Goal: Task Accomplishment & Management: Manage account settings

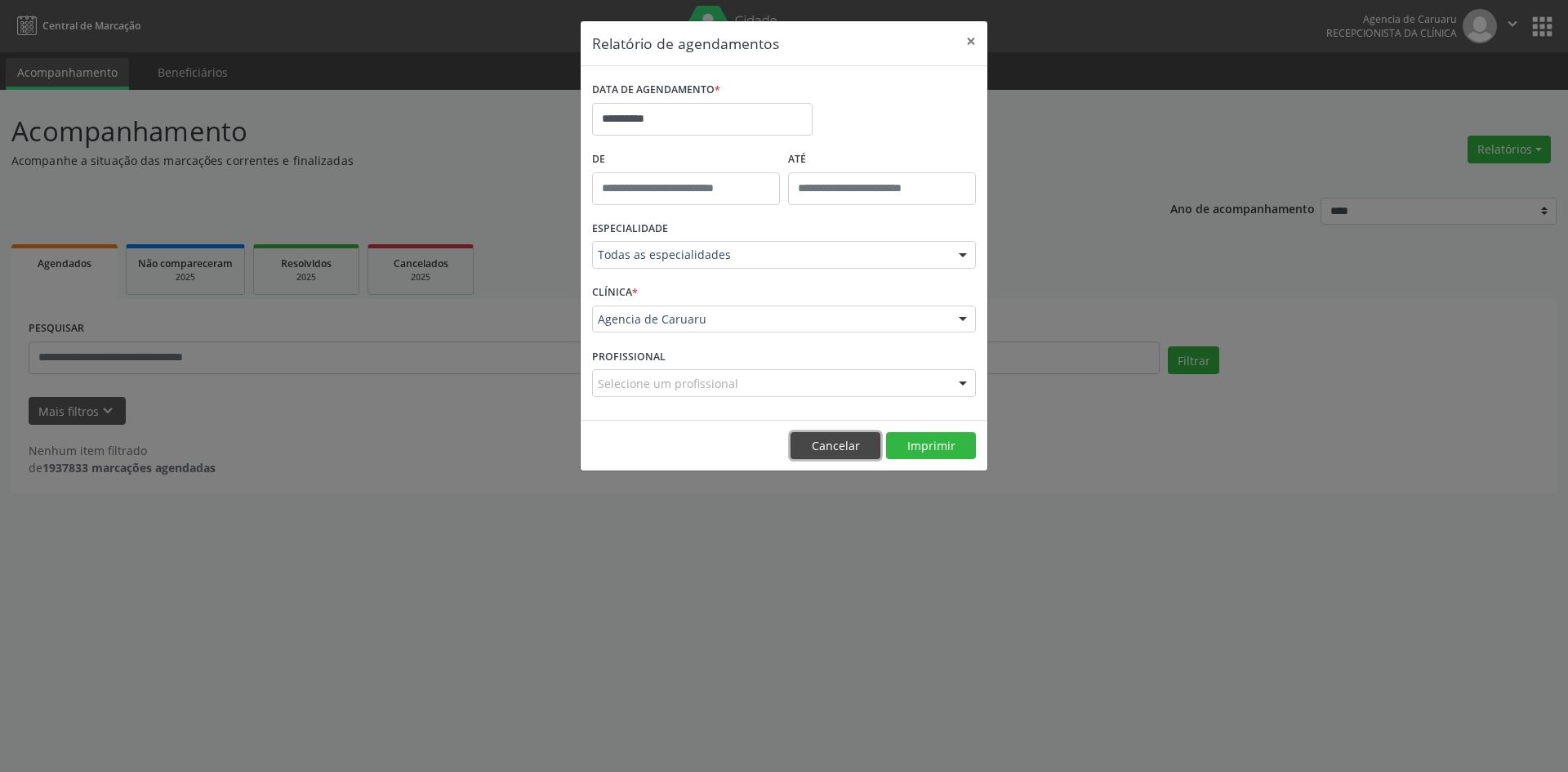
click at [840, 452] on button "Cancelar" at bounding box center [835, 445] width 90 height 28
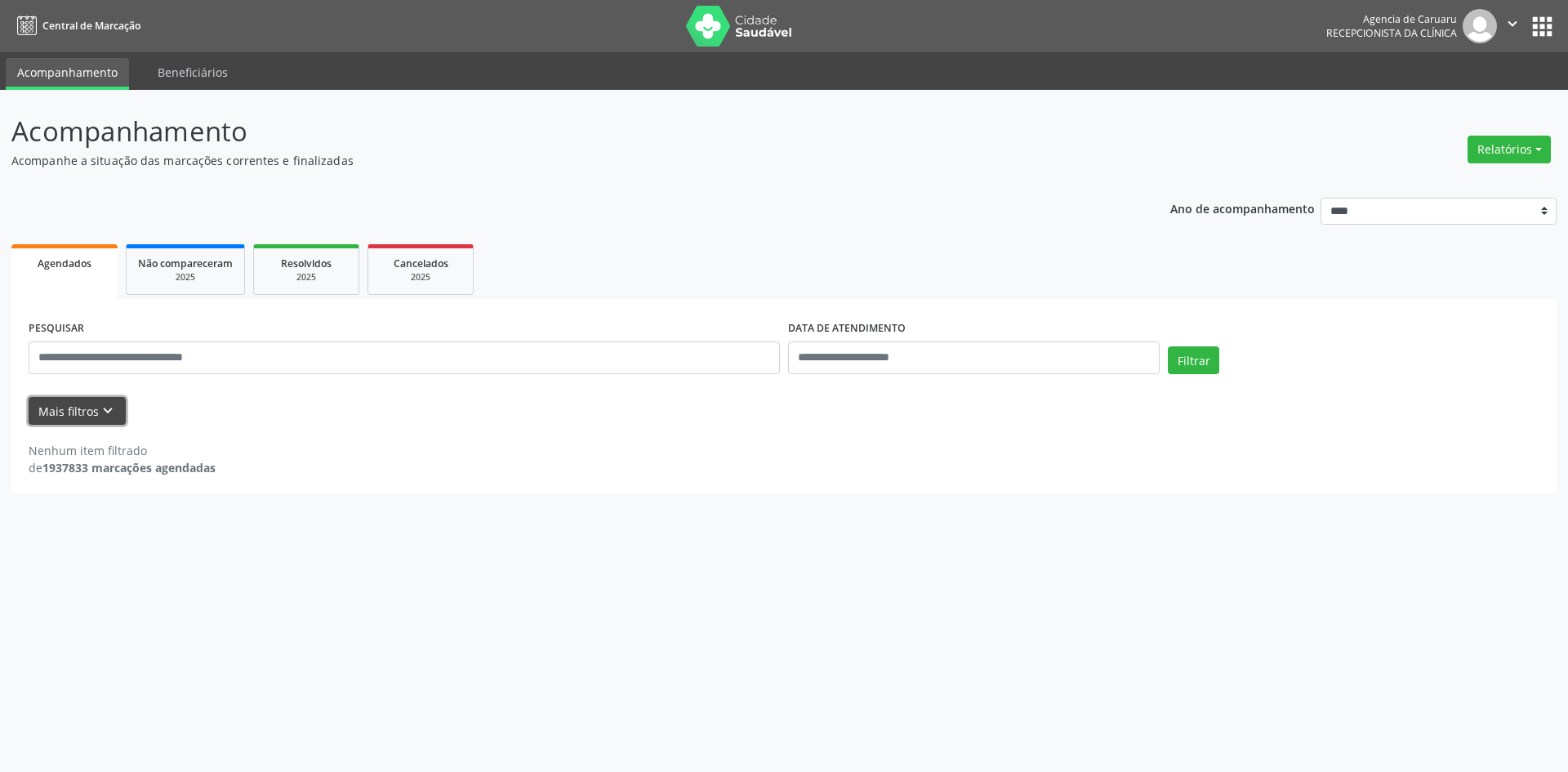
click at [69, 413] on button "Mais filtros keyboard_arrow_down" at bounding box center [77, 411] width 97 height 29
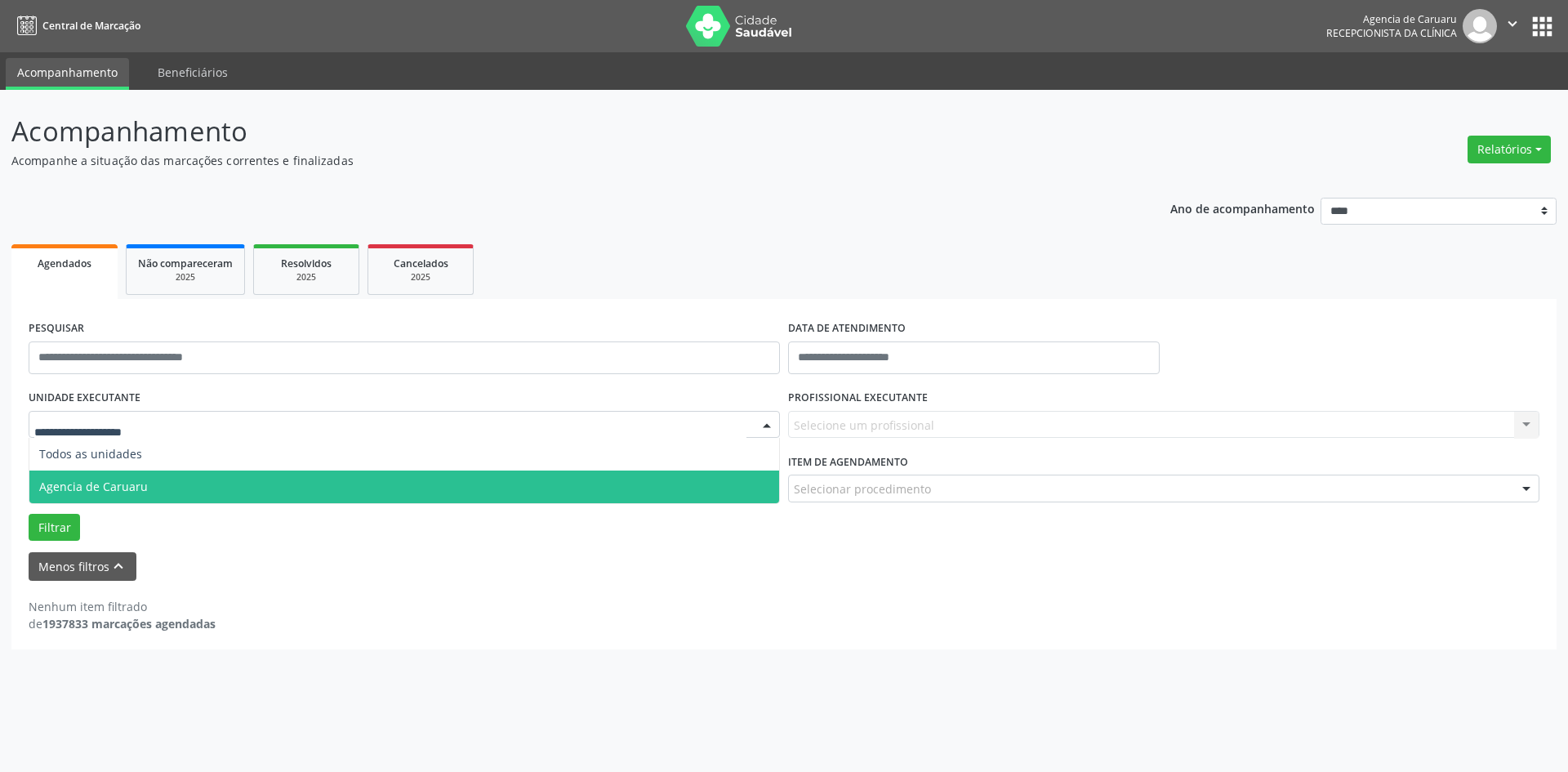
click at [98, 488] on span "Agencia de Caruaru" at bounding box center [93, 486] width 108 height 15
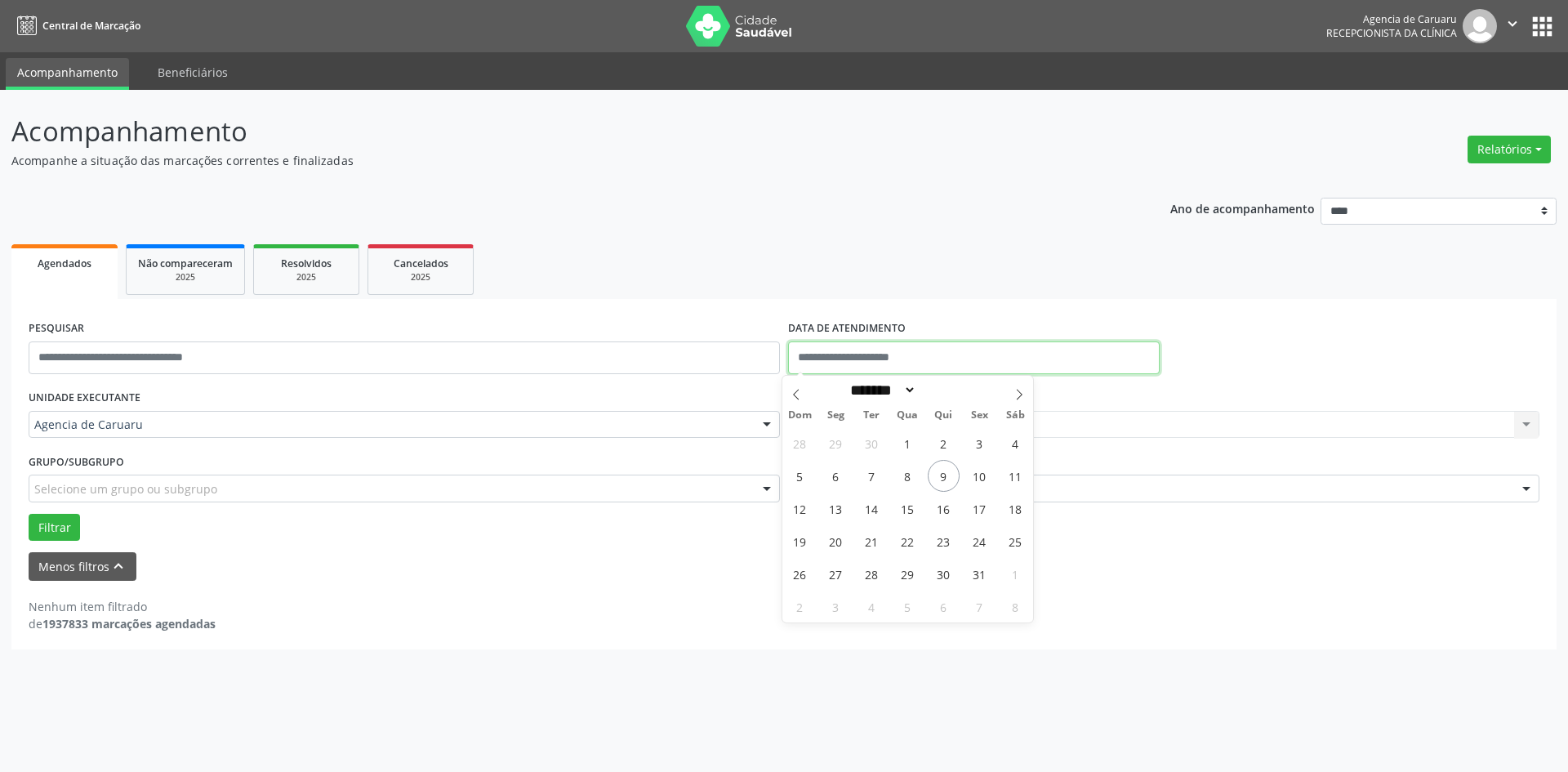
click at [806, 356] on input "text" at bounding box center [973, 357] width 371 height 33
click at [938, 477] on span "9" at bounding box center [944, 476] width 32 height 32
type input "**********"
click at [938, 477] on span "9" at bounding box center [944, 476] width 32 height 32
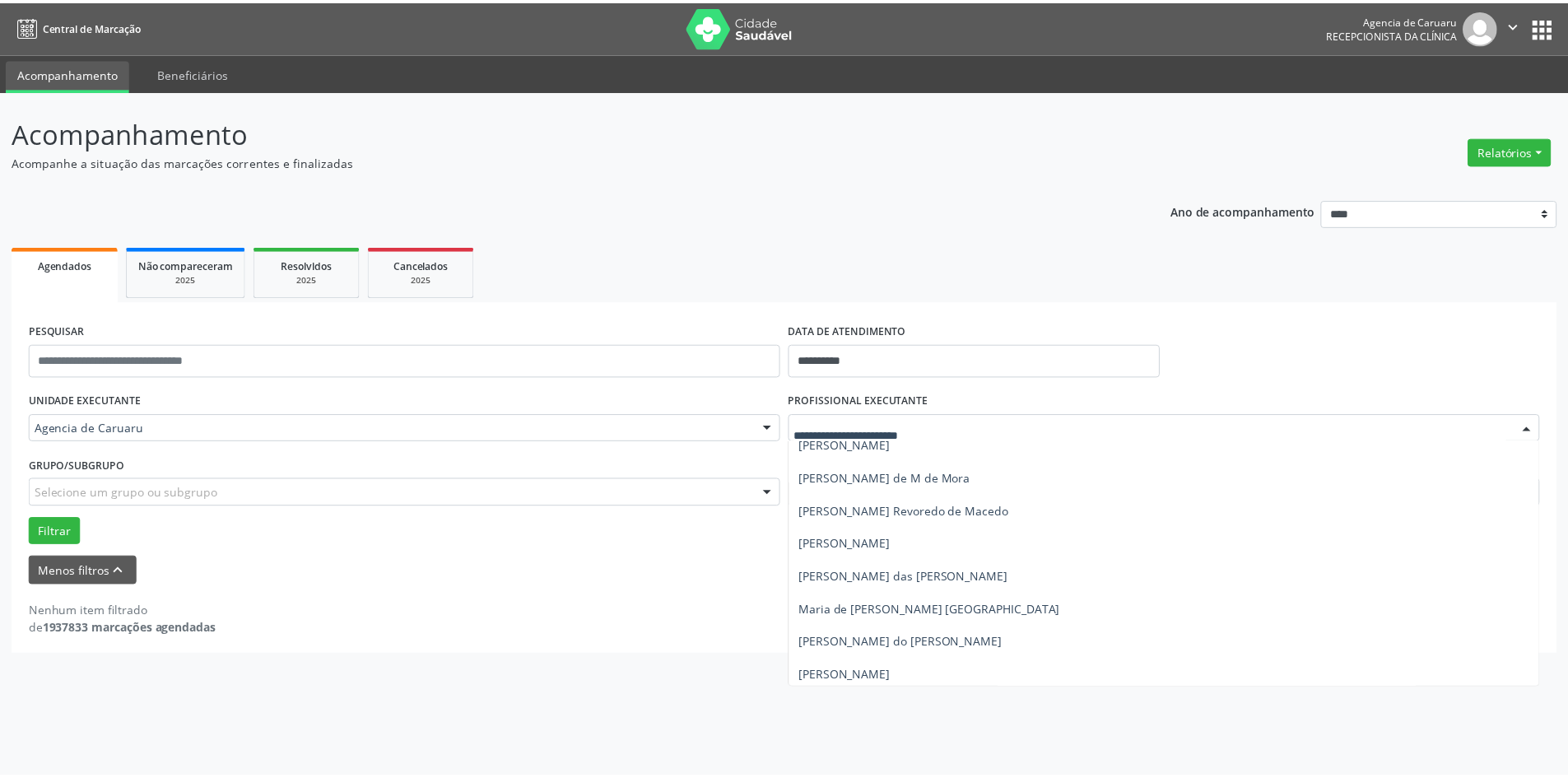
scroll to position [791, 0]
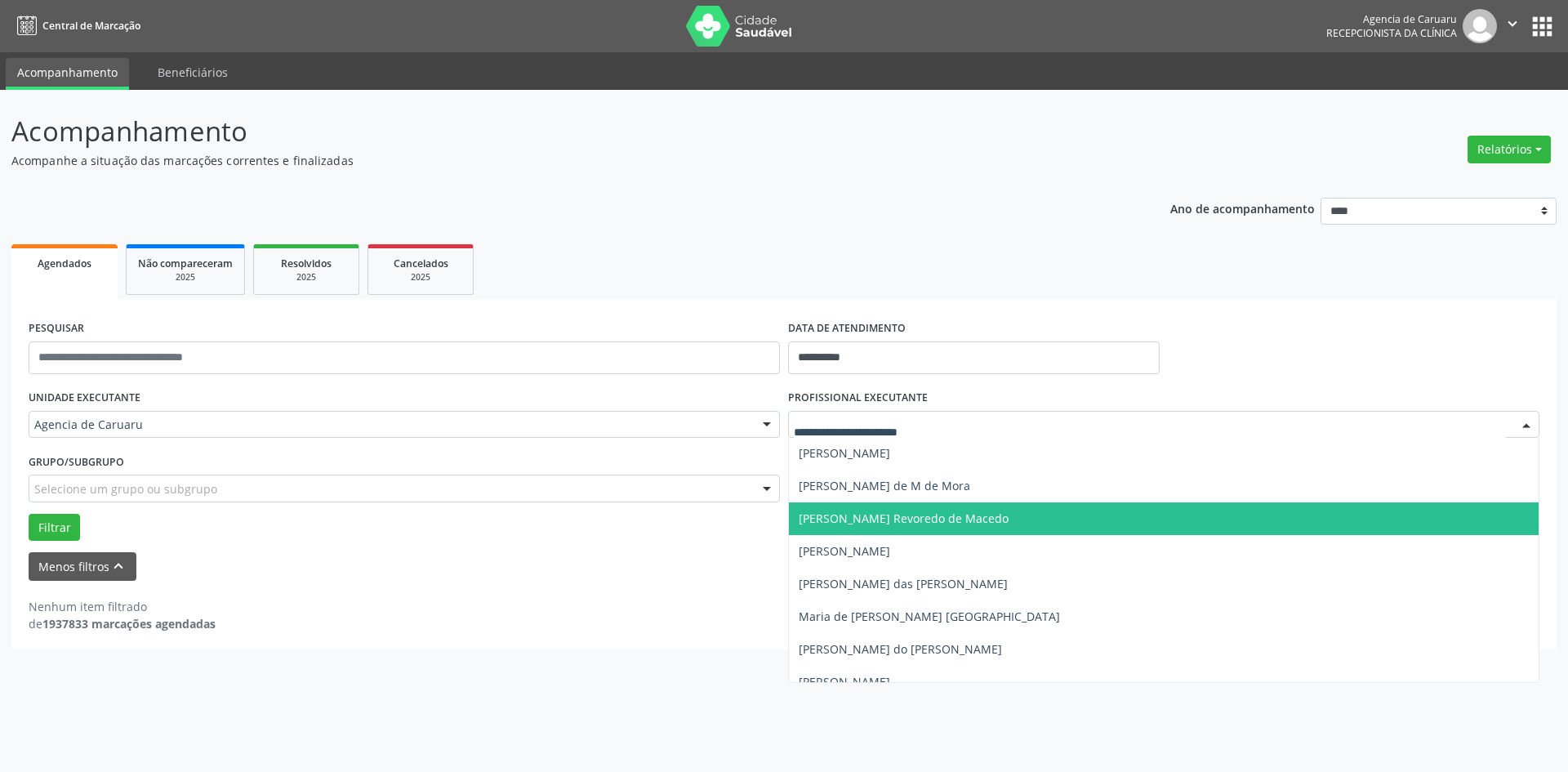
click at [894, 517] on span "[PERSON_NAME] Revoredo de Macedo" at bounding box center [904, 518] width 210 height 15
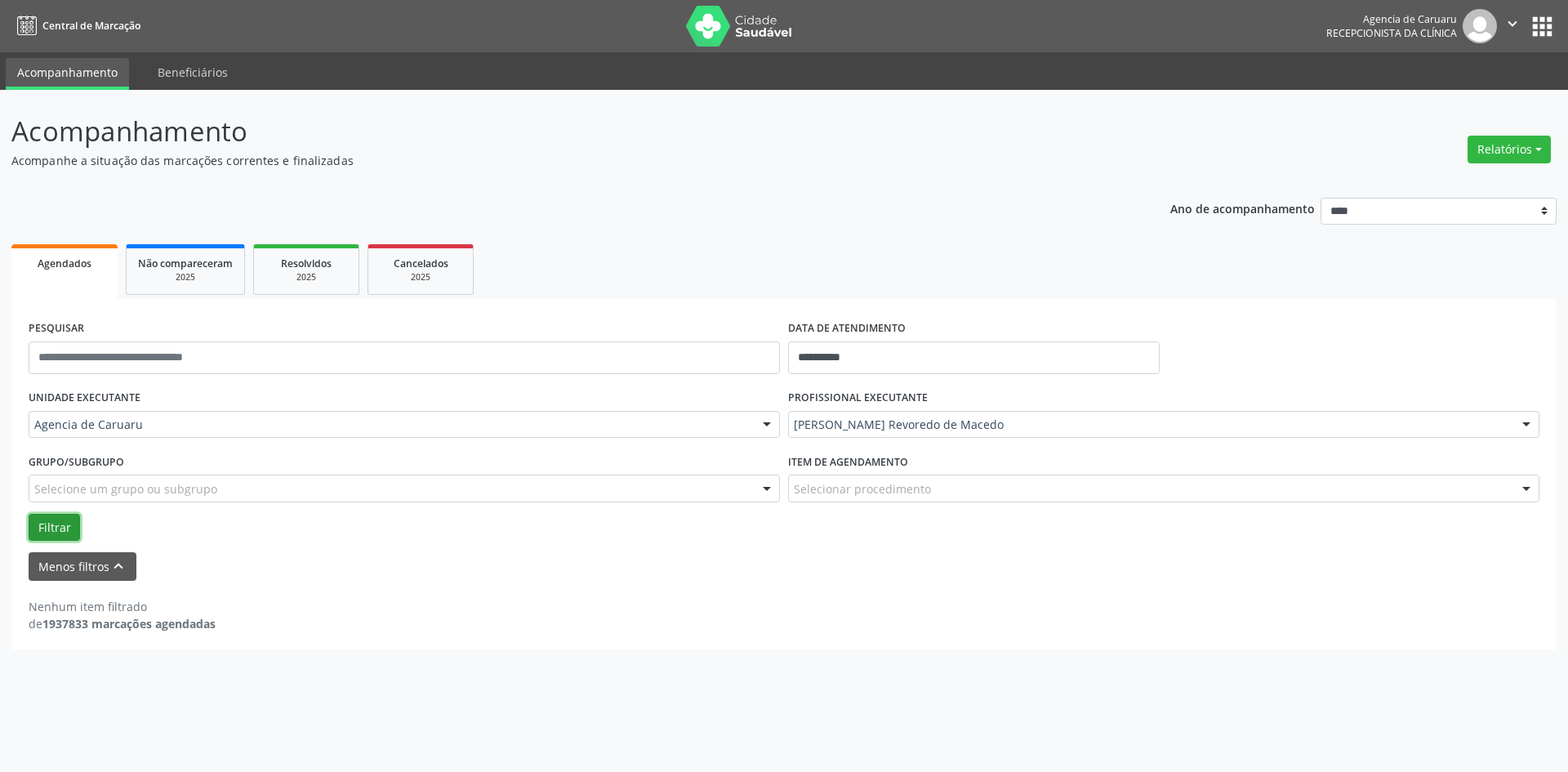
click at [48, 524] on button "Filtrar" at bounding box center [54, 527] width 52 height 28
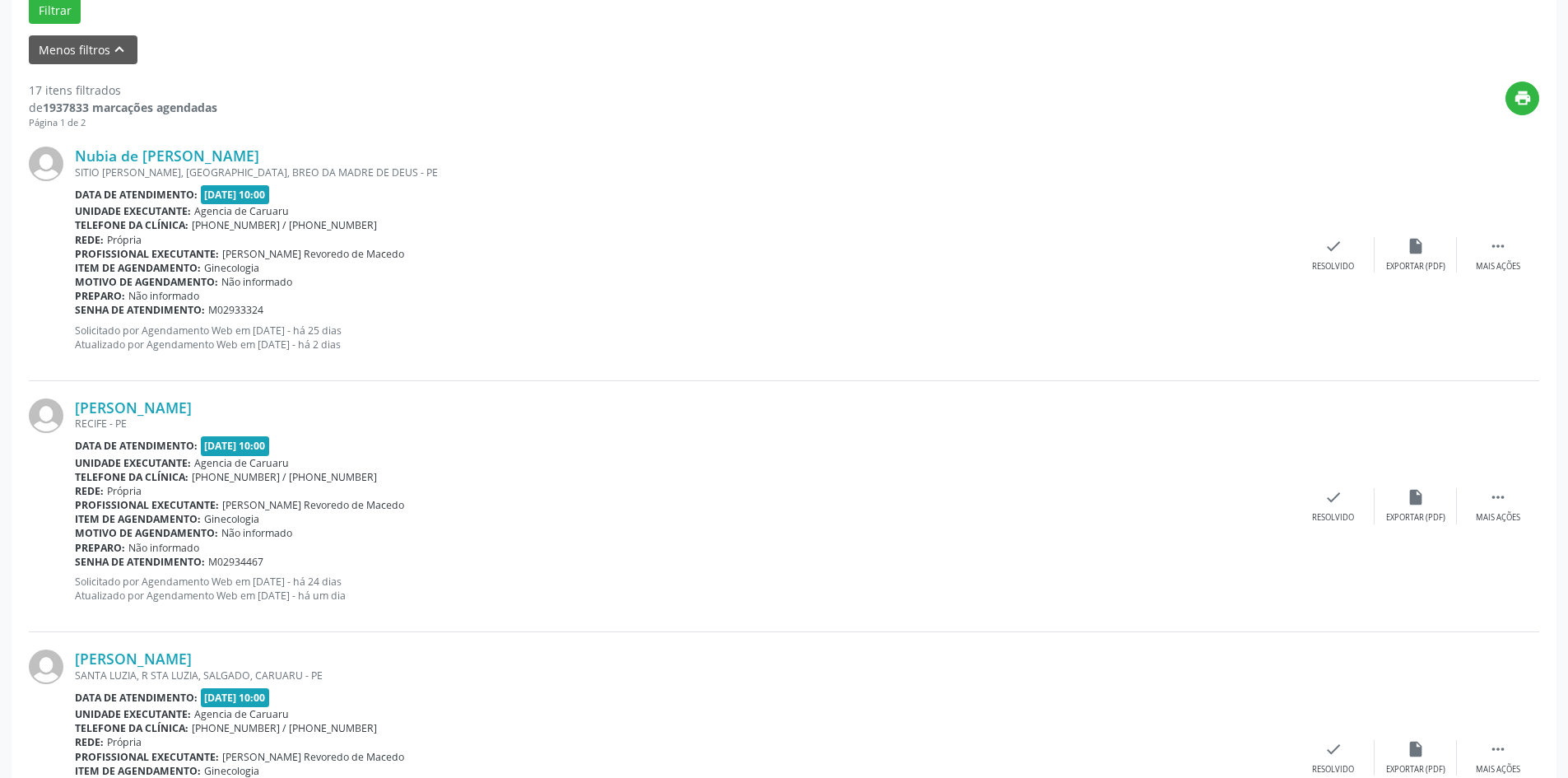
scroll to position [576, 0]
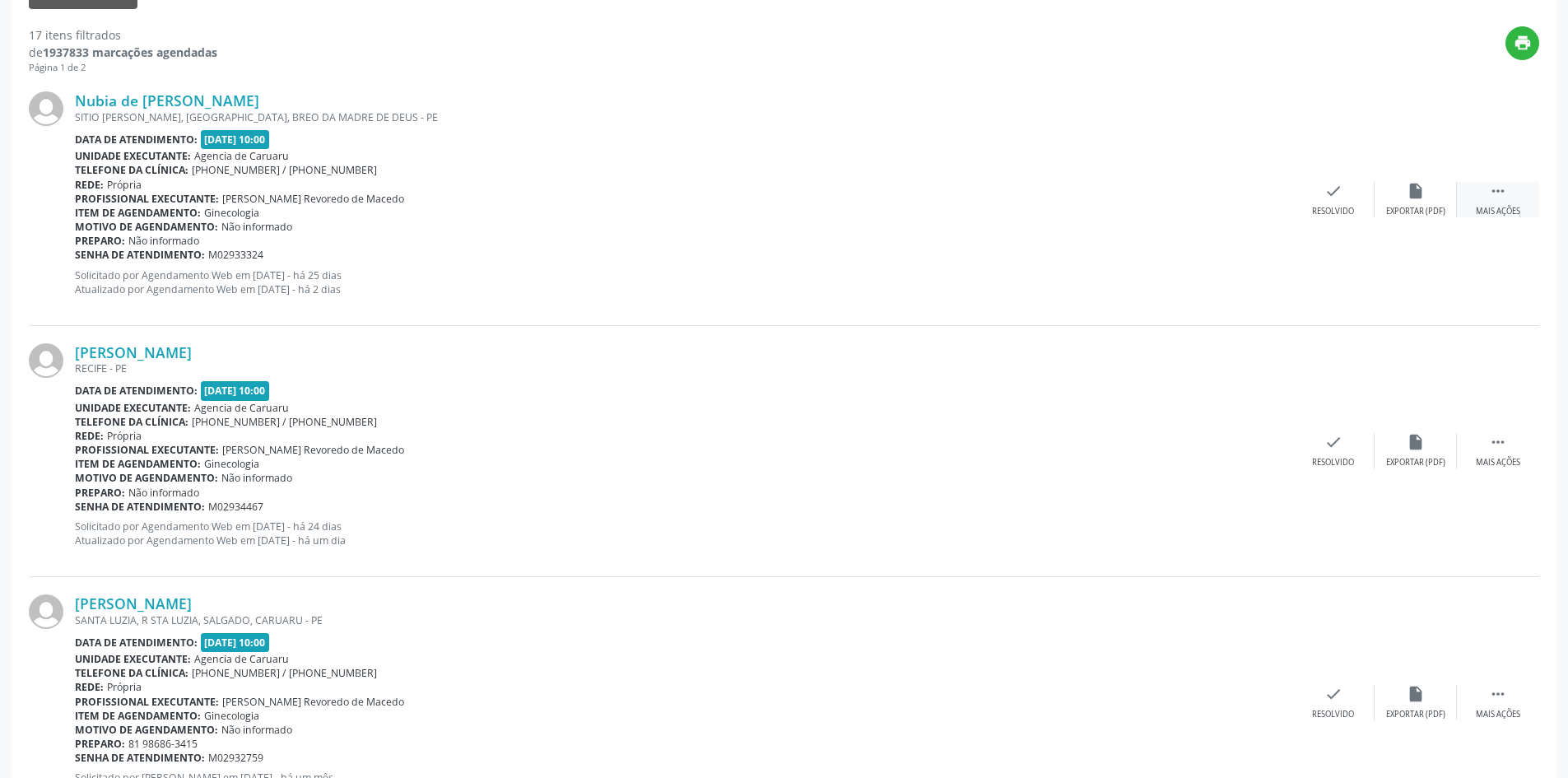
click at [1505, 203] on div " Mais ações" at bounding box center [1498, 199] width 82 height 35
click at [1384, 204] on div "alarm_off Não compareceu" at bounding box center [1415, 199] width 82 height 35
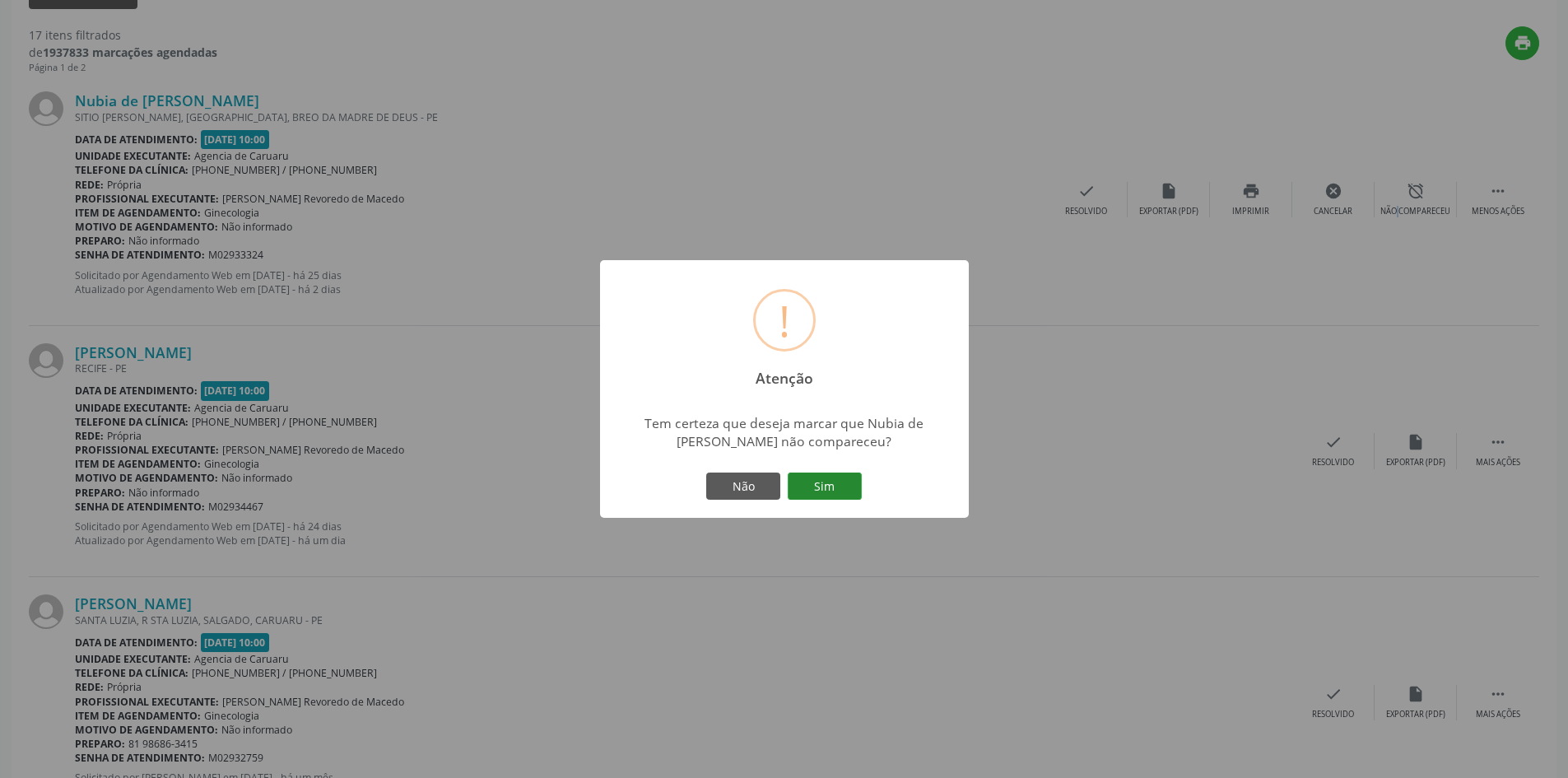
click at [820, 490] on button "Sim" at bounding box center [824, 486] width 74 height 28
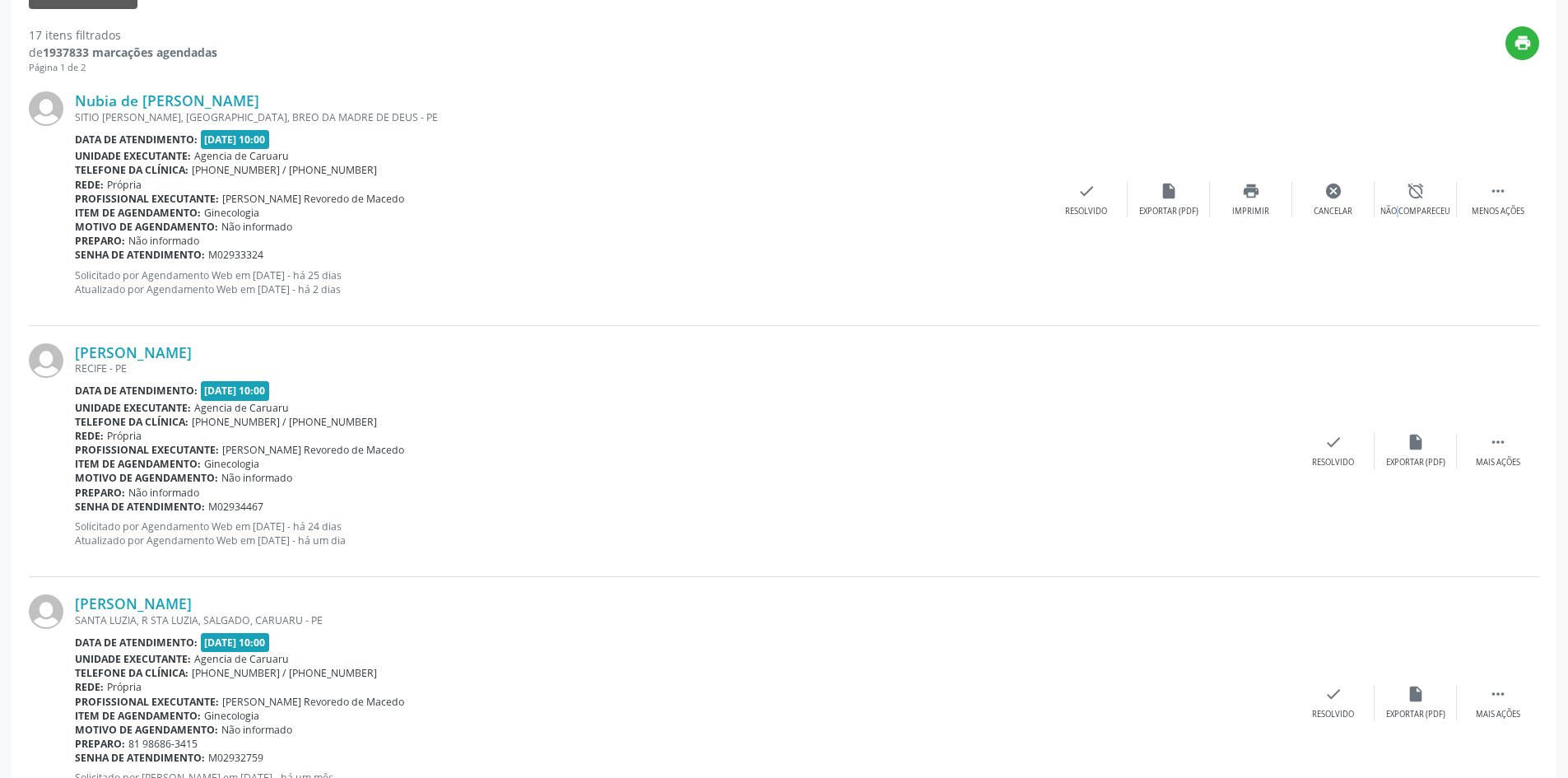
scroll to position [0, 0]
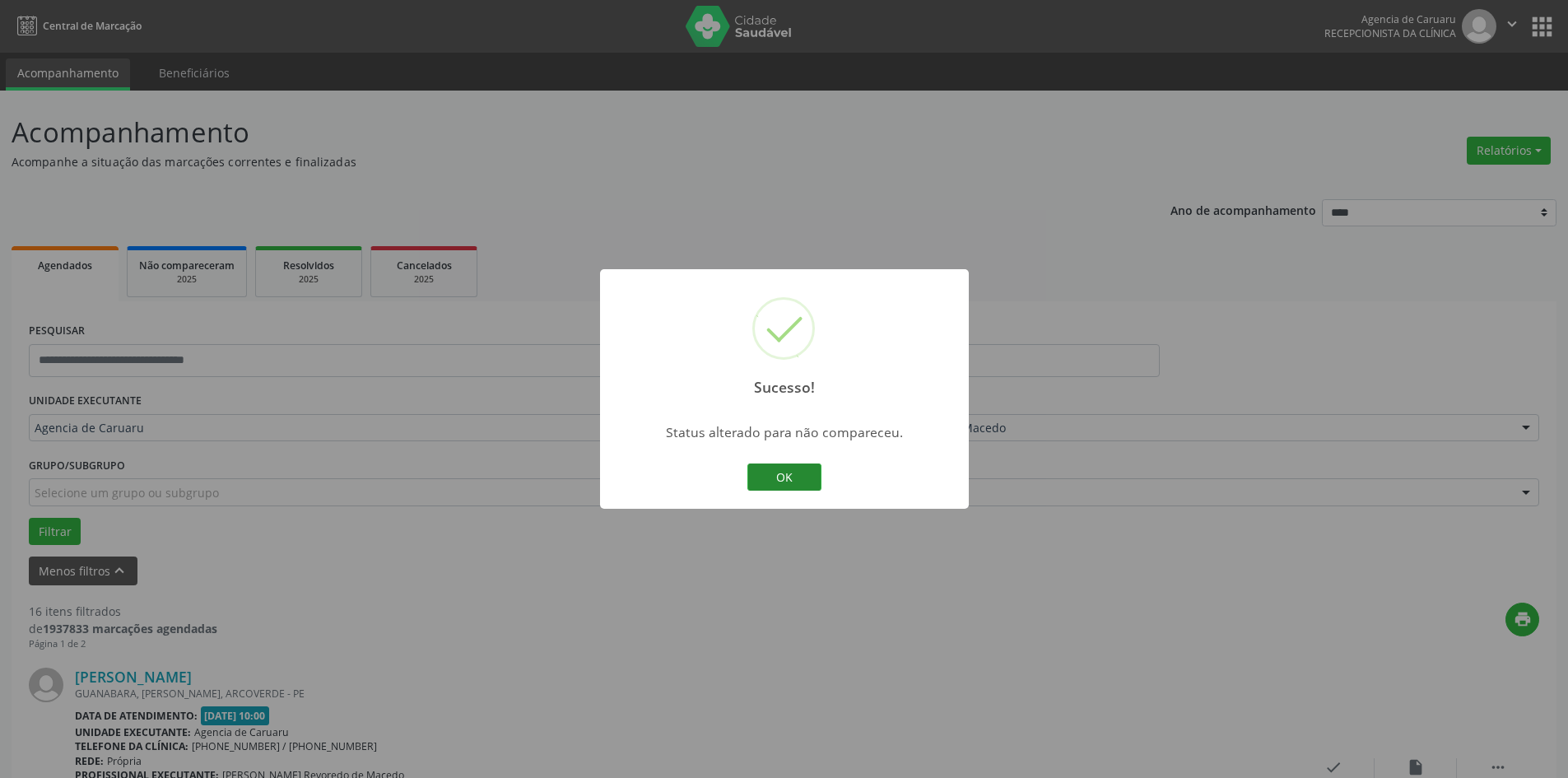
click at [809, 482] on button "OK" at bounding box center [784, 477] width 74 height 28
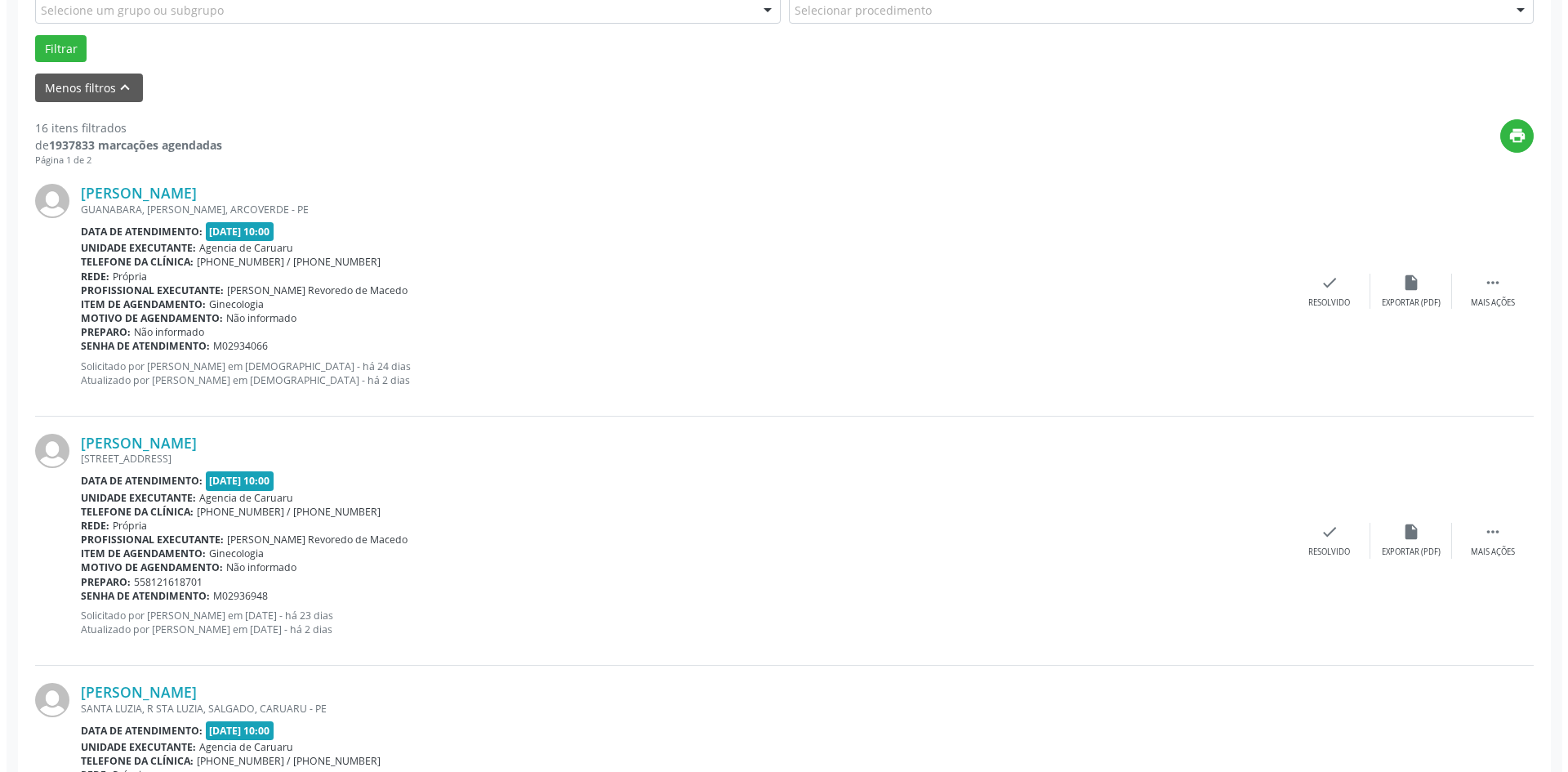
scroll to position [490, 0]
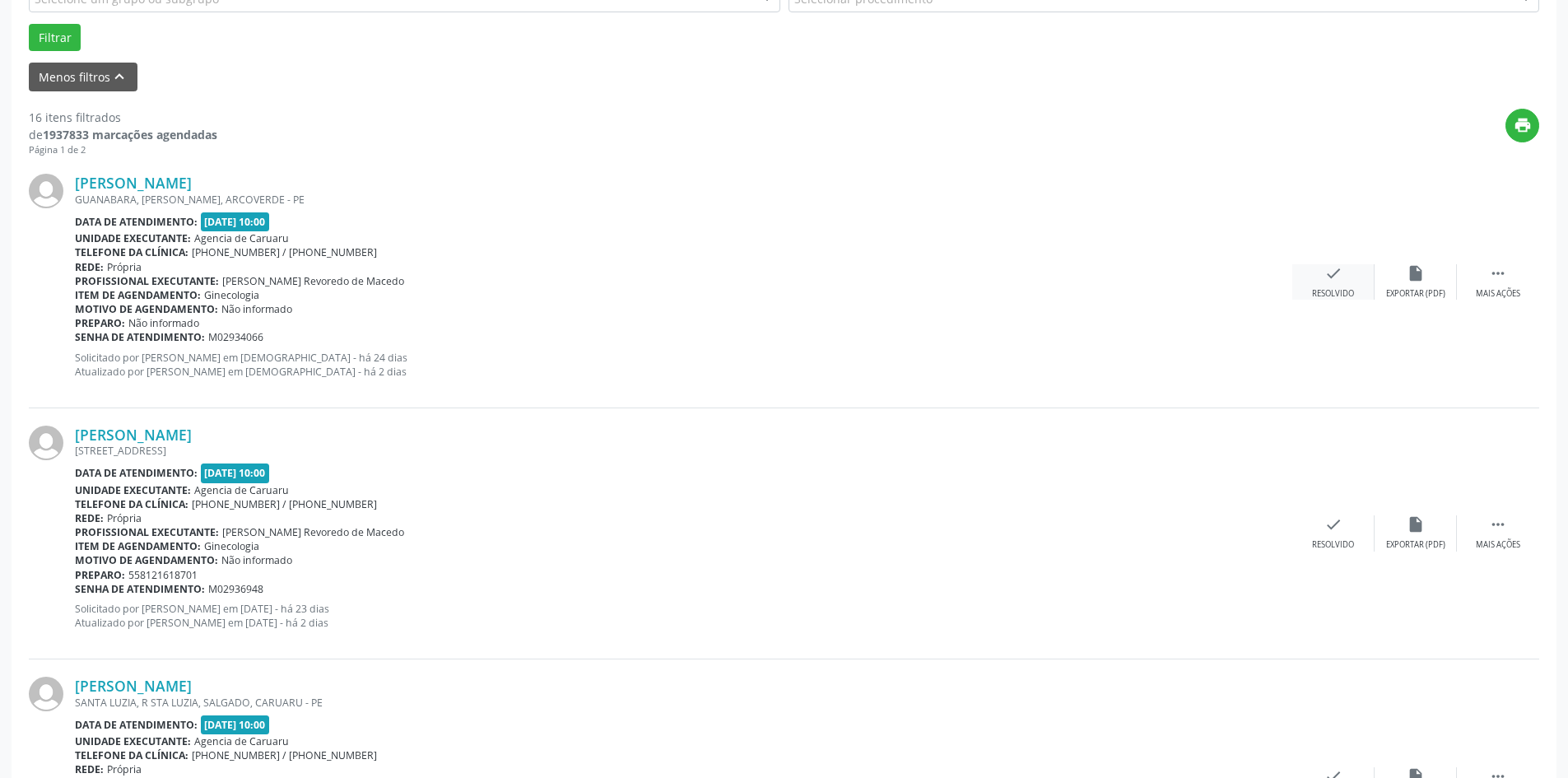
click at [1335, 292] on div "Resolvido" at bounding box center [1333, 294] width 42 height 12
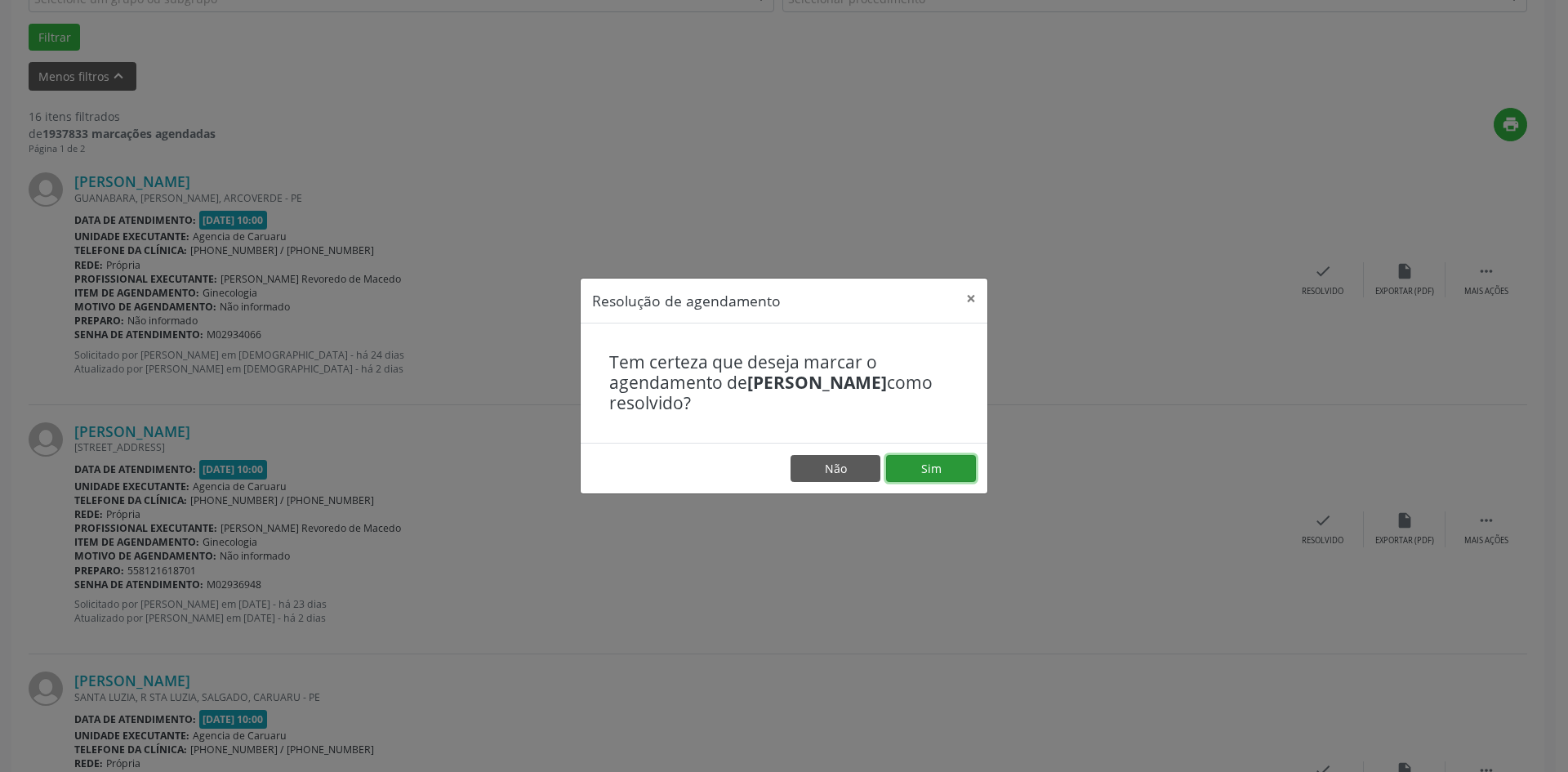
click at [921, 470] on button "Sim" at bounding box center [931, 468] width 90 height 28
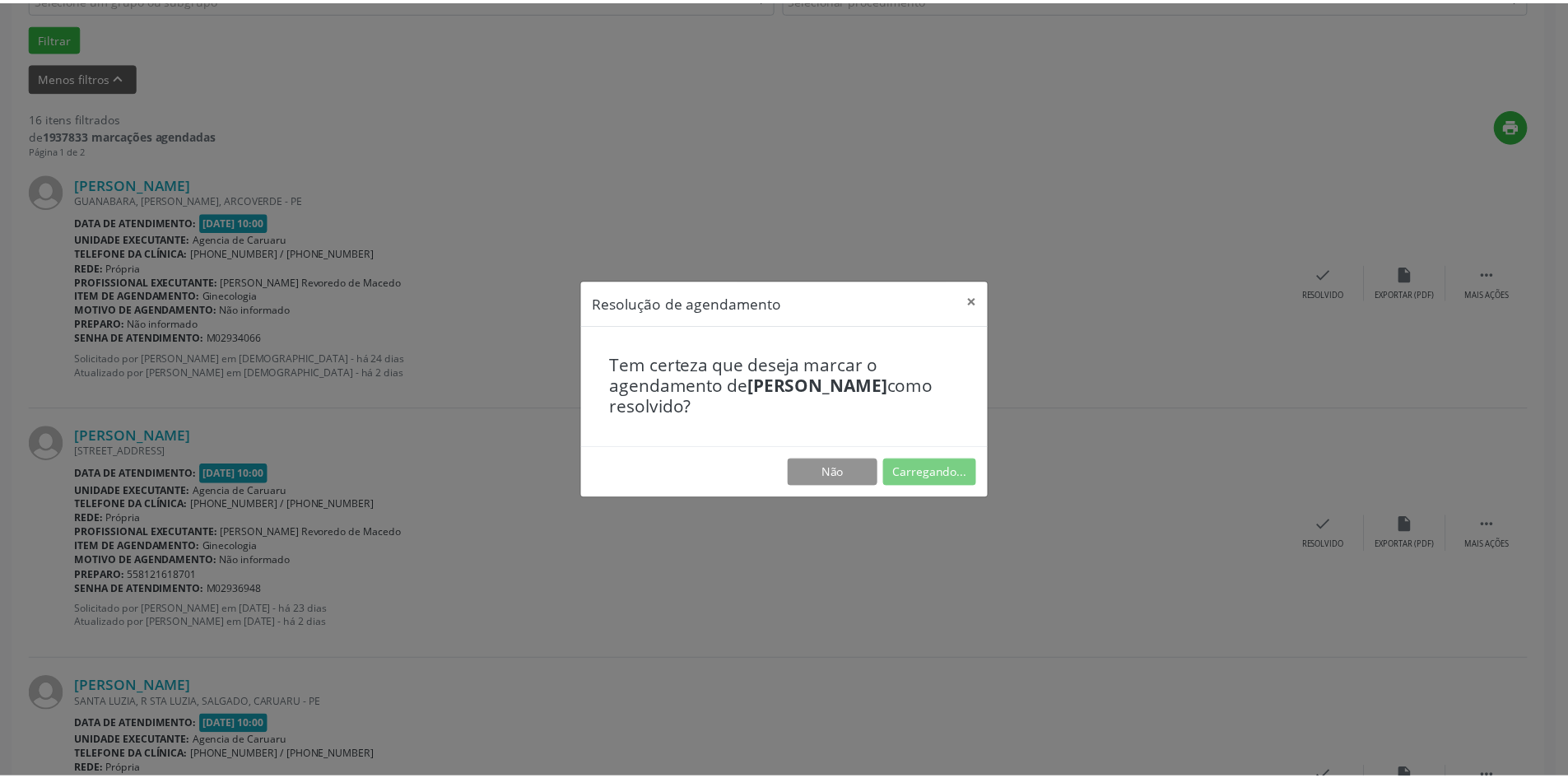
scroll to position [0, 0]
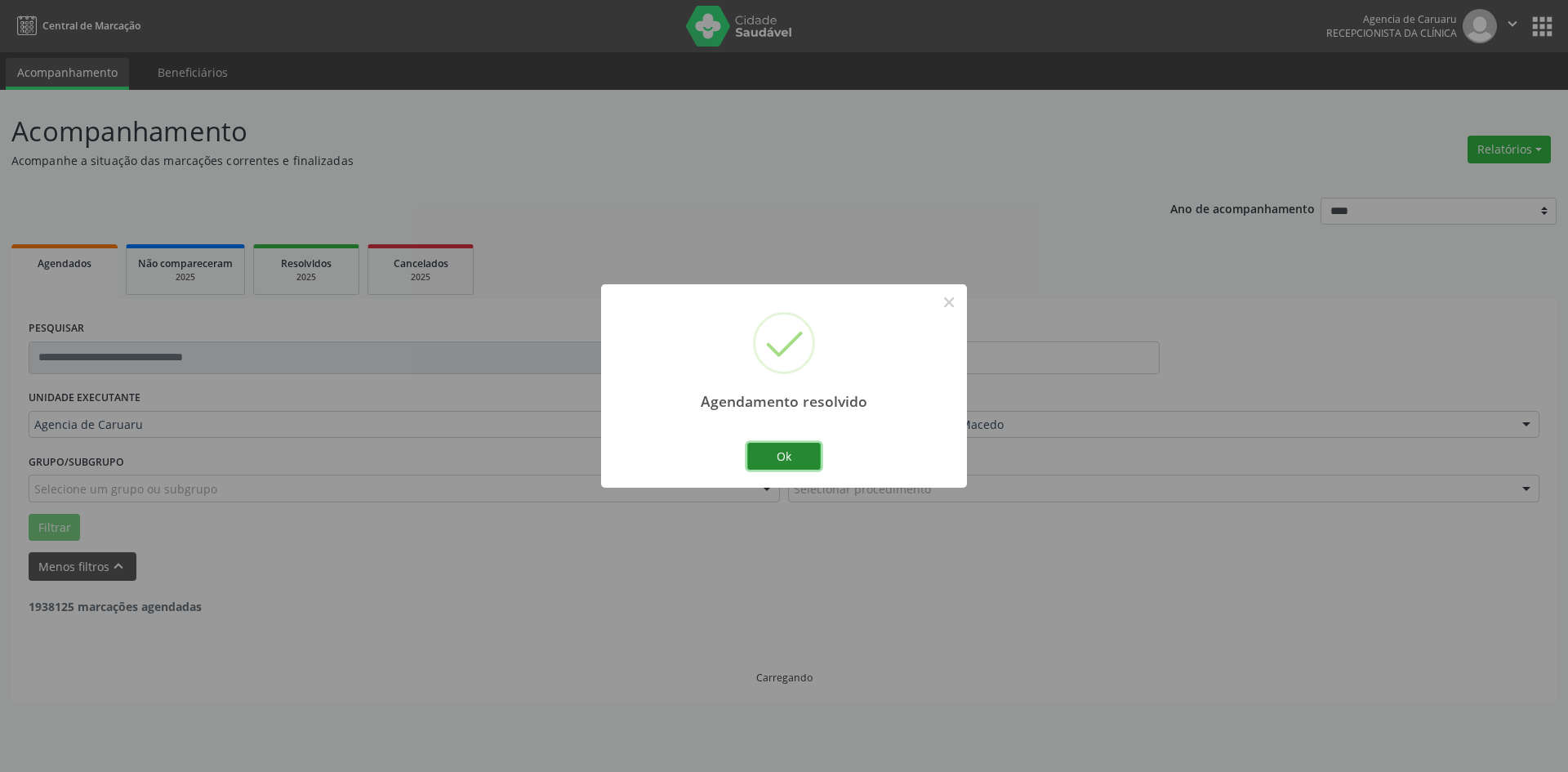
click at [791, 456] on button "Ok" at bounding box center [784, 456] width 74 height 28
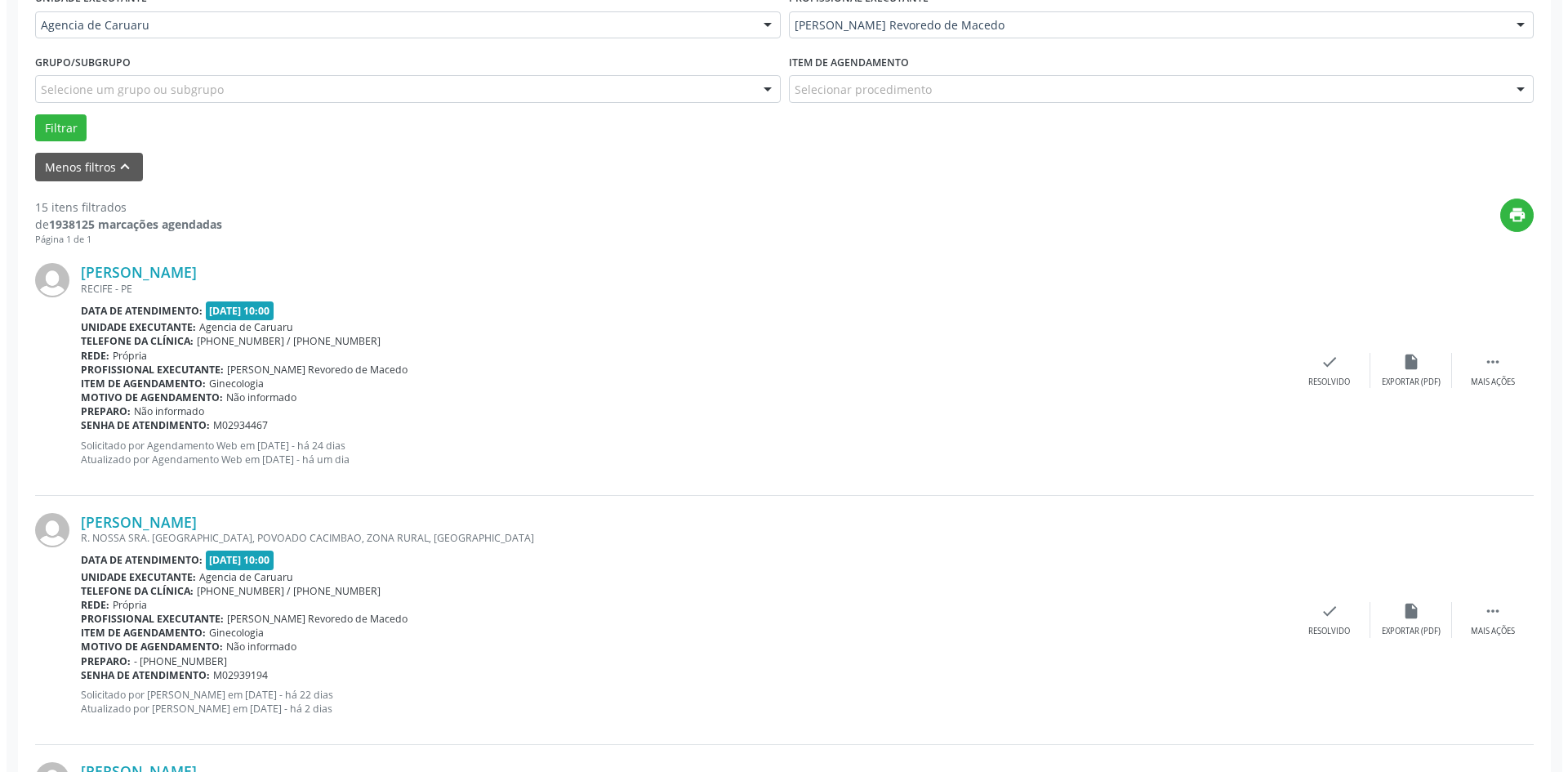
scroll to position [571, 0]
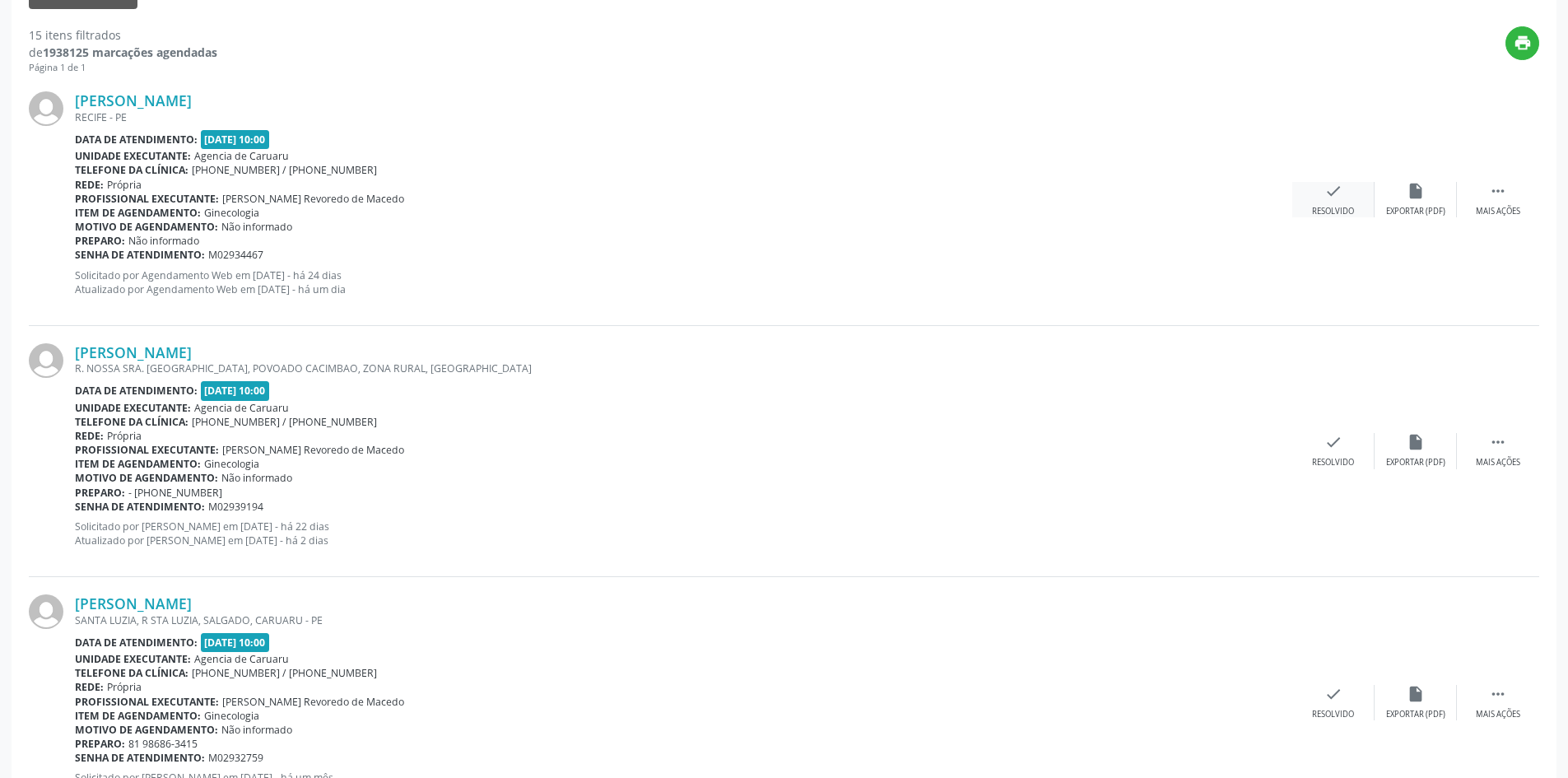
click at [1335, 206] on div "Resolvido" at bounding box center [1333, 212] width 42 height 12
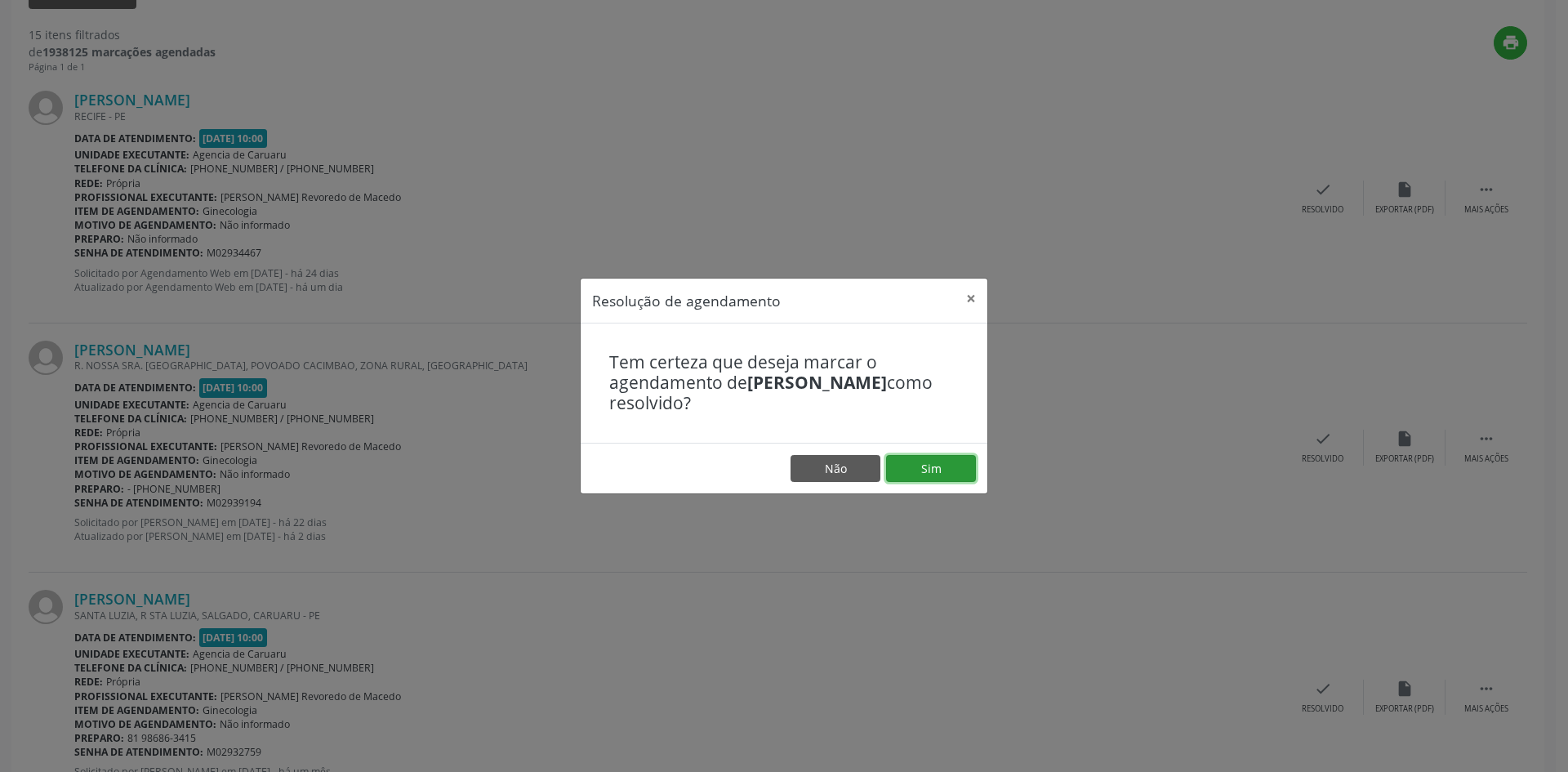
click at [916, 470] on button "Sim" at bounding box center [931, 468] width 90 height 28
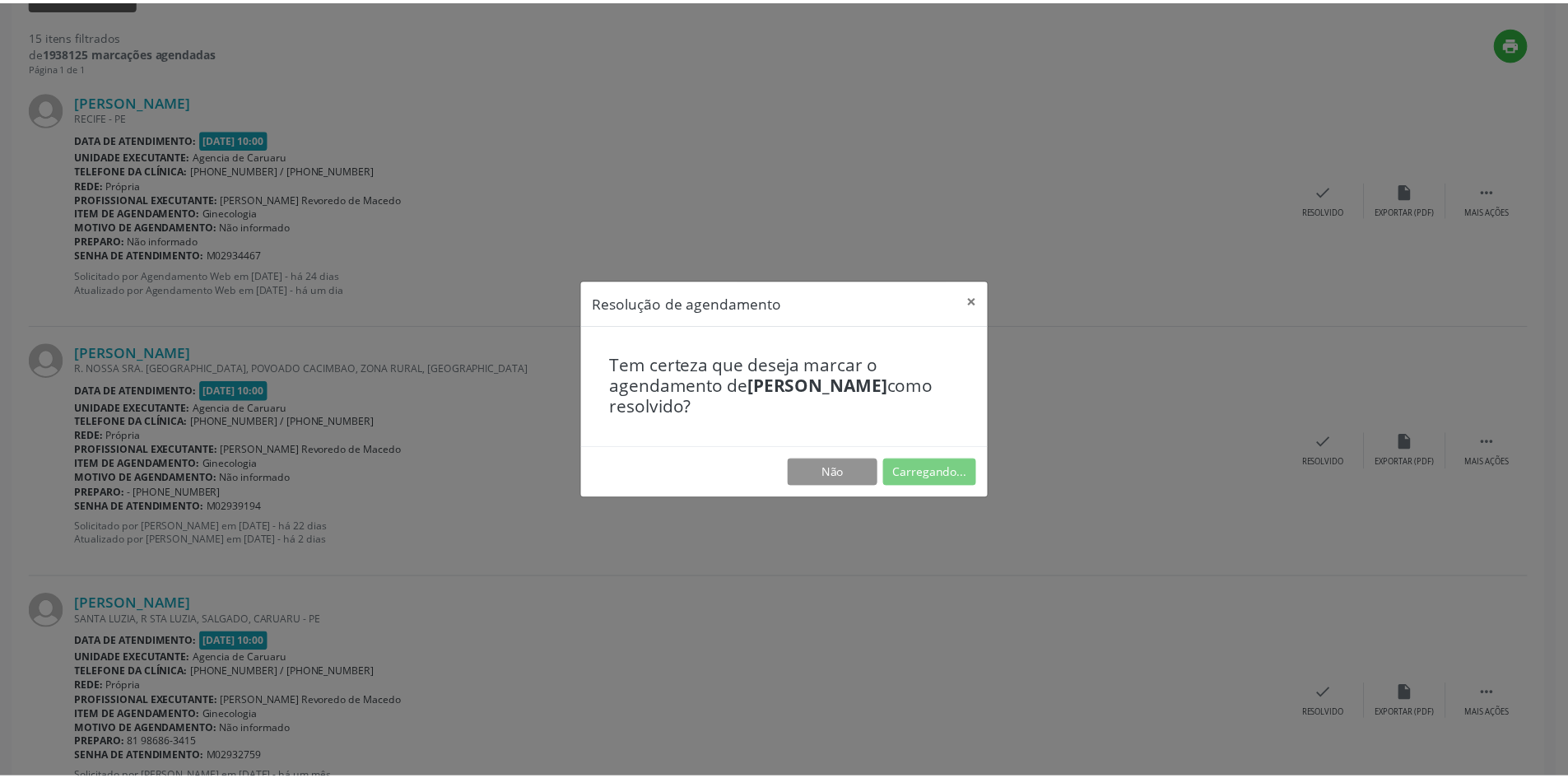
scroll to position [0, 0]
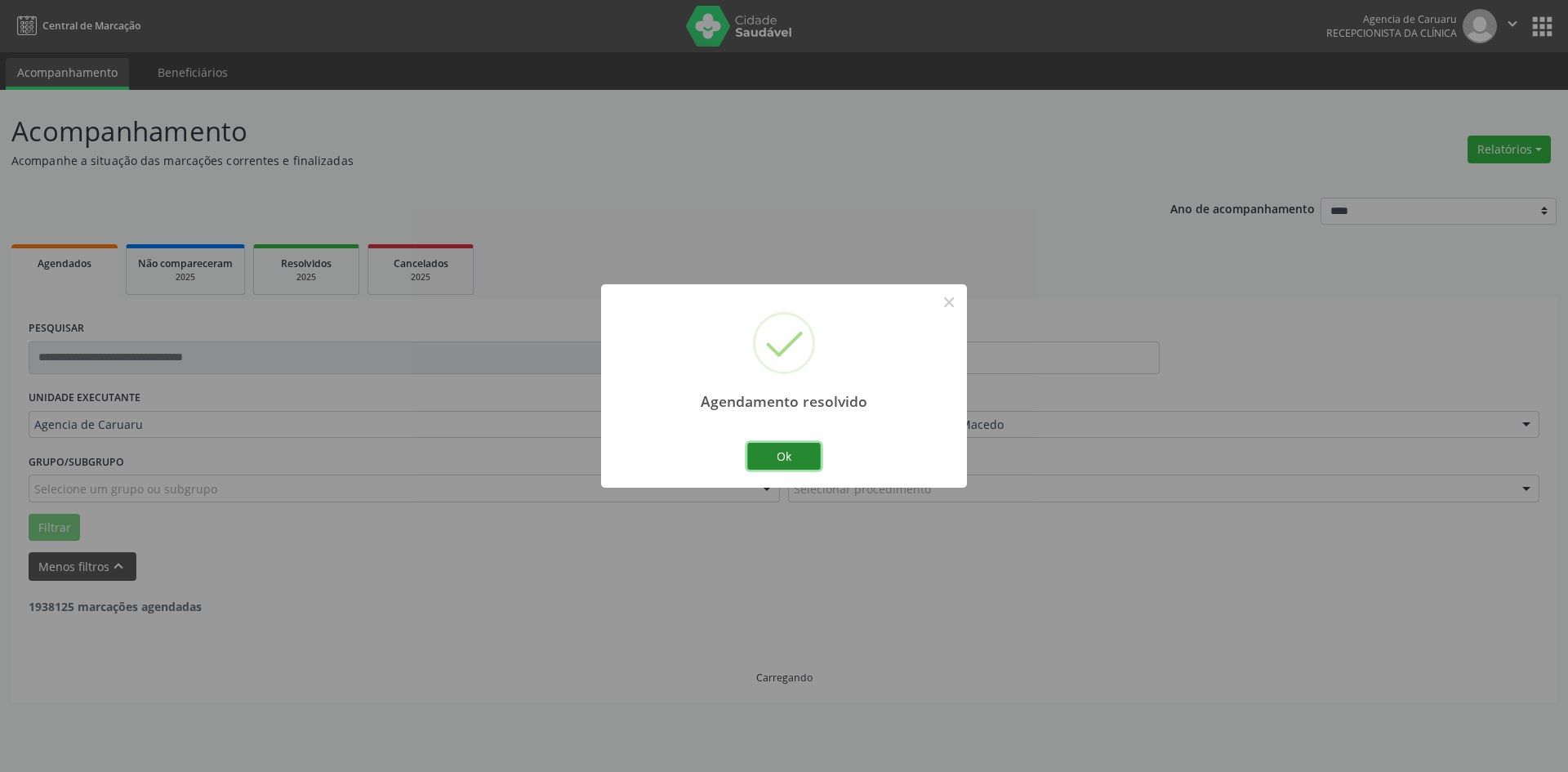
click at [790, 461] on button "Ok" at bounding box center [784, 456] width 74 height 28
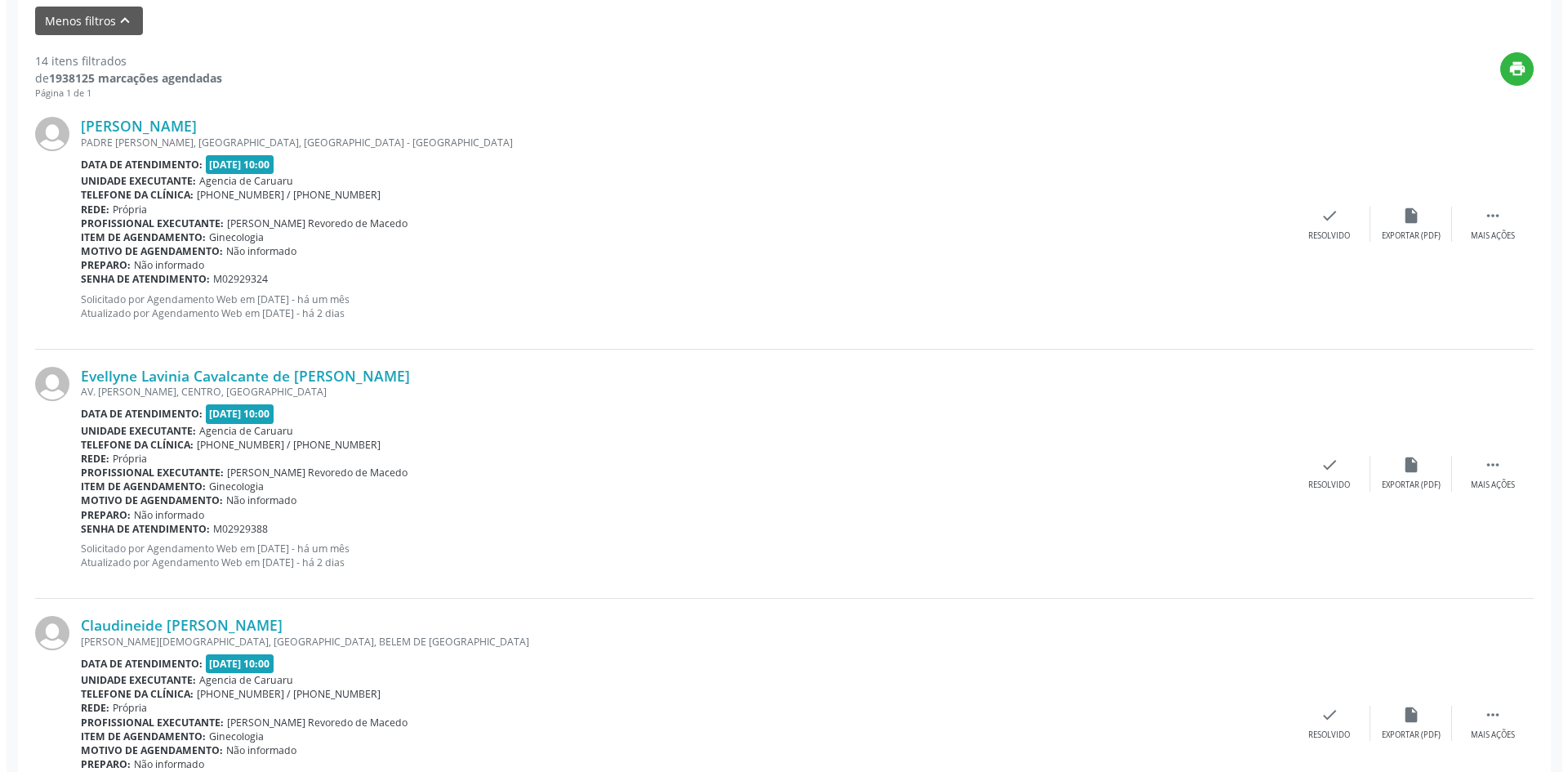
scroll to position [653, 0]
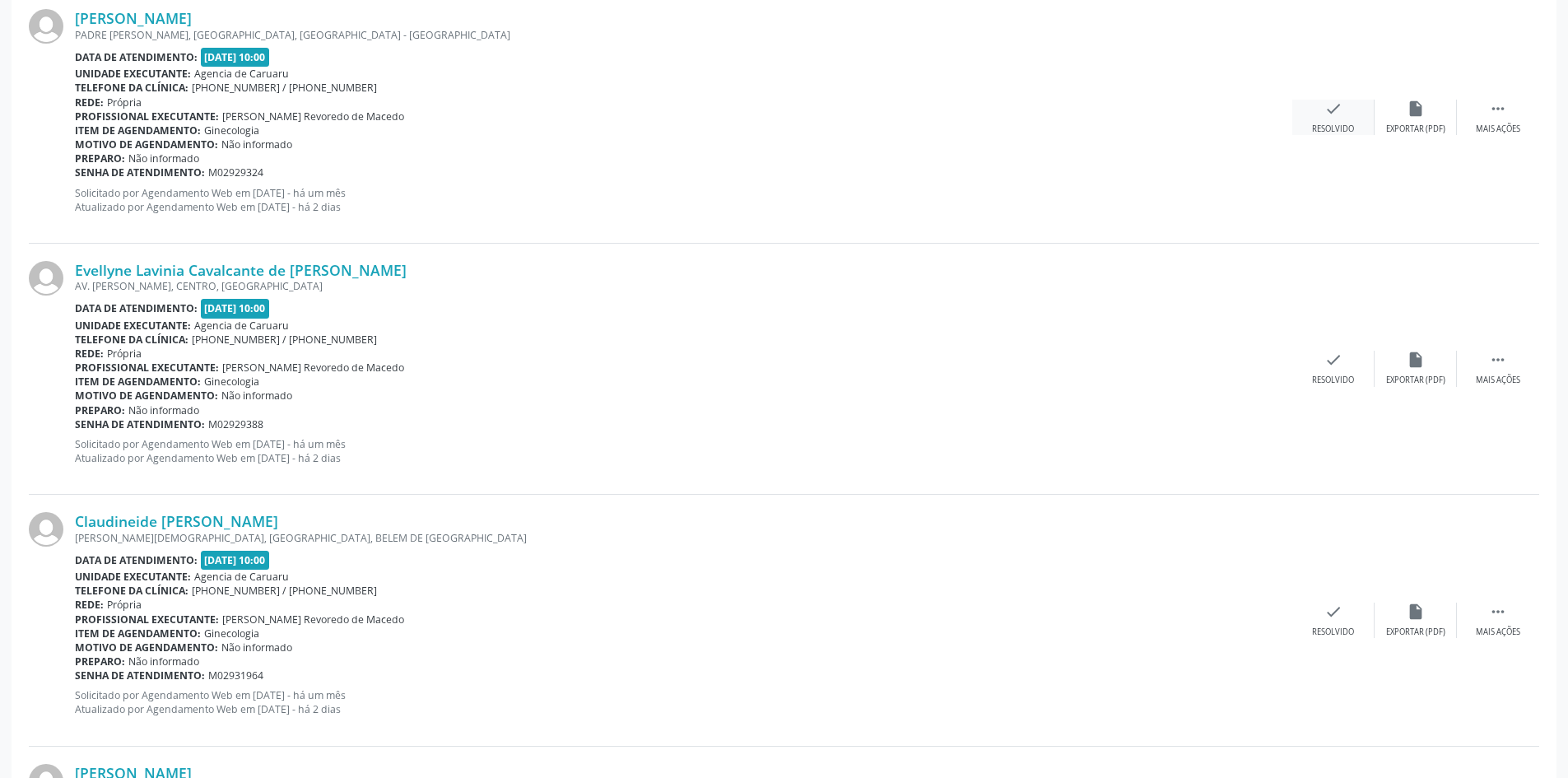
click at [1339, 129] on div "Resolvido" at bounding box center [1333, 130] width 42 height 12
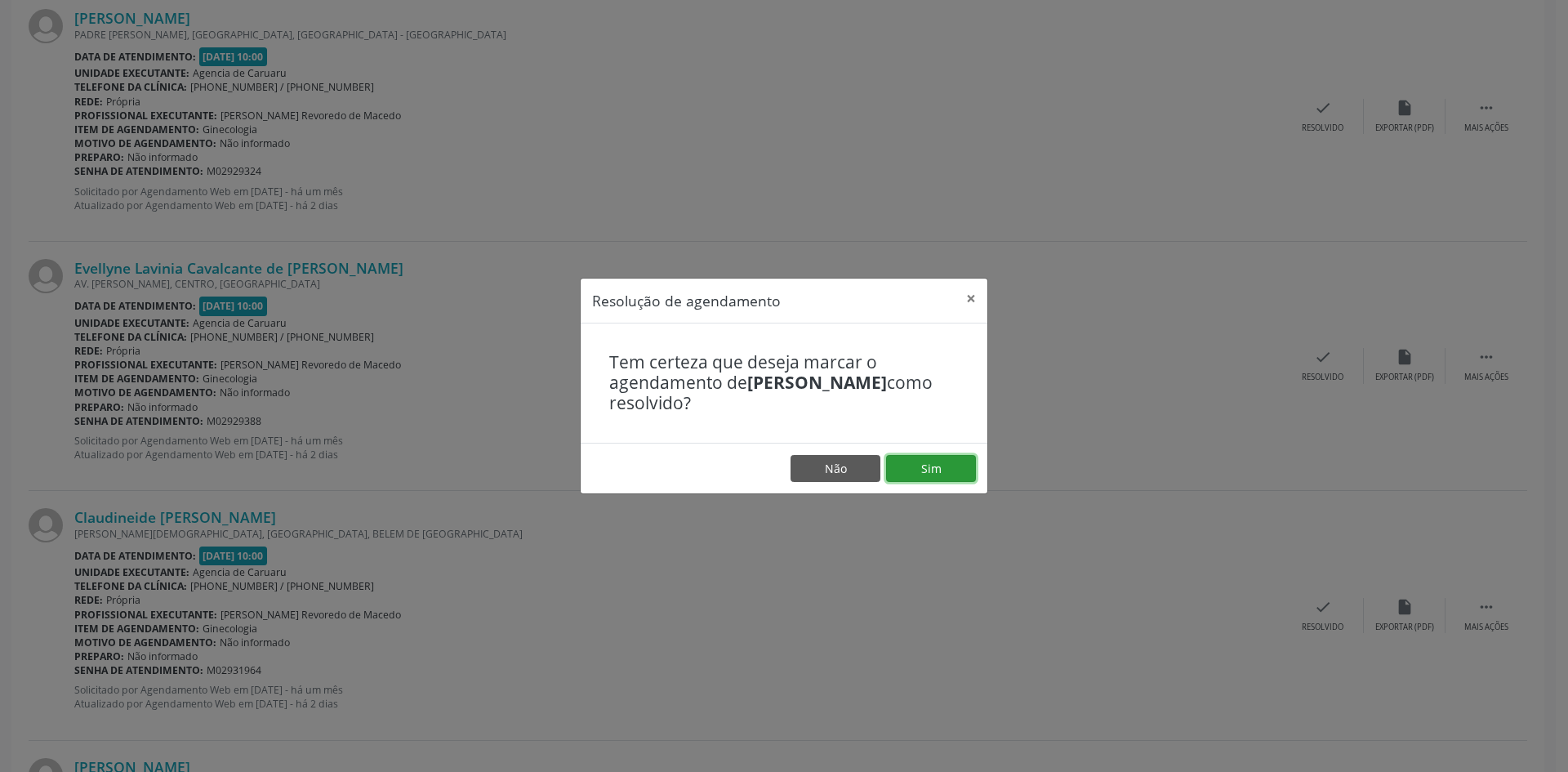
click at [916, 471] on button "Sim" at bounding box center [931, 468] width 90 height 28
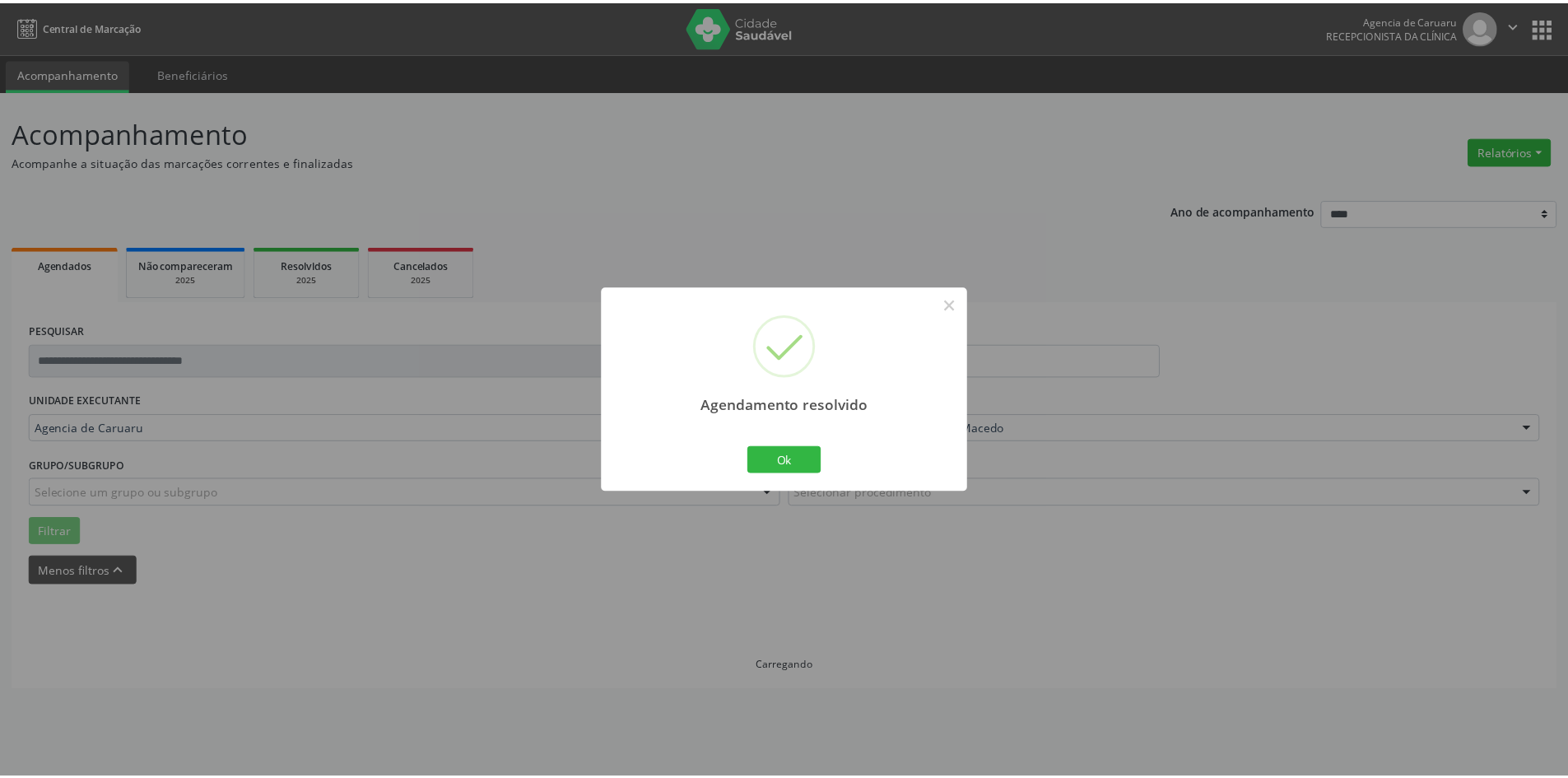
scroll to position [0, 0]
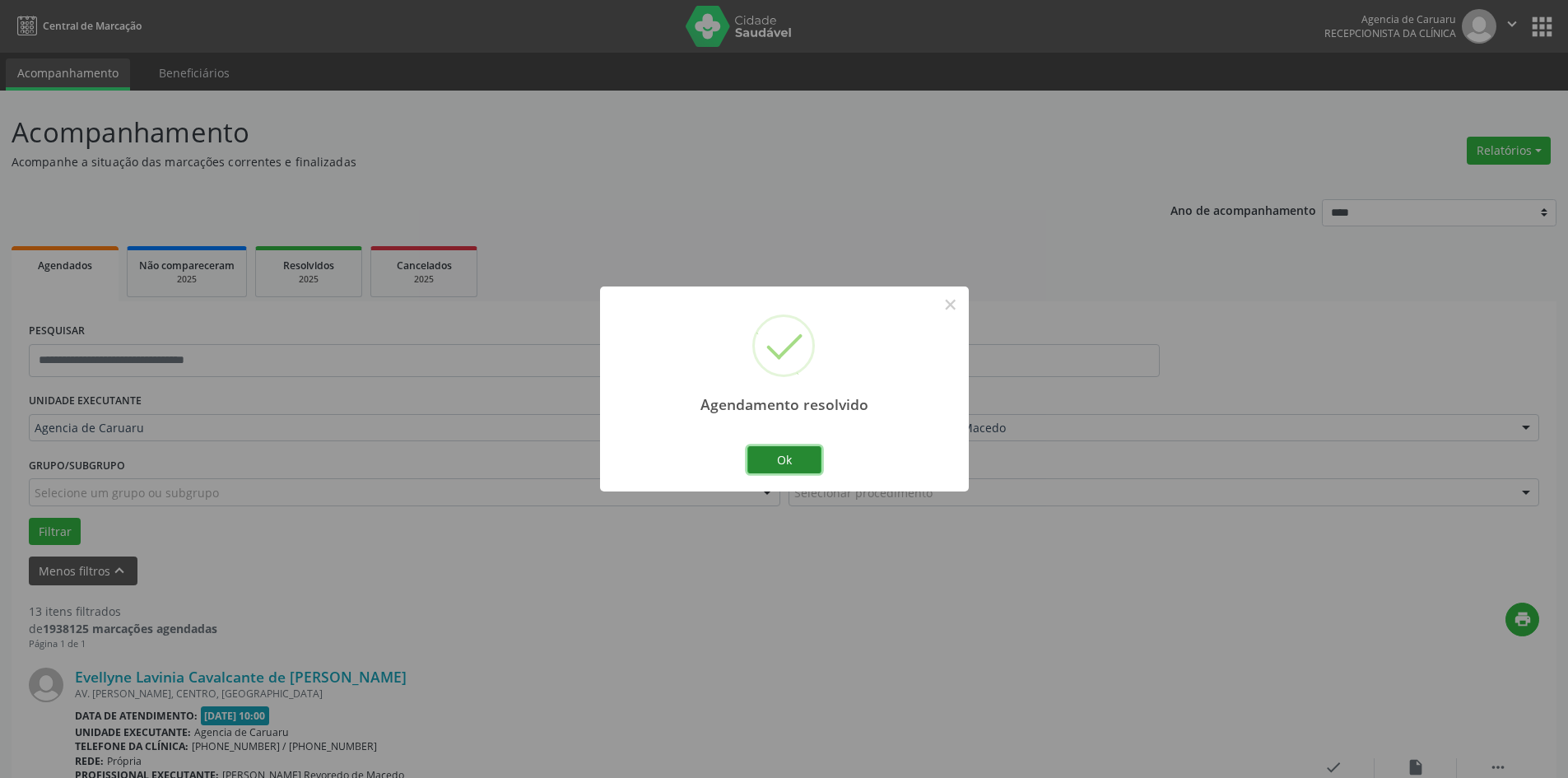
click at [795, 458] on button "Ok" at bounding box center [784, 460] width 74 height 28
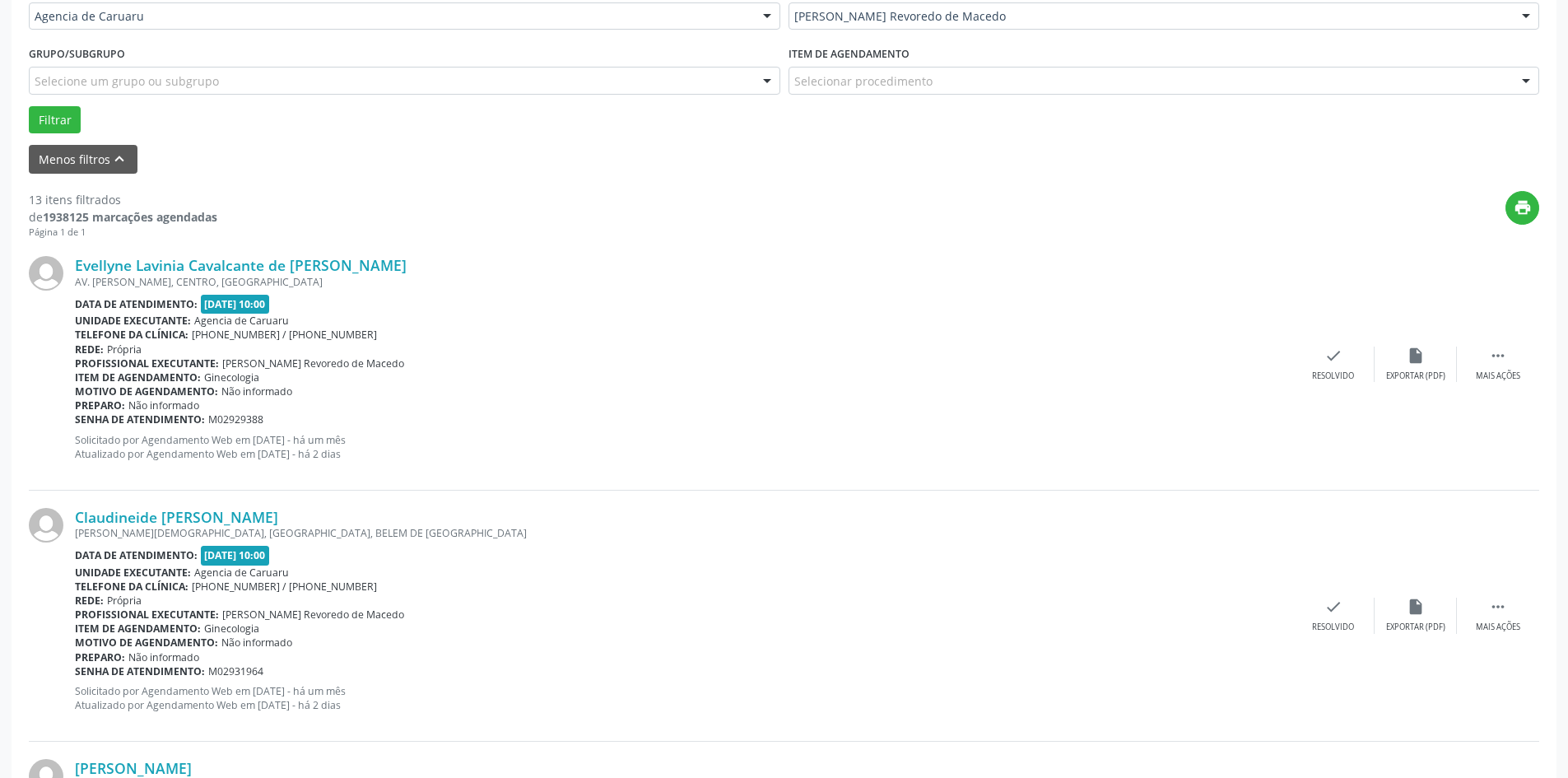
scroll to position [494, 0]
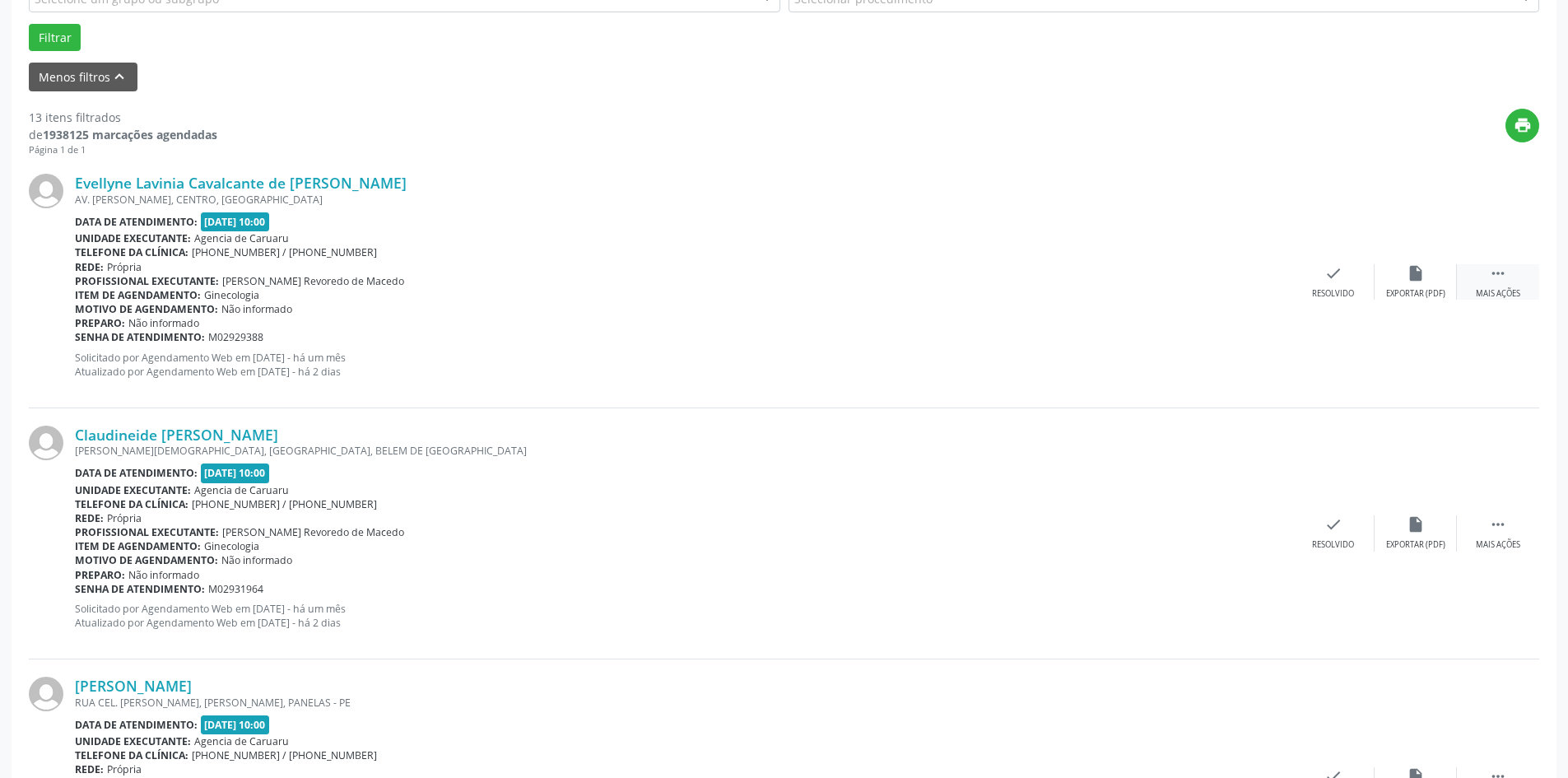
click at [1504, 282] on icon "" at bounding box center [1498, 273] width 18 height 18
click at [1438, 282] on div "alarm_off Não compareceu" at bounding box center [1415, 282] width 82 height 35
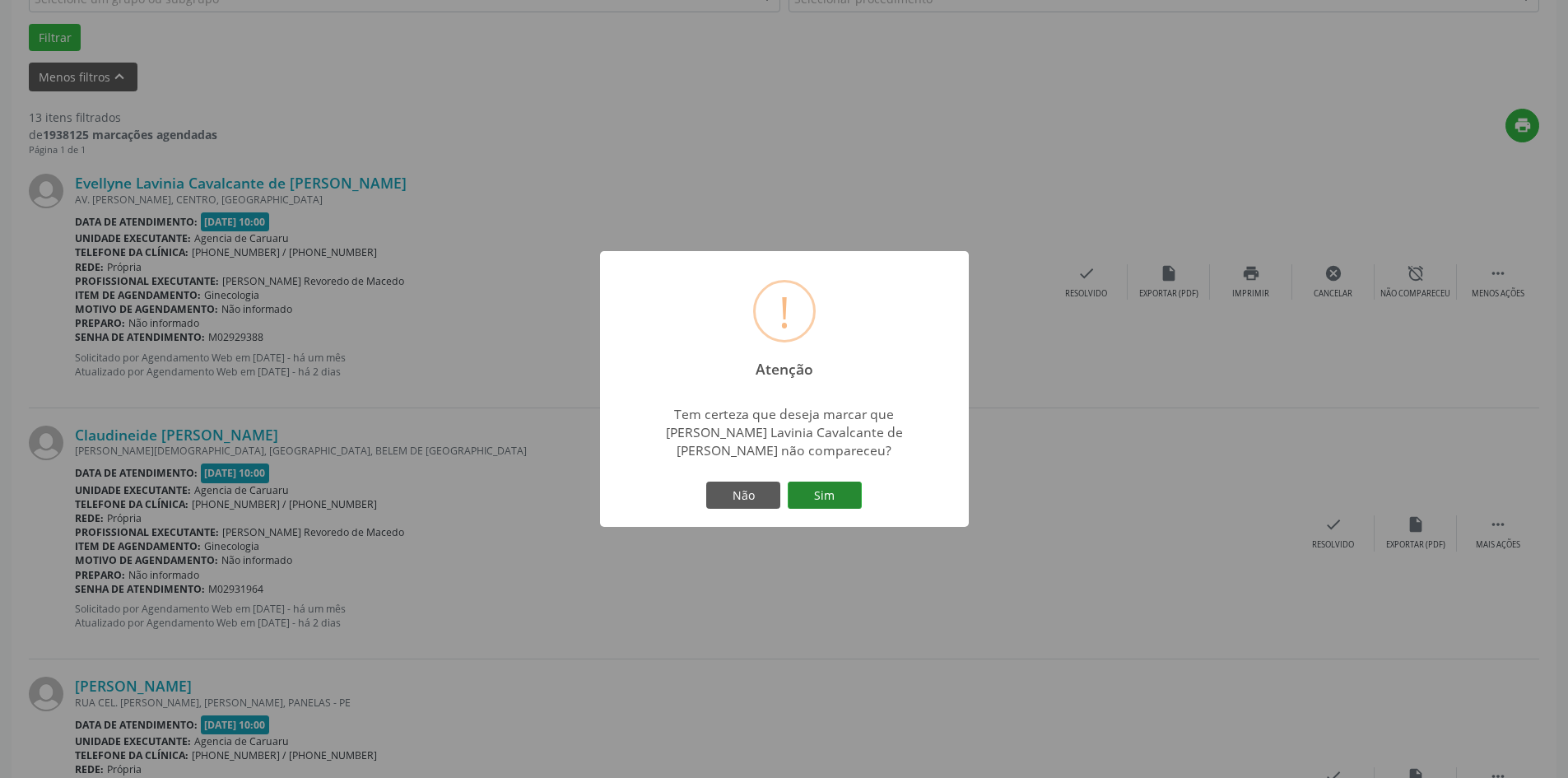
click at [831, 489] on button "Sim" at bounding box center [824, 496] width 74 height 28
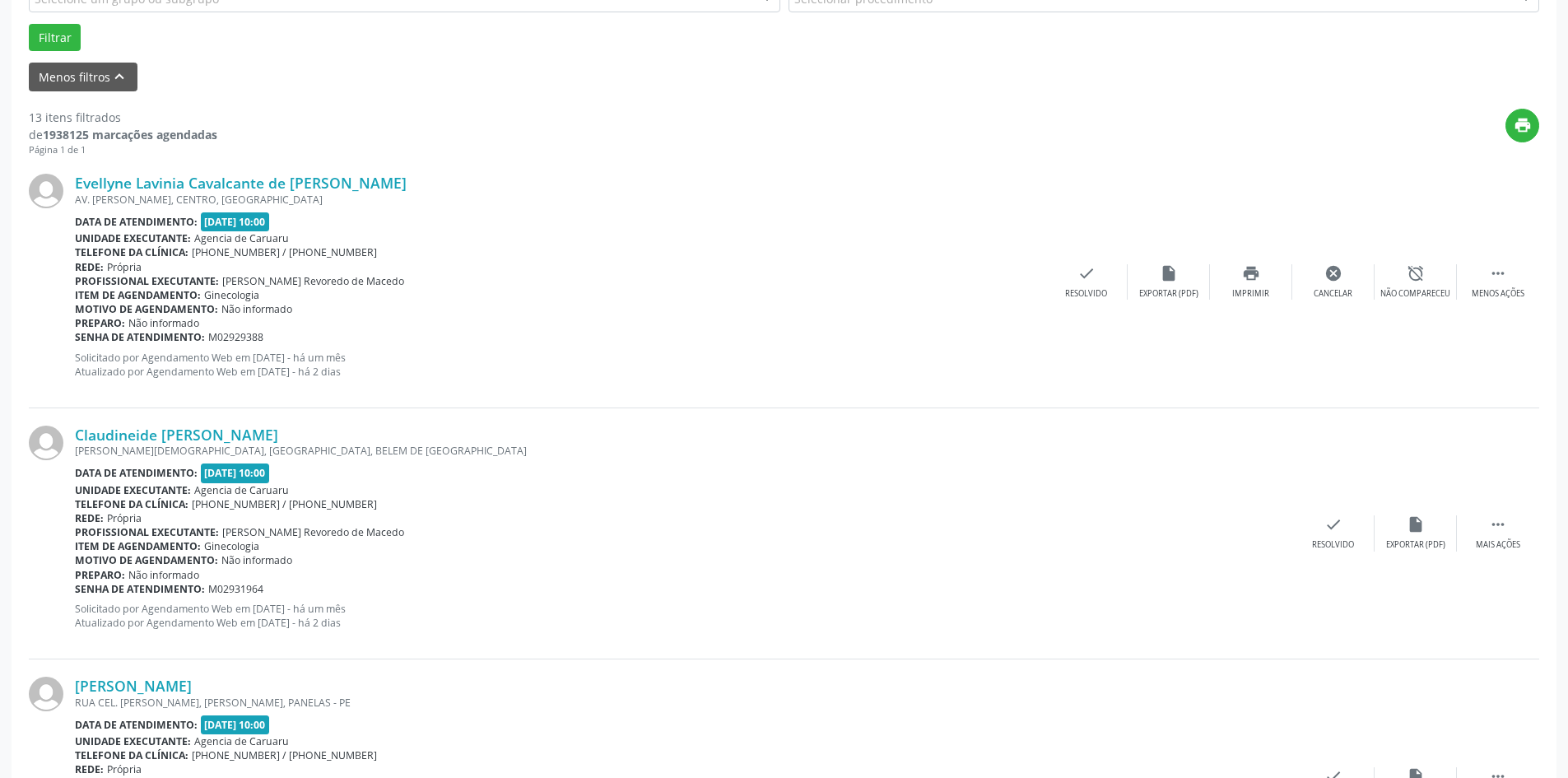
scroll to position [0, 0]
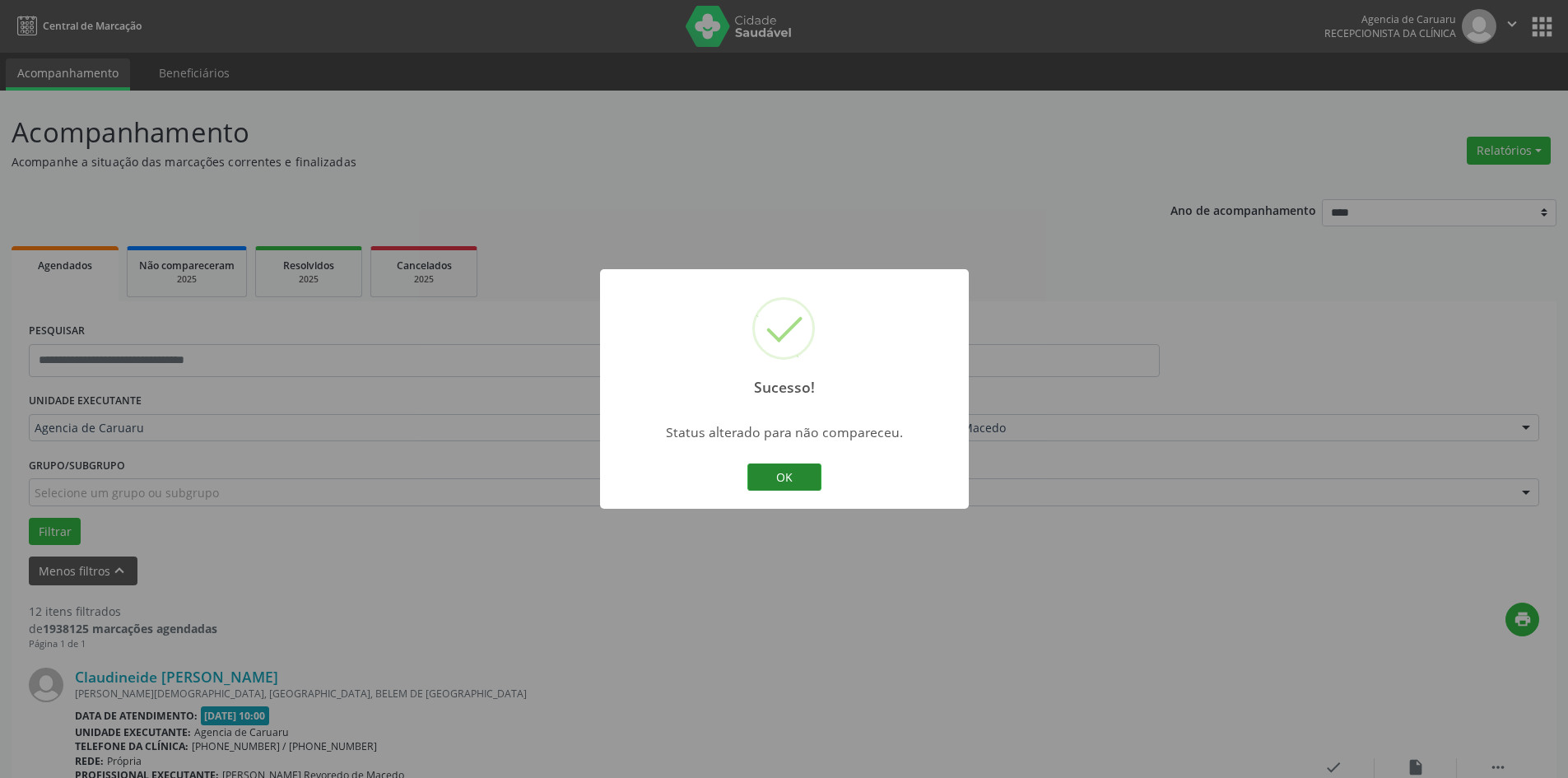
click at [784, 479] on button "OK" at bounding box center [784, 477] width 74 height 28
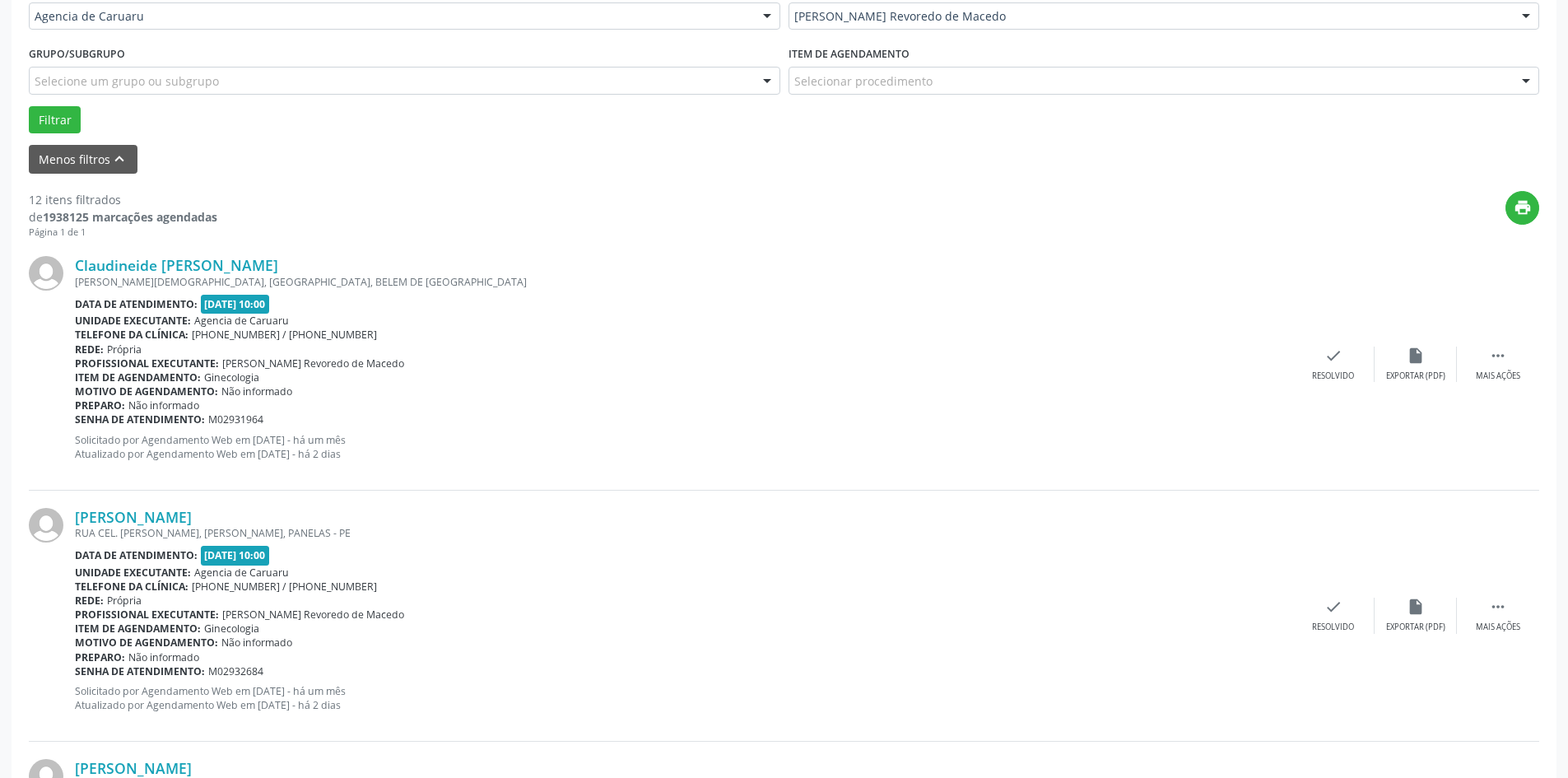
scroll to position [494, 0]
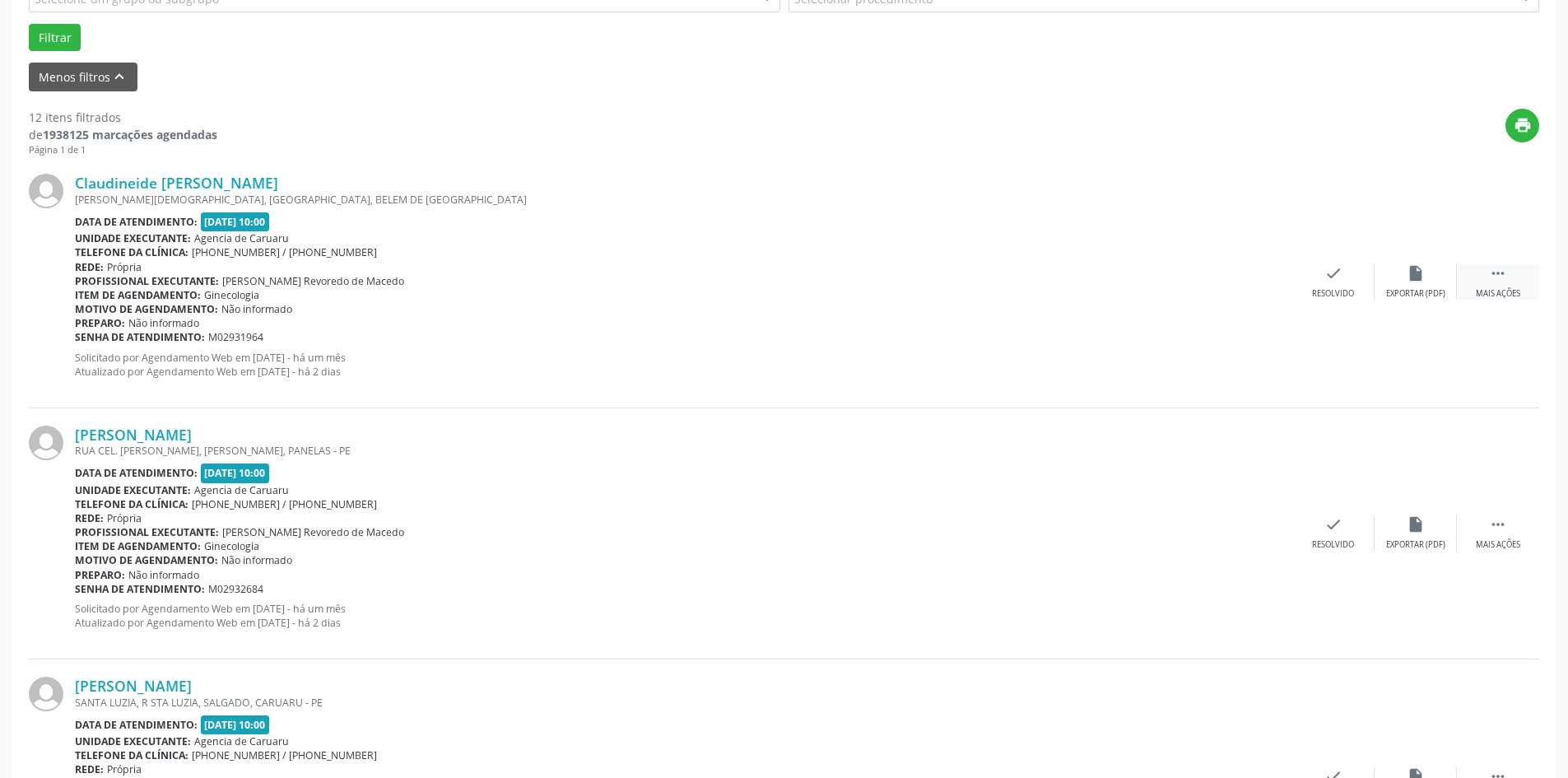
click at [1484, 290] on div "Mais ações" at bounding box center [1498, 294] width 44 height 12
click at [1414, 295] on div "Não compareceu" at bounding box center [1415, 294] width 70 height 12
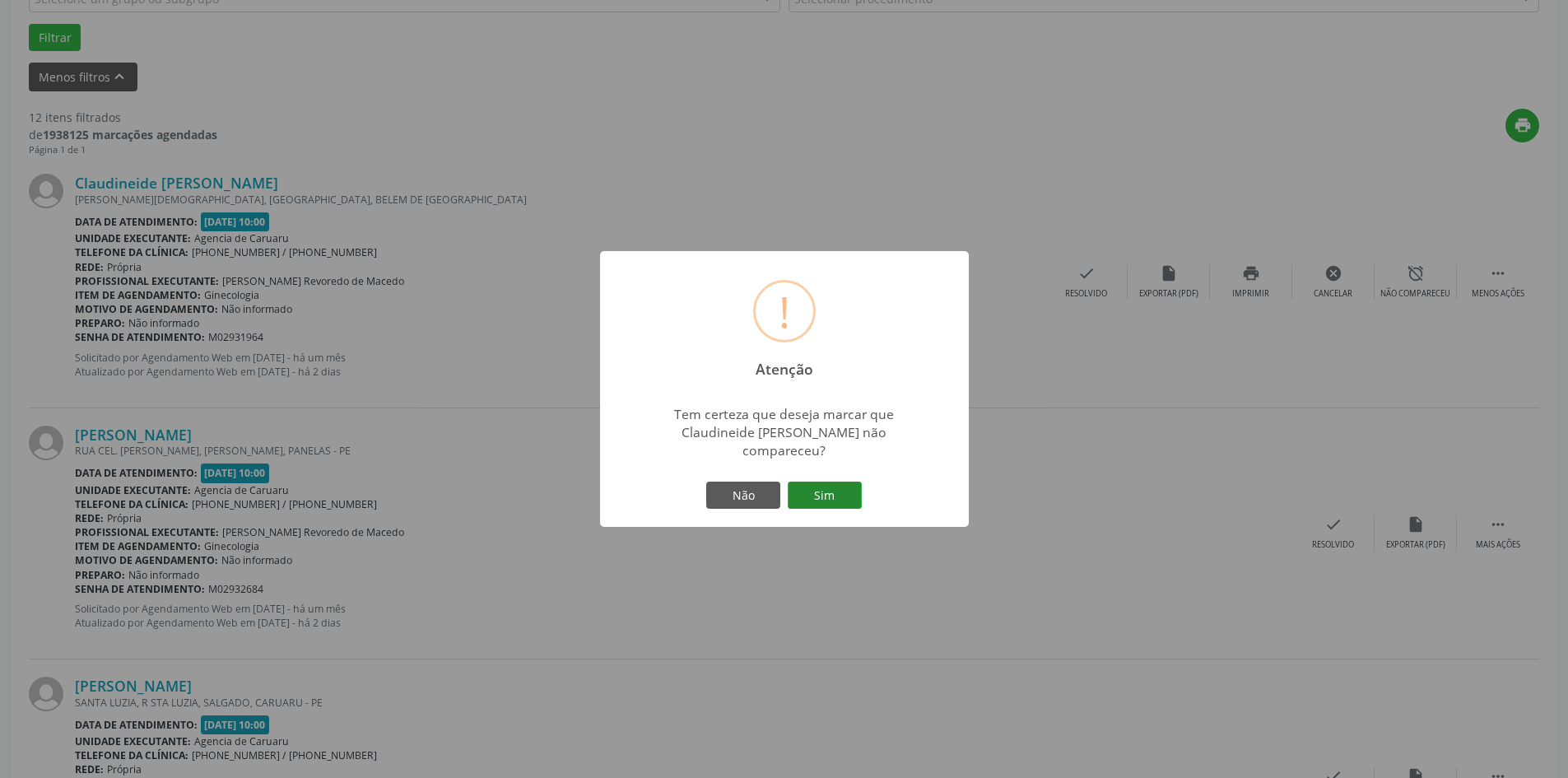
click at [845, 501] on button "Sim" at bounding box center [824, 496] width 74 height 28
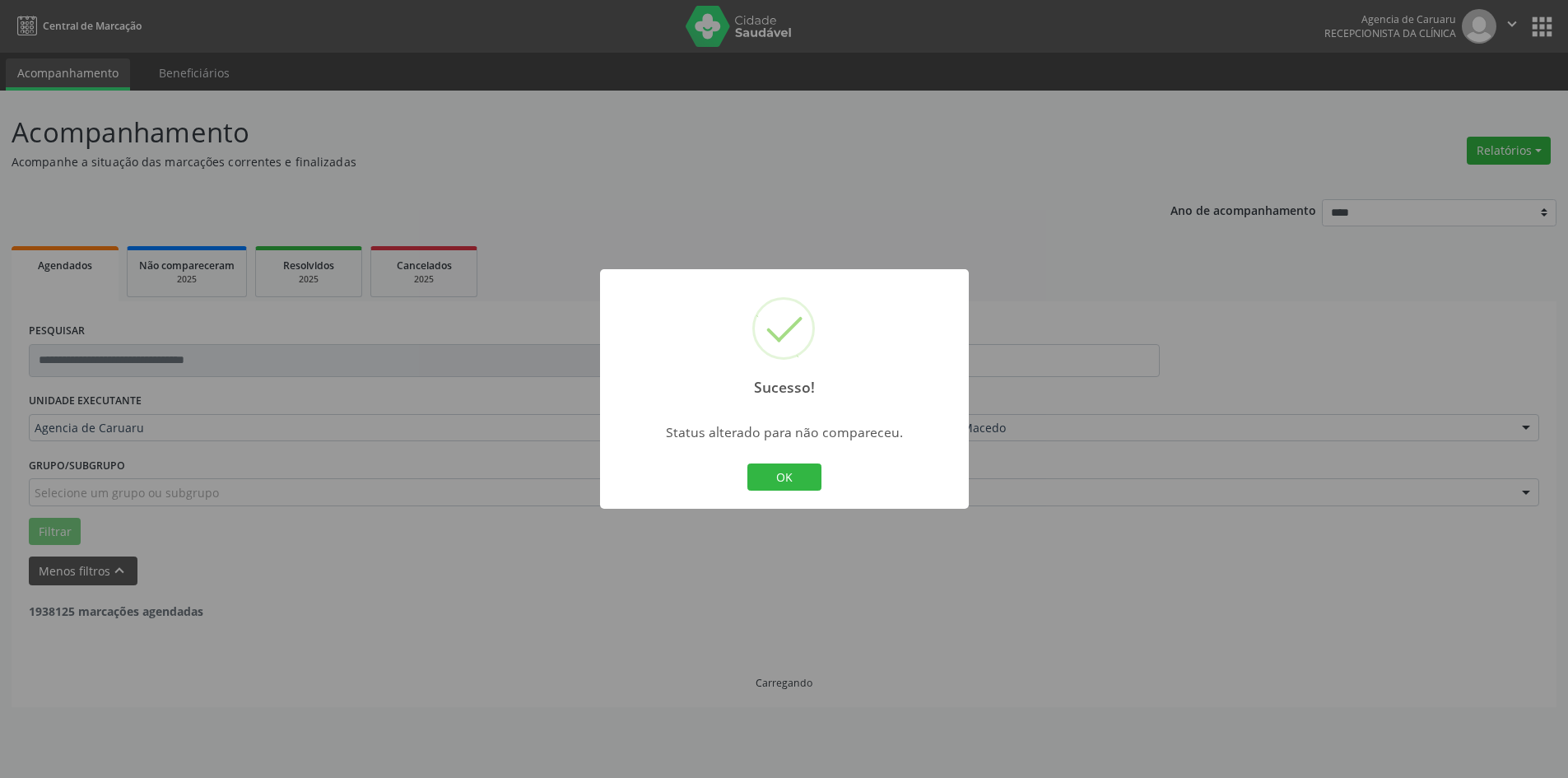
scroll to position [0, 0]
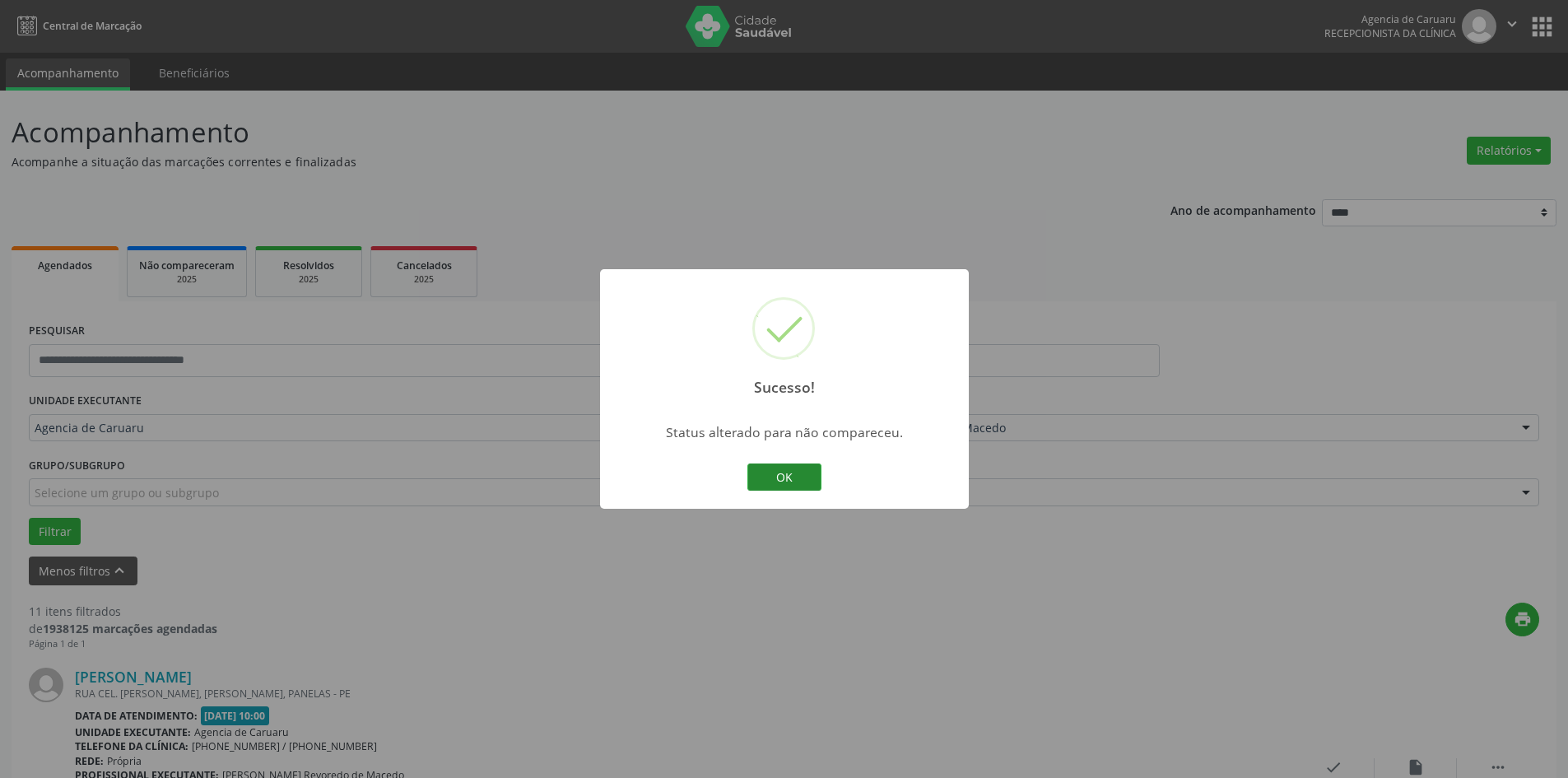
click at [791, 475] on button "OK" at bounding box center [784, 477] width 74 height 28
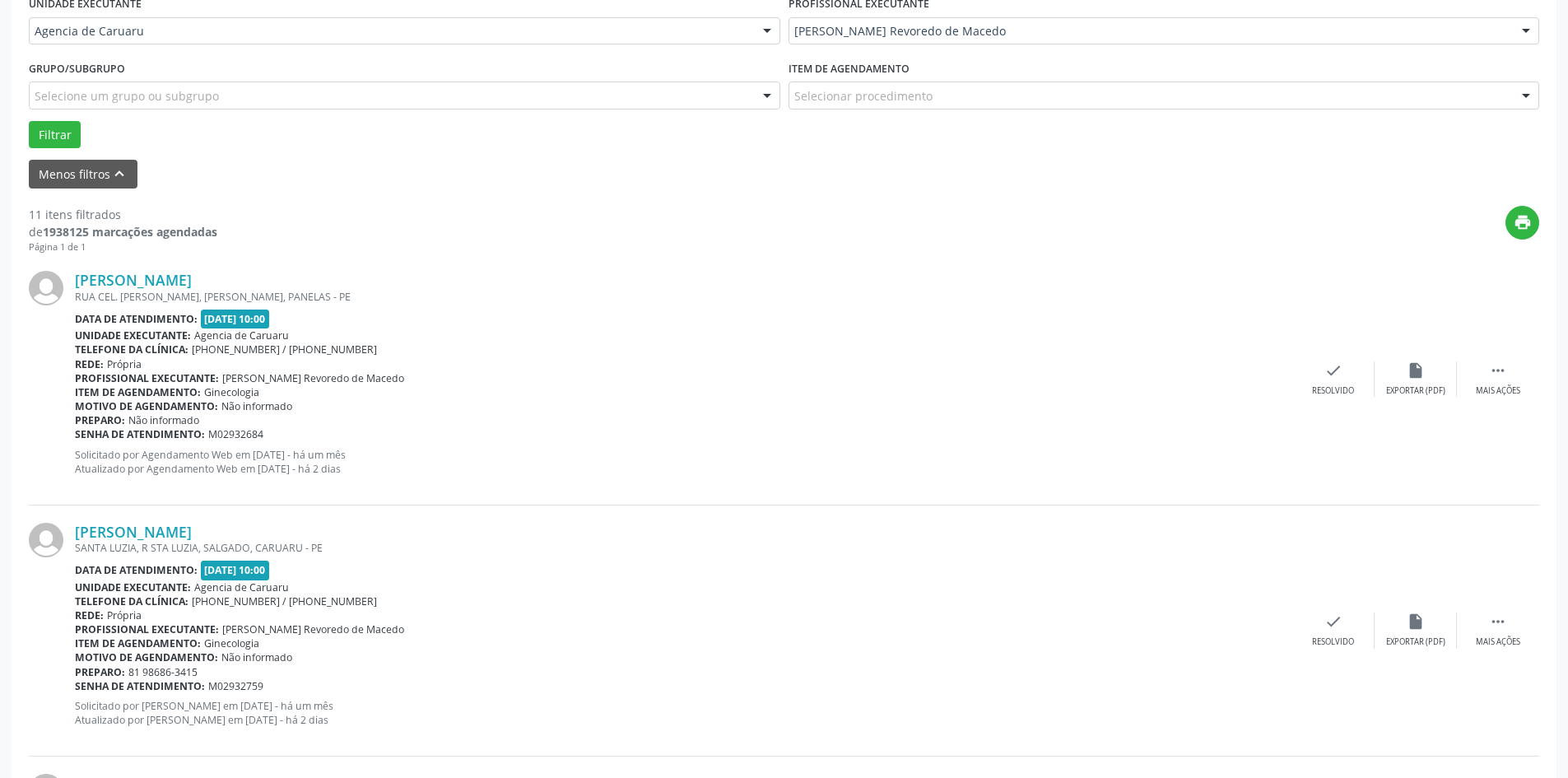
scroll to position [494, 0]
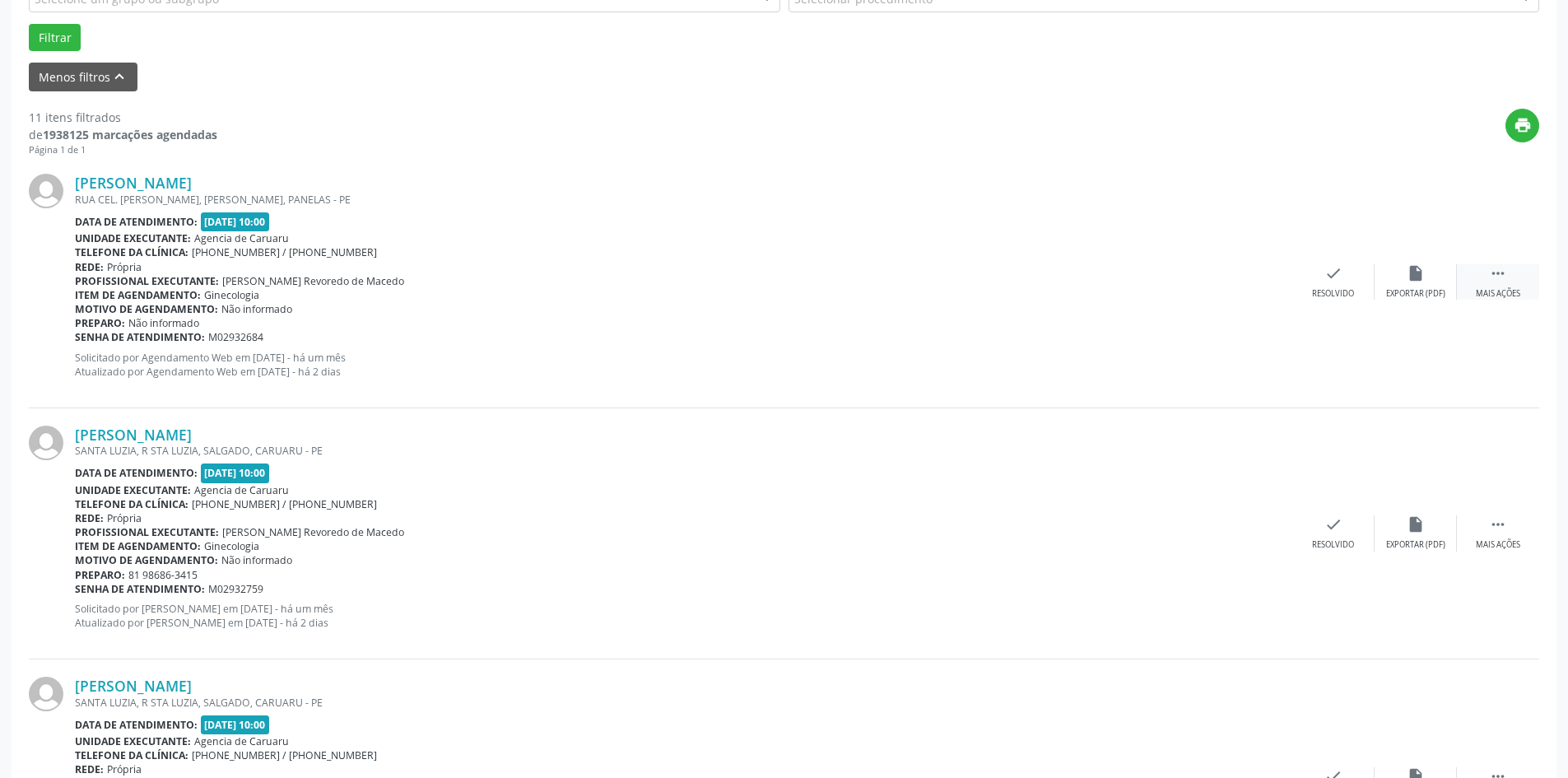
click at [1481, 295] on div "Mais ações" at bounding box center [1498, 294] width 44 height 12
click at [1396, 293] on div "Não compareceu" at bounding box center [1415, 294] width 70 height 12
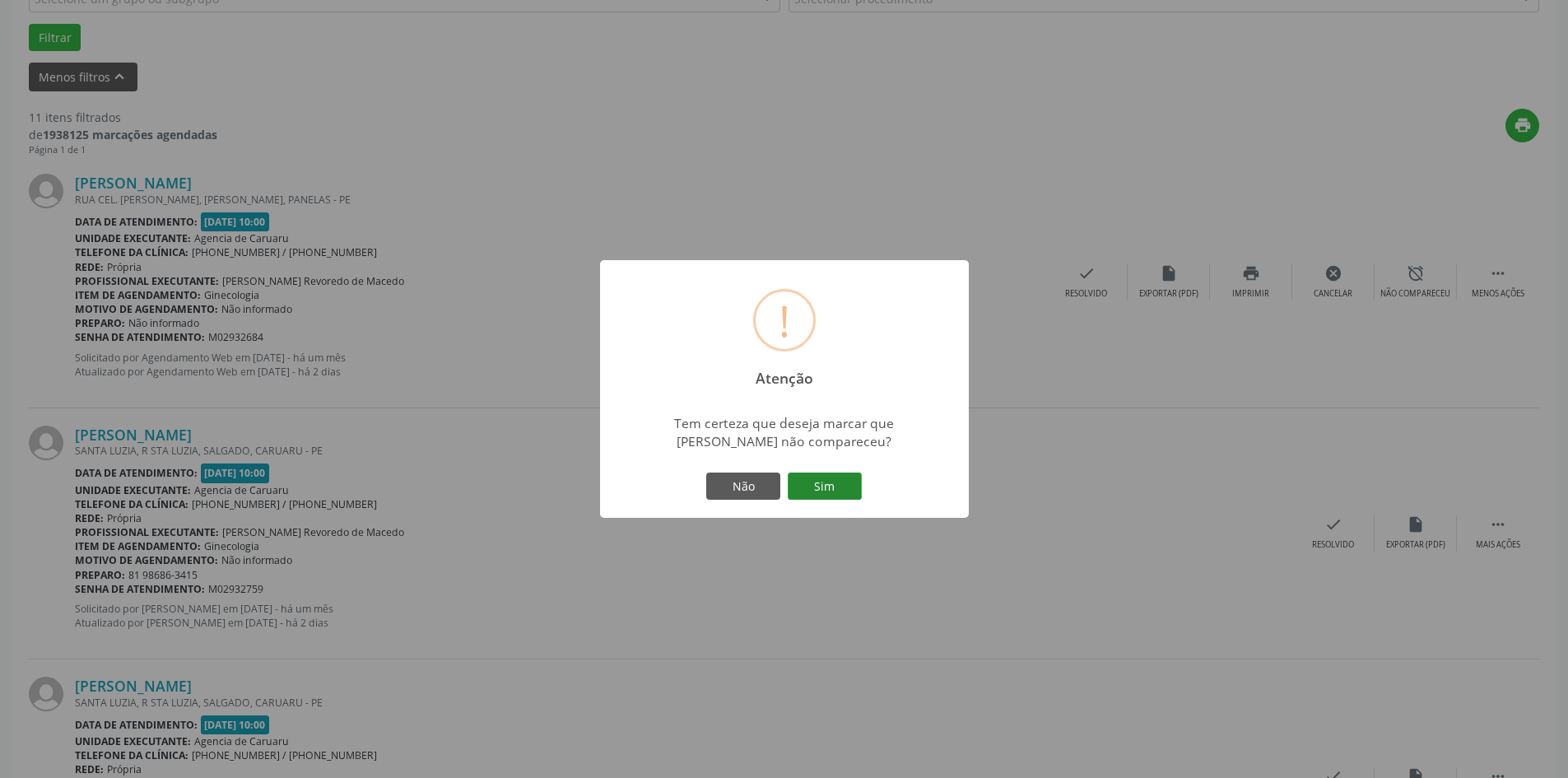
click at [833, 484] on button "Sim" at bounding box center [824, 486] width 74 height 28
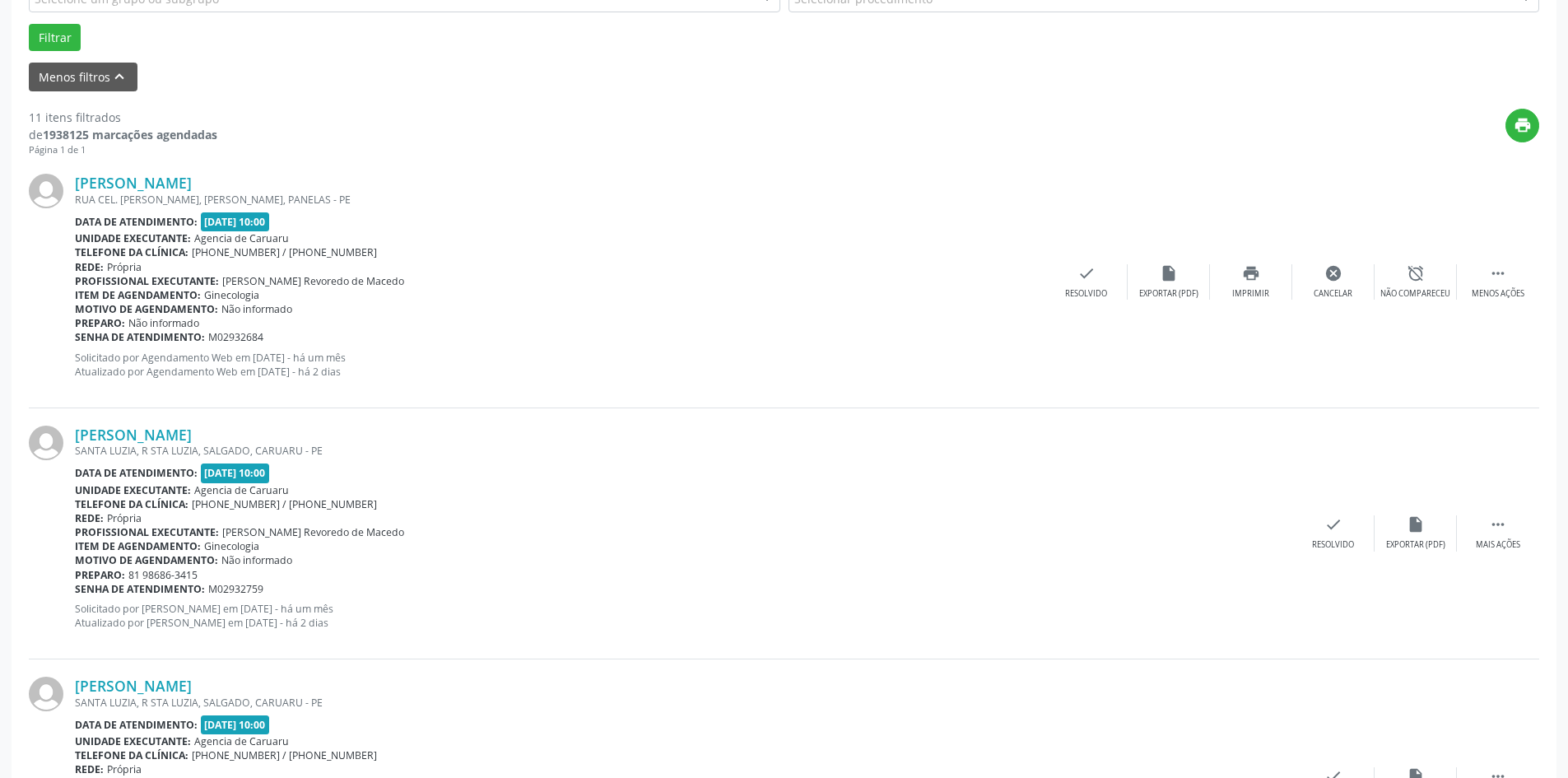
scroll to position [0, 0]
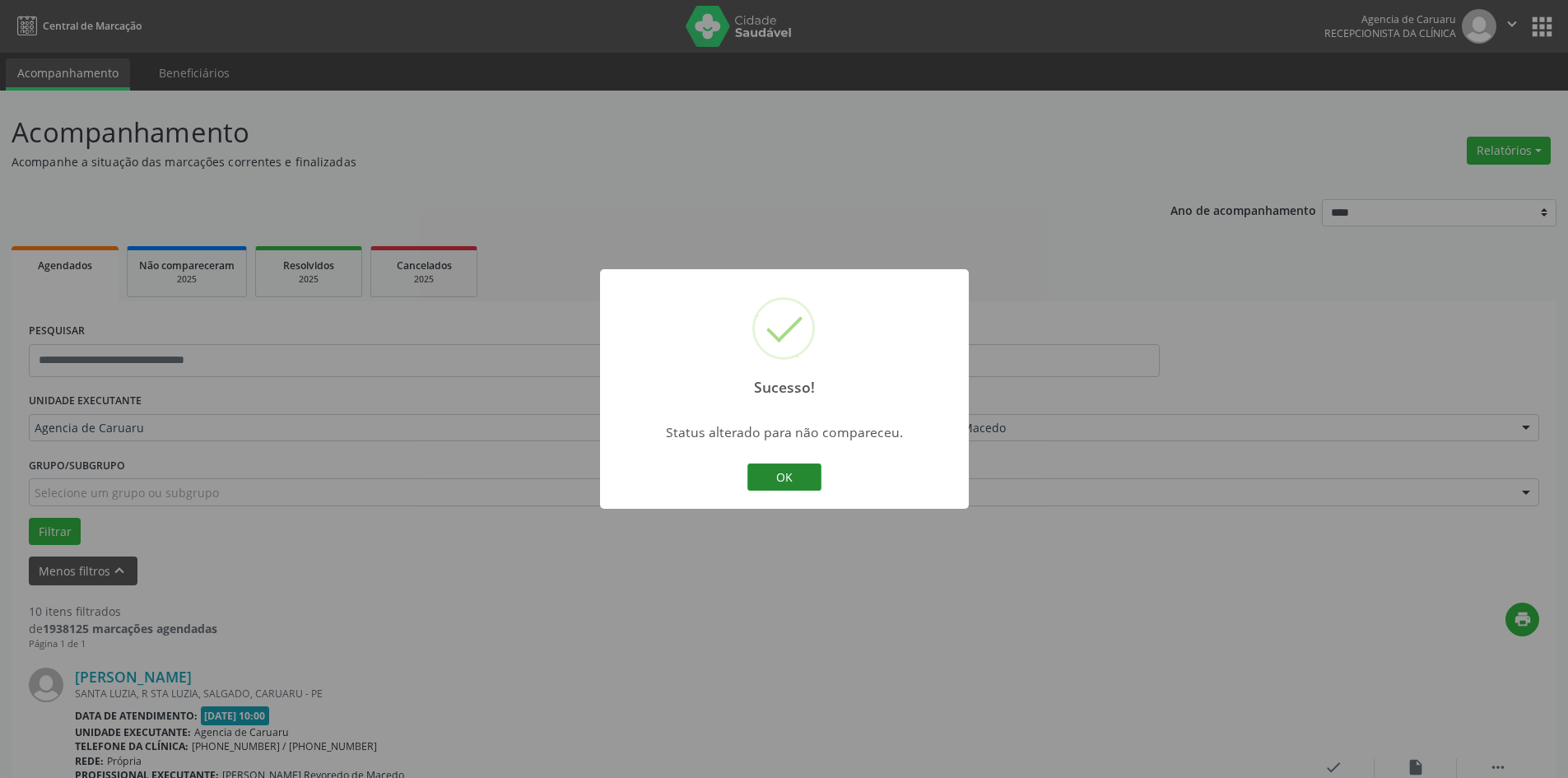
click at [804, 477] on button "OK" at bounding box center [784, 477] width 74 height 28
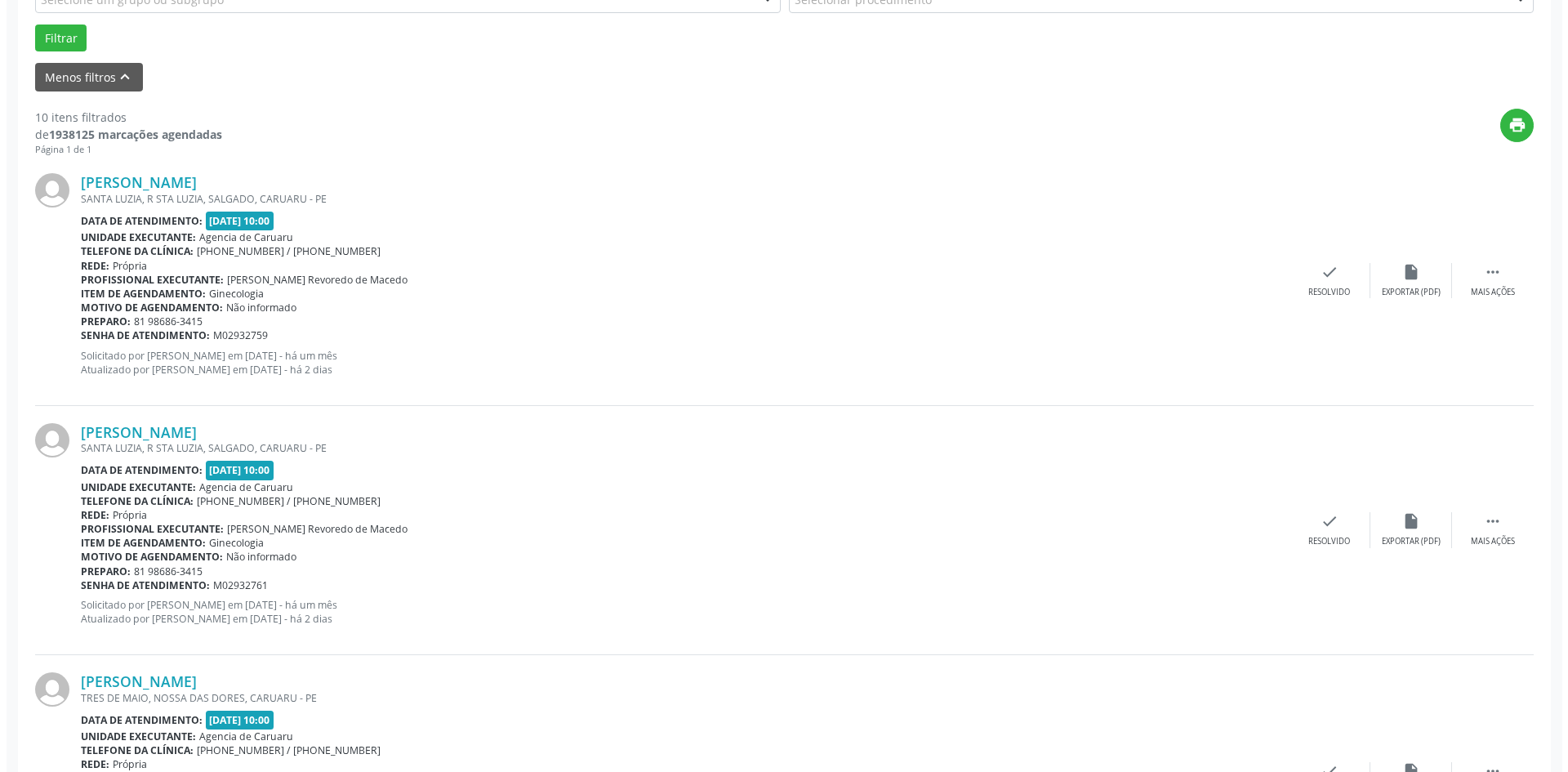
scroll to position [490, 0]
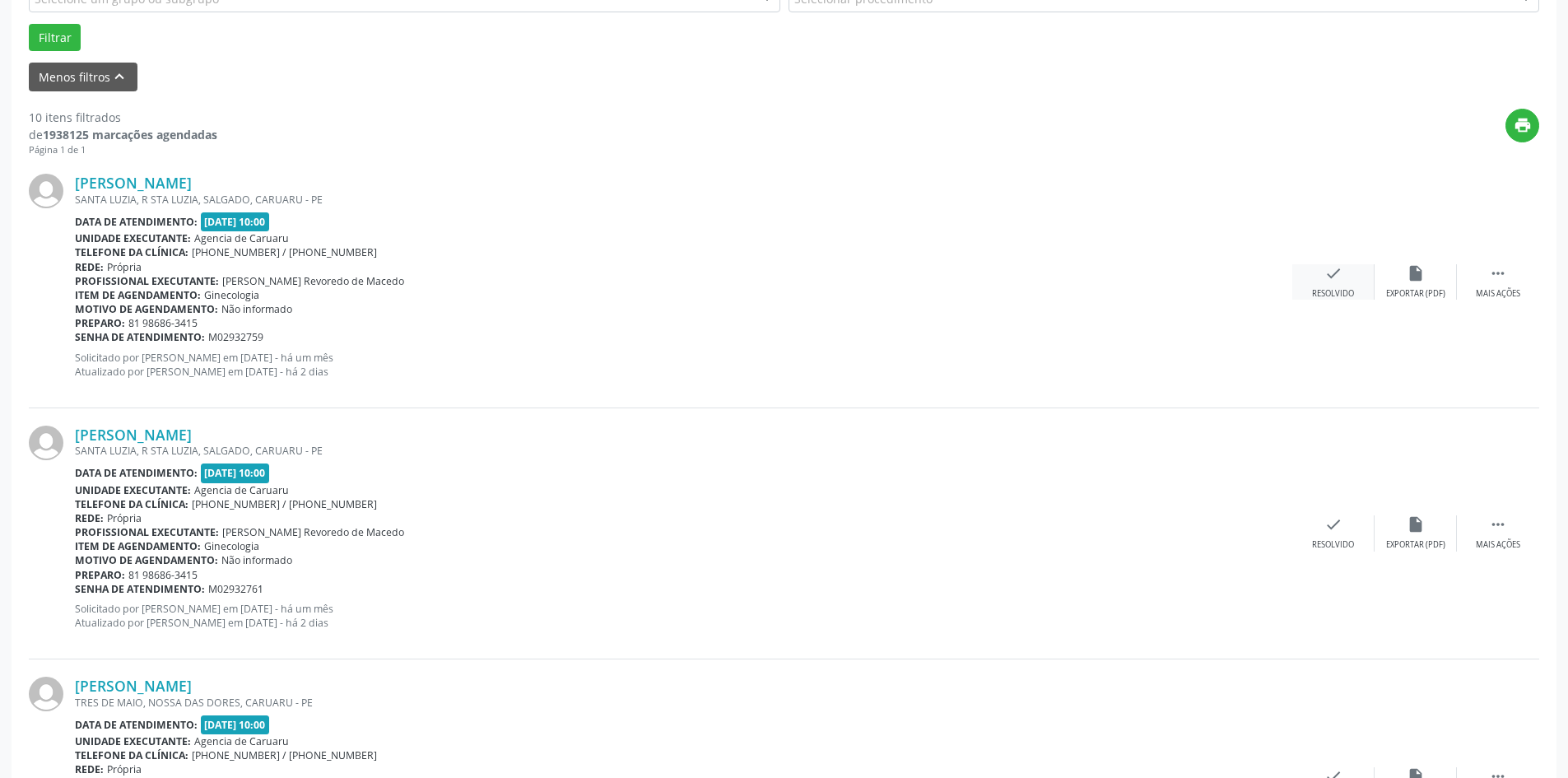
click at [1339, 290] on div "Resolvido" at bounding box center [1333, 294] width 42 height 12
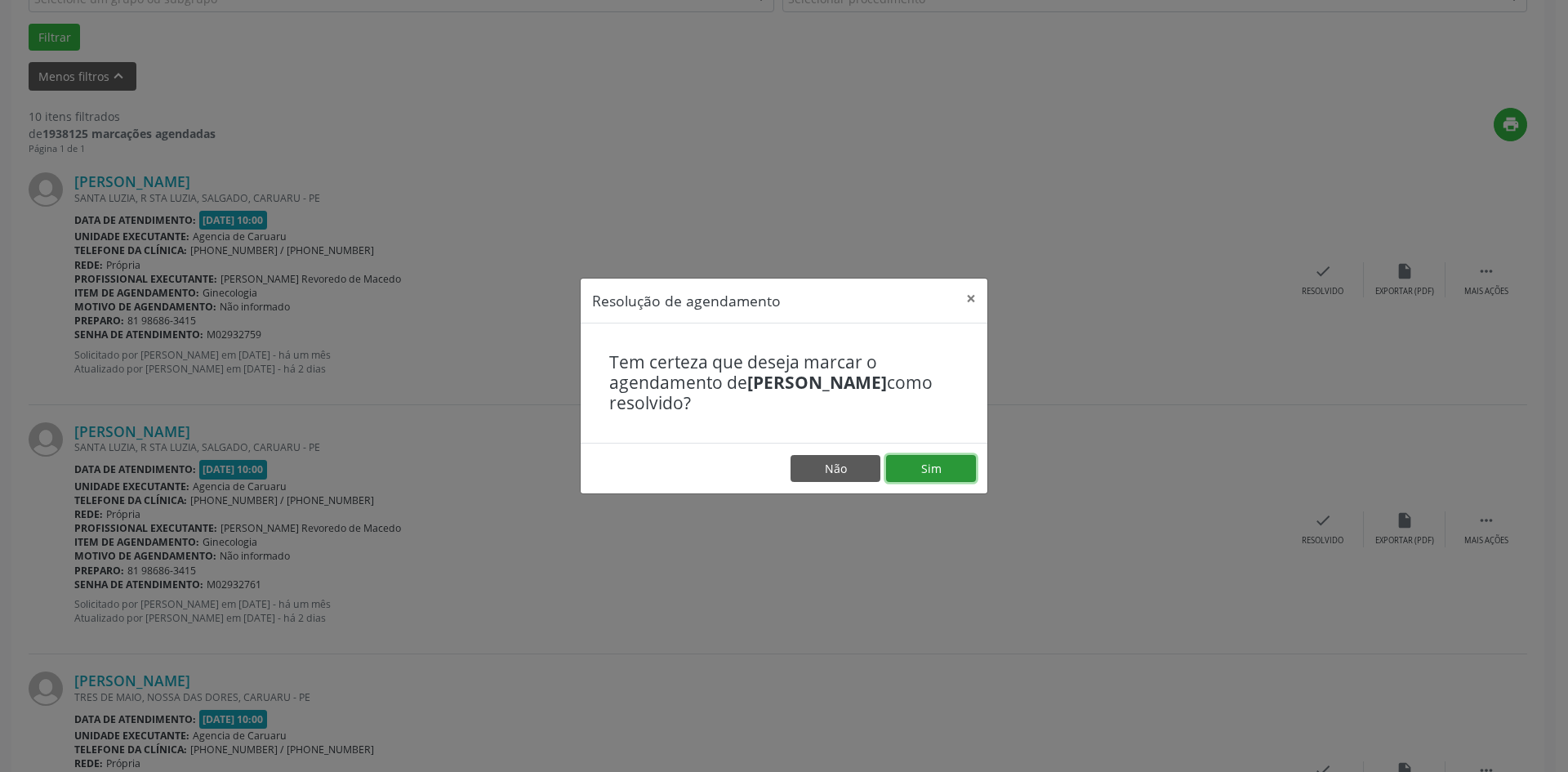
click at [933, 467] on button "Sim" at bounding box center [931, 468] width 90 height 28
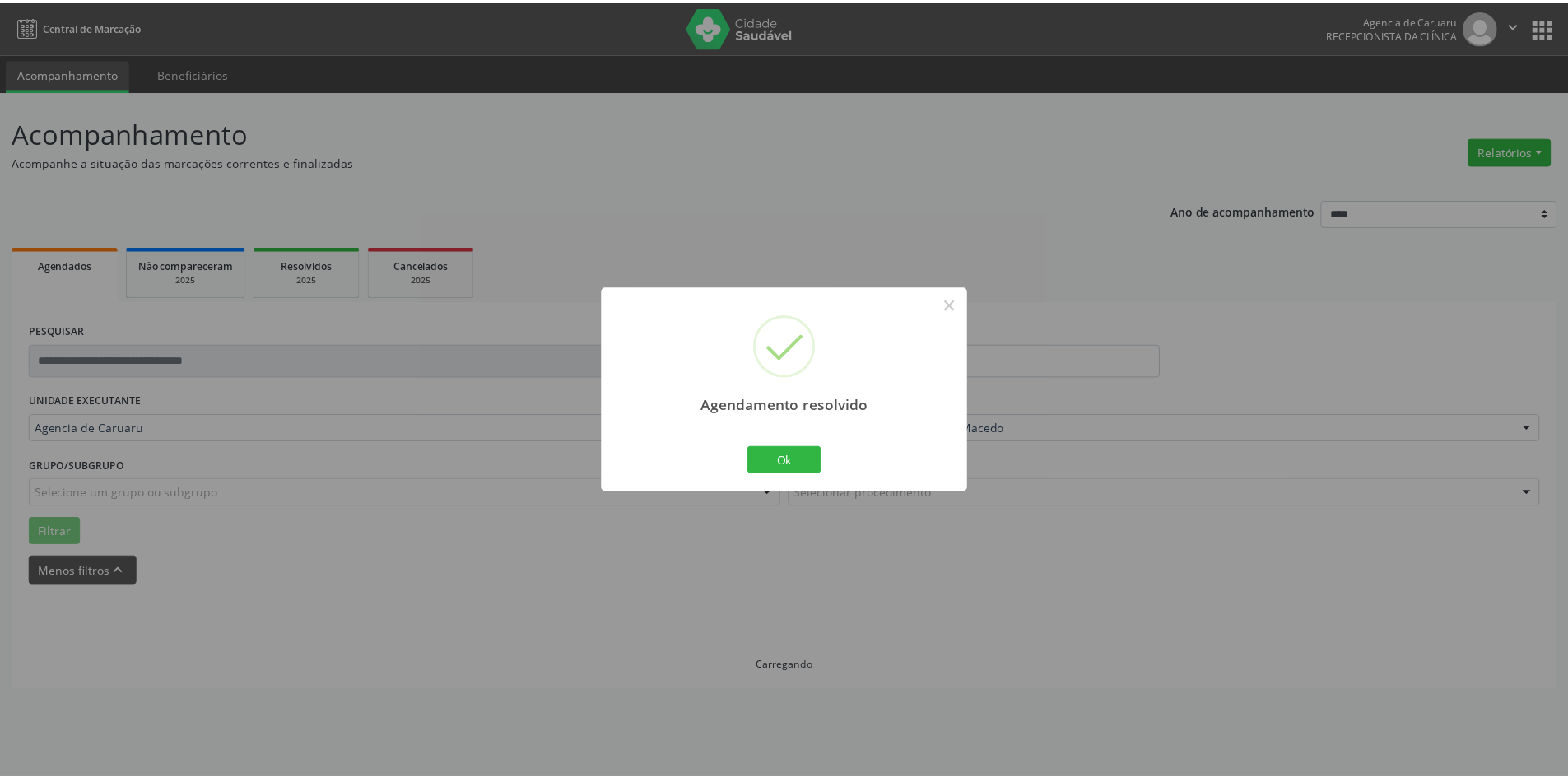
scroll to position [0, 0]
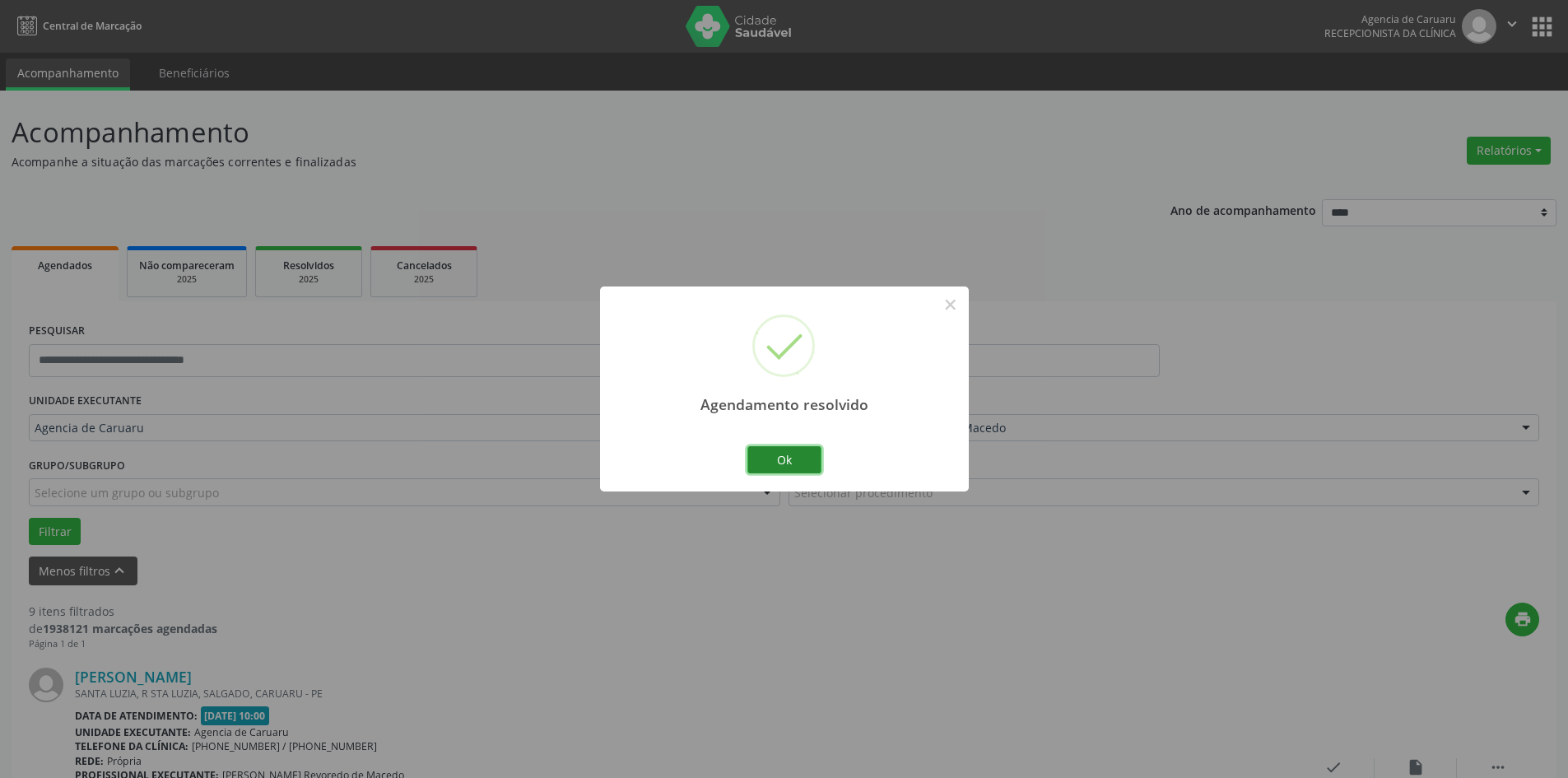
click at [759, 456] on button "Ok" at bounding box center [784, 460] width 74 height 28
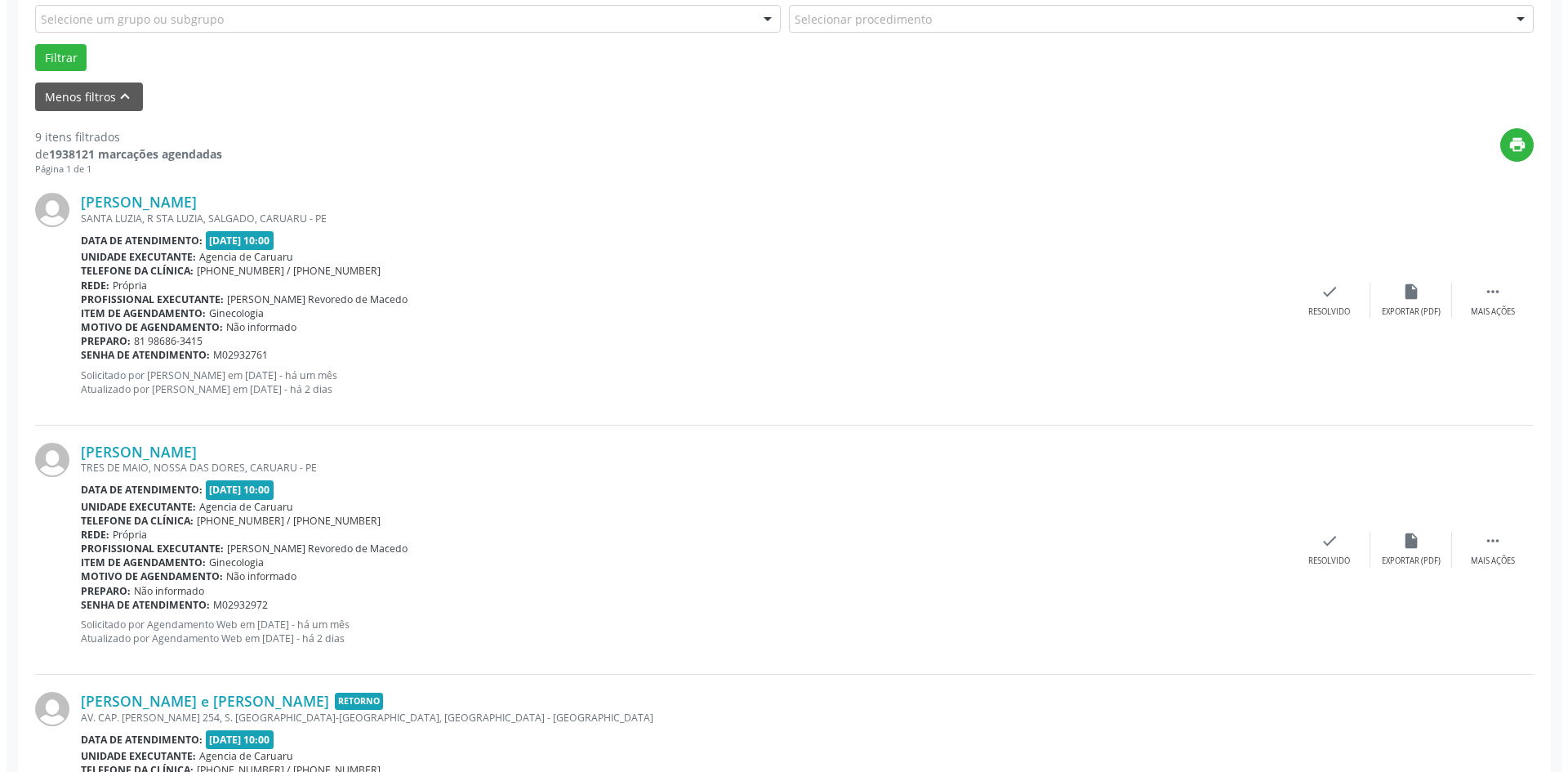
scroll to position [571, 0]
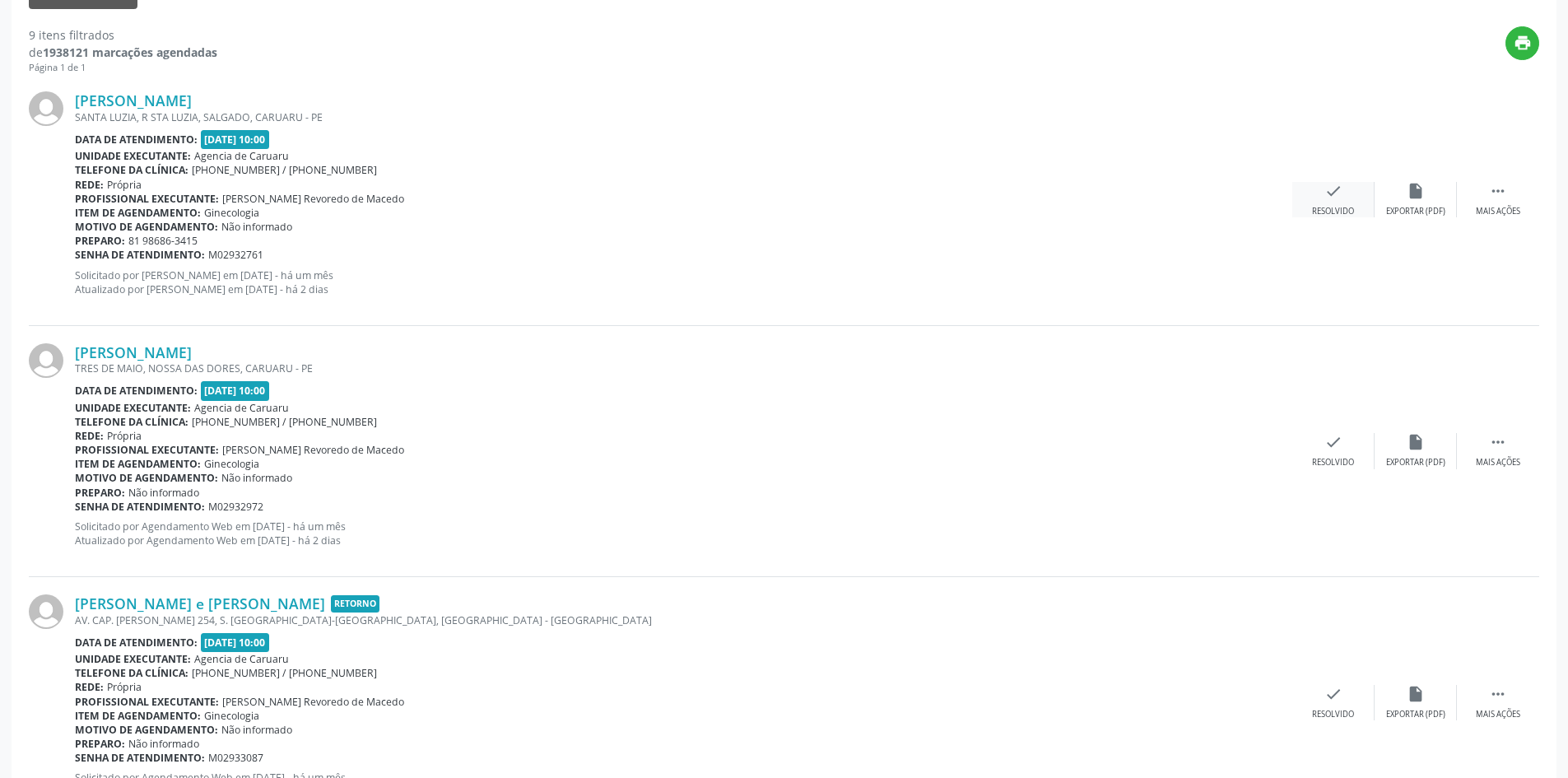
click at [1326, 212] on div "Resolvido" at bounding box center [1333, 212] width 42 height 12
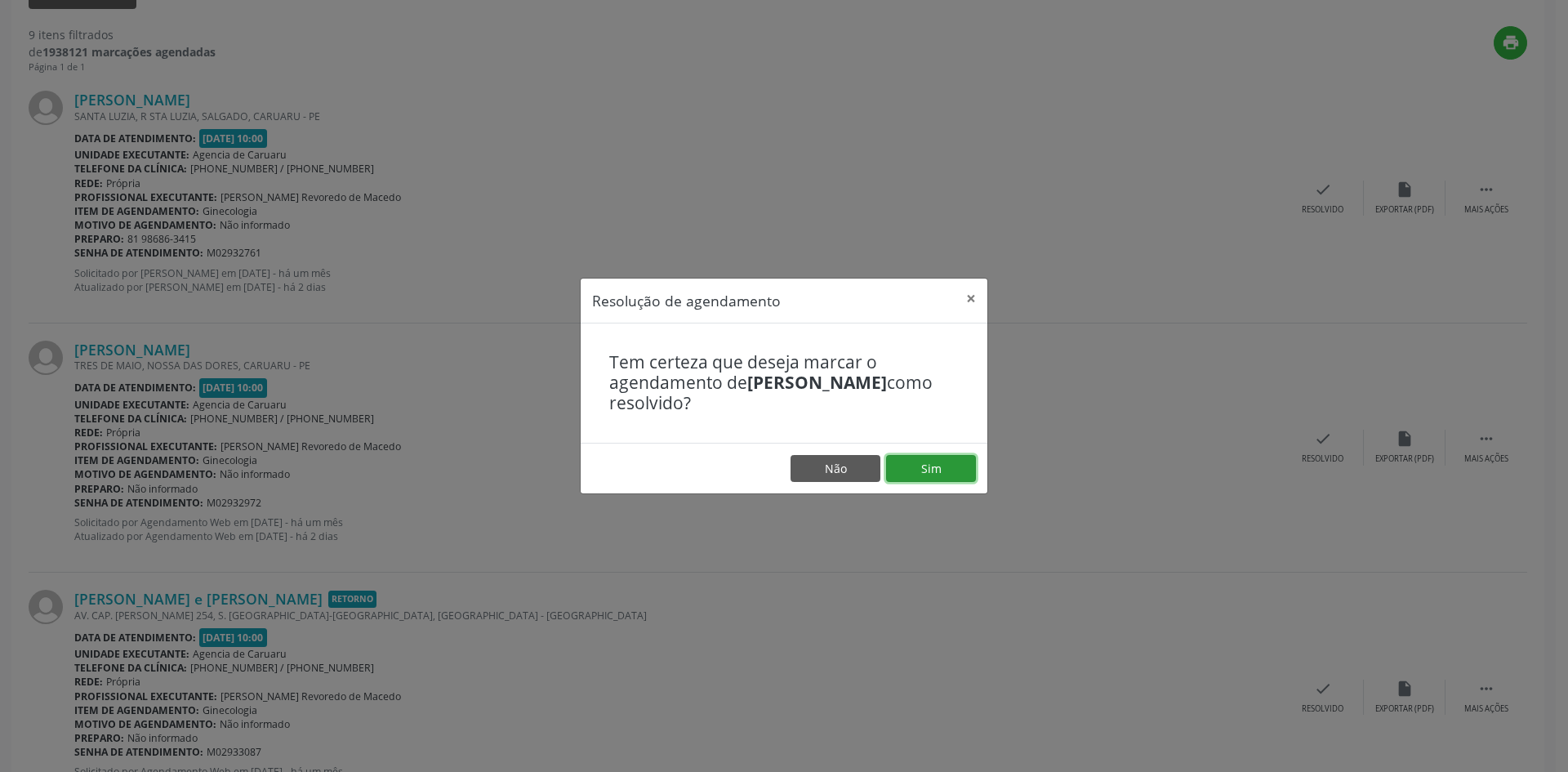
click at [935, 476] on button "Sim" at bounding box center [931, 468] width 90 height 28
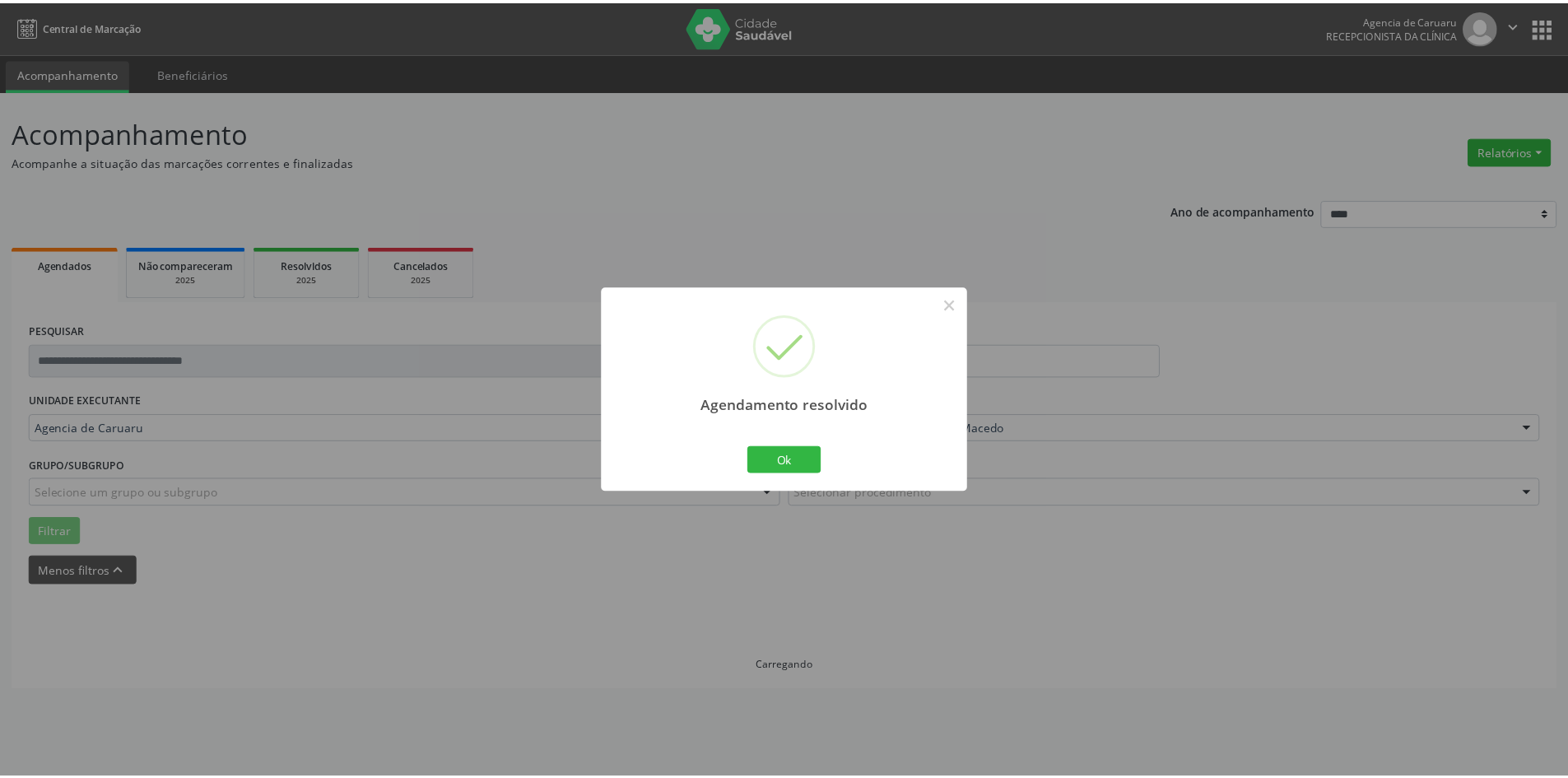
scroll to position [0, 0]
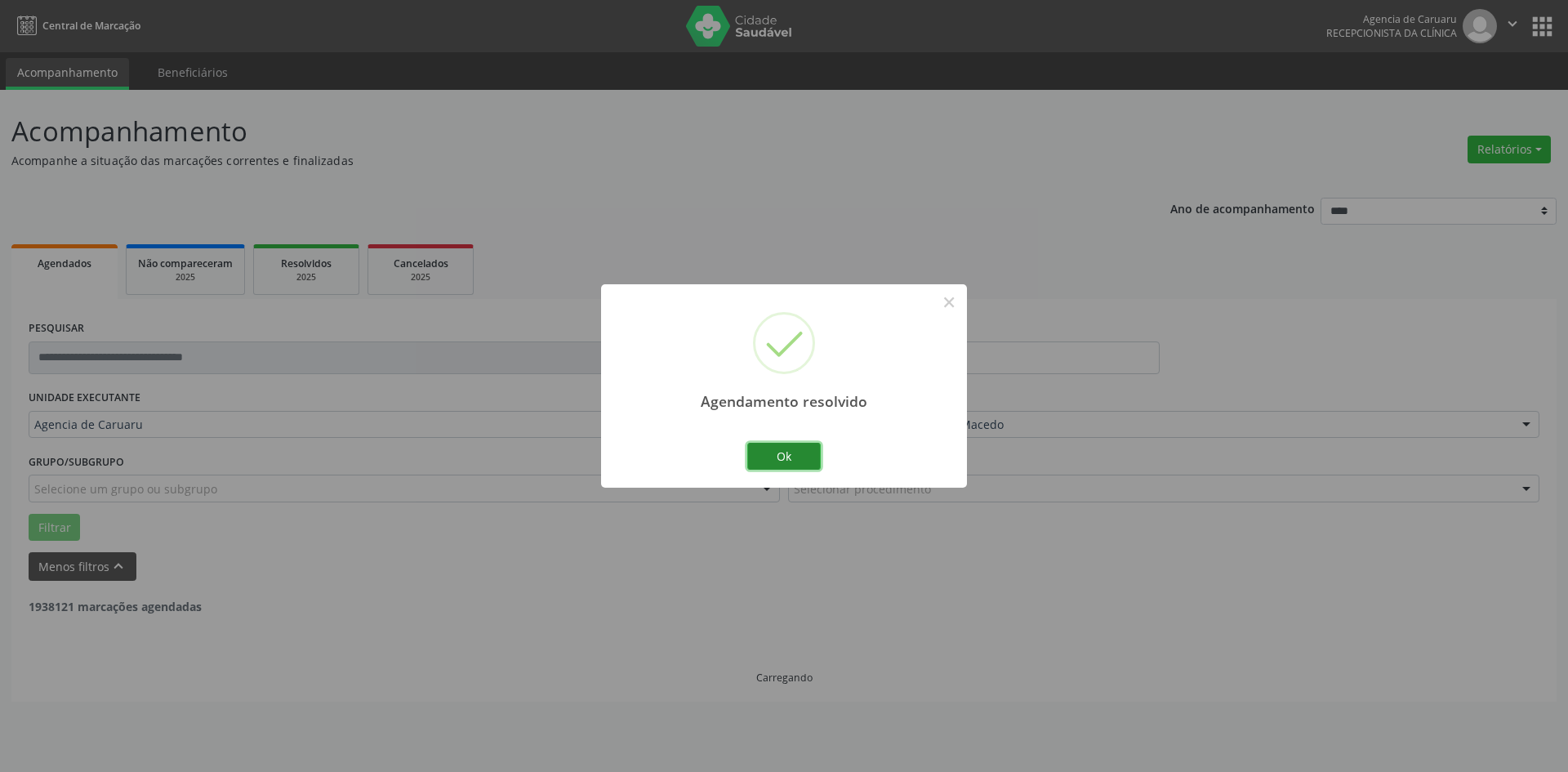
click at [771, 460] on button "Ok" at bounding box center [784, 456] width 74 height 28
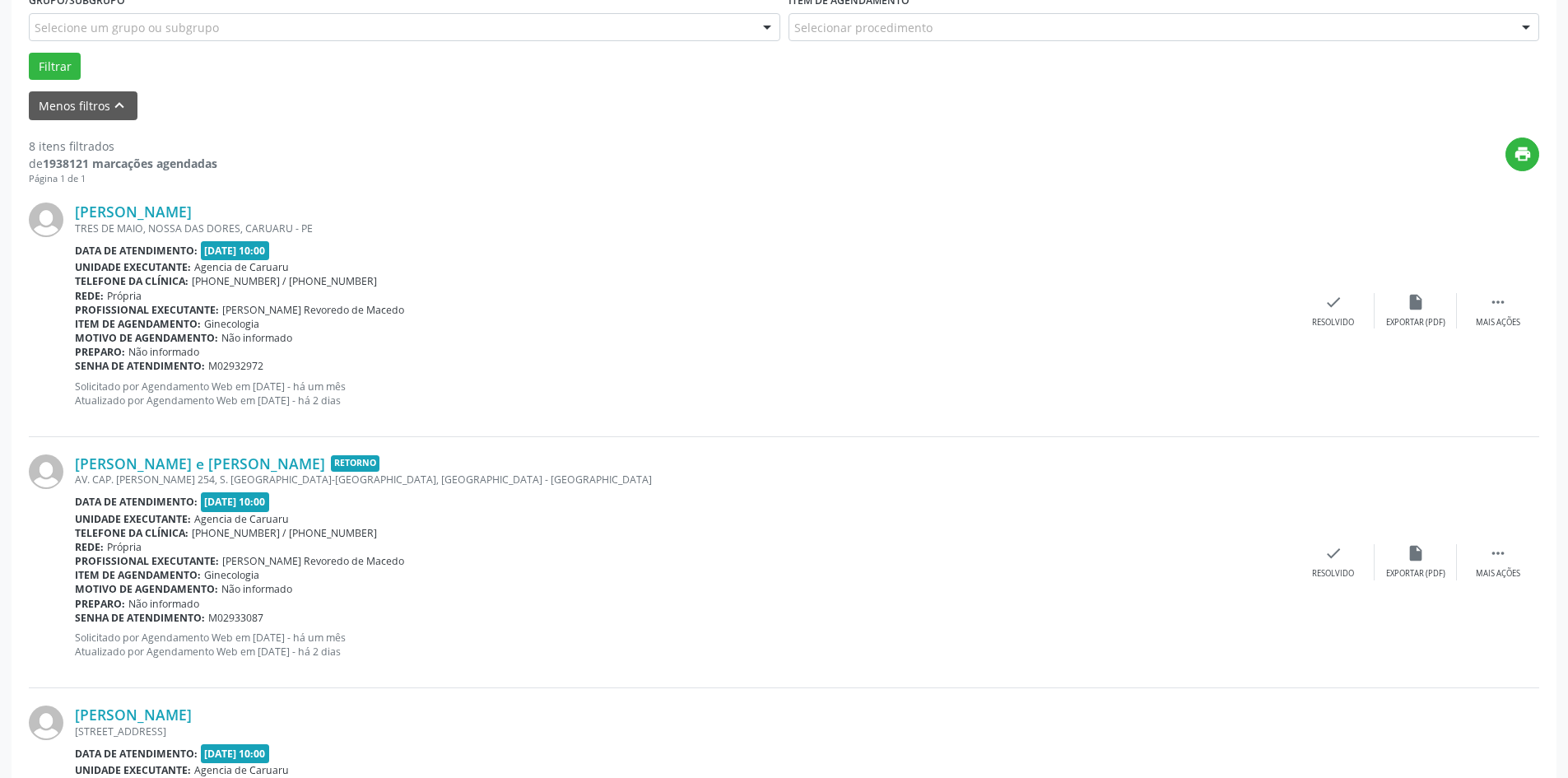
scroll to position [494, 0]
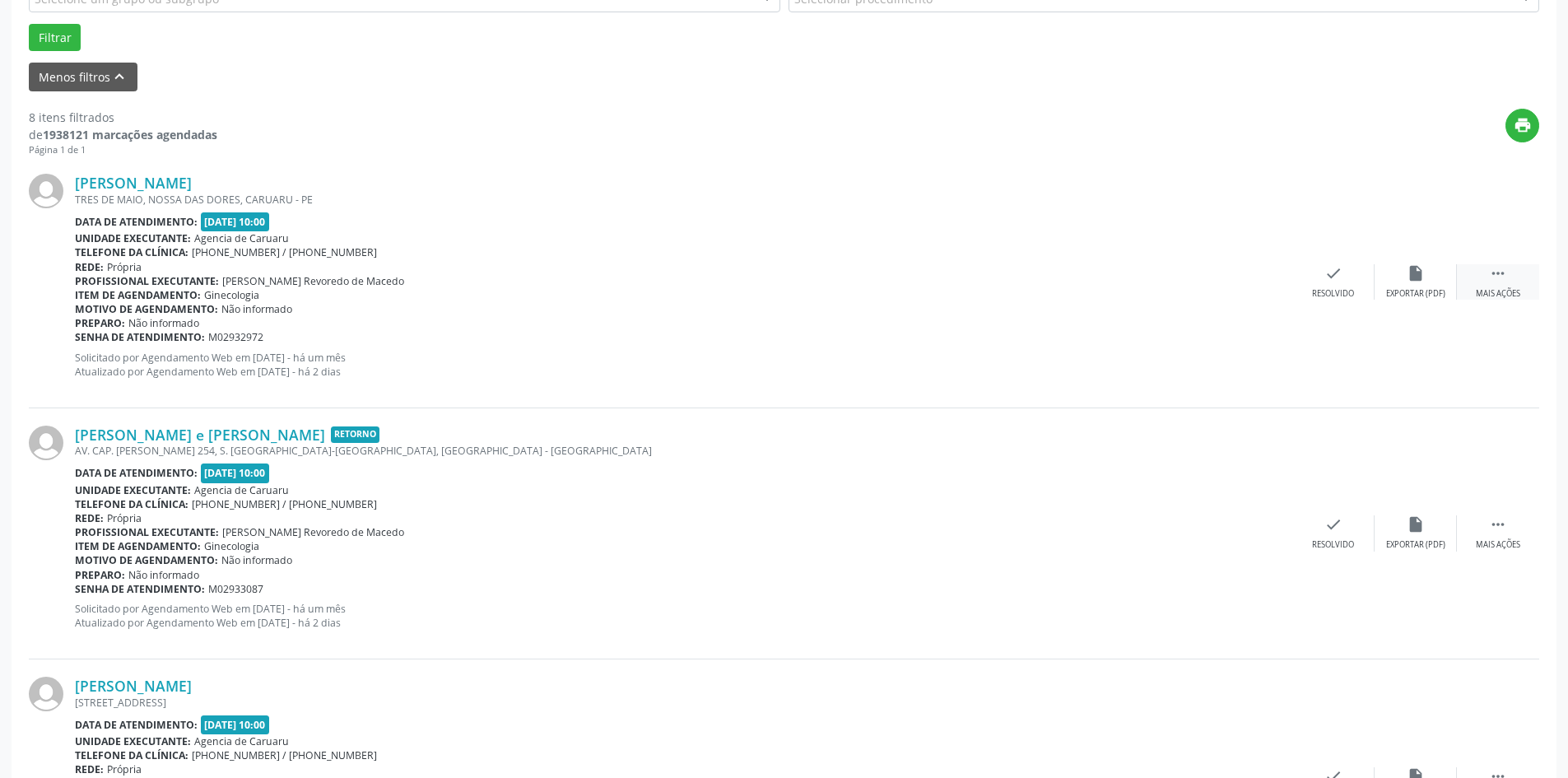
click at [1484, 282] on div " Mais ações" at bounding box center [1498, 282] width 82 height 35
click at [1401, 282] on div "alarm_off Não compareceu" at bounding box center [1415, 282] width 82 height 35
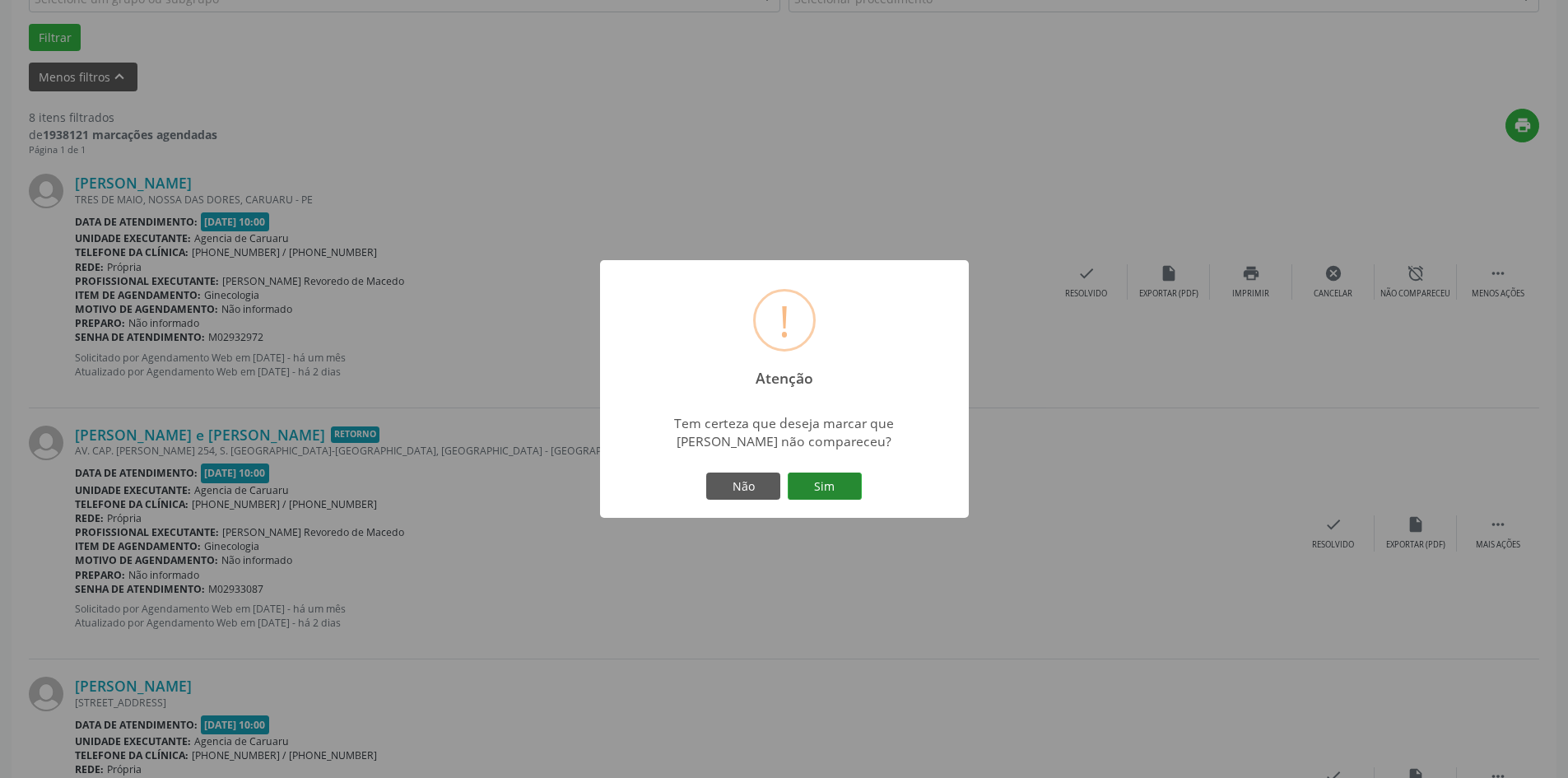
click at [819, 493] on button "Sim" at bounding box center [824, 486] width 74 height 28
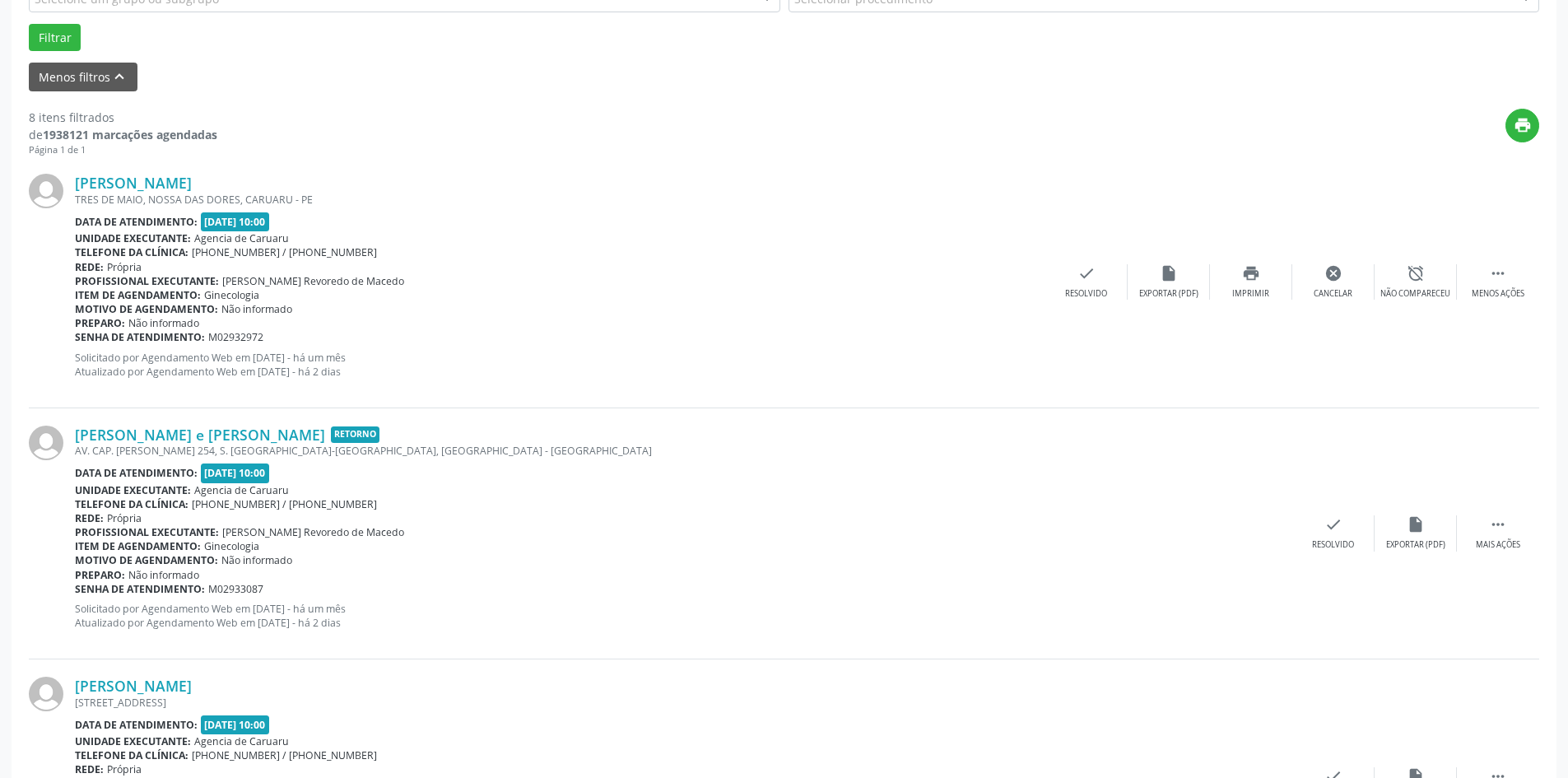
scroll to position [0, 0]
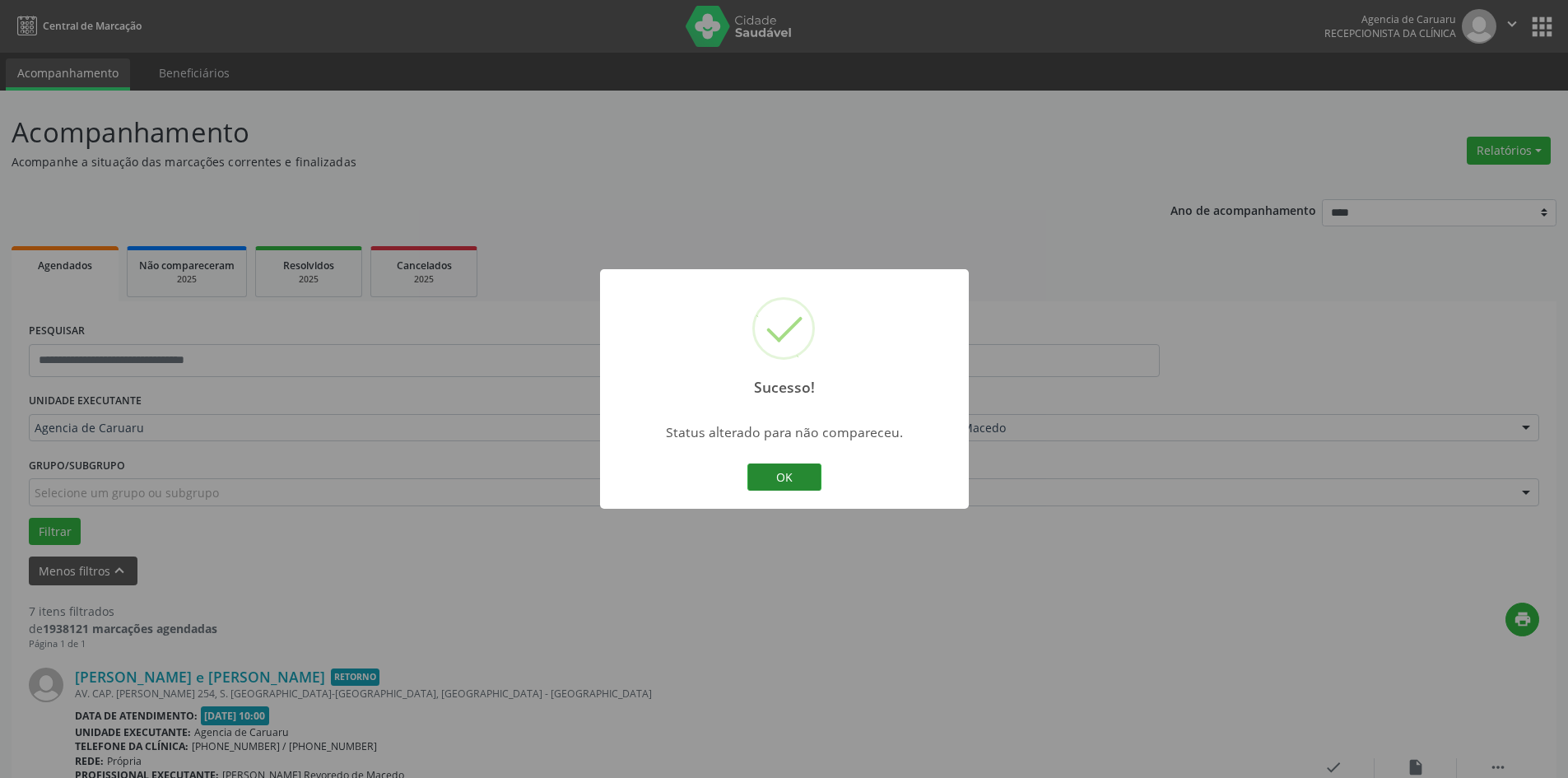
click at [771, 481] on button "OK" at bounding box center [784, 477] width 74 height 28
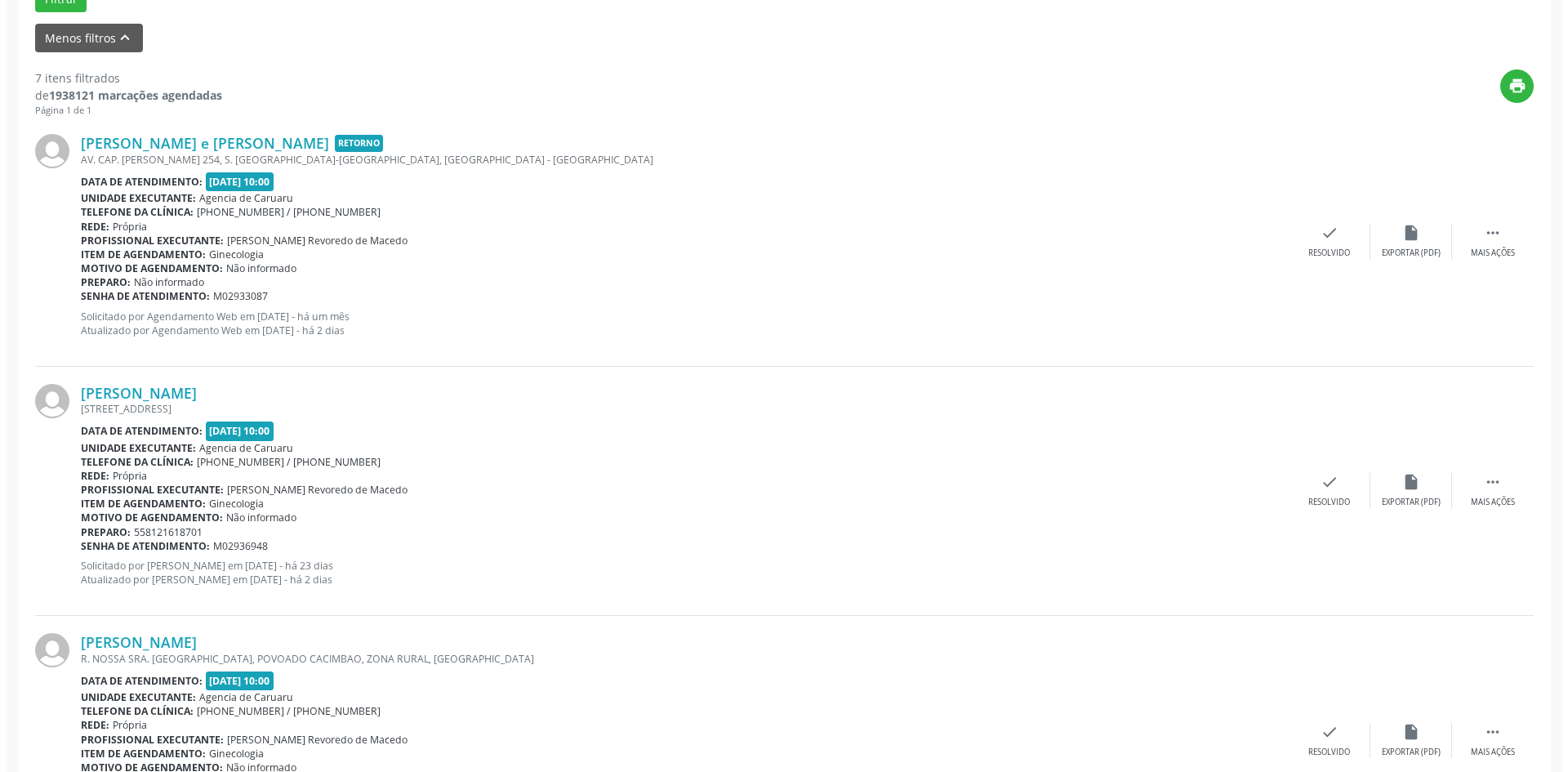
scroll to position [571, 0]
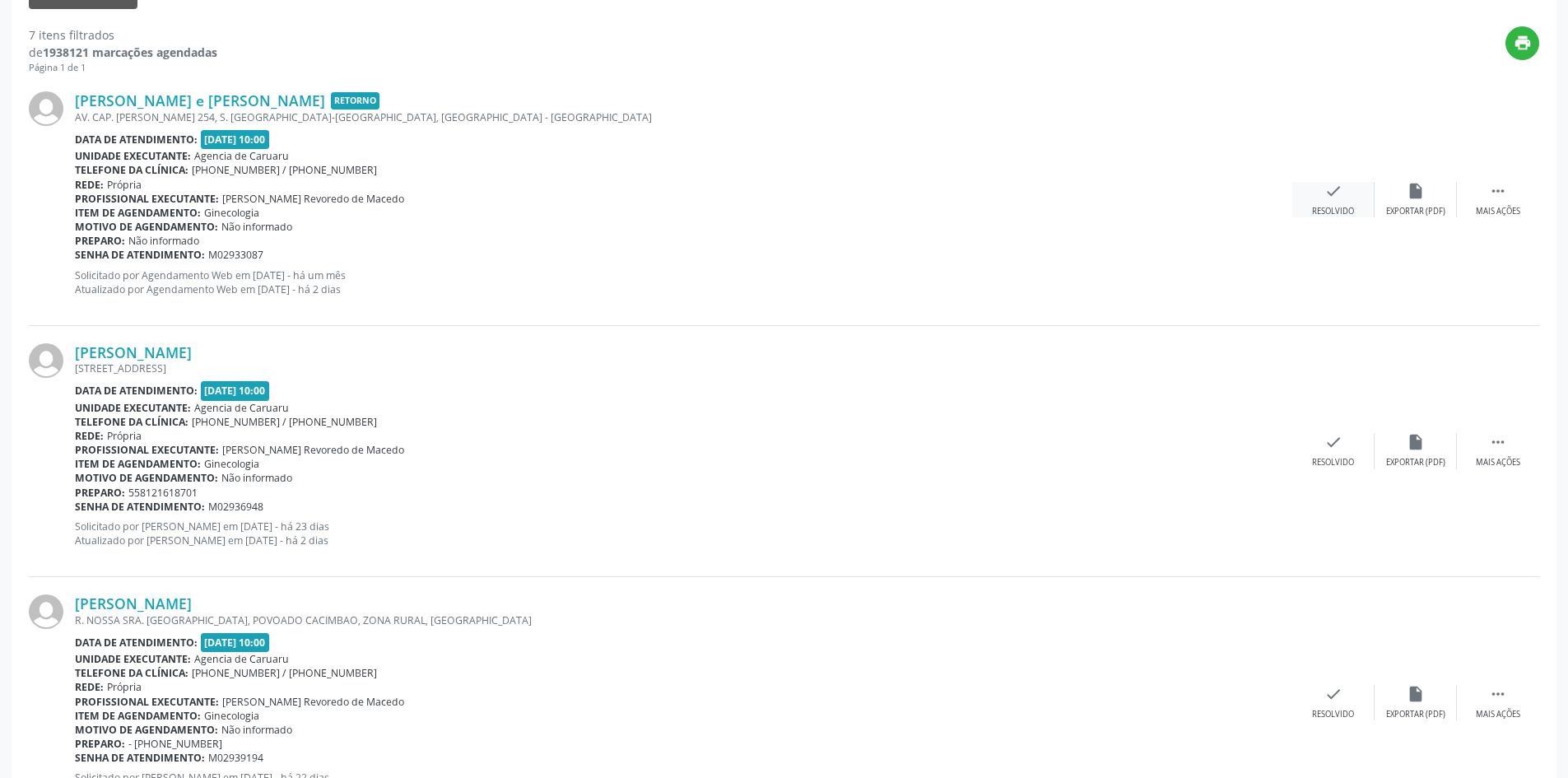
click at [1333, 198] on icon "check" at bounding box center [1333, 190] width 18 height 18
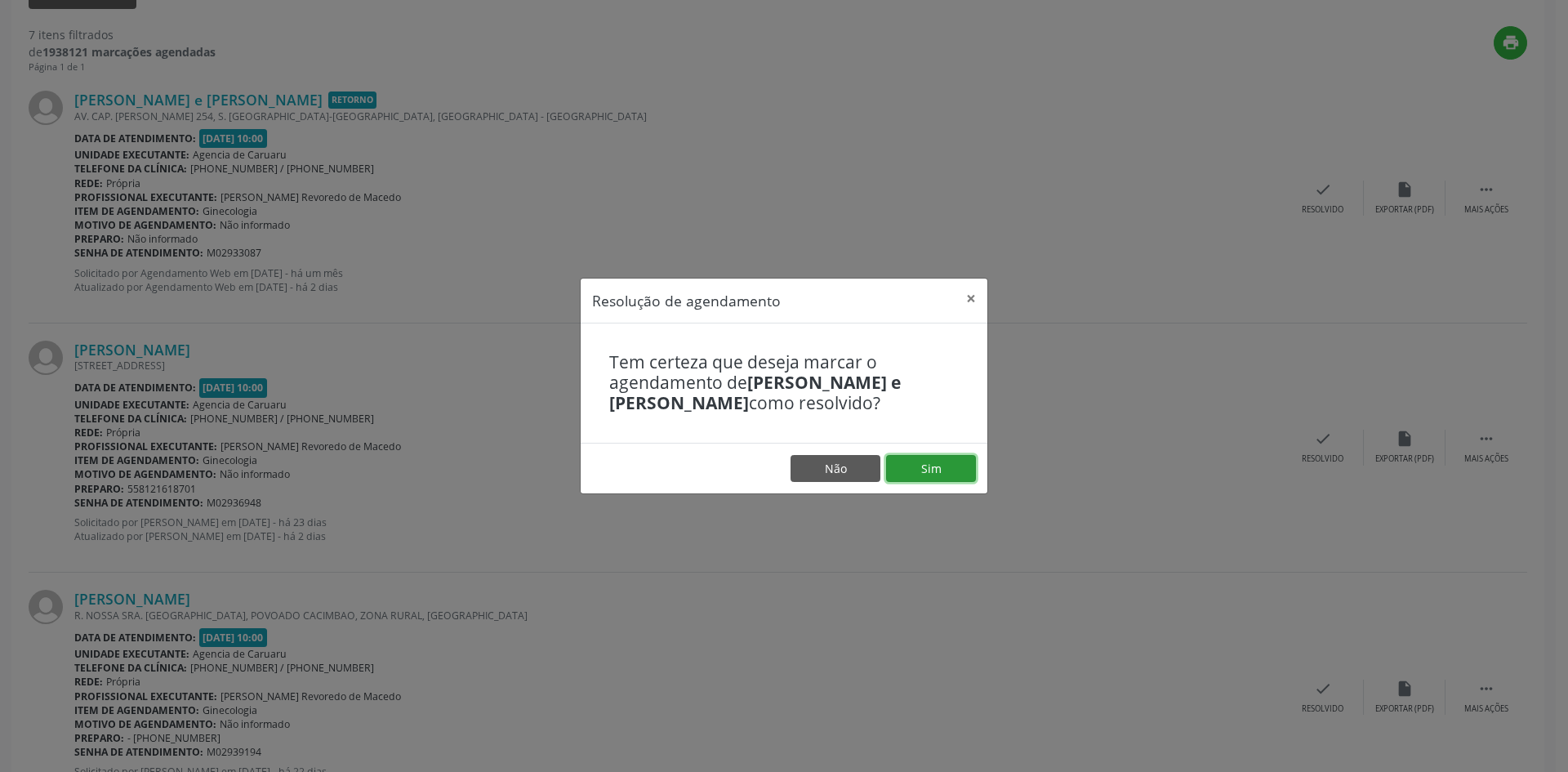
click at [922, 462] on button "Sim" at bounding box center [931, 468] width 90 height 28
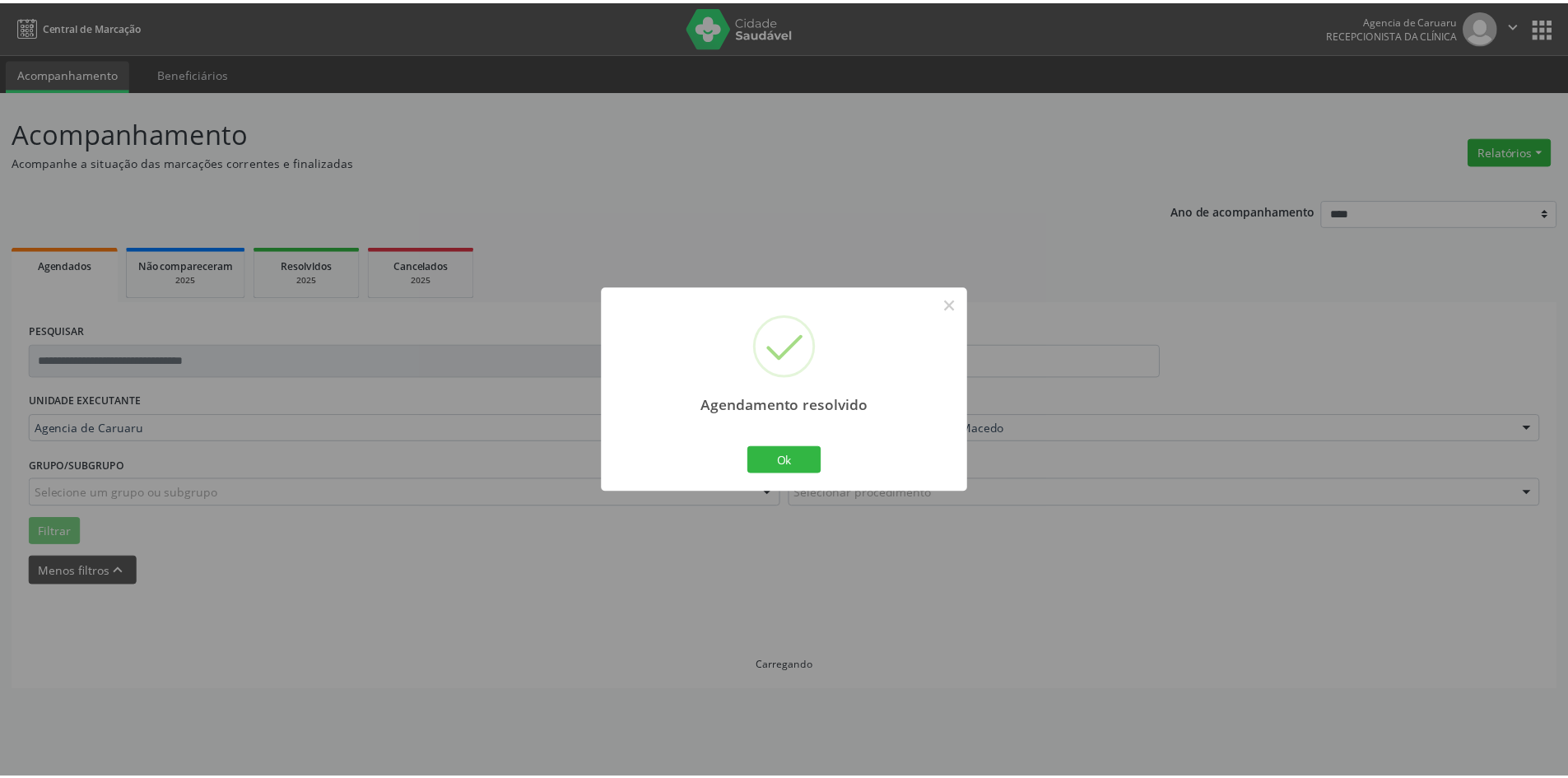
scroll to position [0, 0]
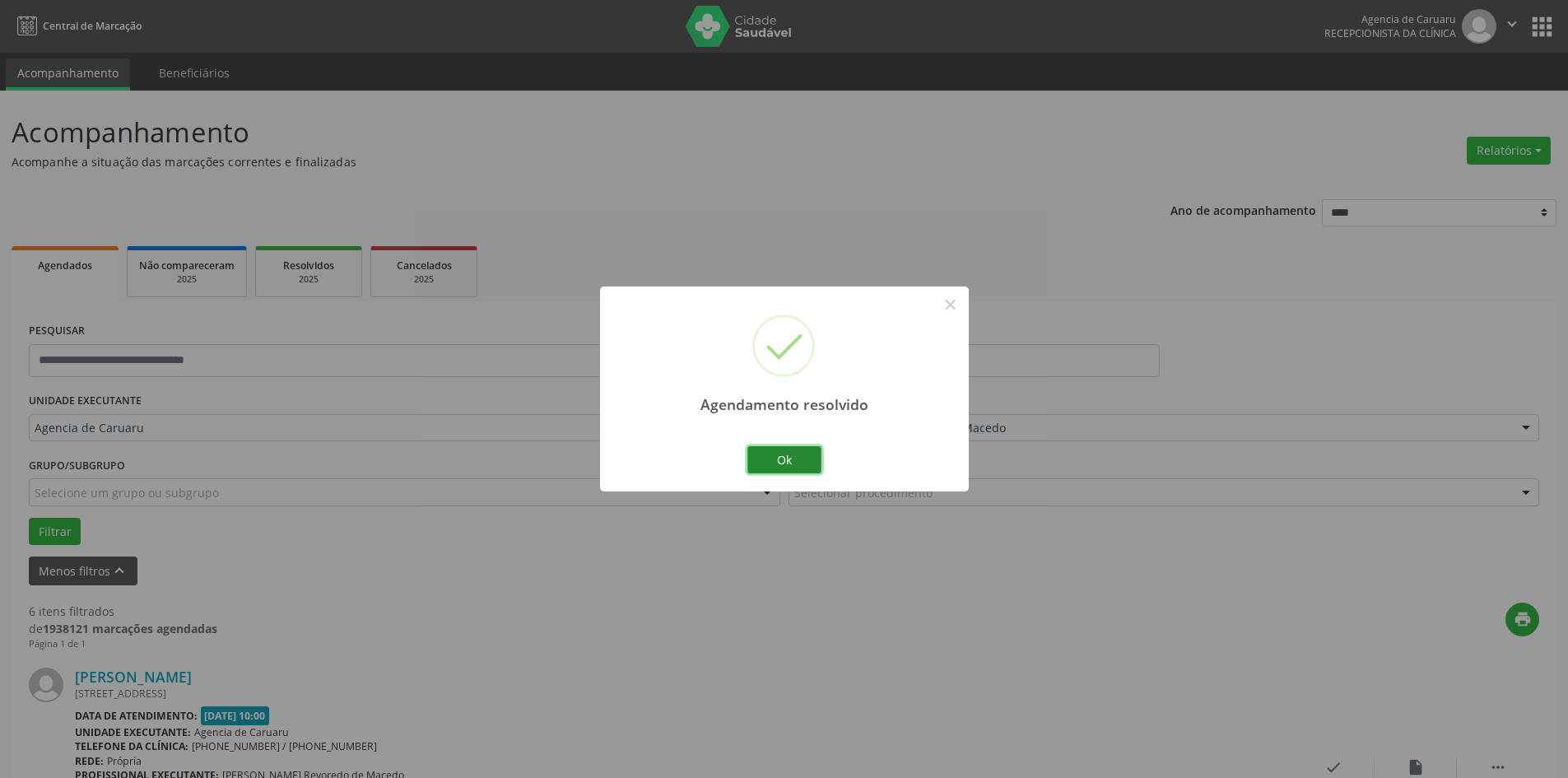
click at [799, 459] on button "Ok" at bounding box center [784, 460] width 74 height 28
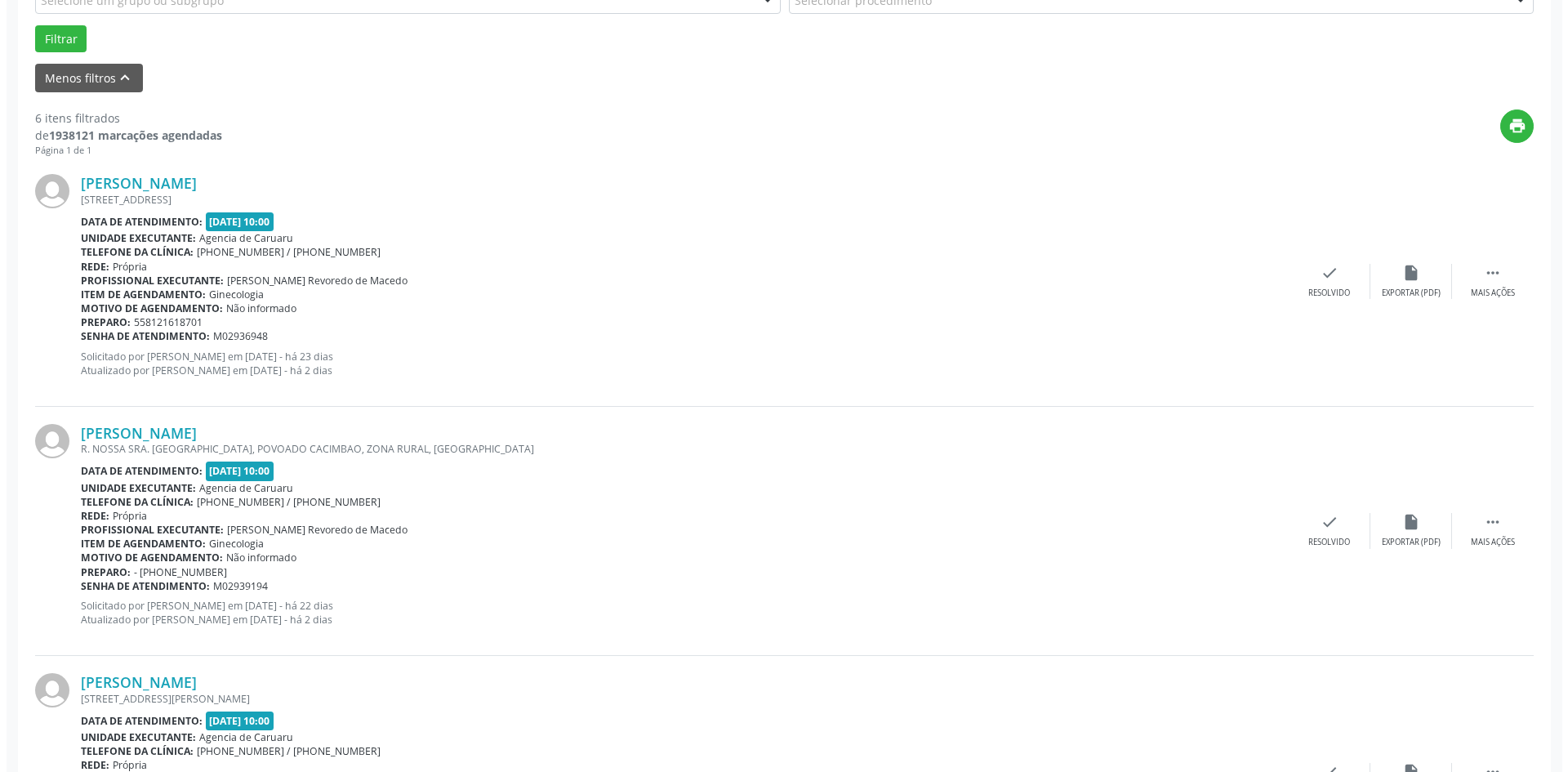
scroll to position [490, 0]
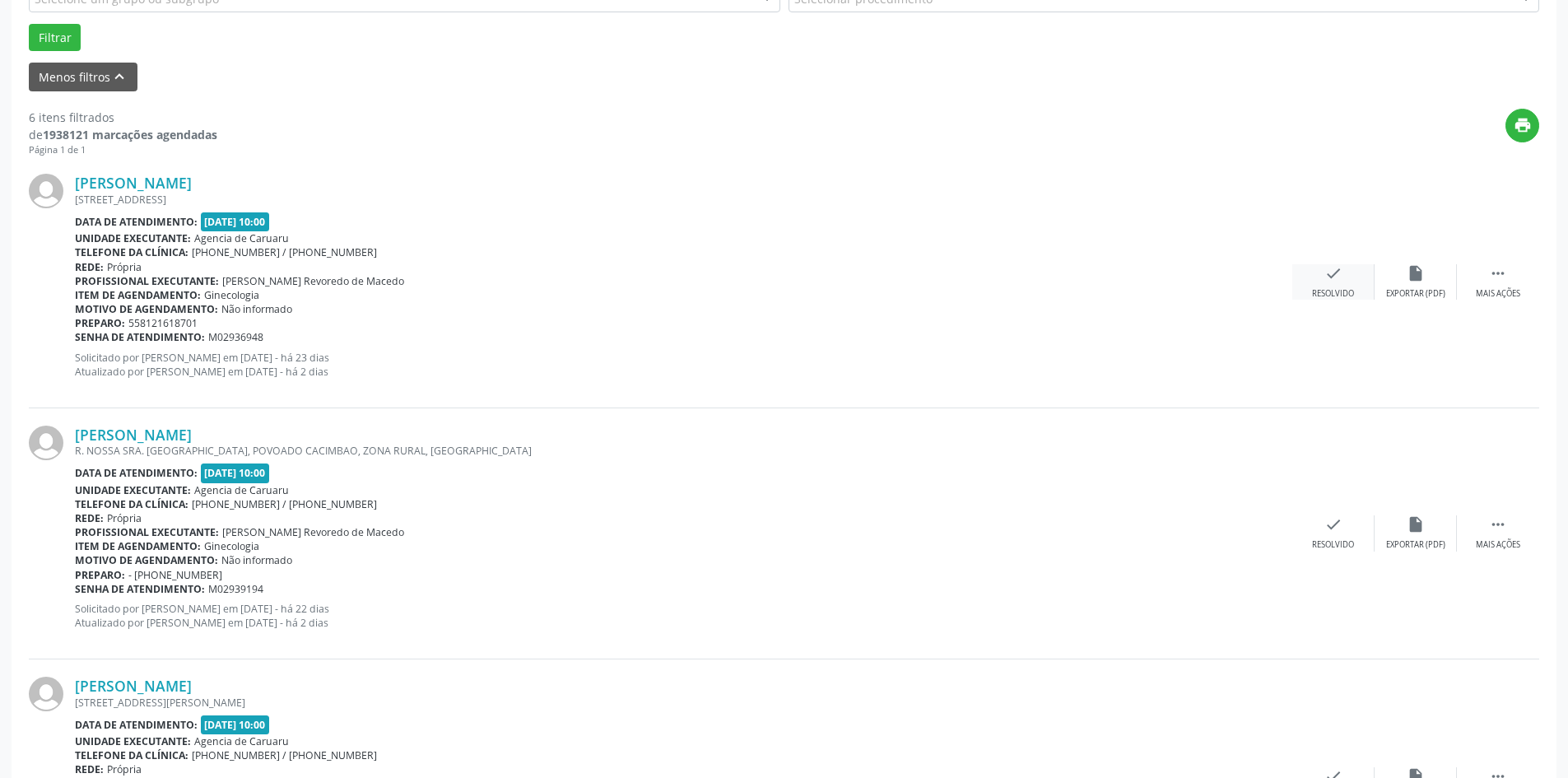
click at [1331, 270] on icon "check" at bounding box center [1333, 273] width 18 height 18
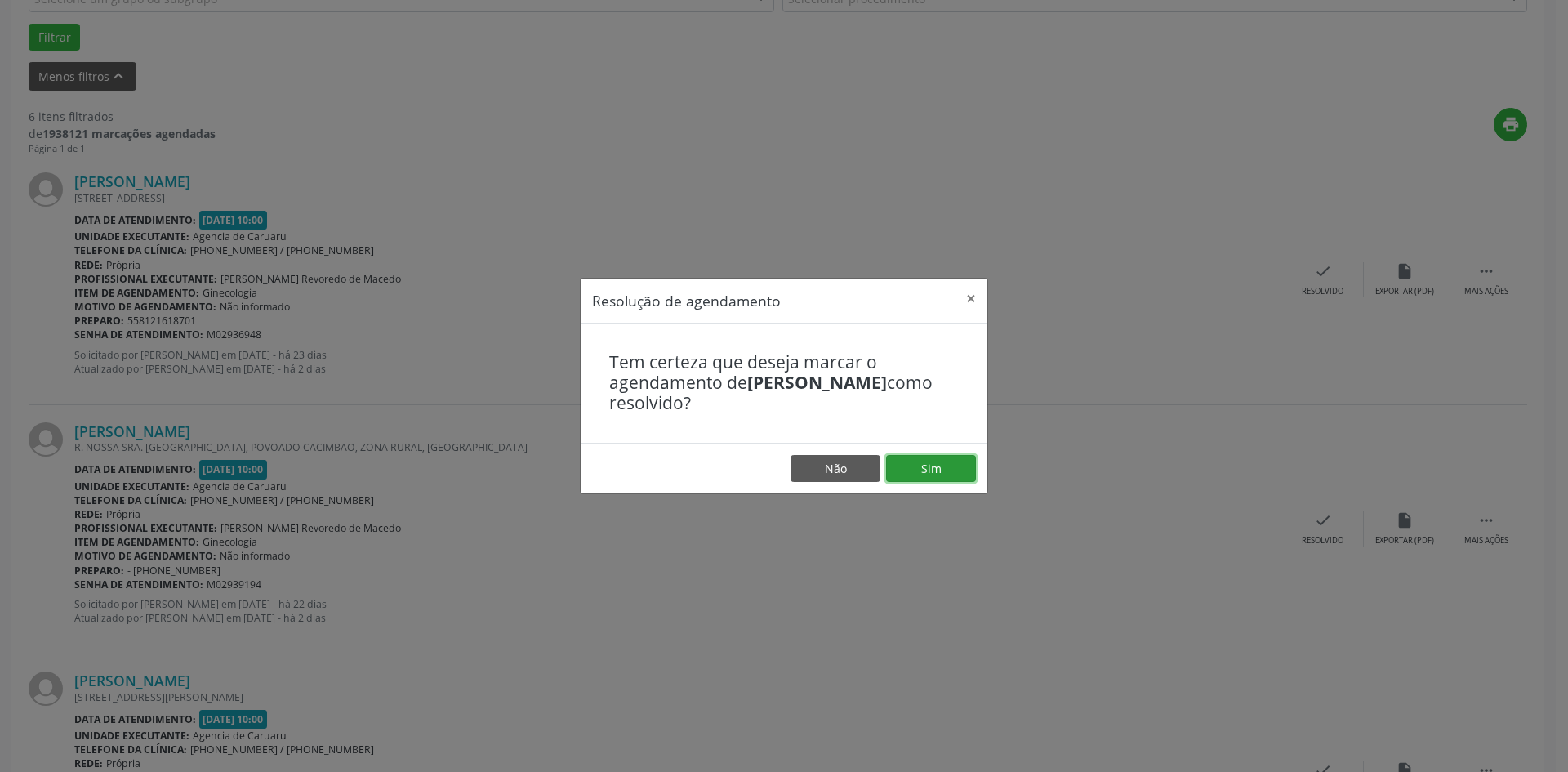
click at [935, 467] on button "Sim" at bounding box center [931, 468] width 90 height 28
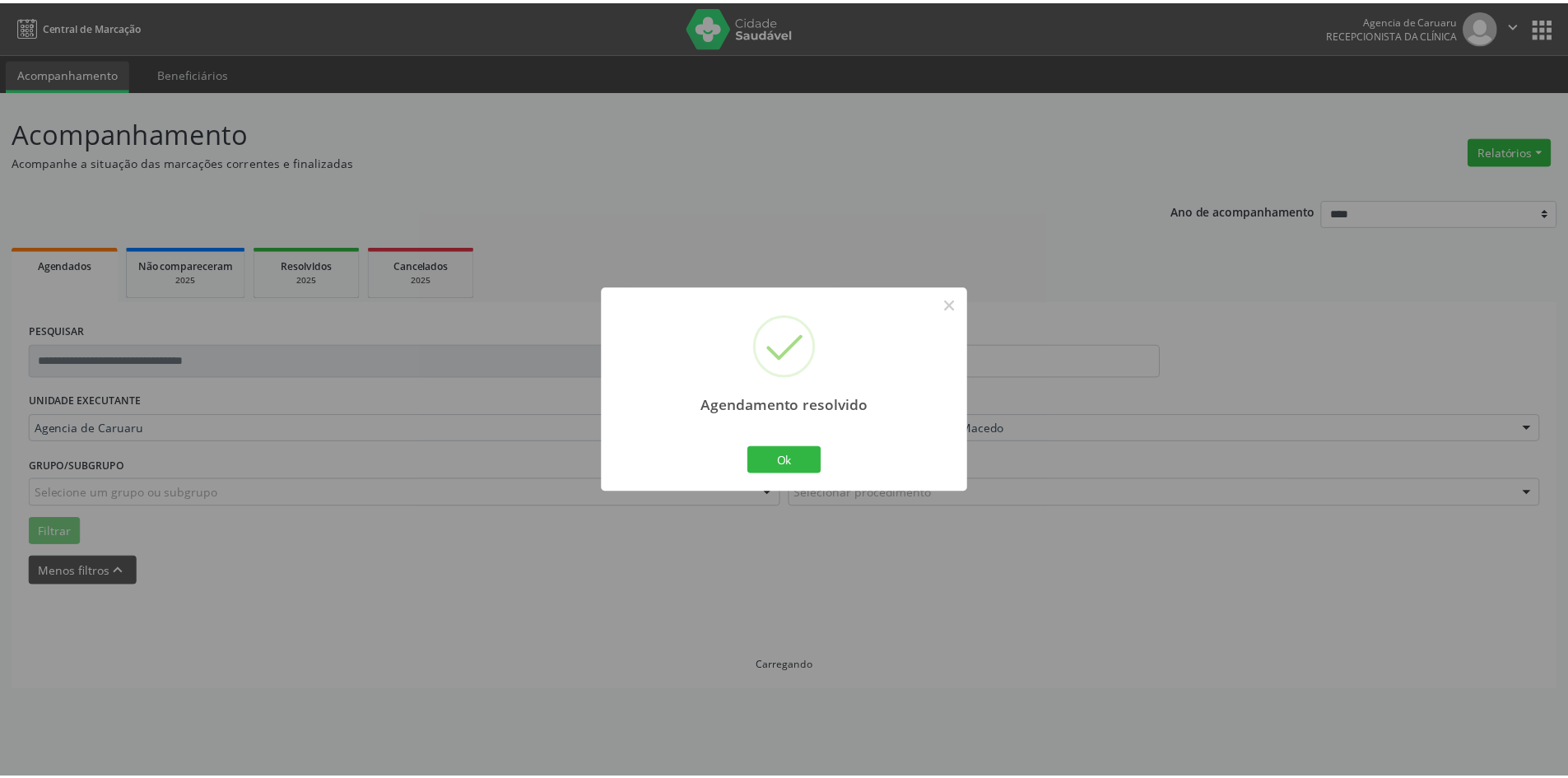
scroll to position [0, 0]
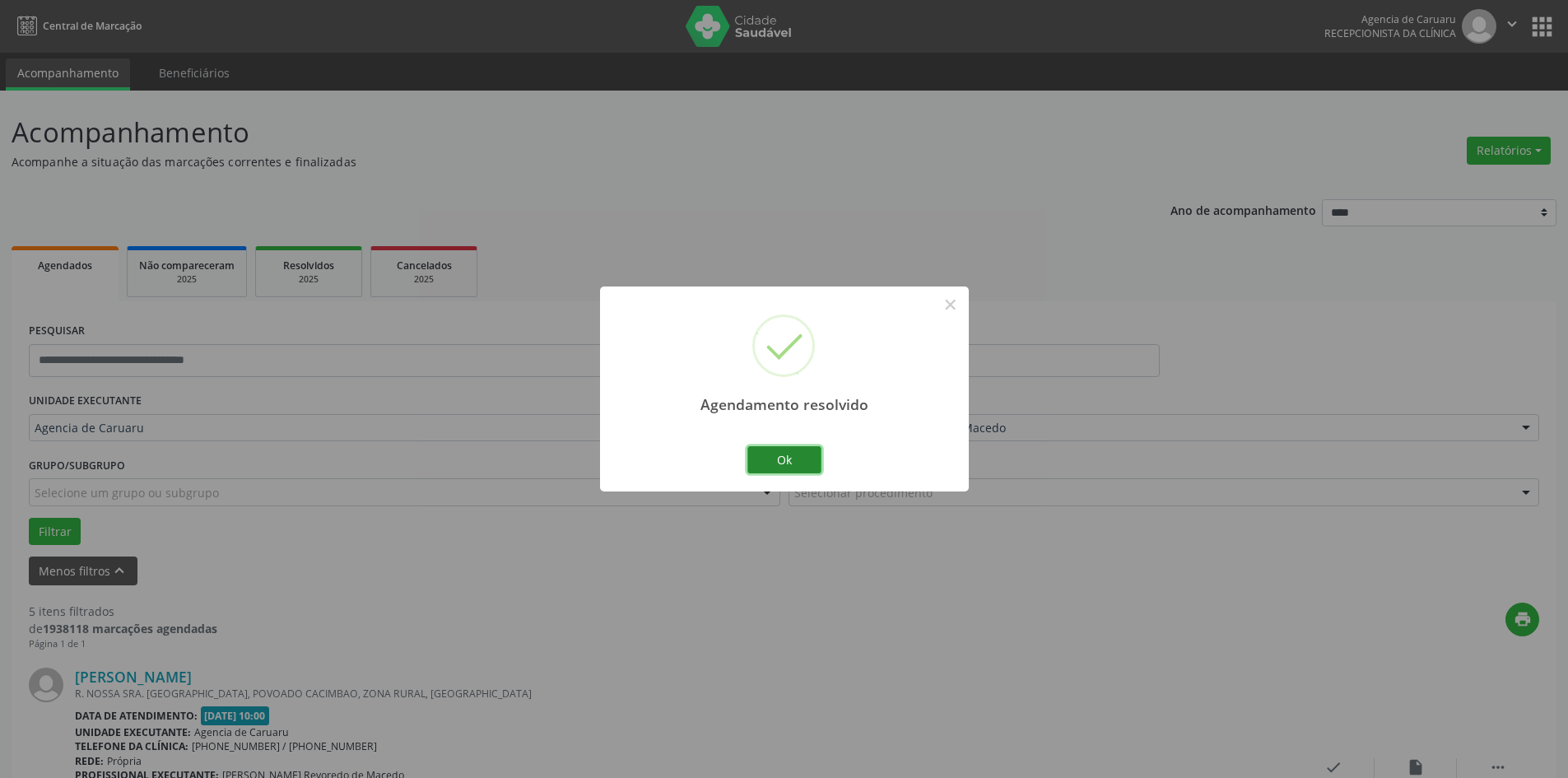
click at [799, 471] on button "Ok" at bounding box center [784, 460] width 74 height 28
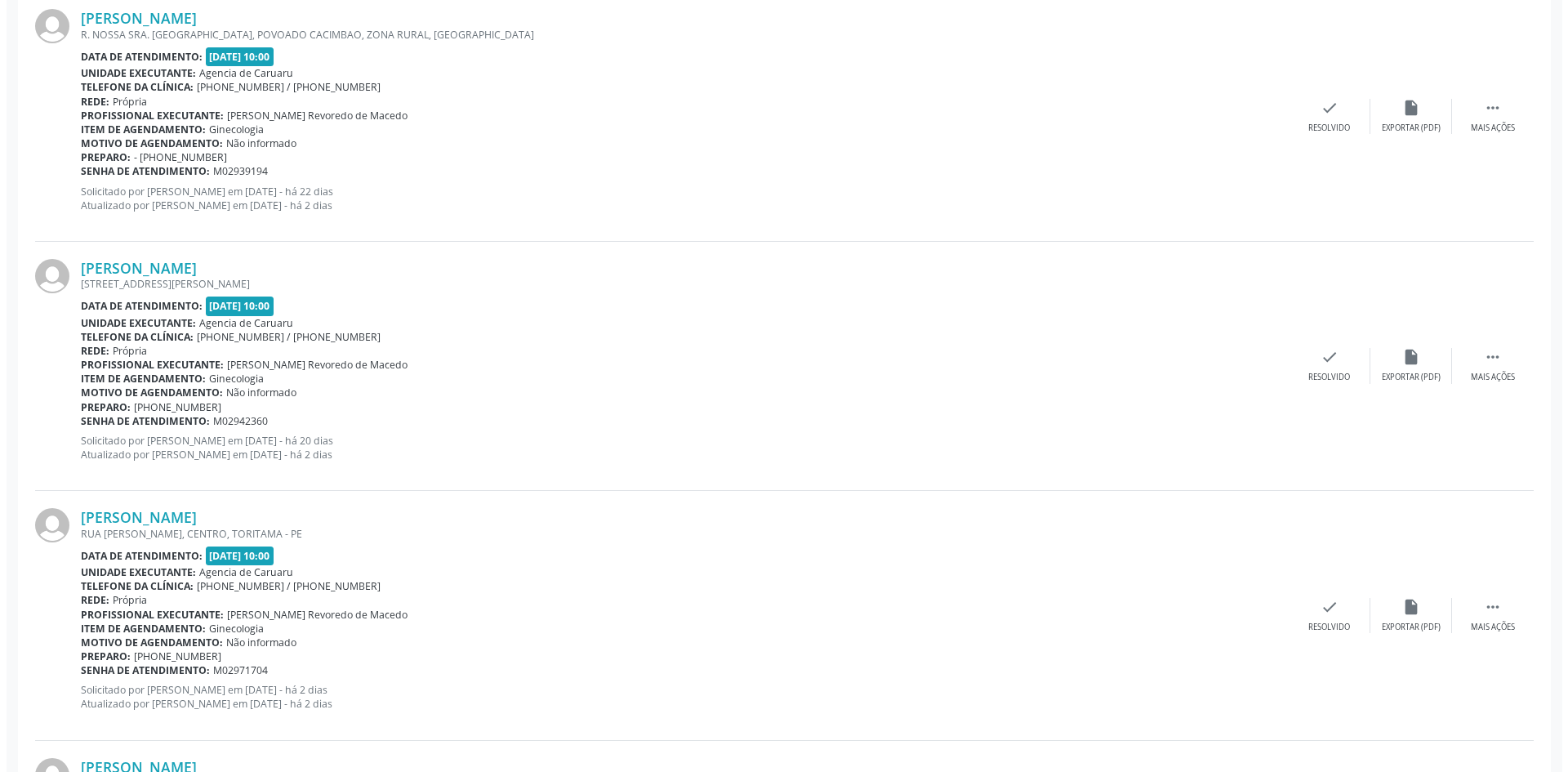
scroll to position [571, 0]
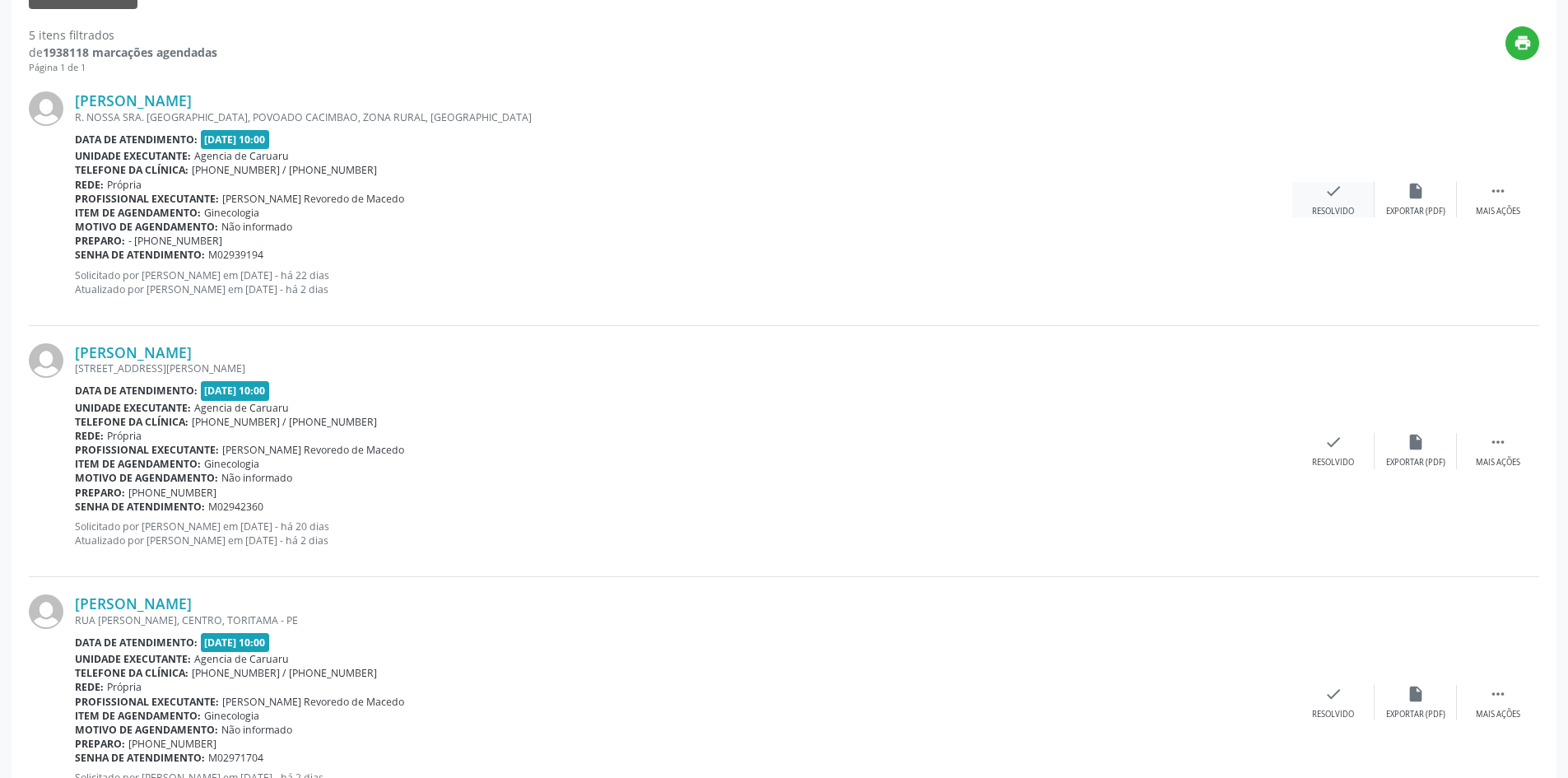
click at [1327, 190] on icon "check" at bounding box center [1333, 190] width 18 height 18
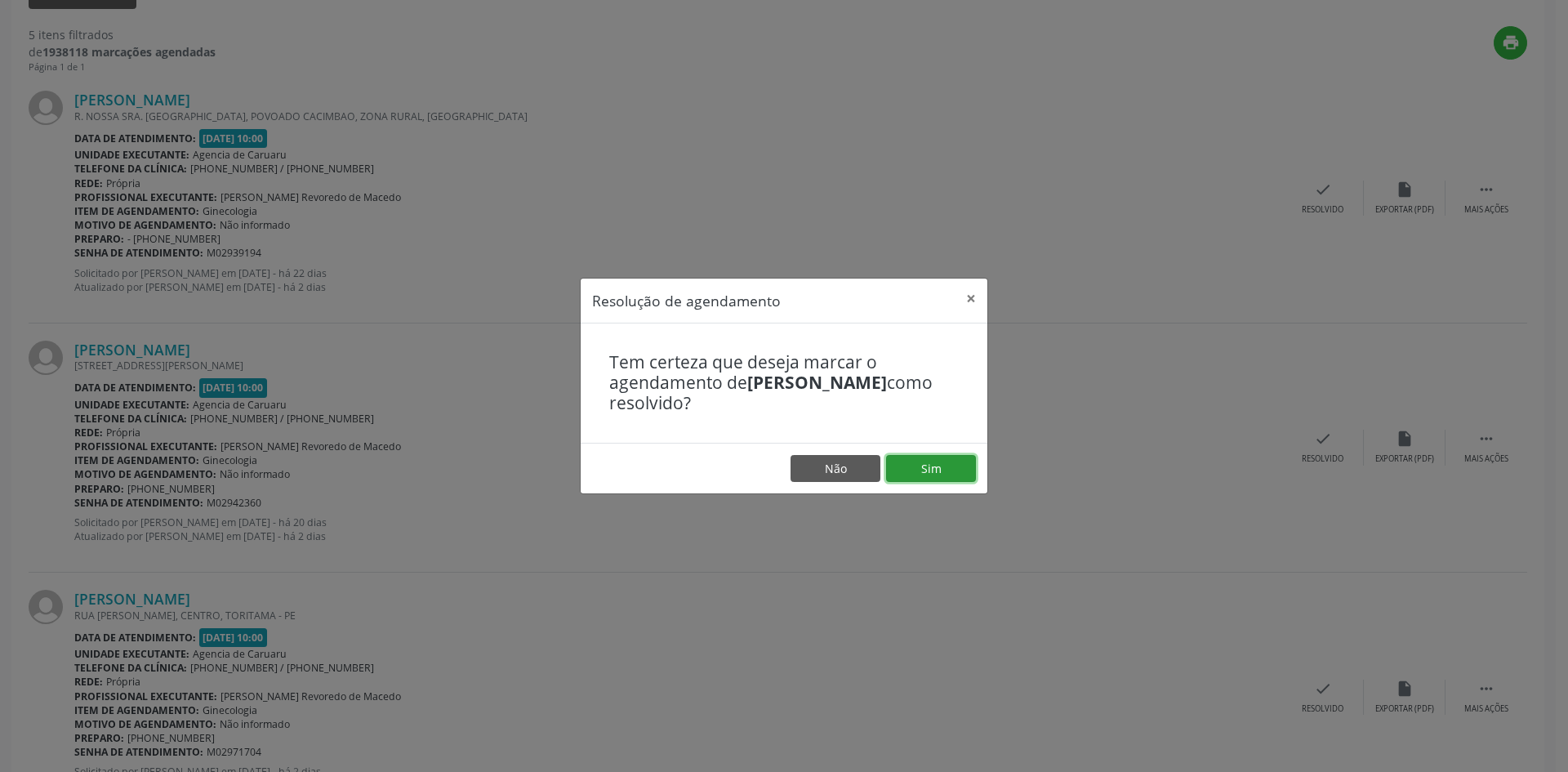
click at [933, 463] on button "Sim" at bounding box center [931, 468] width 90 height 28
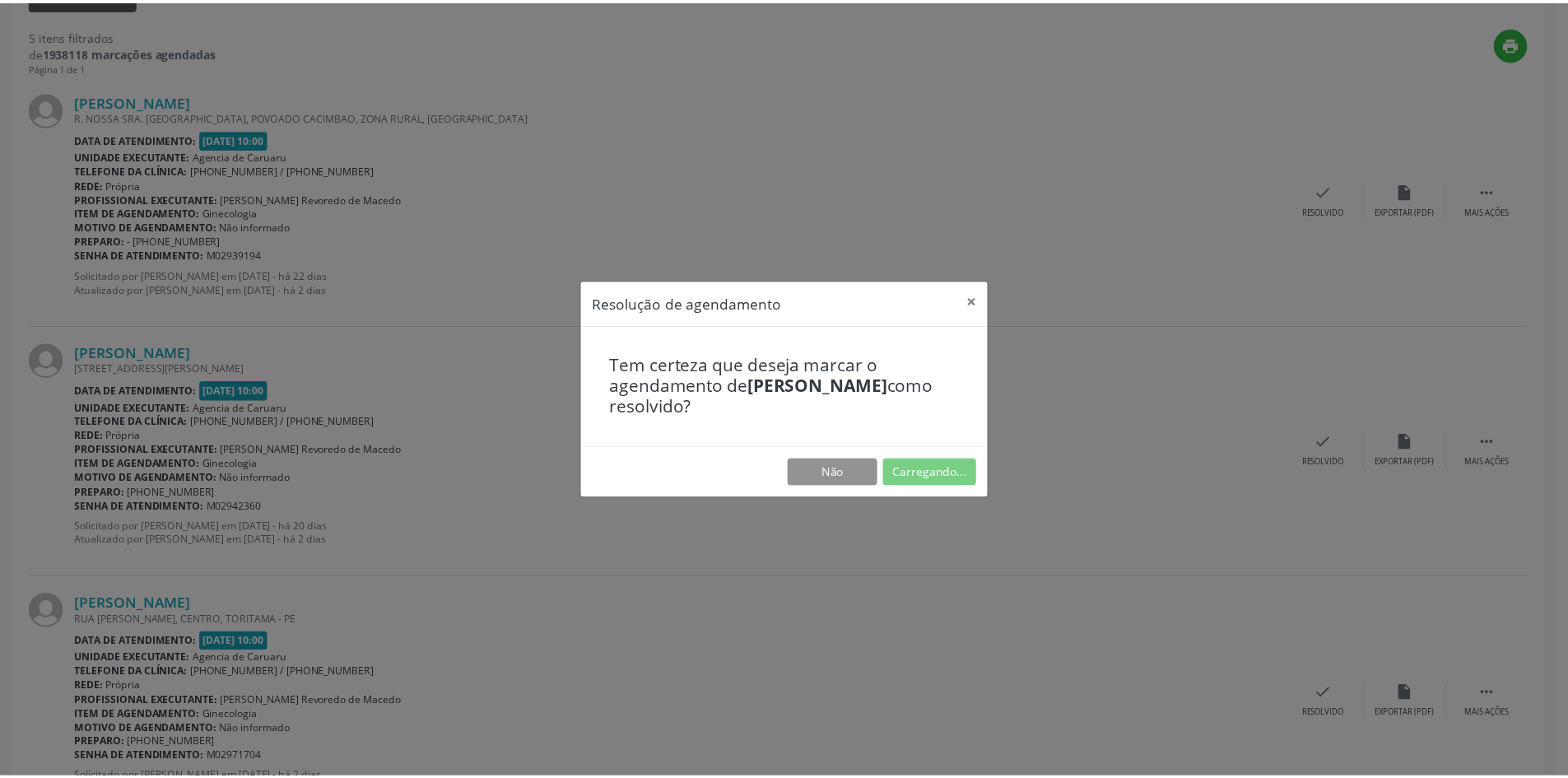
scroll to position [0, 0]
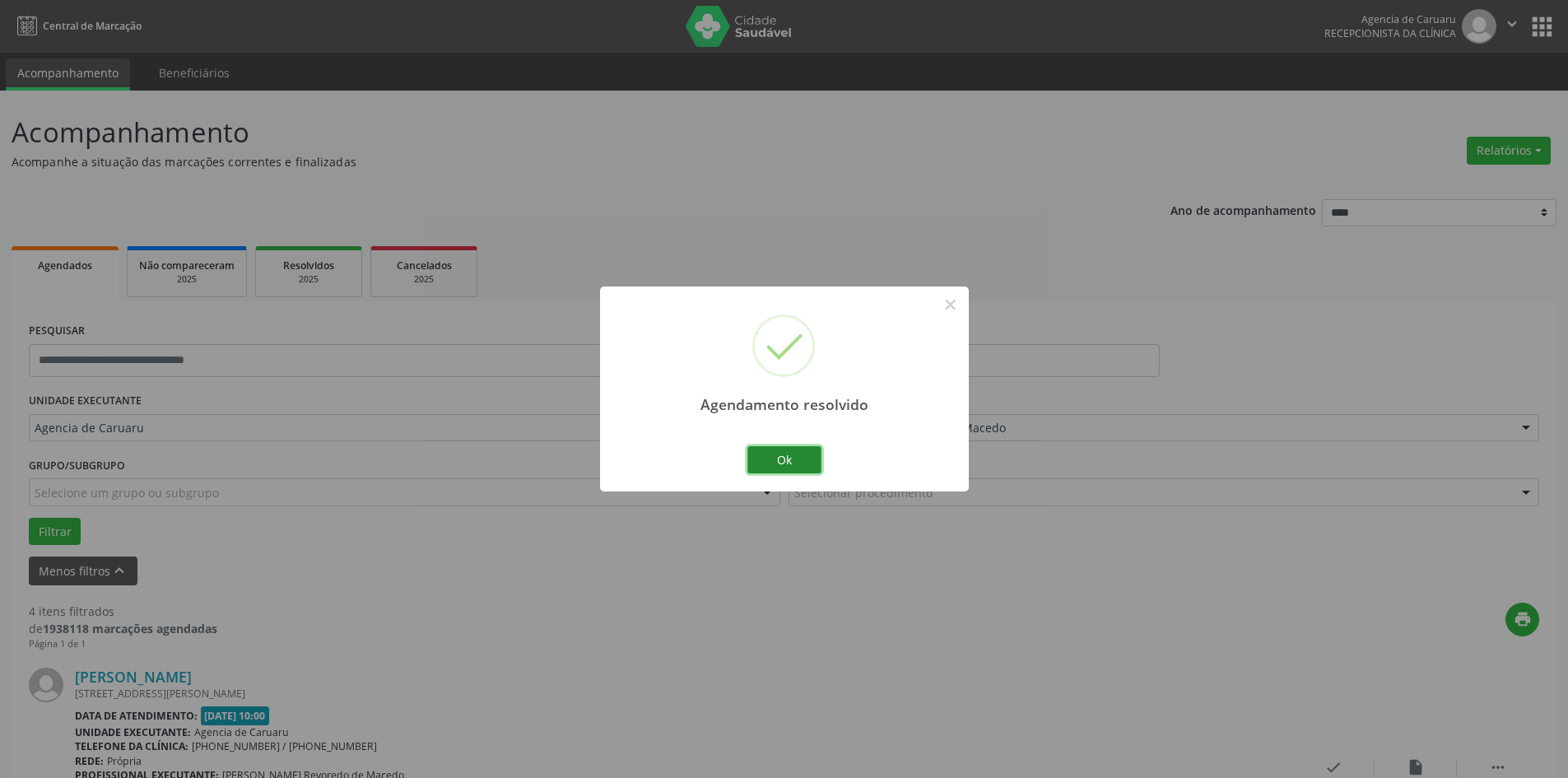
click at [809, 466] on button "Ok" at bounding box center [784, 460] width 74 height 28
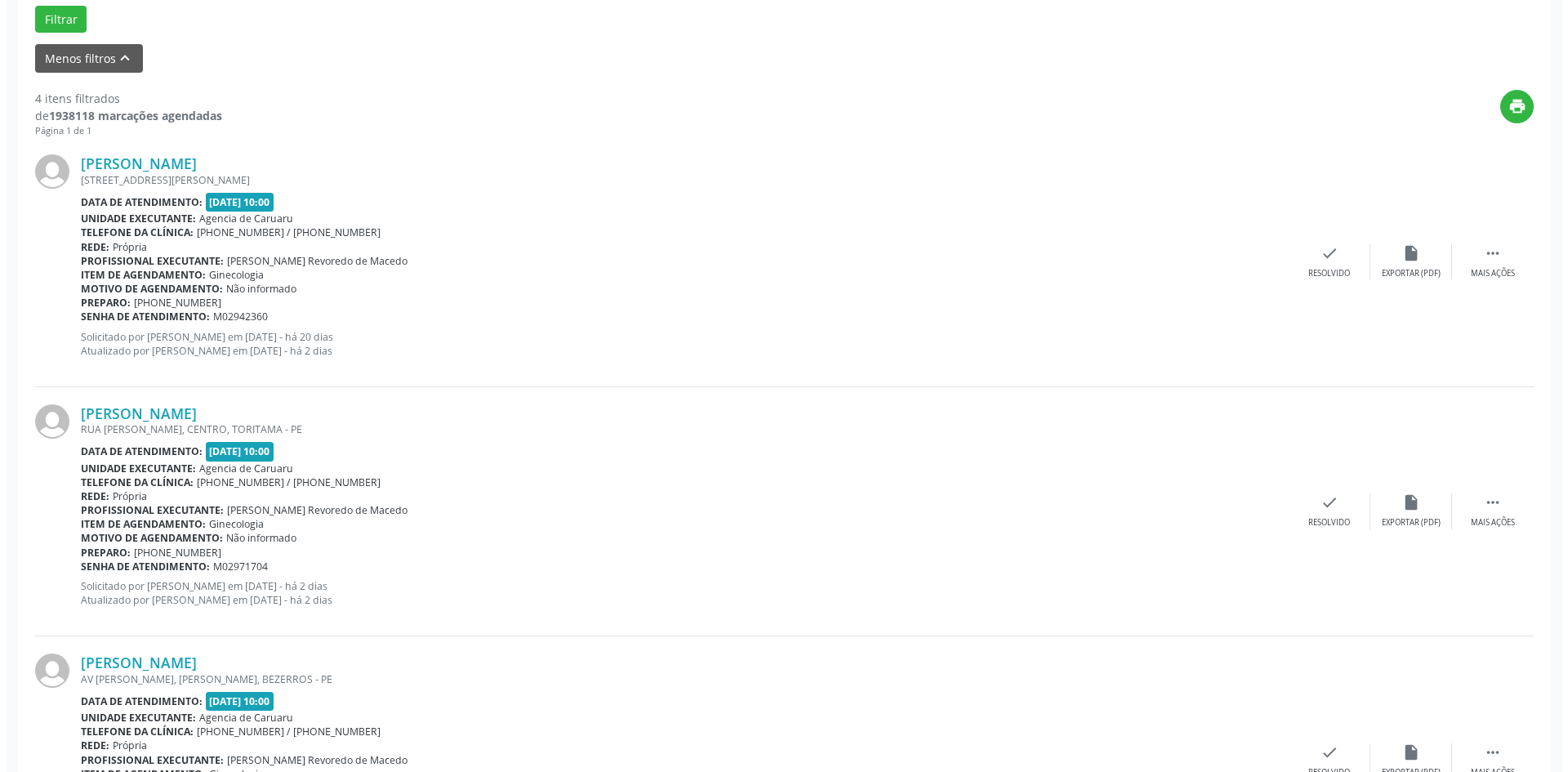
scroll to position [571, 0]
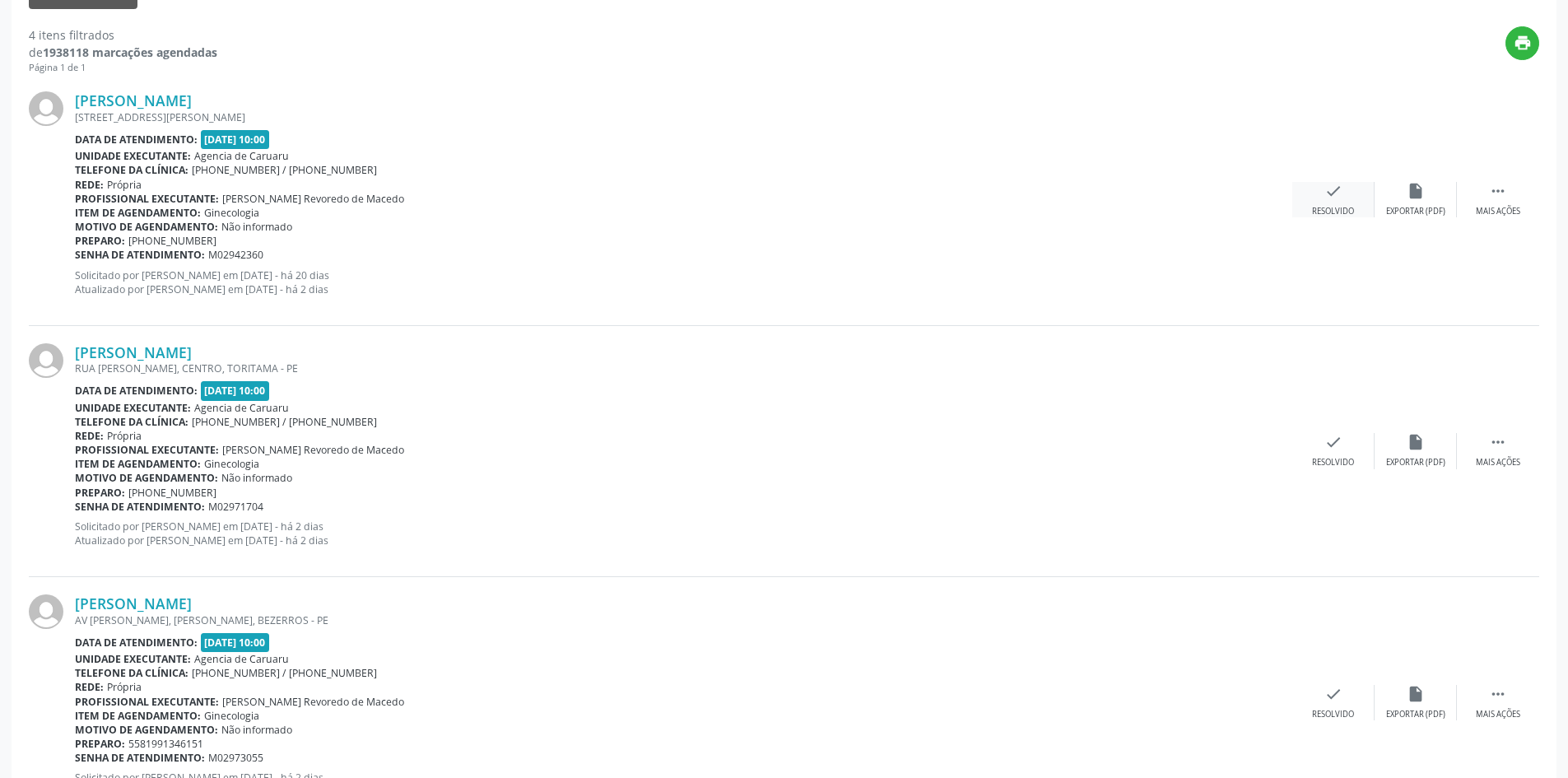
click at [1325, 196] on icon "check" at bounding box center [1333, 190] width 18 height 18
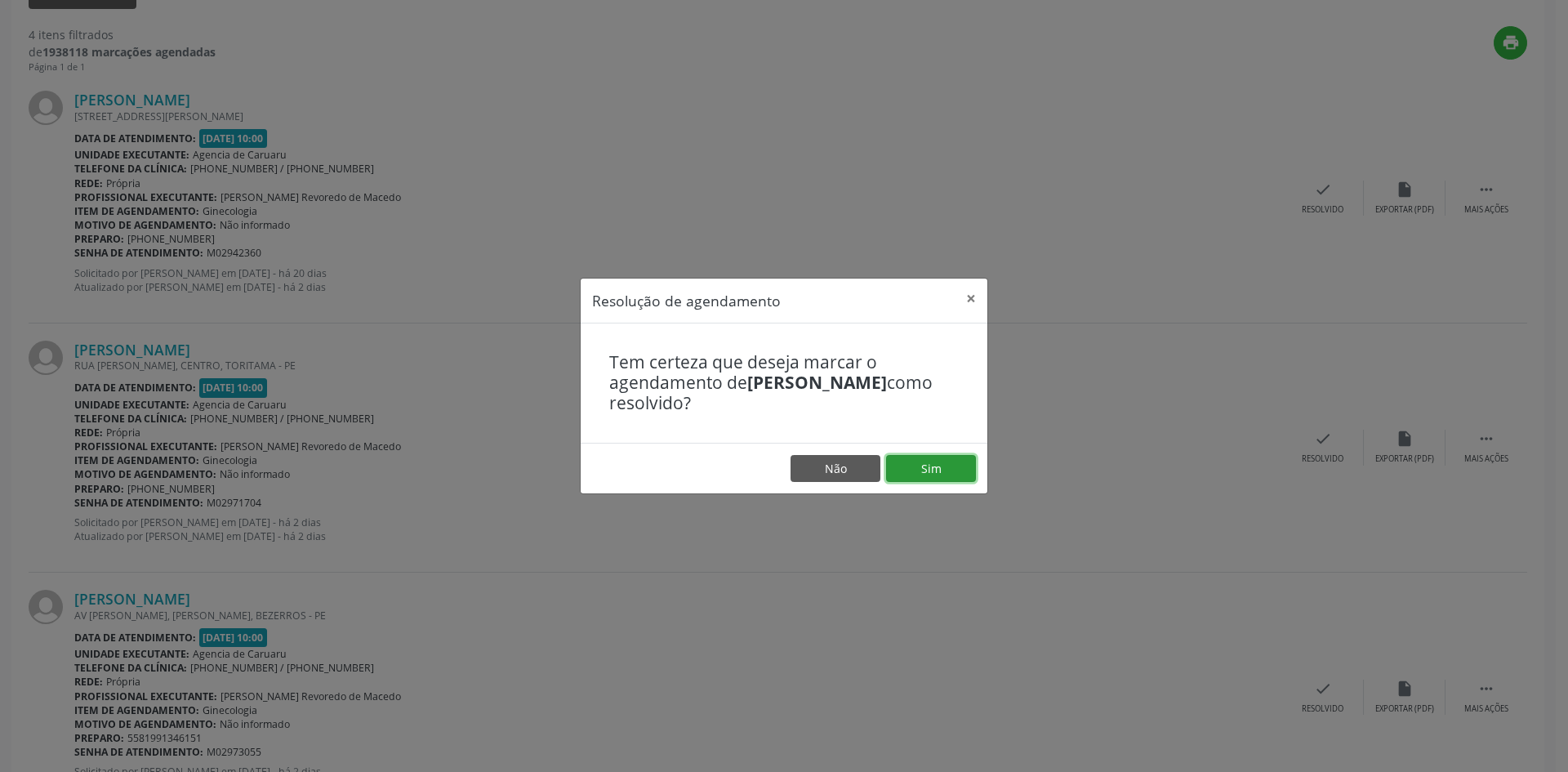
click at [948, 475] on button "Sim" at bounding box center [931, 468] width 90 height 28
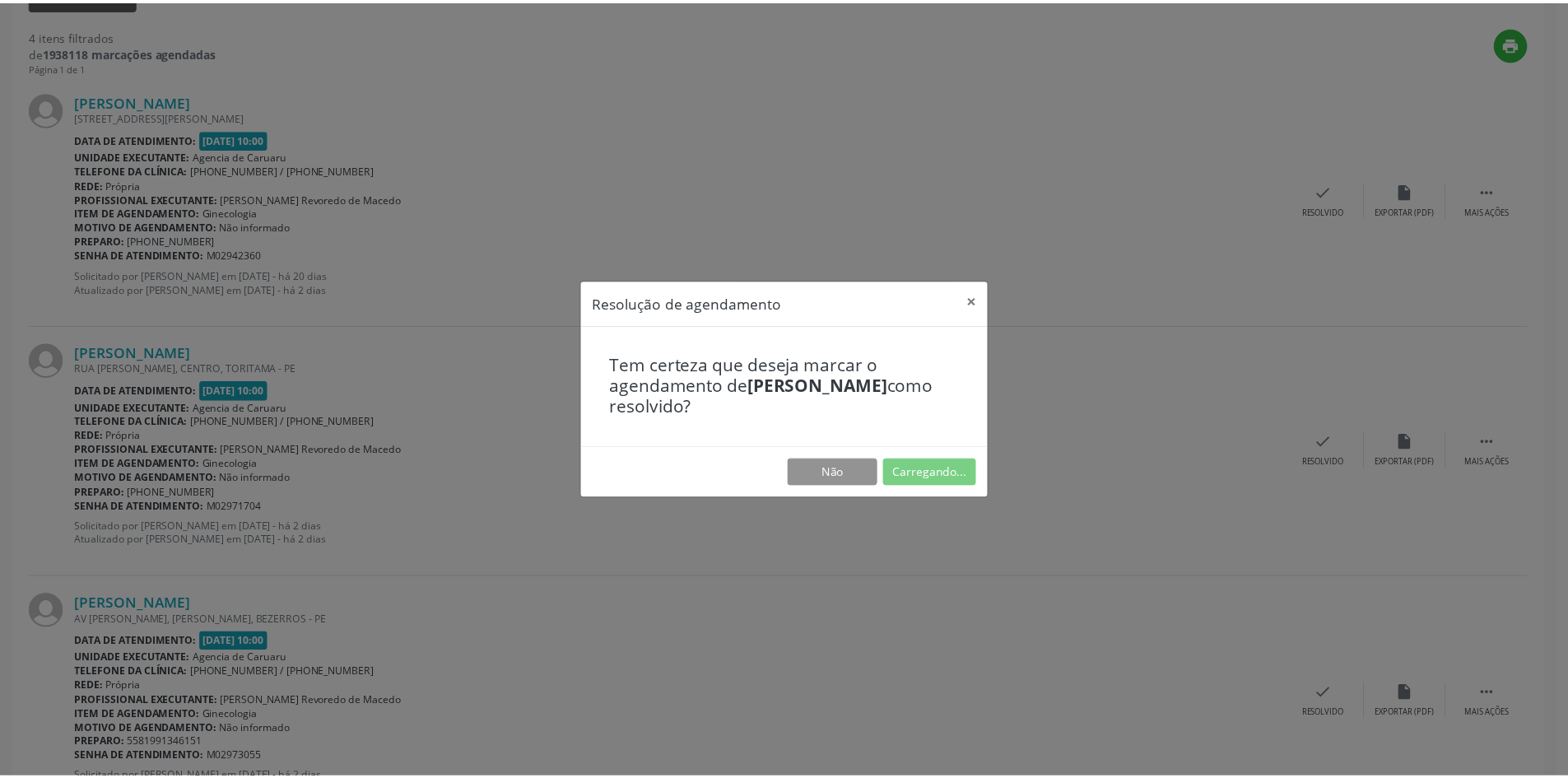
scroll to position [0, 0]
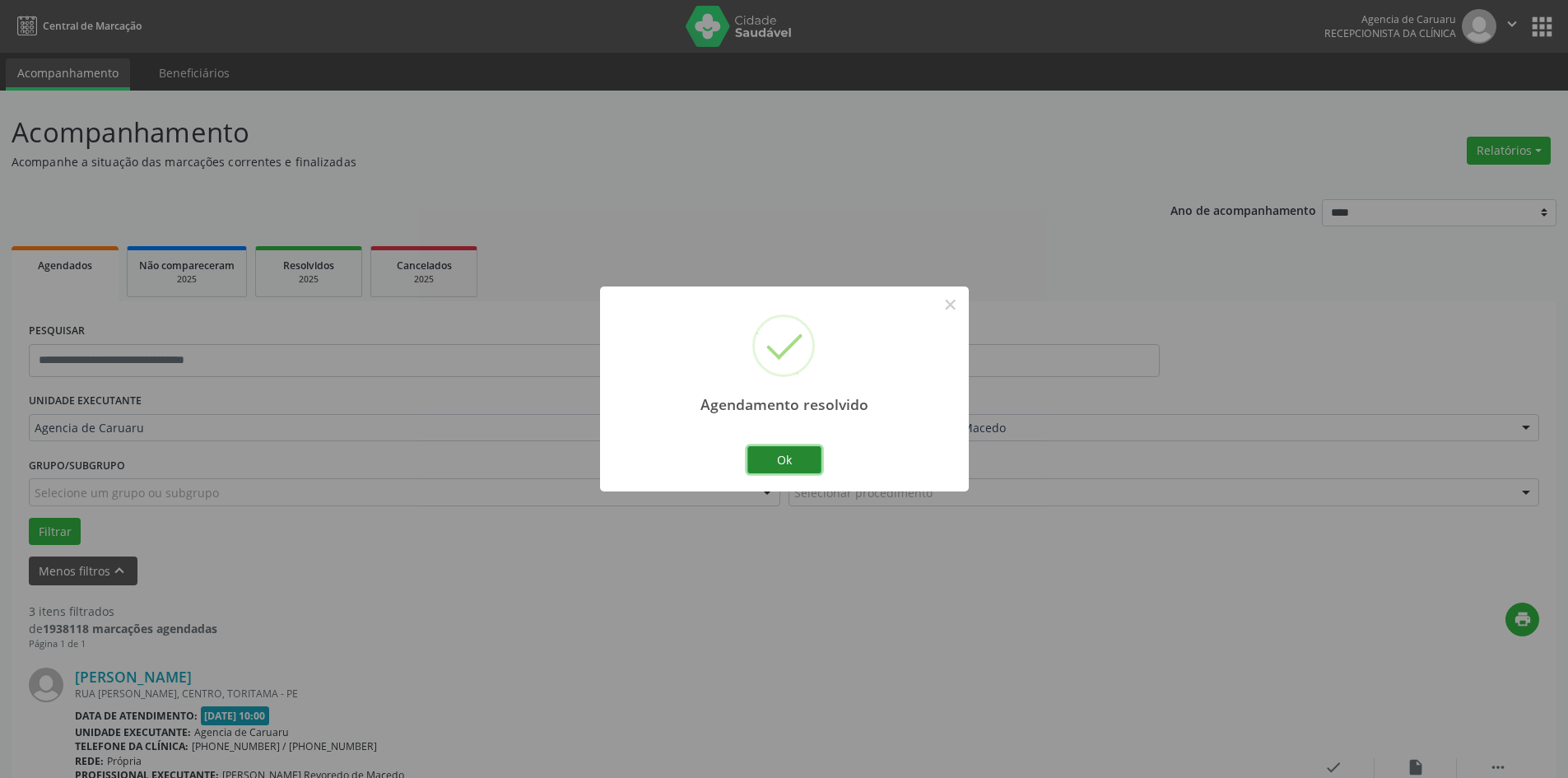
click at [775, 462] on button "Ok" at bounding box center [784, 460] width 74 height 28
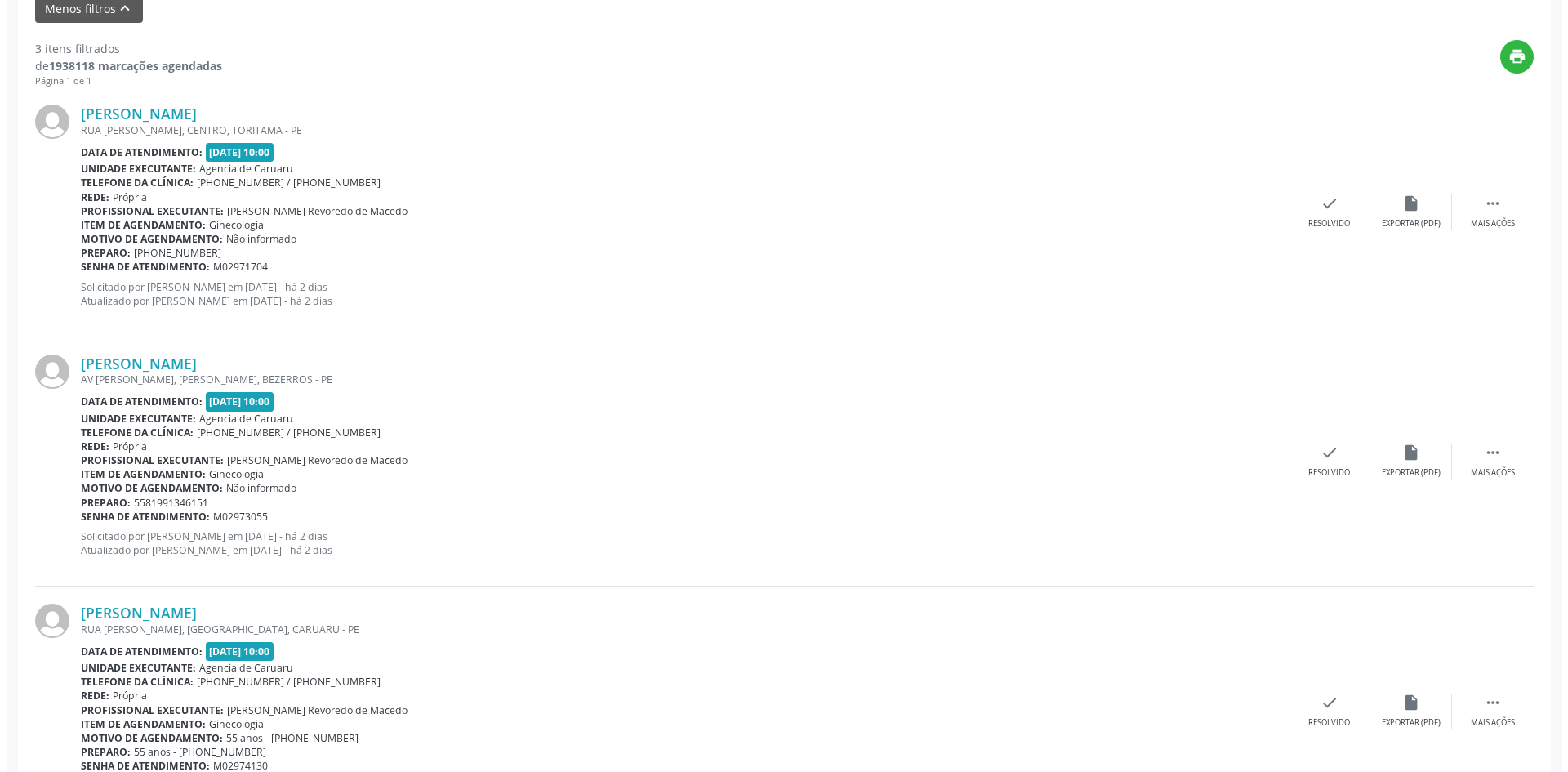
scroll to position [571, 0]
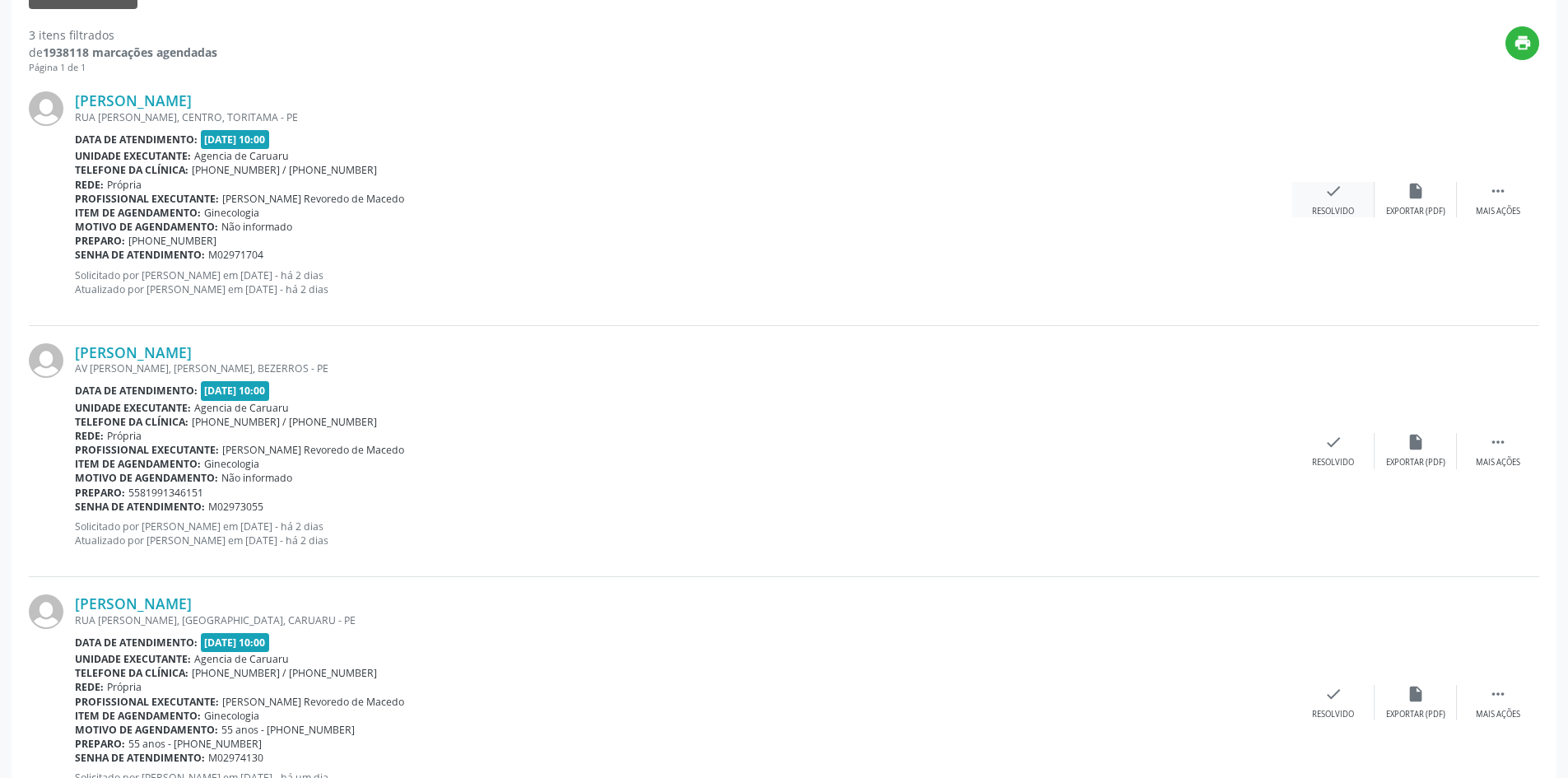
click at [1332, 191] on icon "check" at bounding box center [1333, 190] width 18 height 18
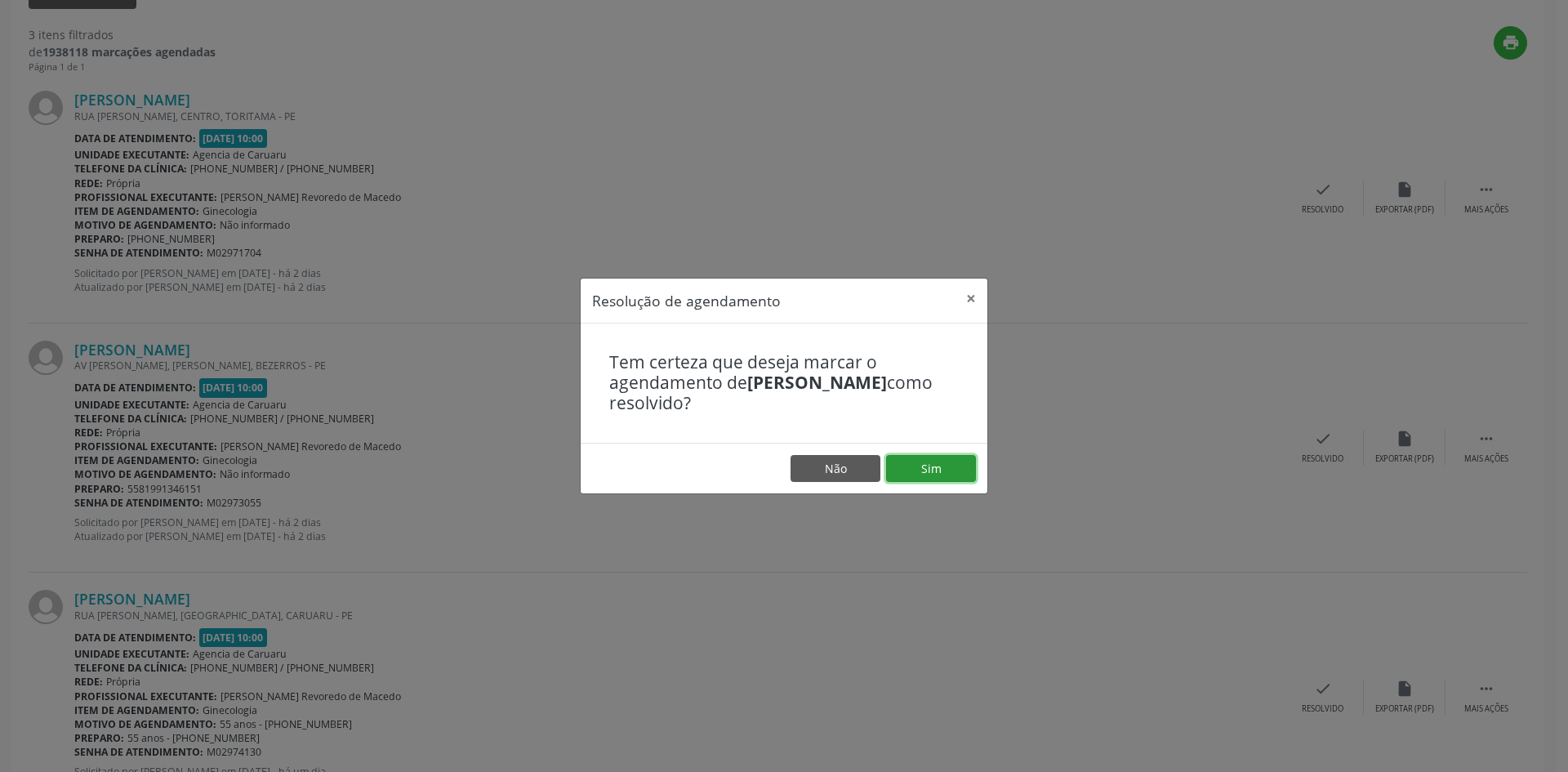
click at [921, 464] on button "Sim" at bounding box center [931, 468] width 90 height 28
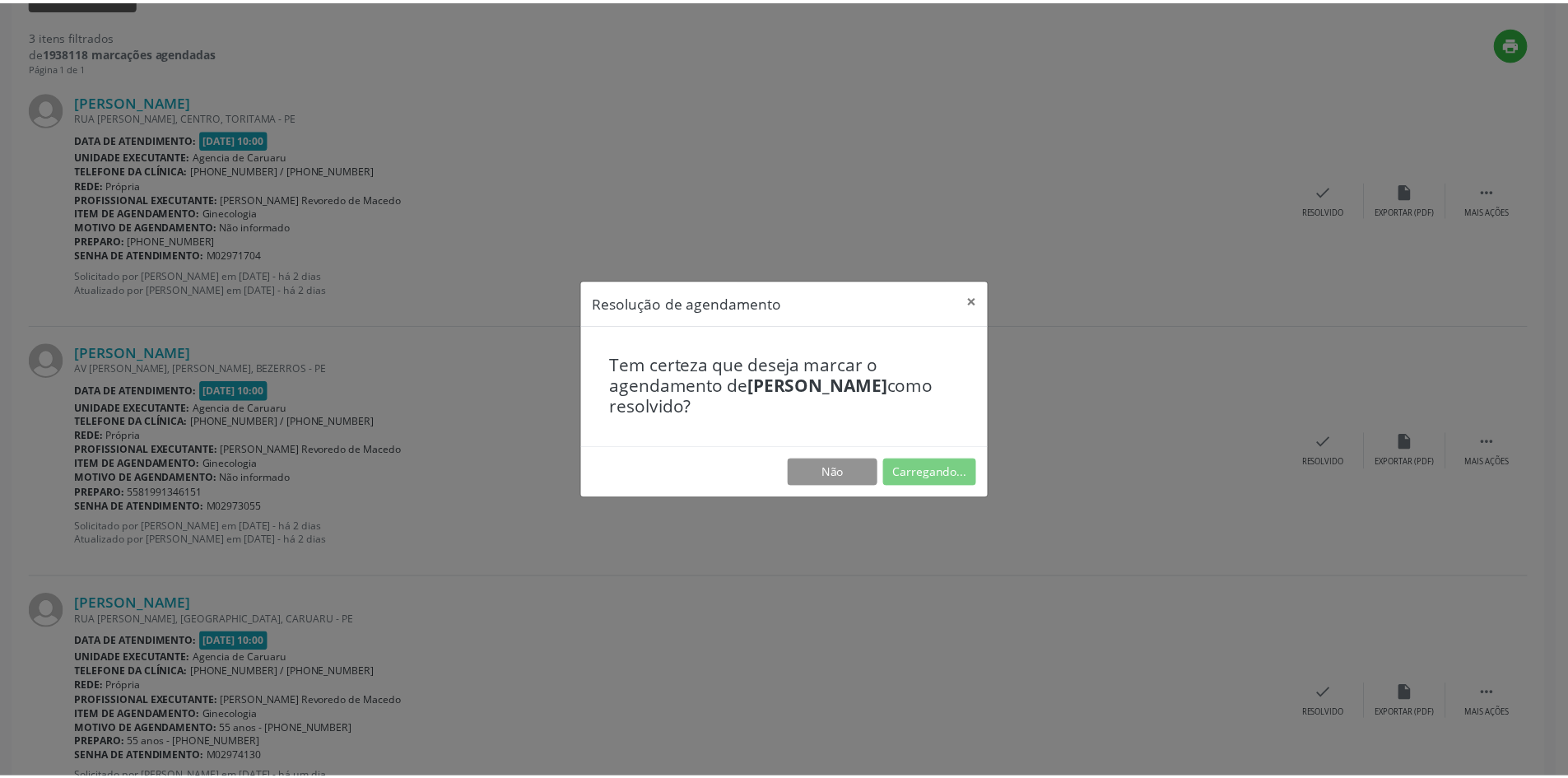
scroll to position [0, 0]
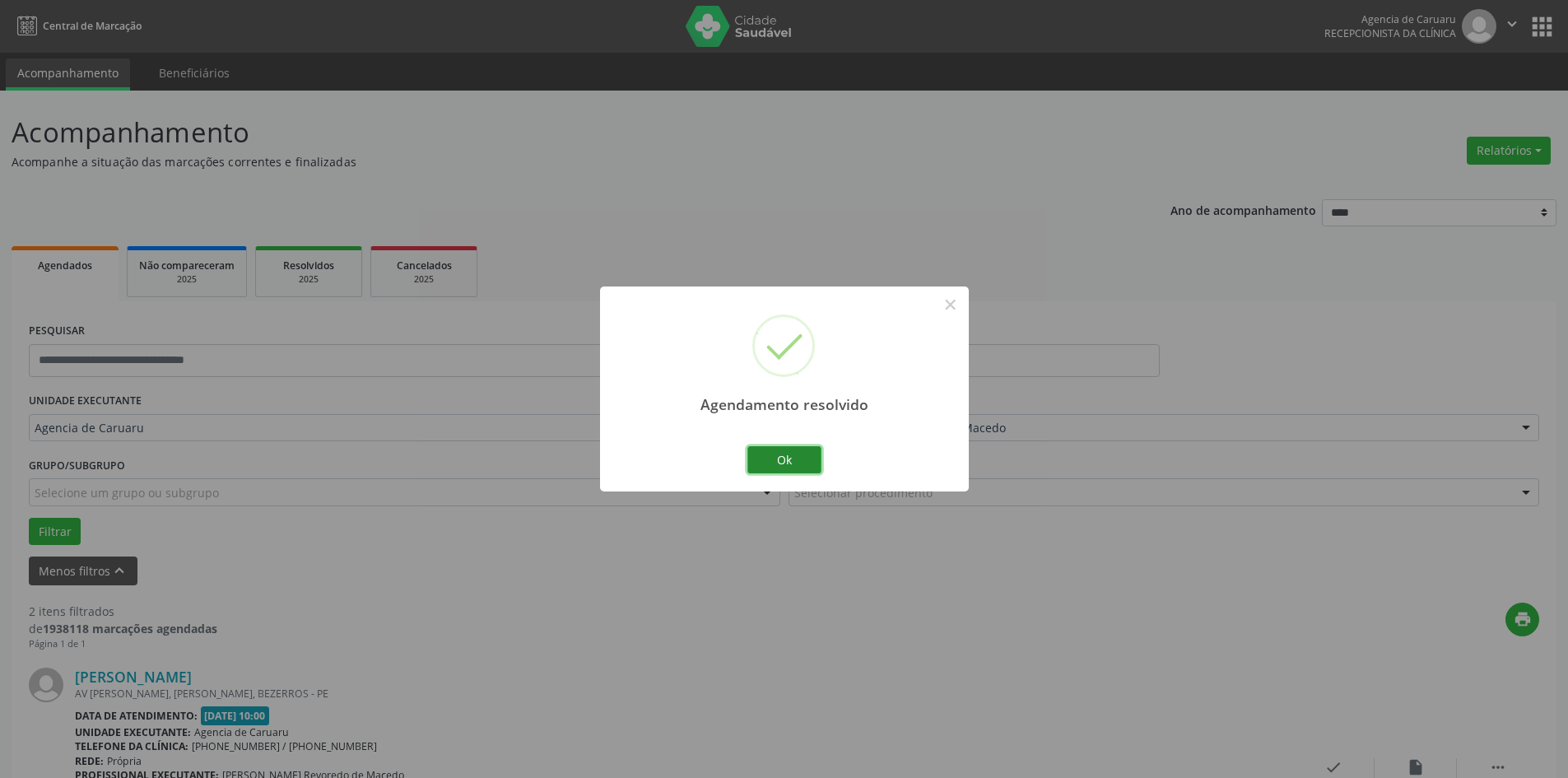
click at [785, 463] on button "Ok" at bounding box center [784, 460] width 74 height 28
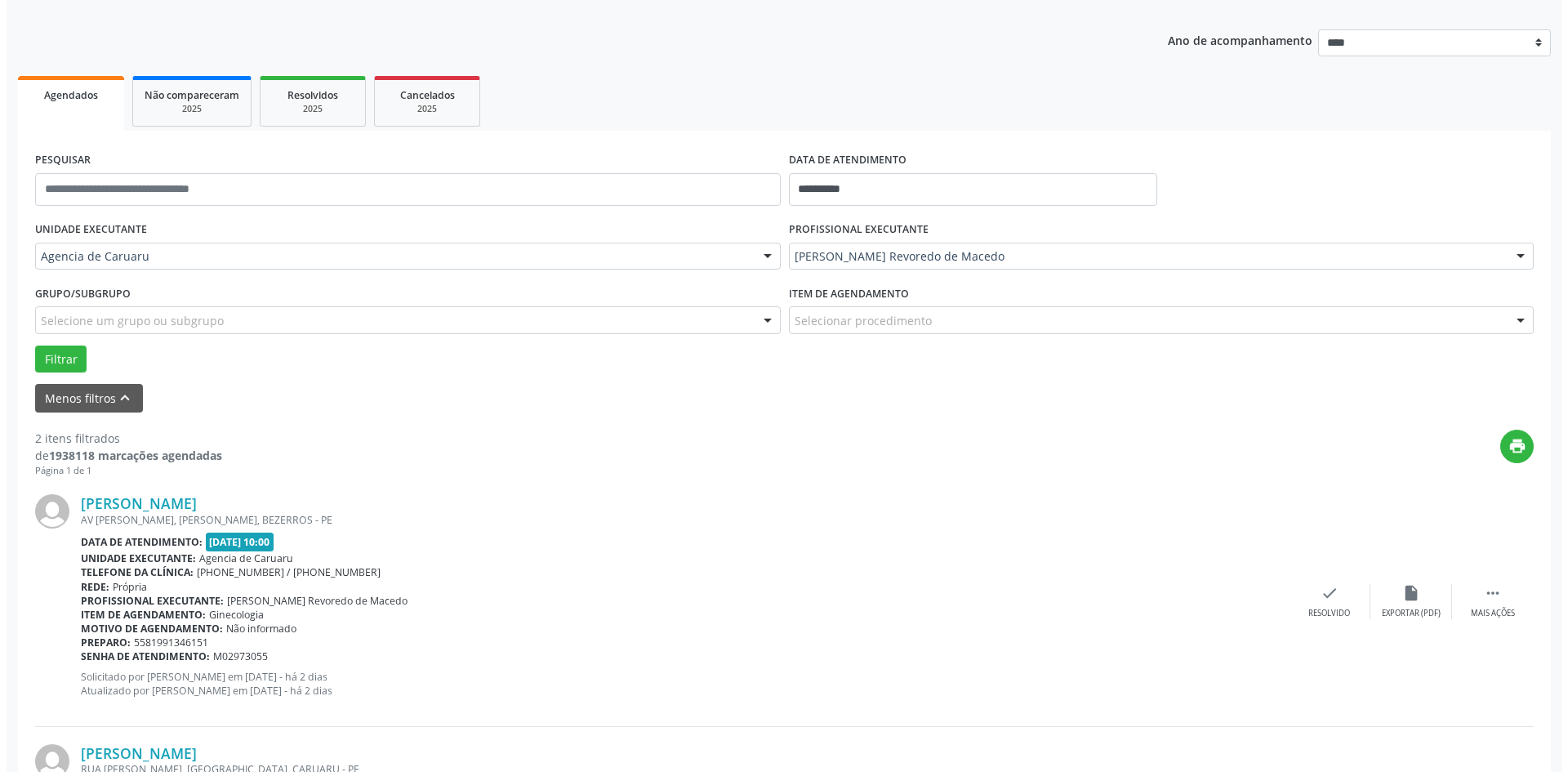
scroll to position [400, 0]
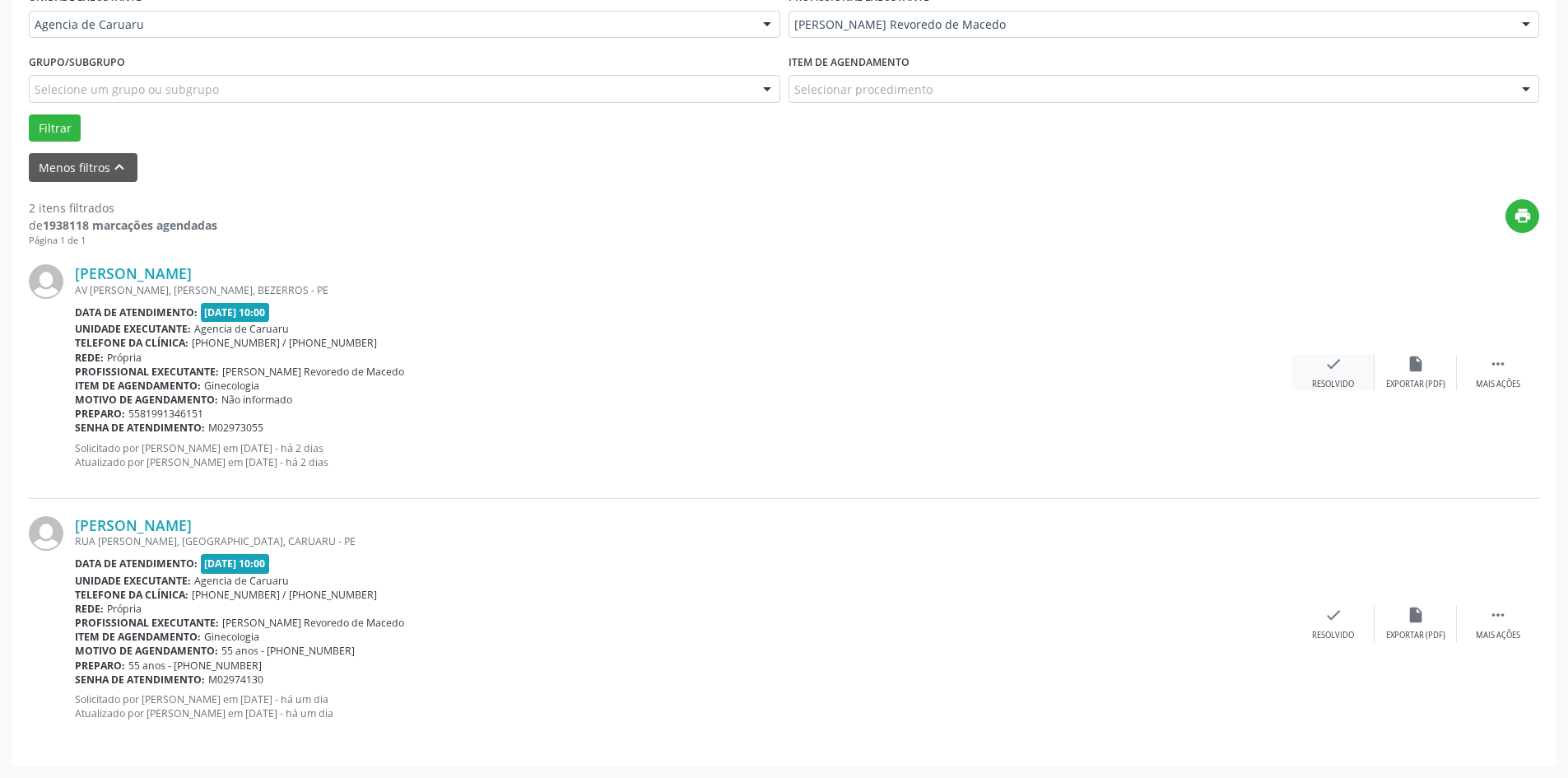
click at [1338, 371] on icon "check" at bounding box center [1333, 363] width 18 height 18
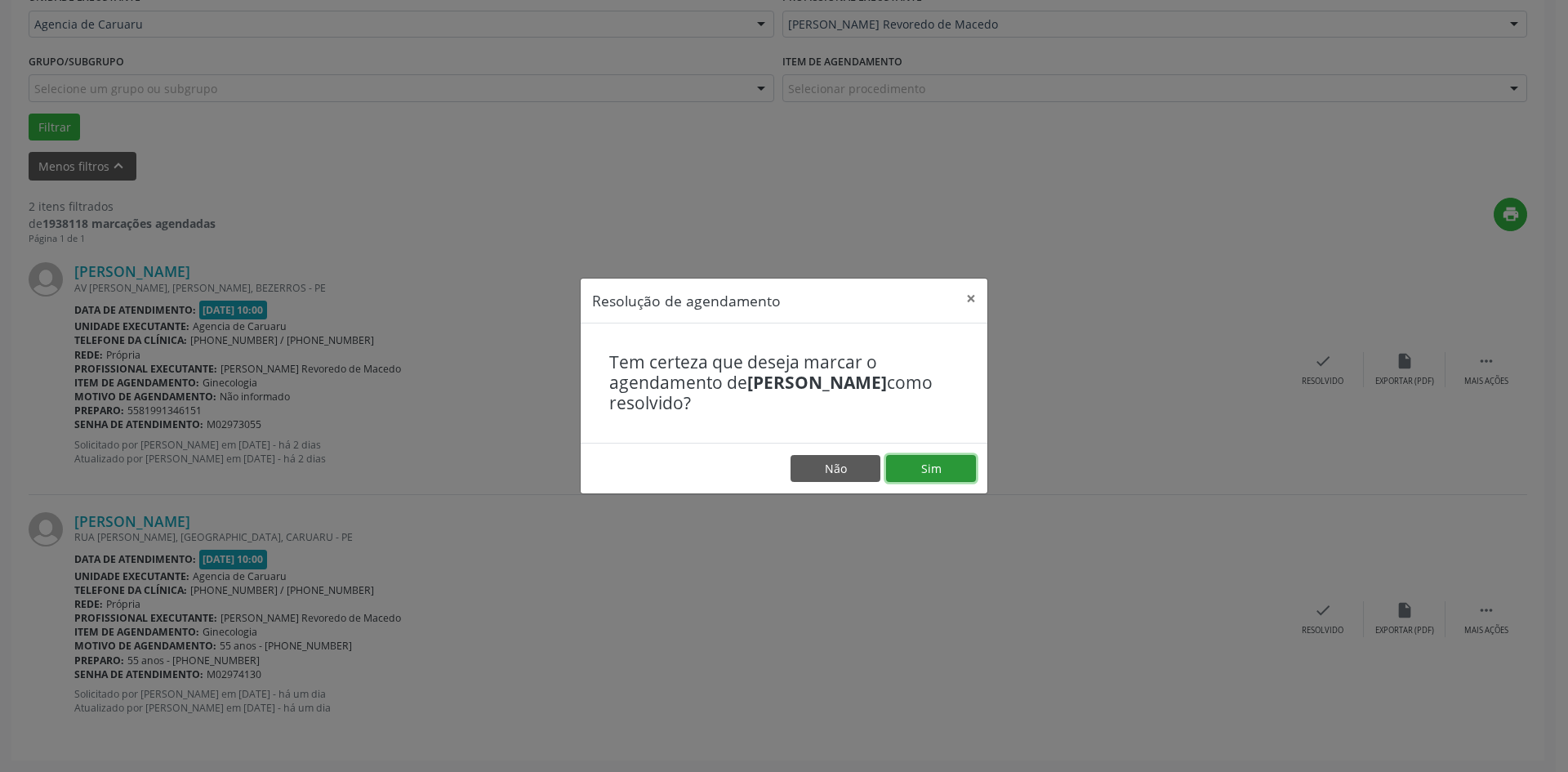
drag, startPoint x: 1327, startPoint y: 368, endPoint x: 917, endPoint y: 464, distance: 421.1
click at [917, 464] on button "Sim" at bounding box center [931, 468] width 90 height 28
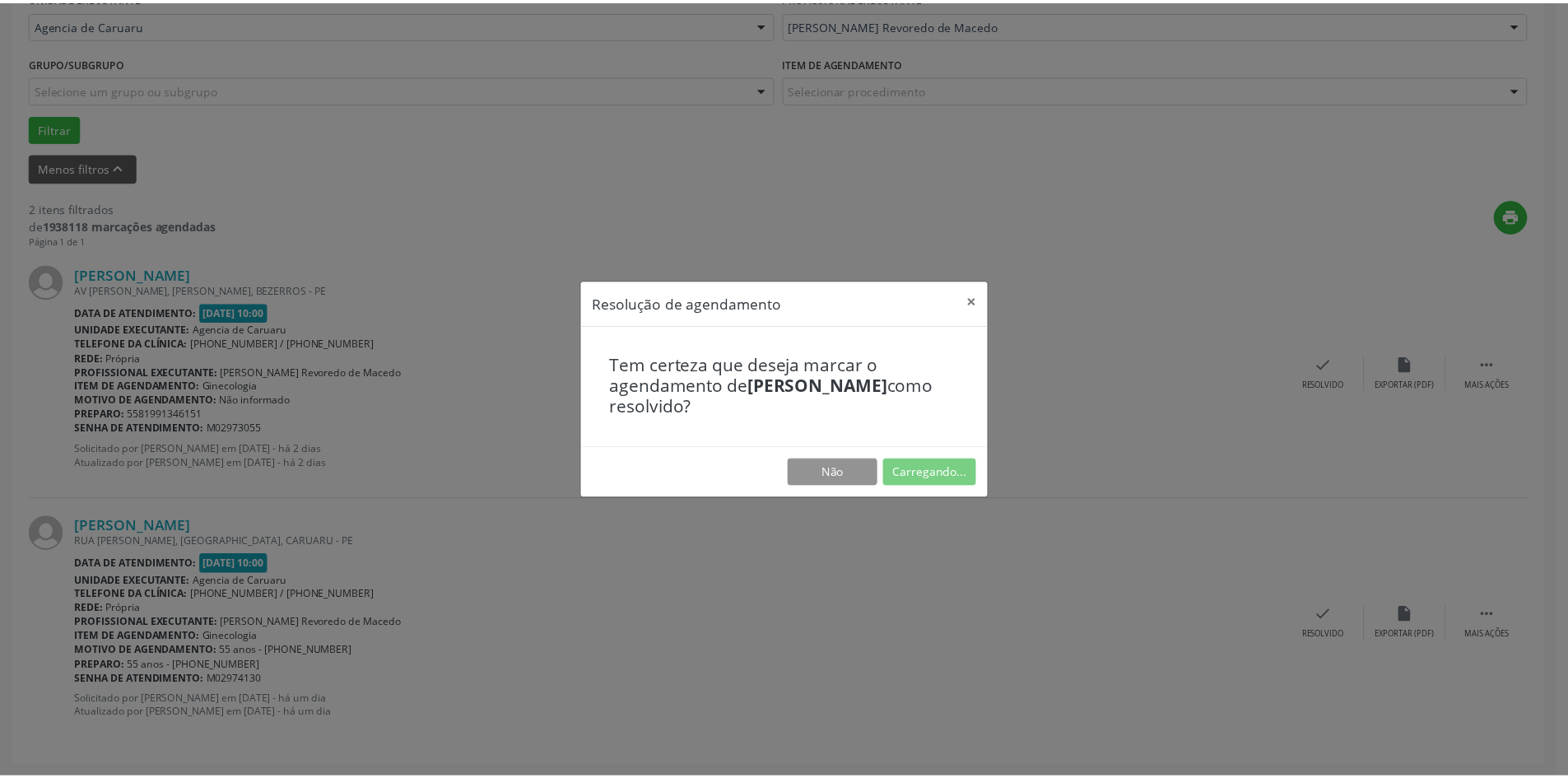
scroll to position [0, 0]
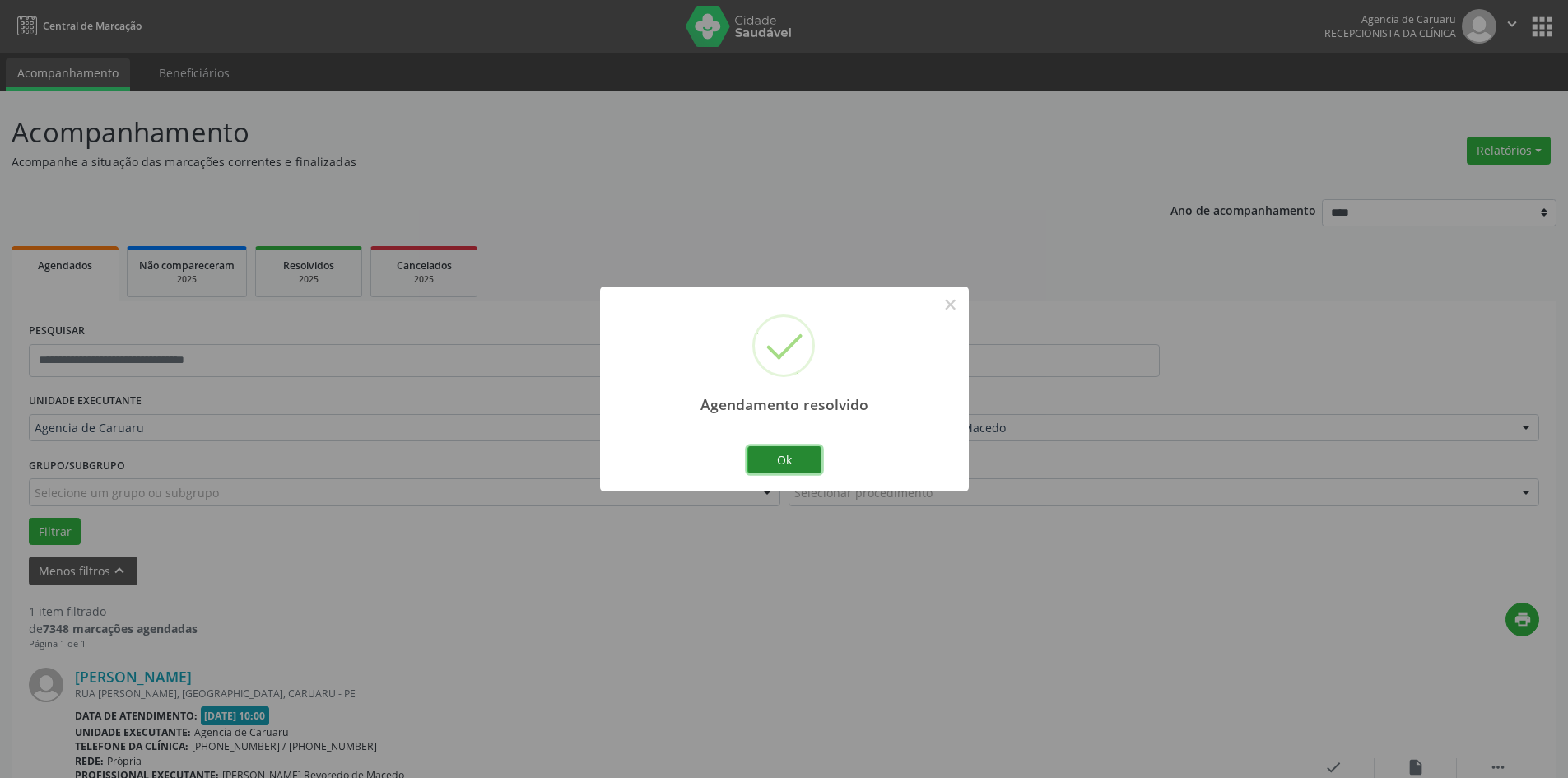
click at [804, 467] on button "Ok" at bounding box center [784, 460] width 74 height 28
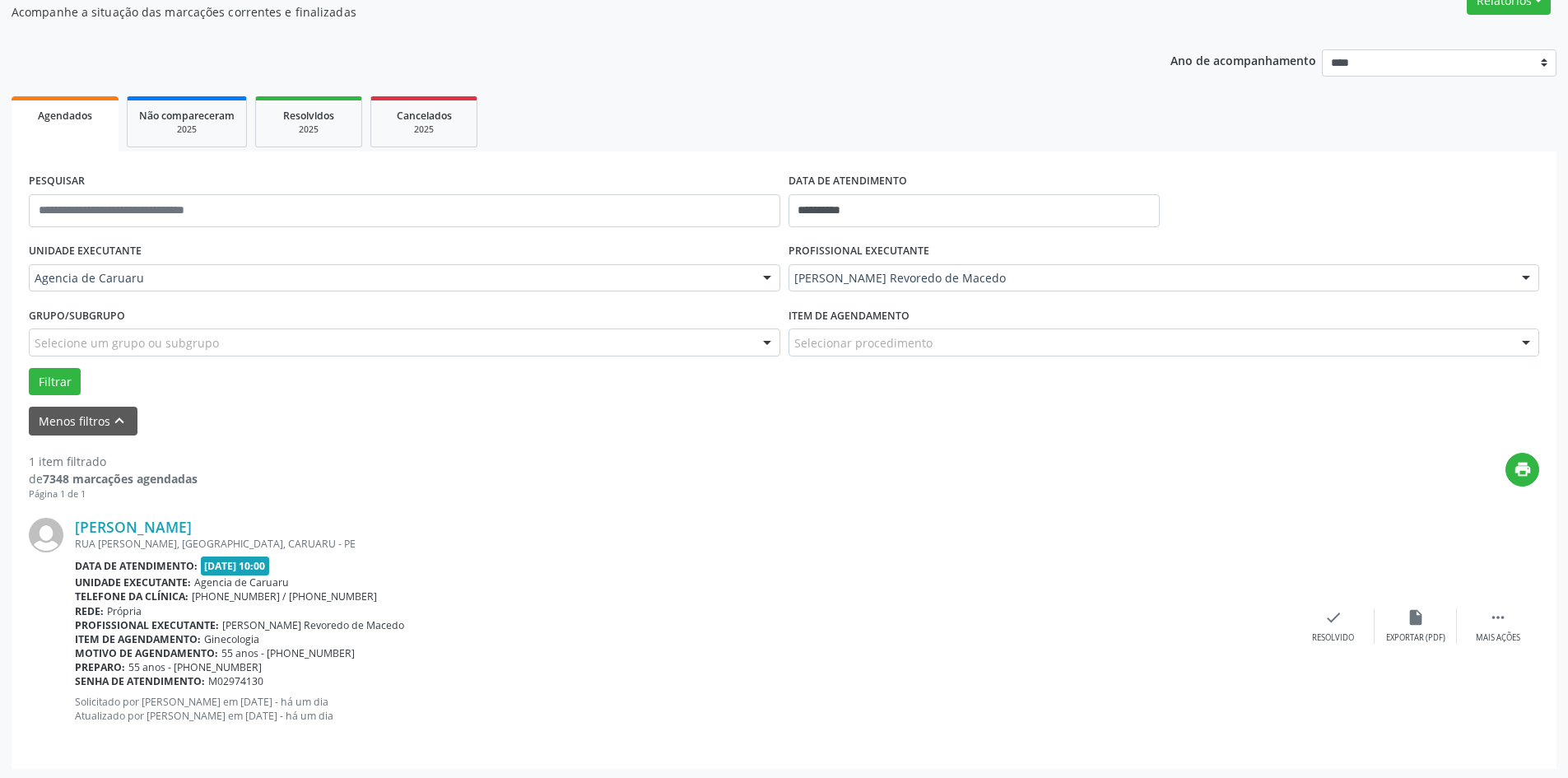
scroll to position [153, 0]
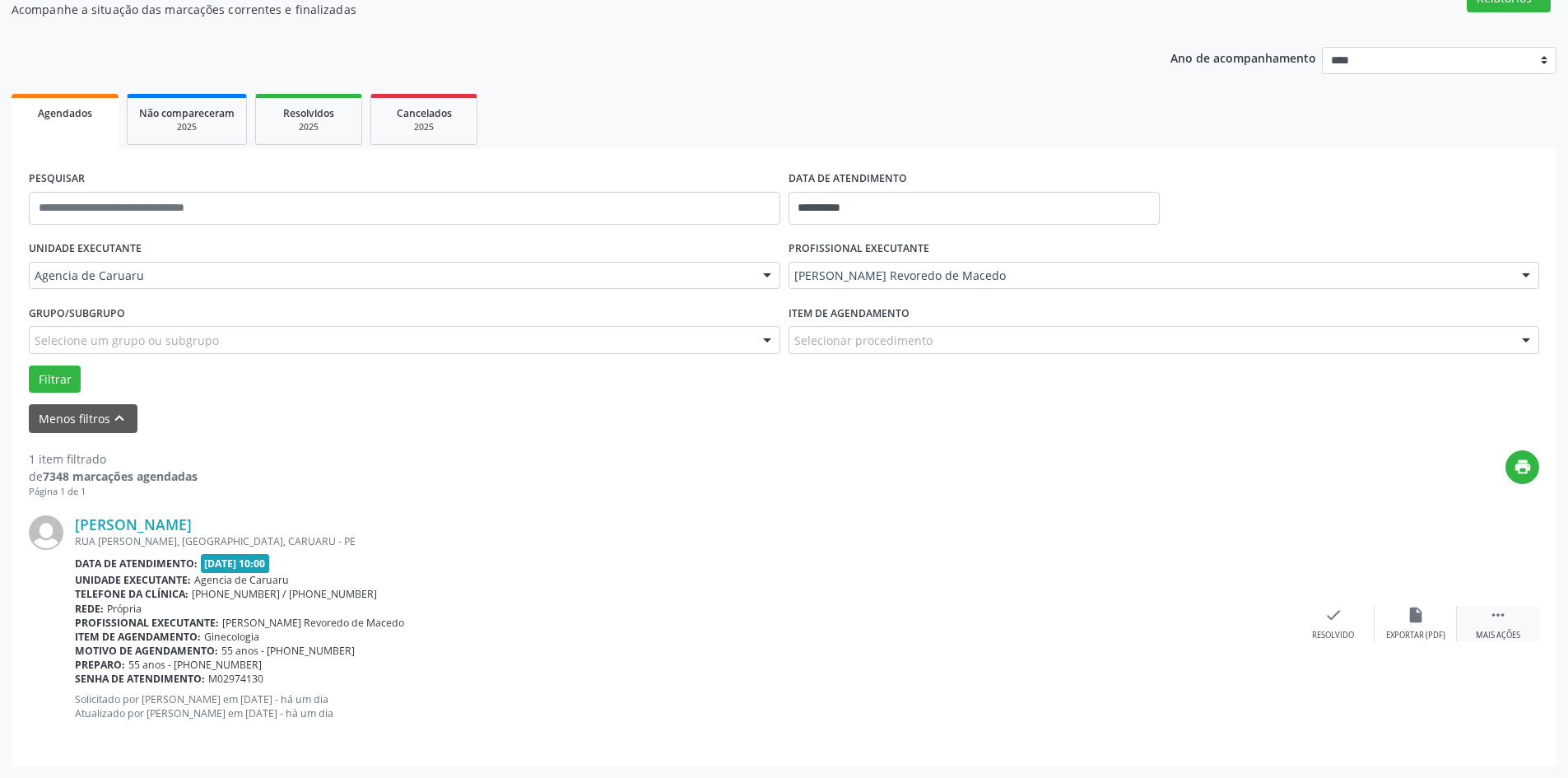
drag, startPoint x: 1493, startPoint y: 614, endPoint x: 1430, endPoint y: 604, distance: 63.8
click at [1493, 615] on icon "" at bounding box center [1498, 614] width 18 height 18
click at [1397, 624] on div "alarm_off Não compareceu" at bounding box center [1415, 623] width 82 height 35
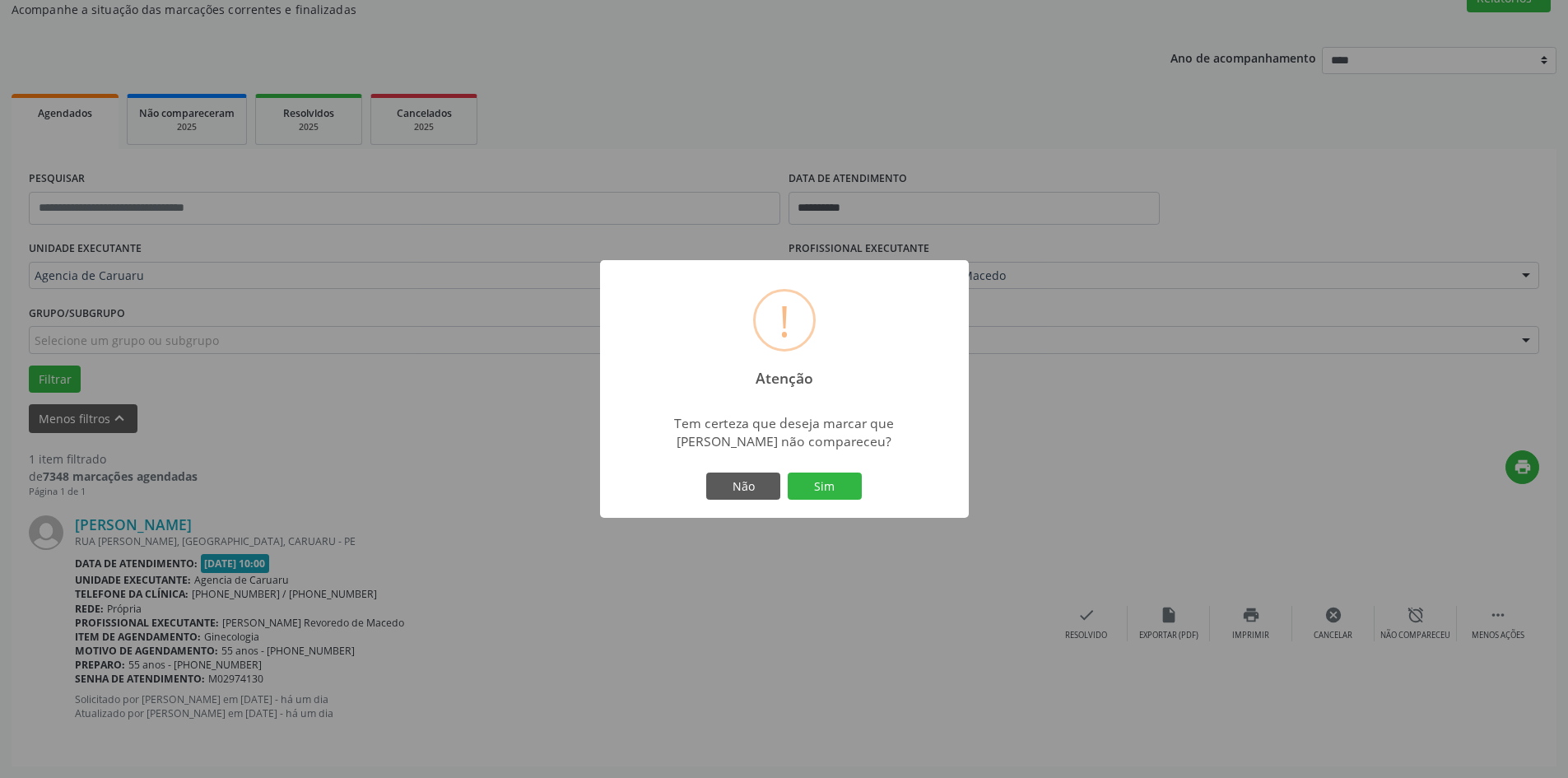
drag, startPoint x: 822, startPoint y: 495, endPoint x: 803, endPoint y: 503, distance: 20.6
click at [817, 500] on button "Sim" at bounding box center [824, 486] width 74 height 28
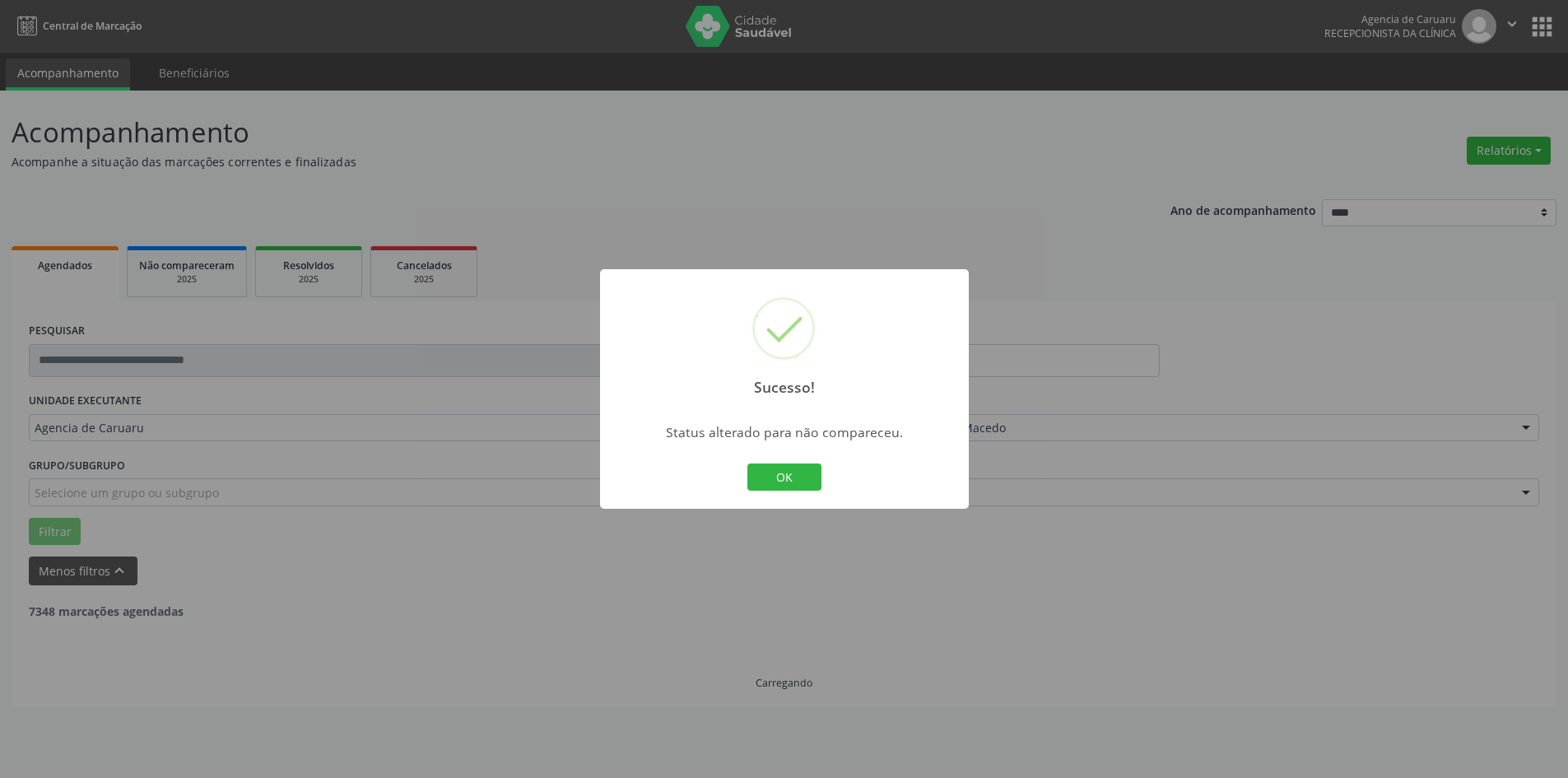
scroll to position [0, 0]
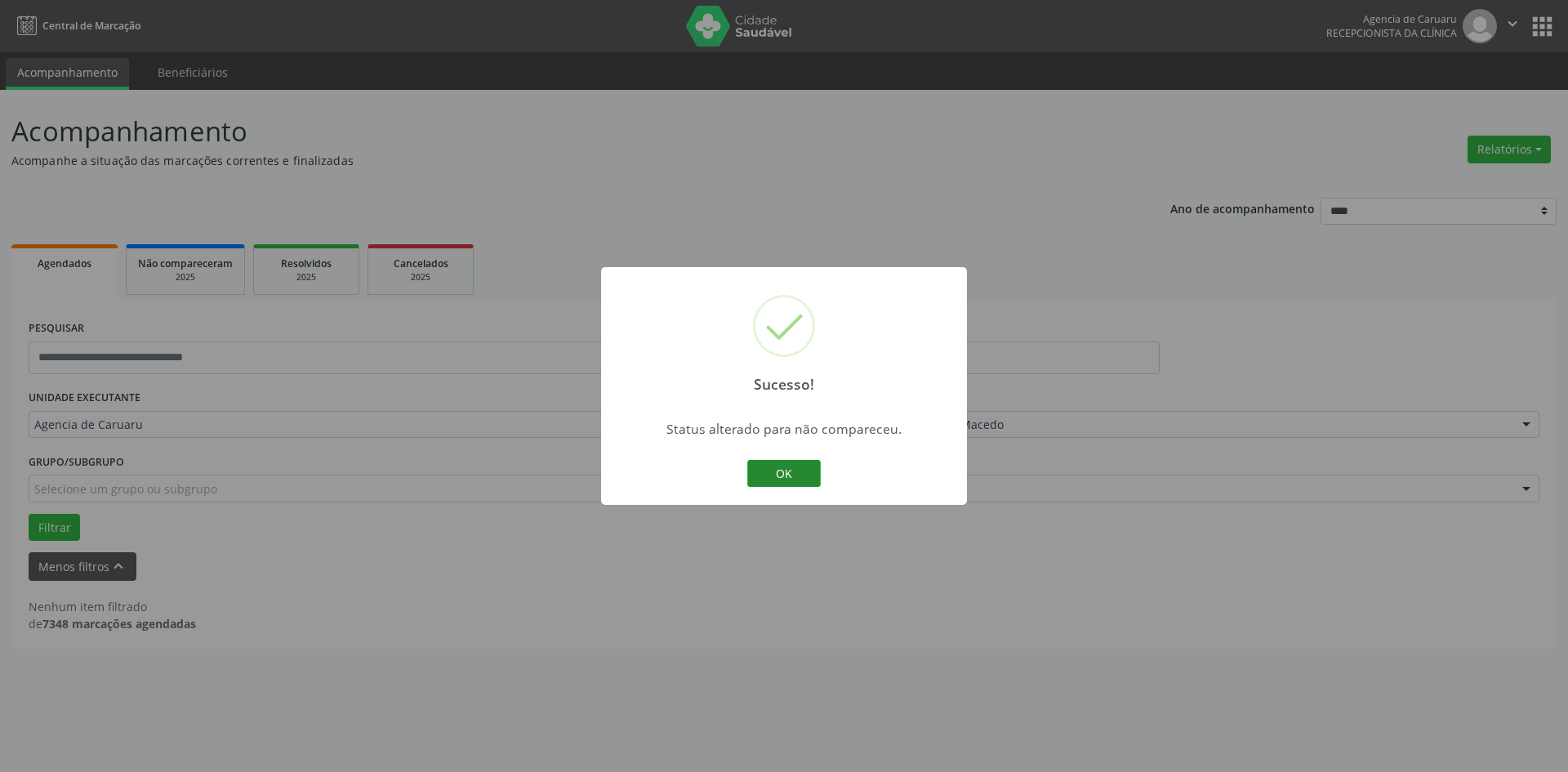
drag, startPoint x: 787, startPoint y: 478, endPoint x: 1169, endPoint y: 616, distance: 406.2
click at [789, 478] on button "OK" at bounding box center [784, 473] width 74 height 28
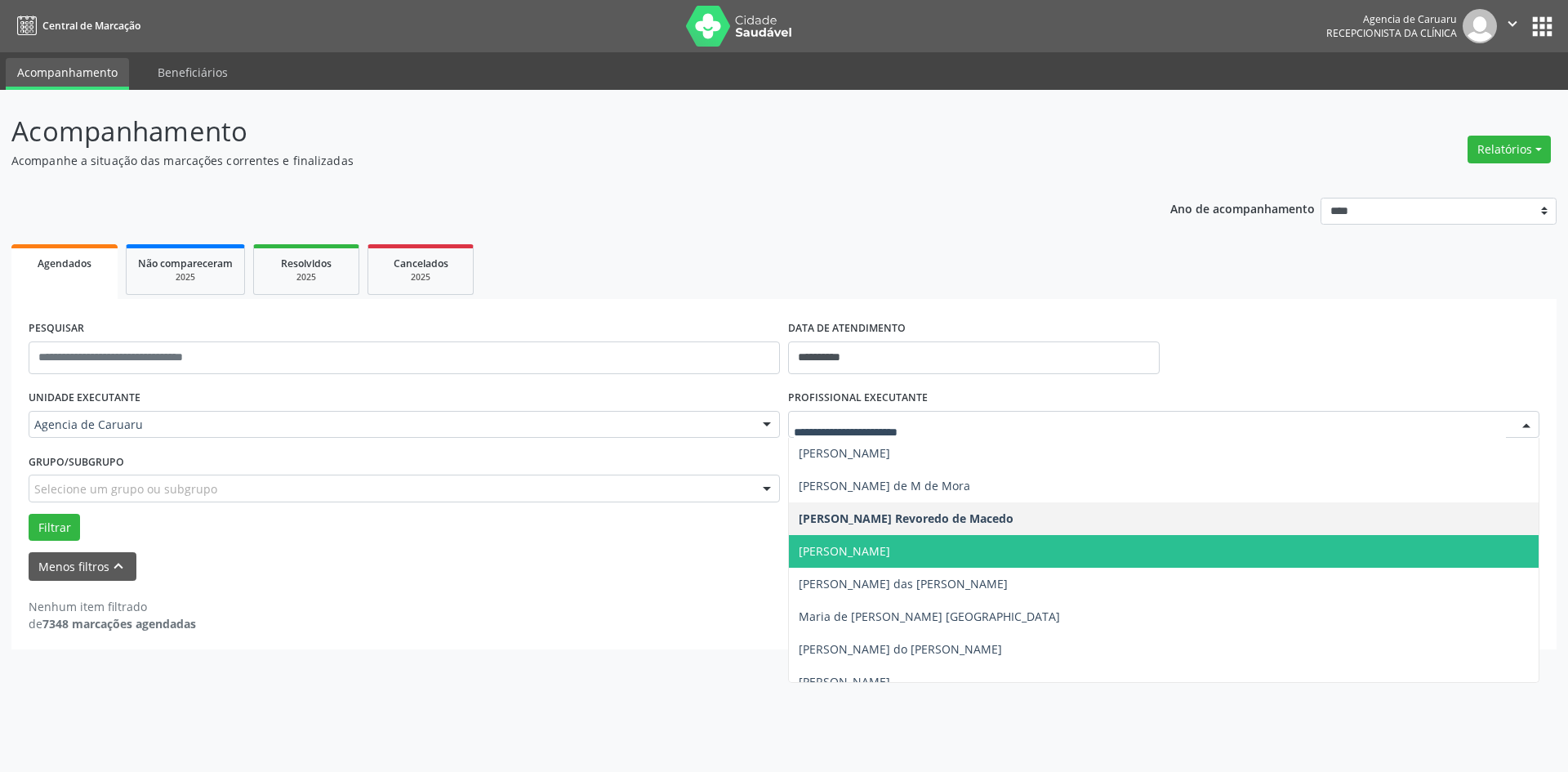
click at [848, 545] on span "[PERSON_NAME]" at bounding box center [845, 551] width 91 height 15
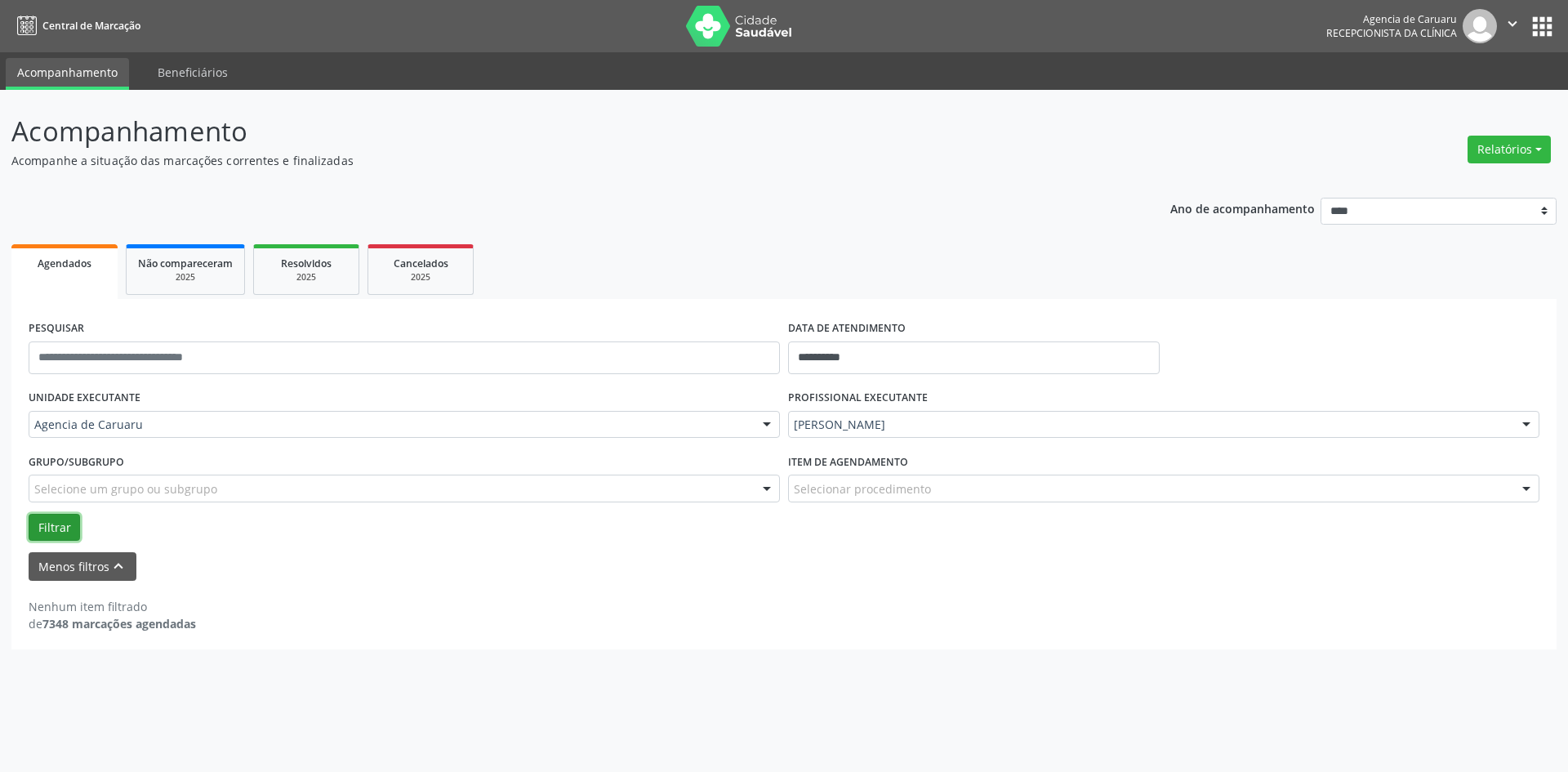
click at [41, 523] on button "Filtrar" at bounding box center [54, 527] width 52 height 28
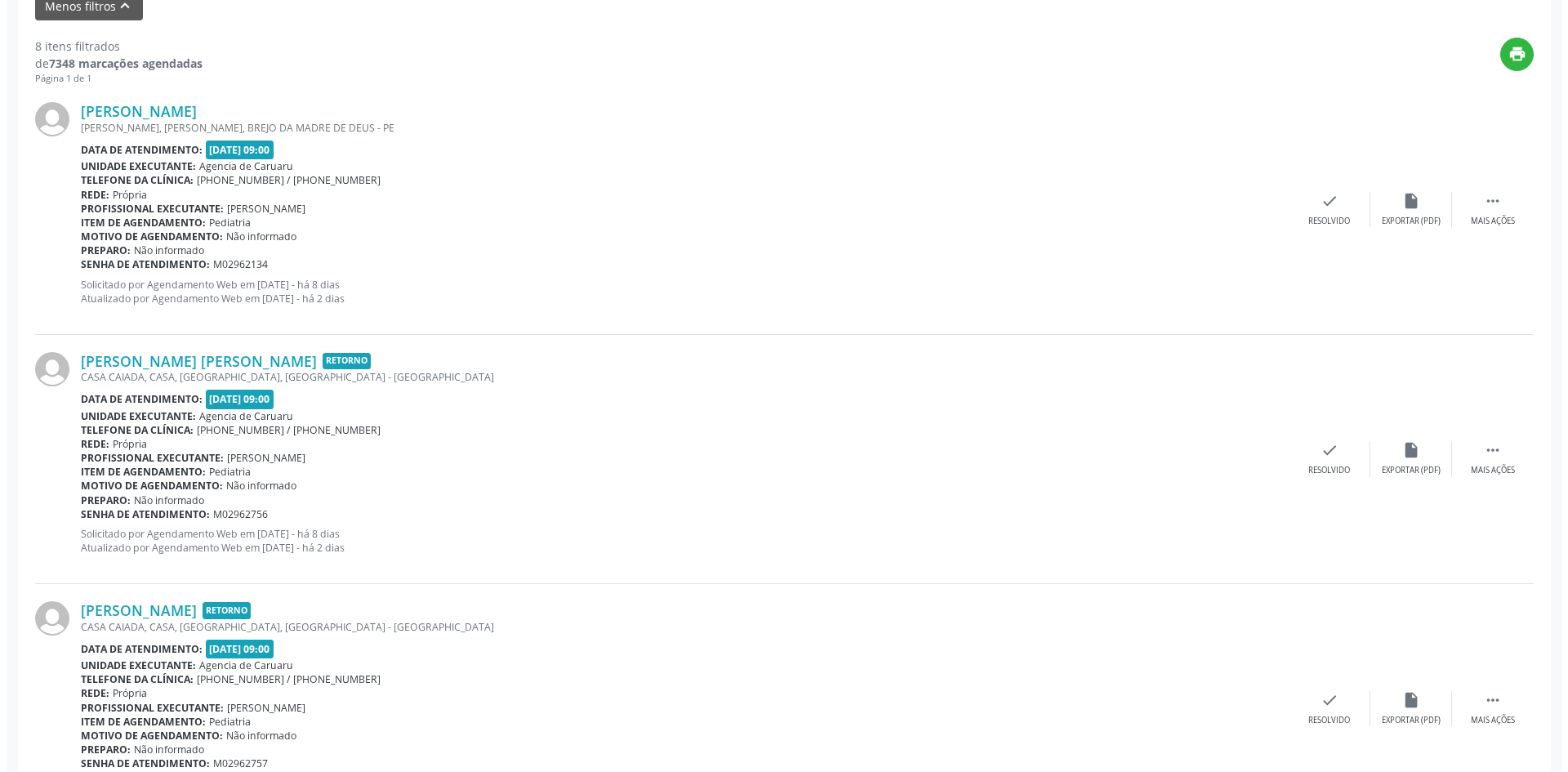
scroll to position [408, 0]
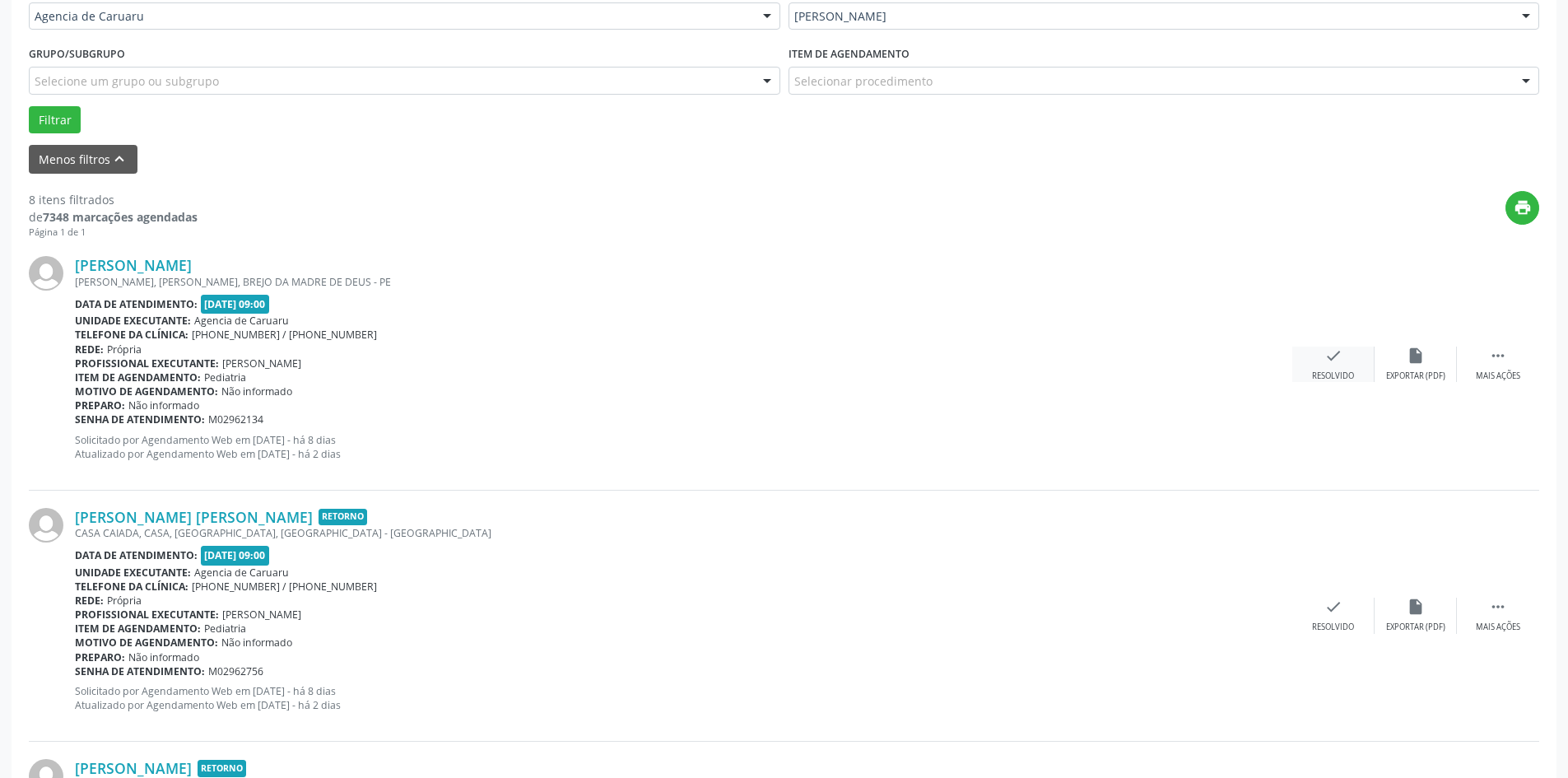
click at [1334, 370] on div "Resolvido" at bounding box center [1333, 376] width 42 height 12
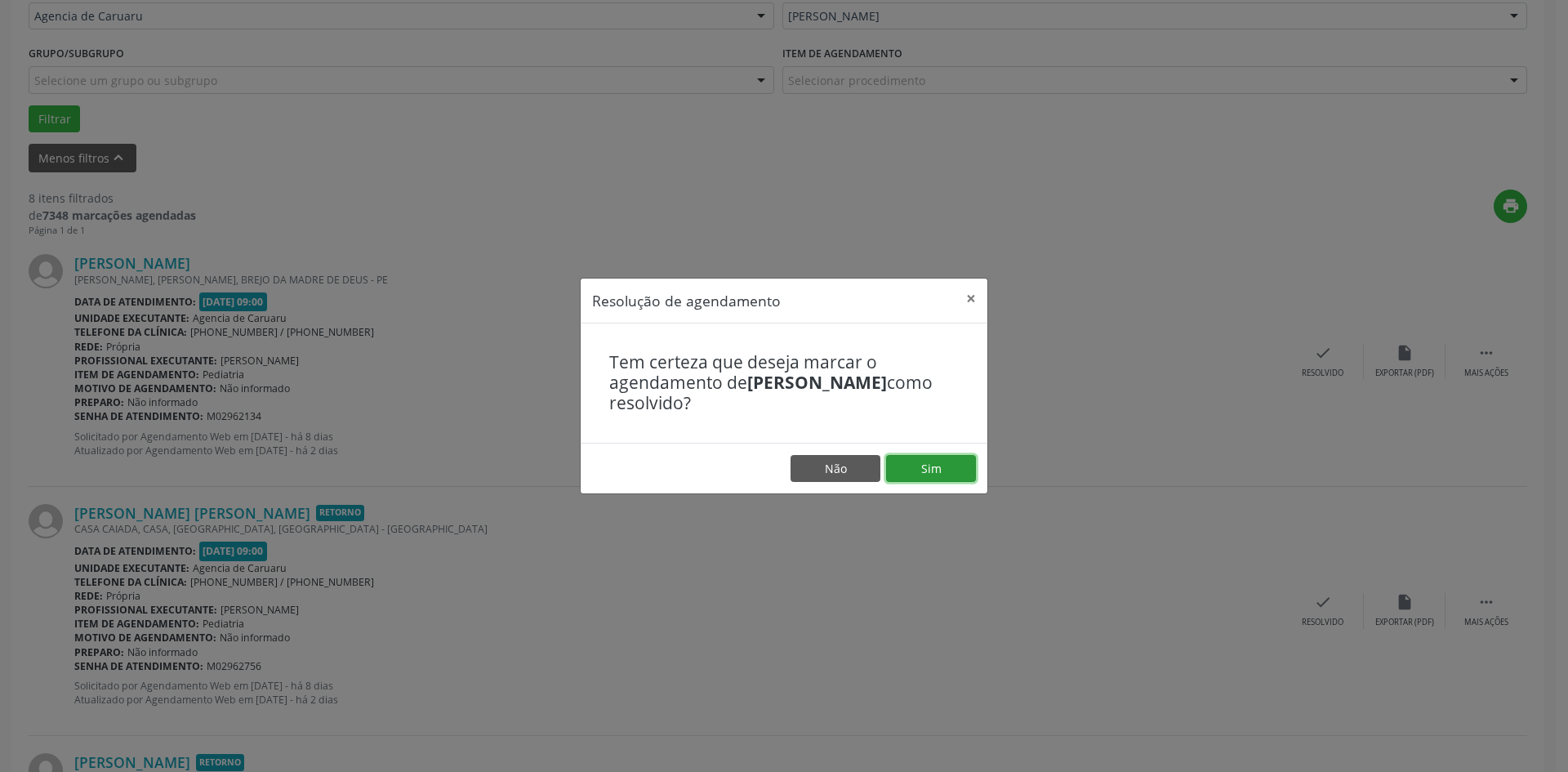
click at [919, 466] on button "Sim" at bounding box center [931, 468] width 90 height 28
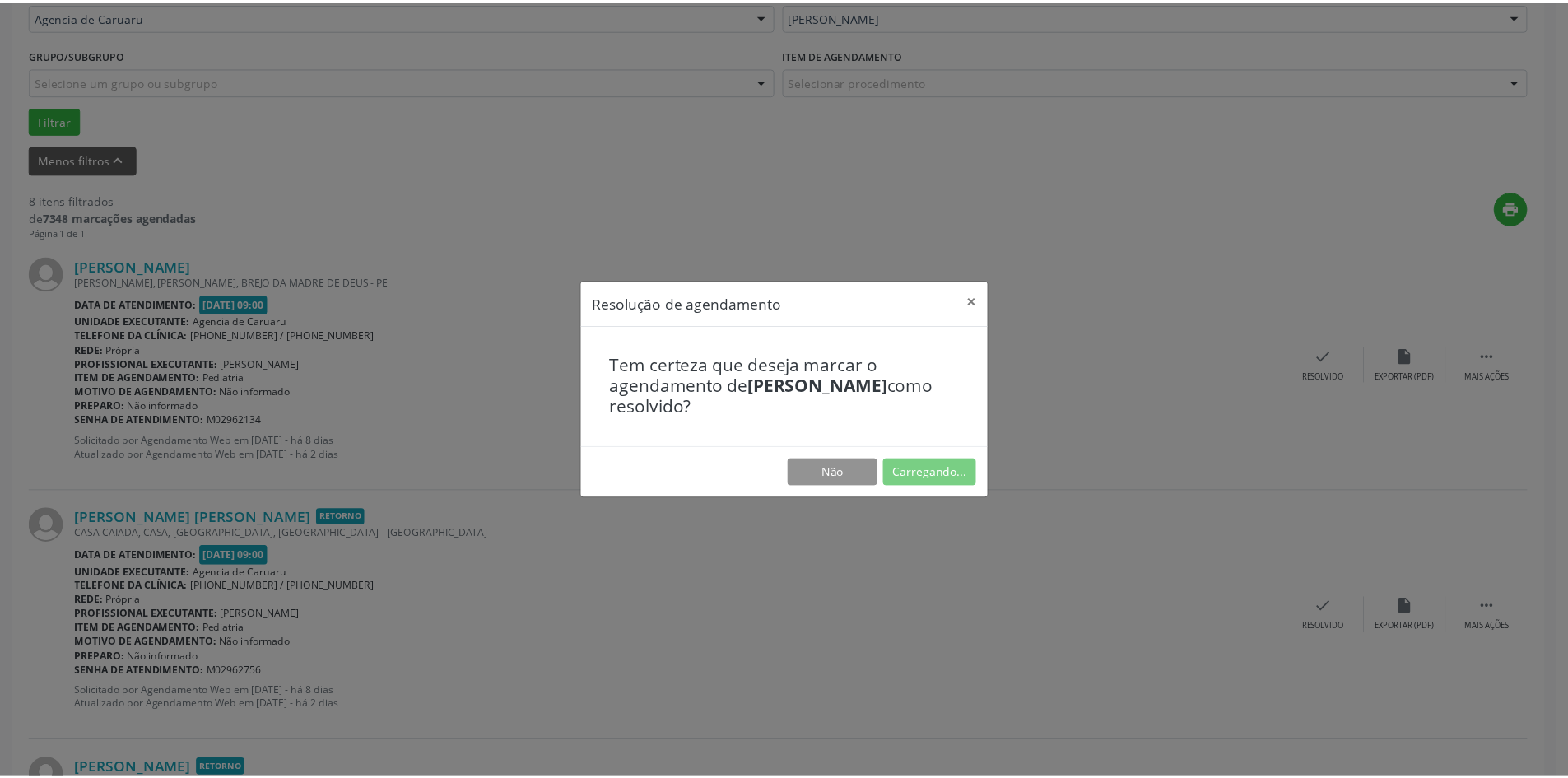
scroll to position [0, 0]
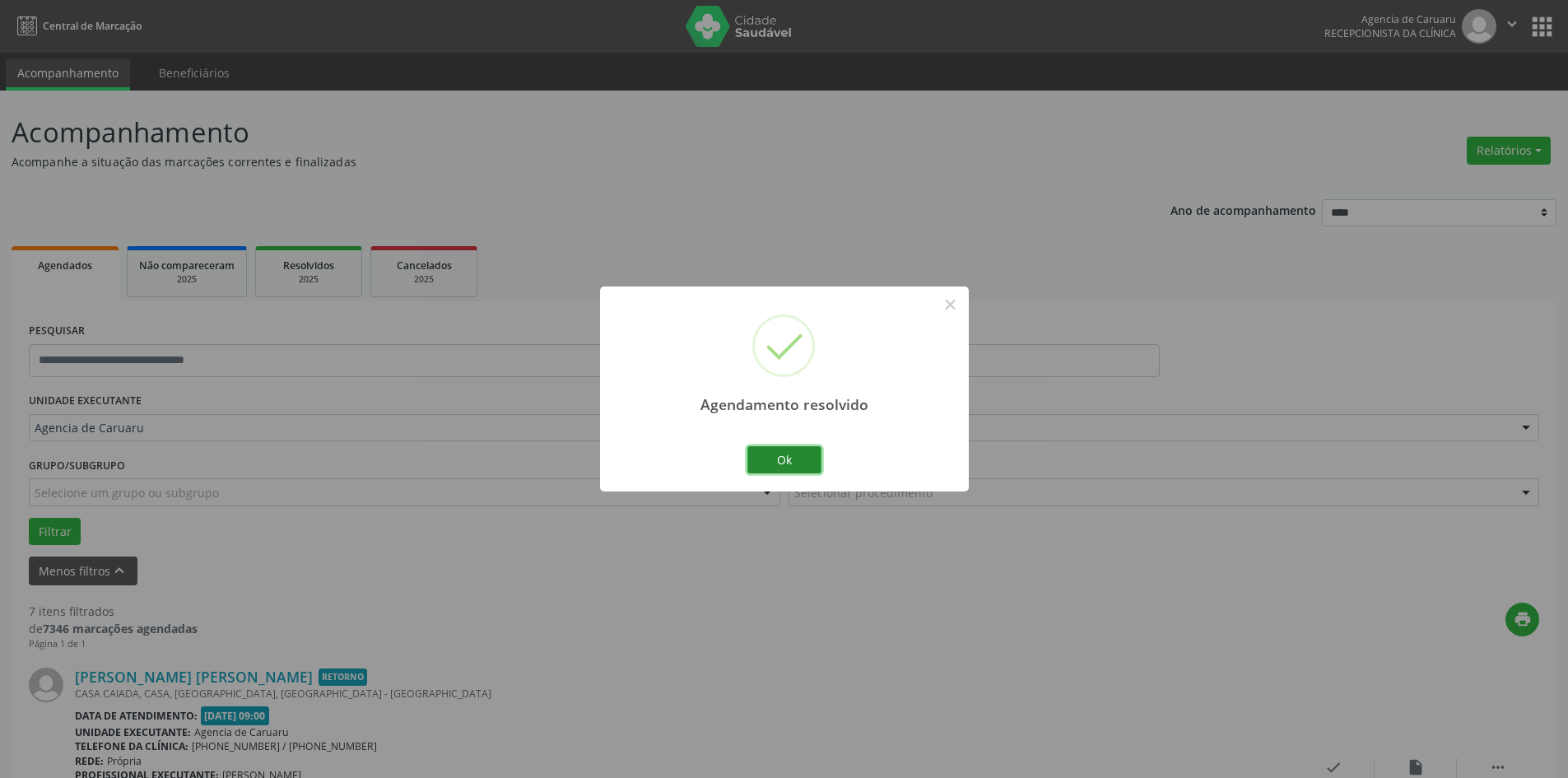
click at [795, 462] on button "Ok" at bounding box center [784, 460] width 74 height 28
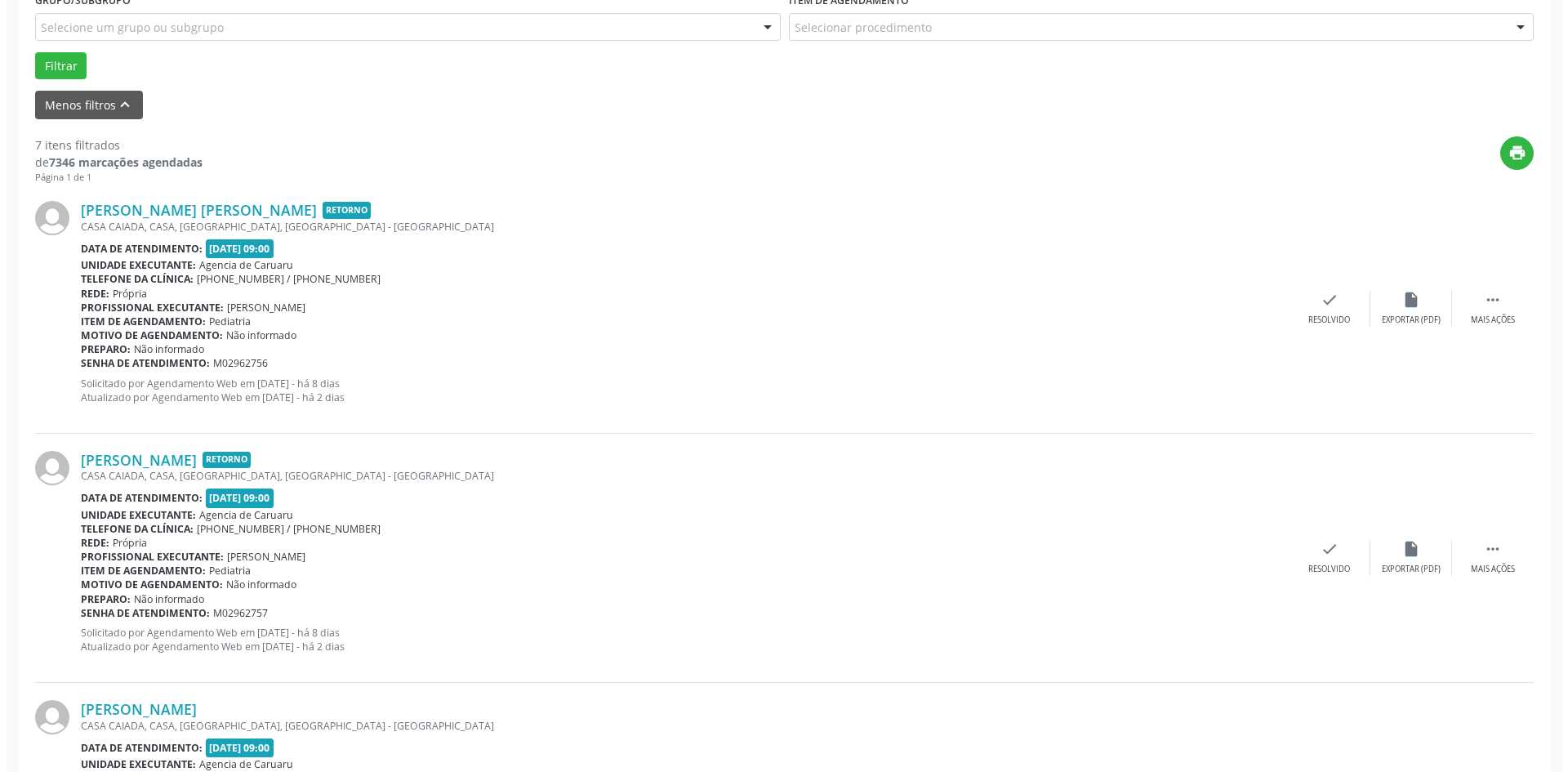
scroll to position [490, 0]
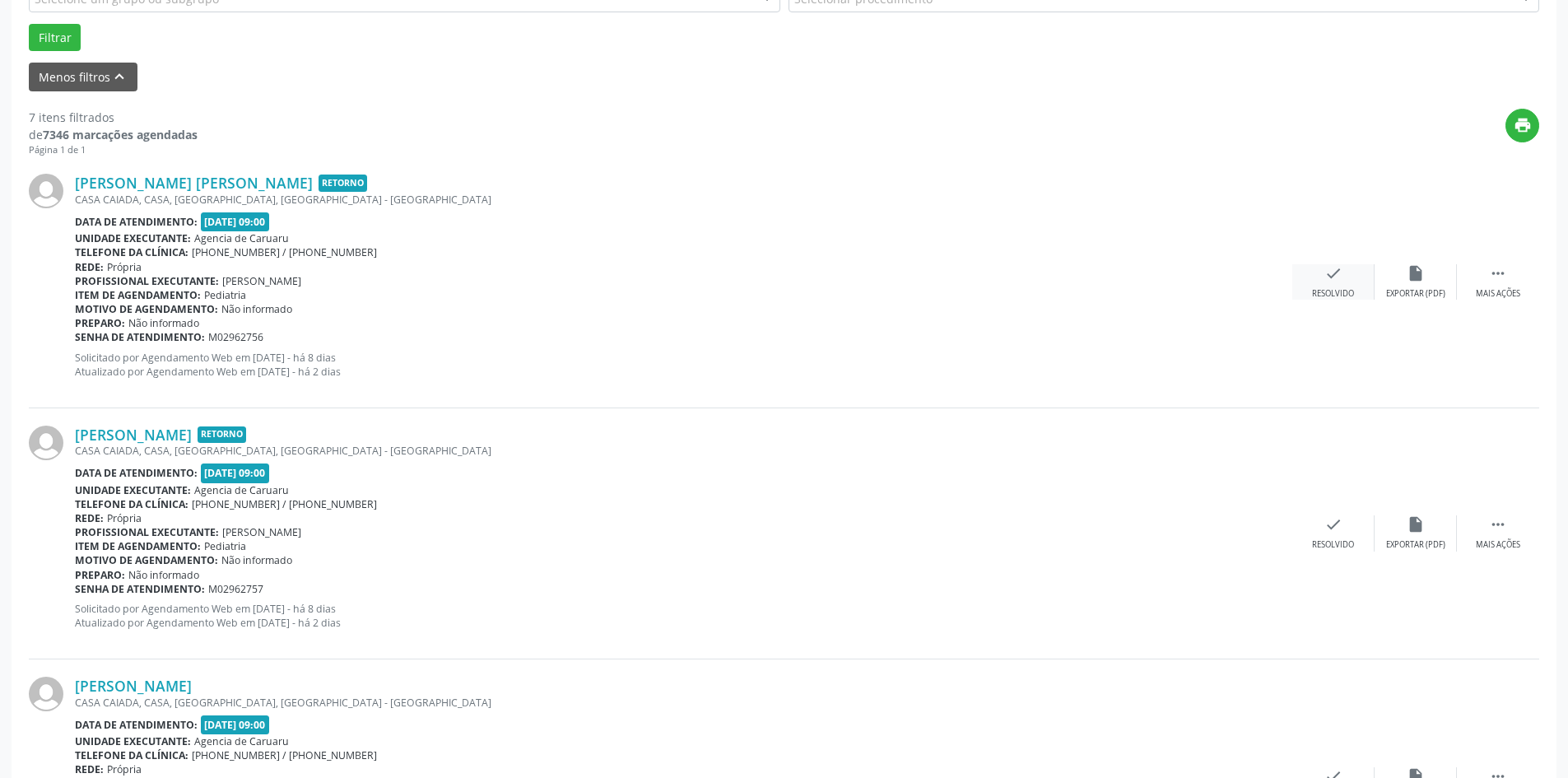
click at [1330, 292] on div "Resolvido" at bounding box center [1333, 294] width 42 height 12
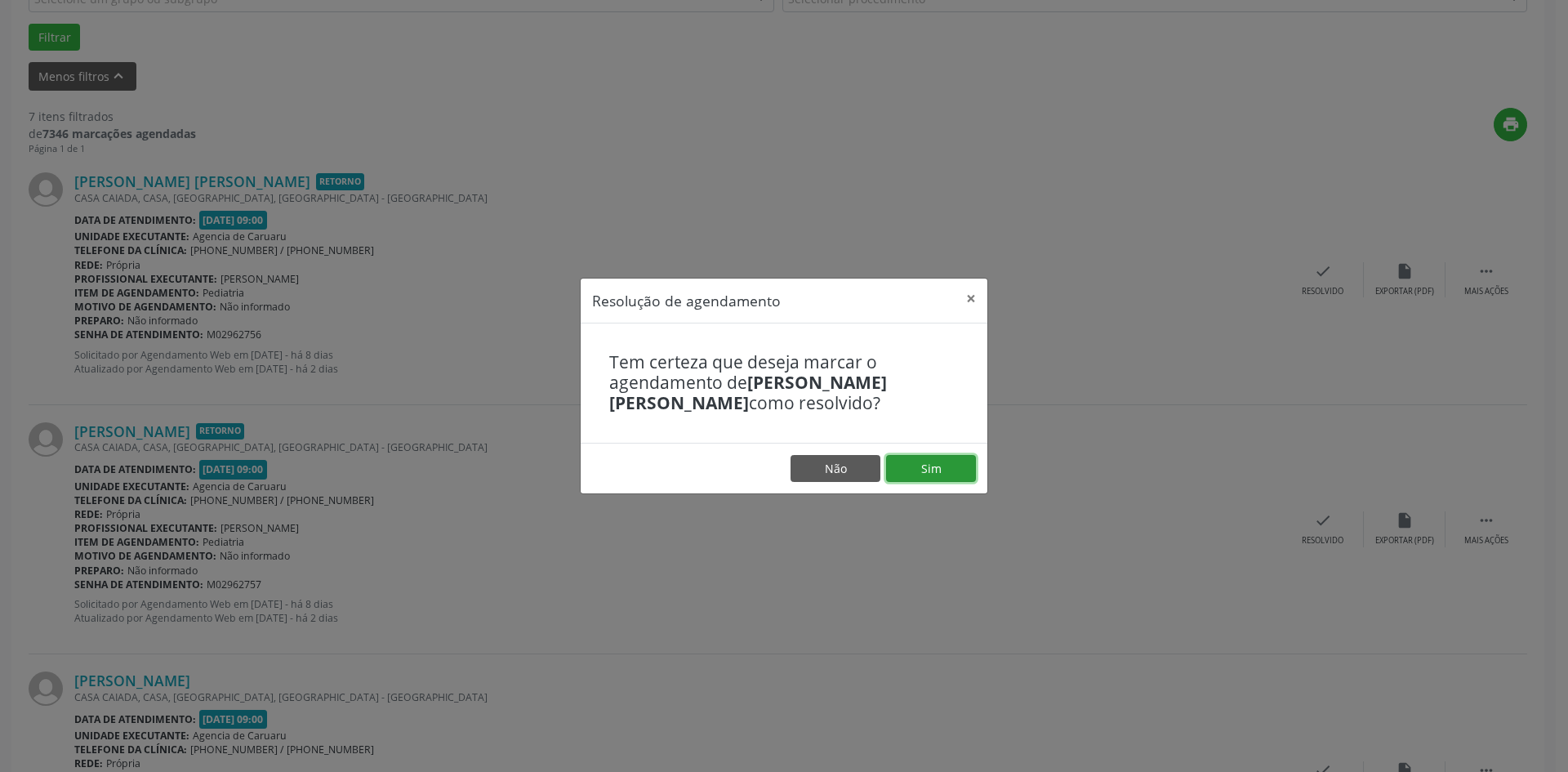
click at [904, 471] on button "Sim" at bounding box center [931, 468] width 90 height 28
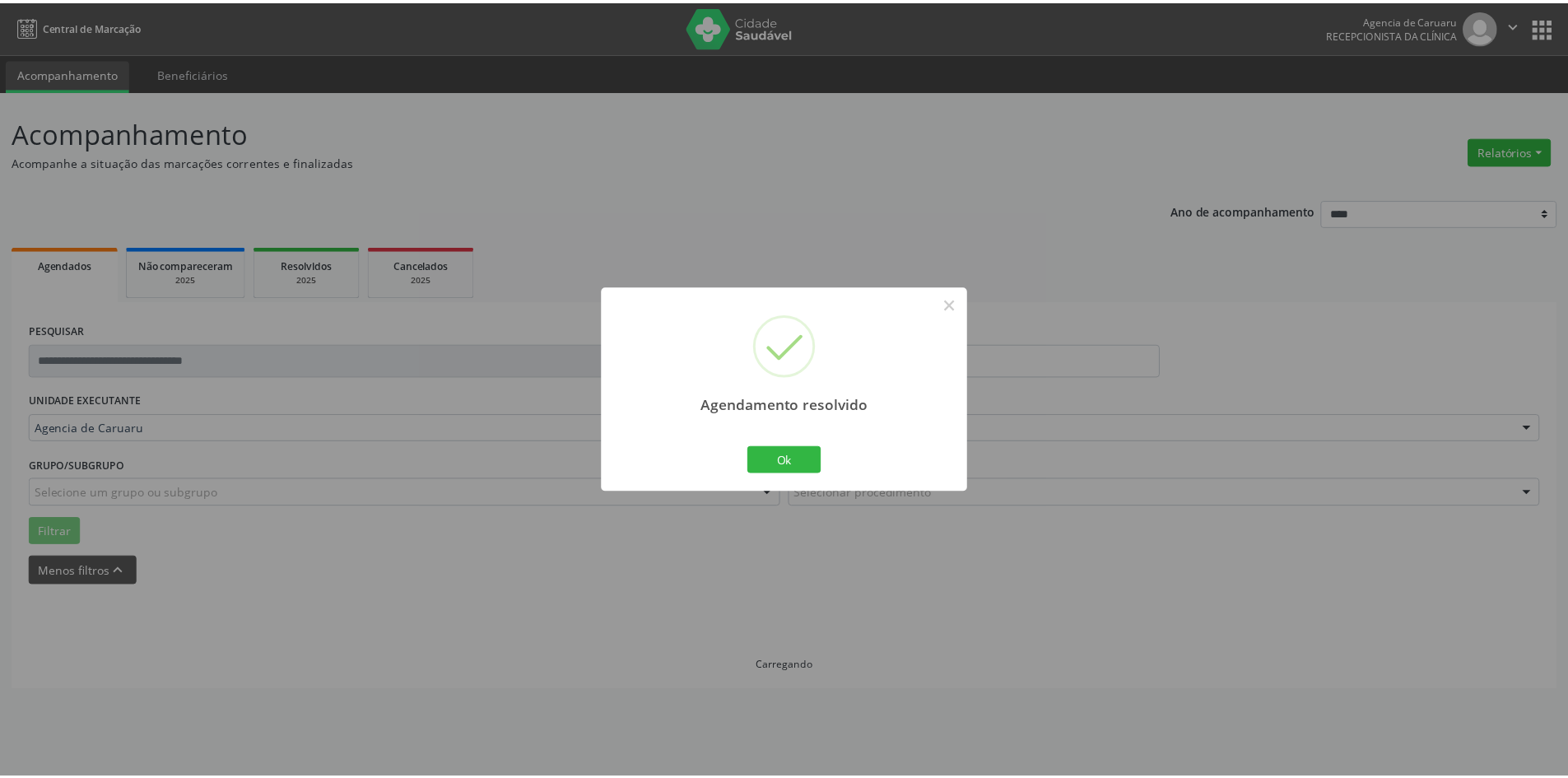
scroll to position [0, 0]
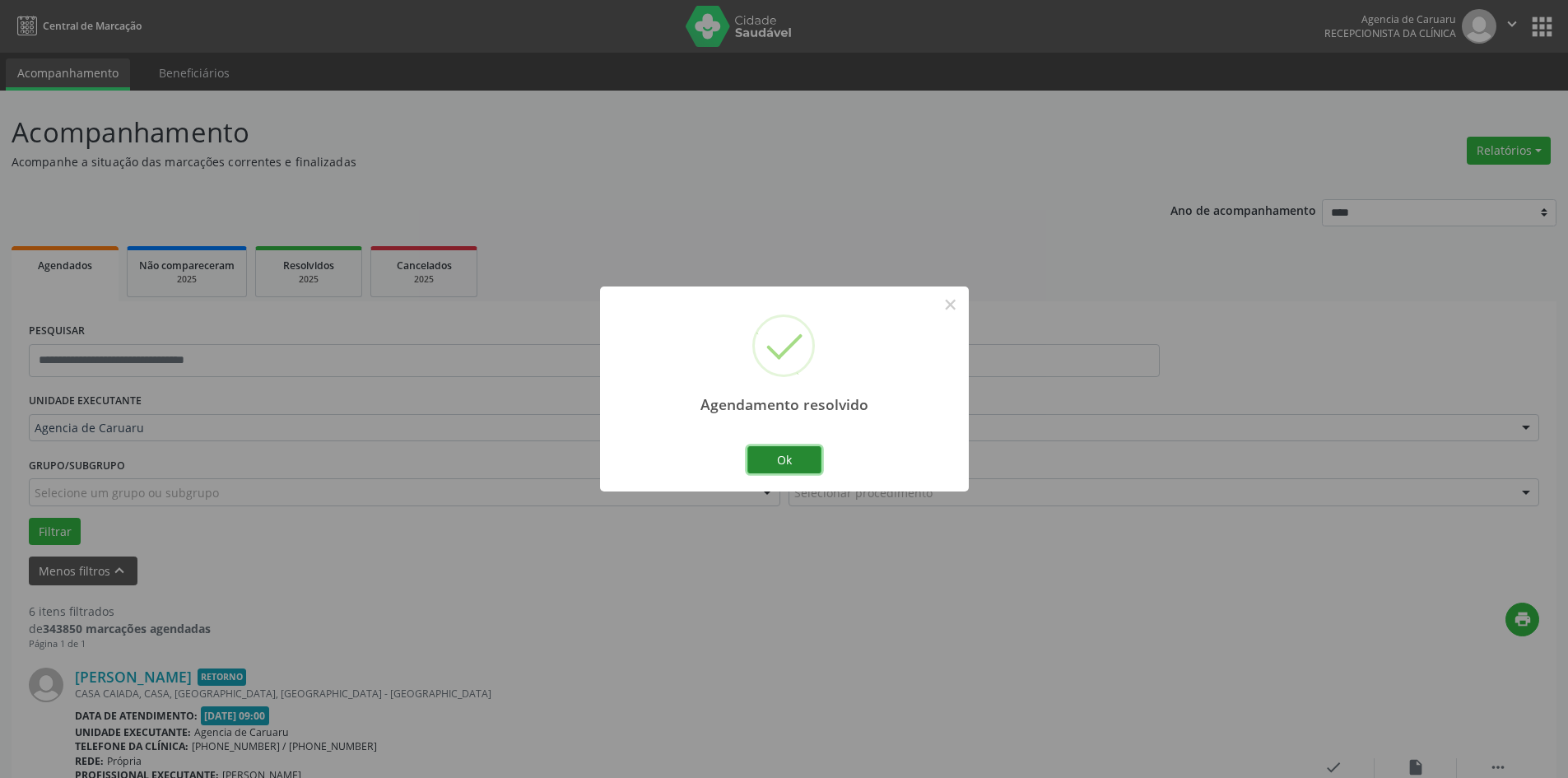
click at [792, 469] on button "Ok" at bounding box center [784, 460] width 74 height 28
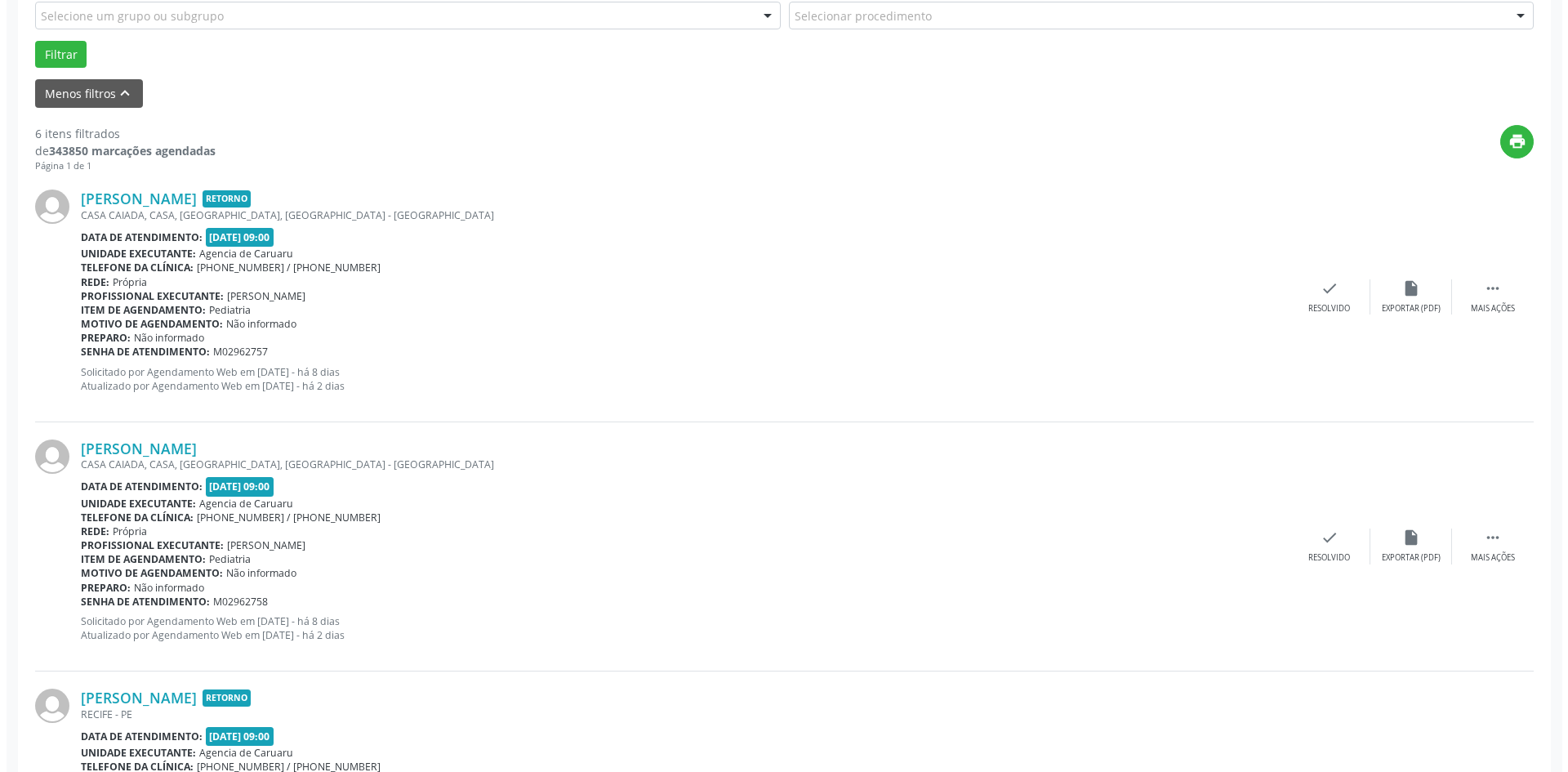
scroll to position [571, 0]
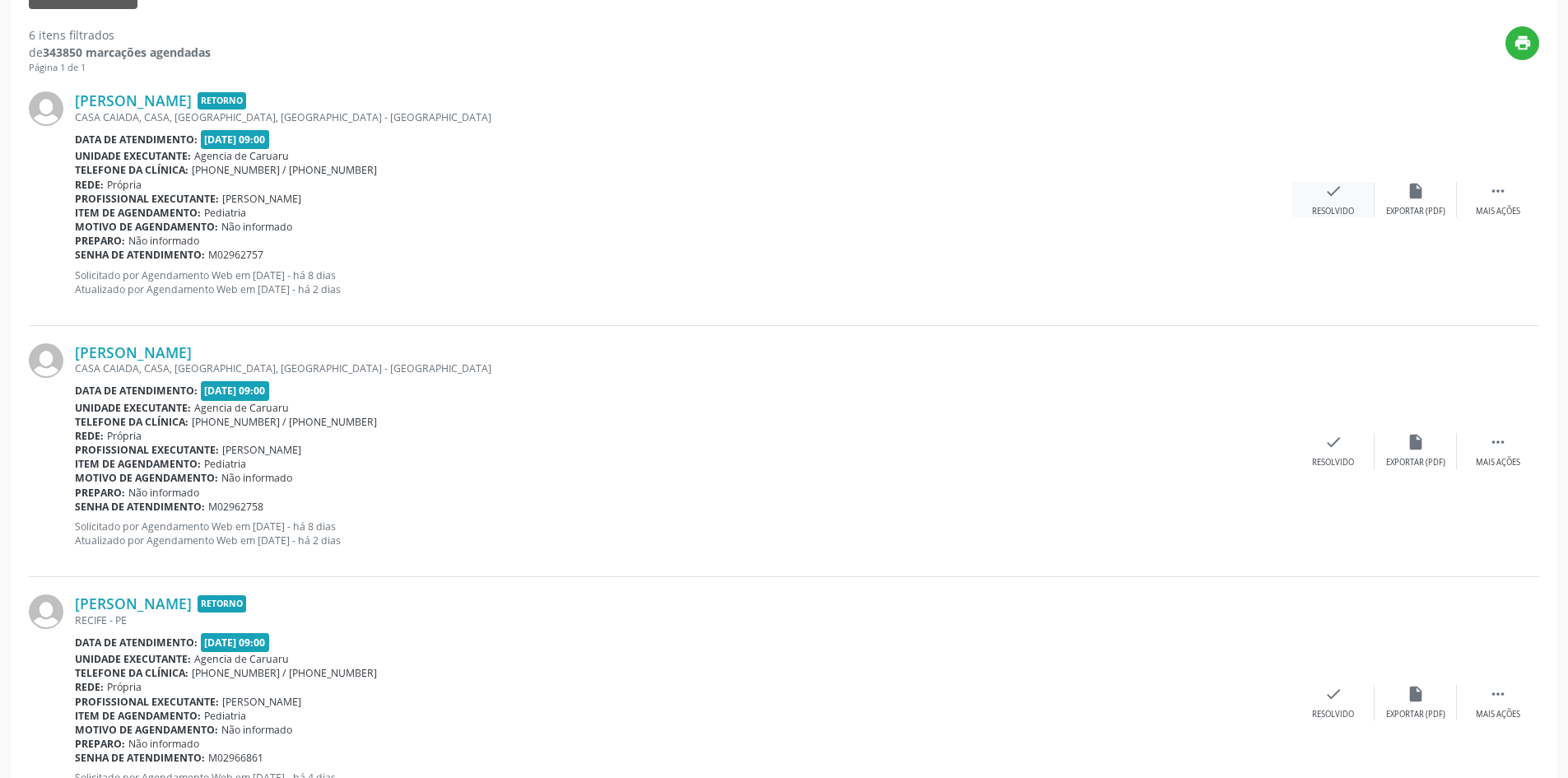
click at [1326, 205] on div "check Resolvido" at bounding box center [1333, 199] width 82 height 35
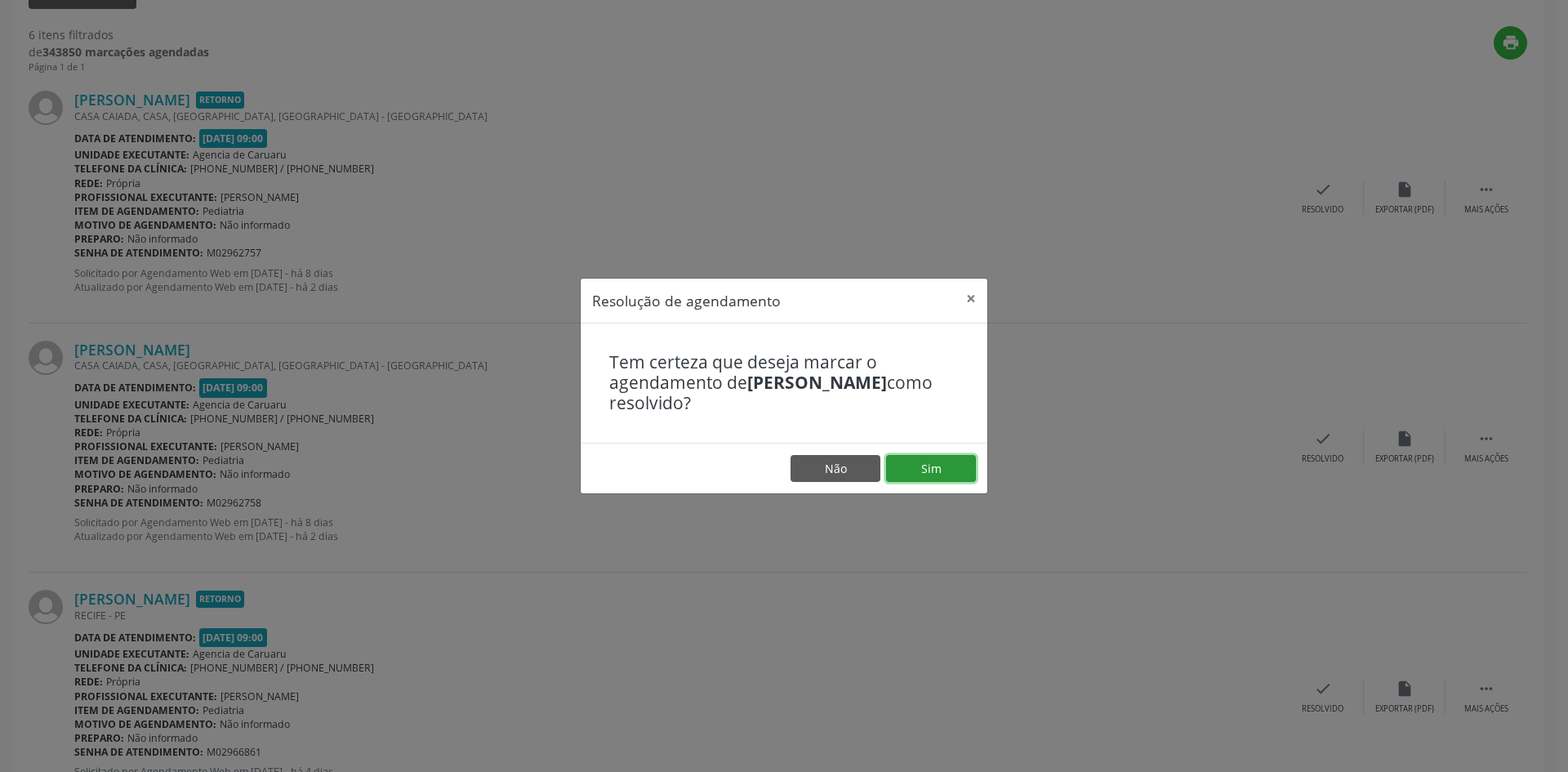
click at [935, 462] on button "Sim" at bounding box center [931, 468] width 90 height 28
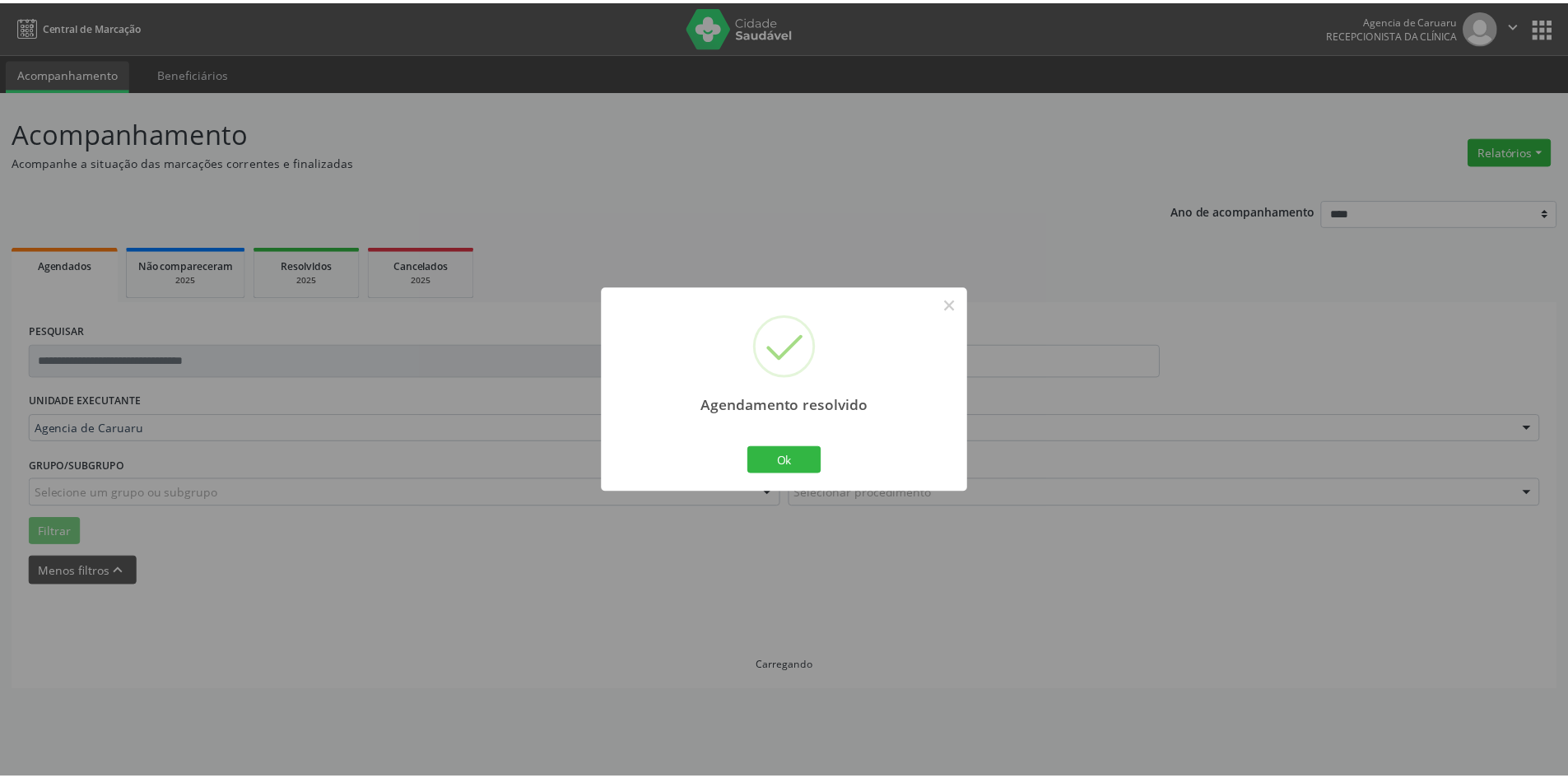
scroll to position [0, 0]
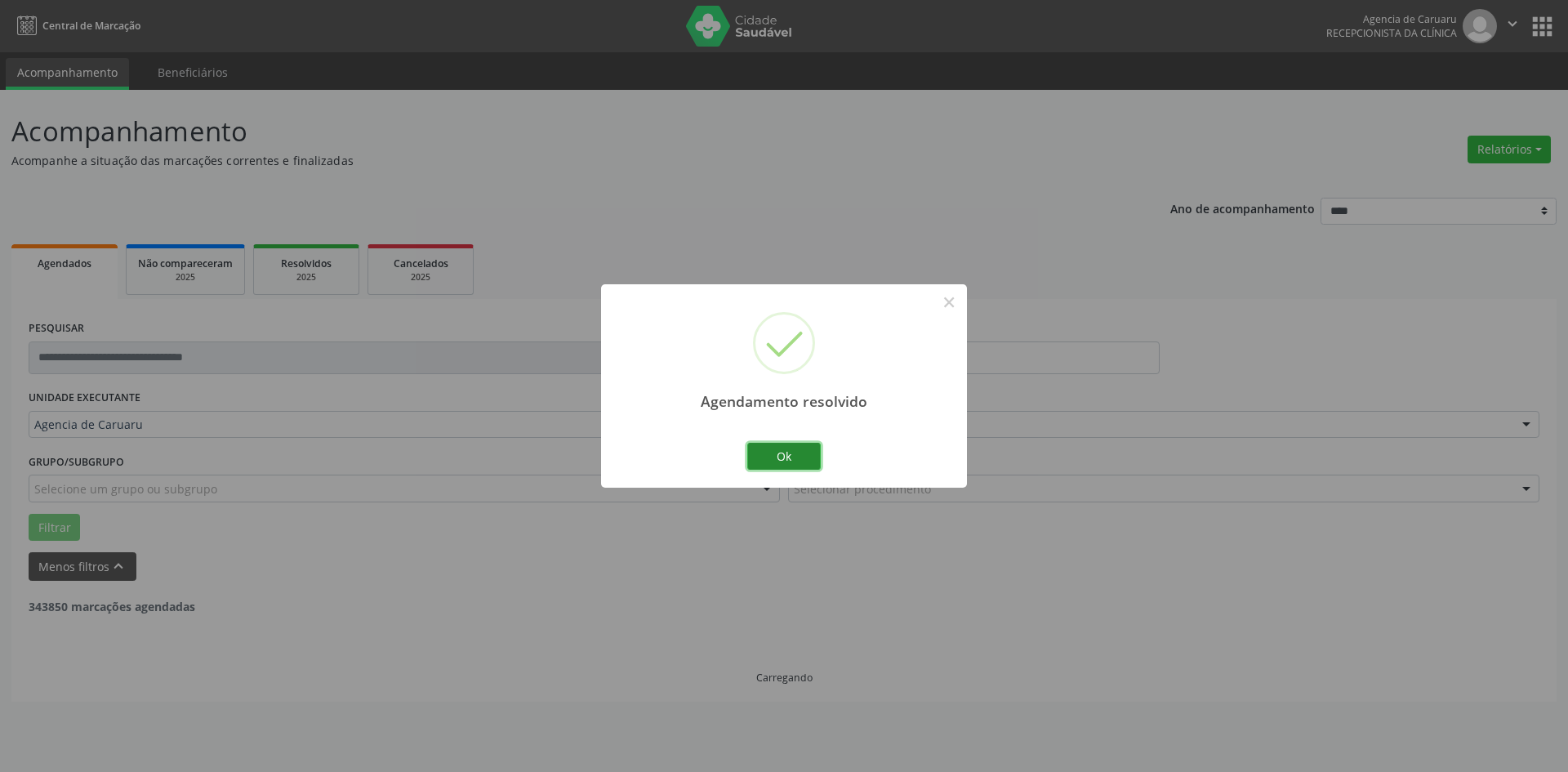
click at [771, 463] on button "Ok" at bounding box center [784, 456] width 74 height 28
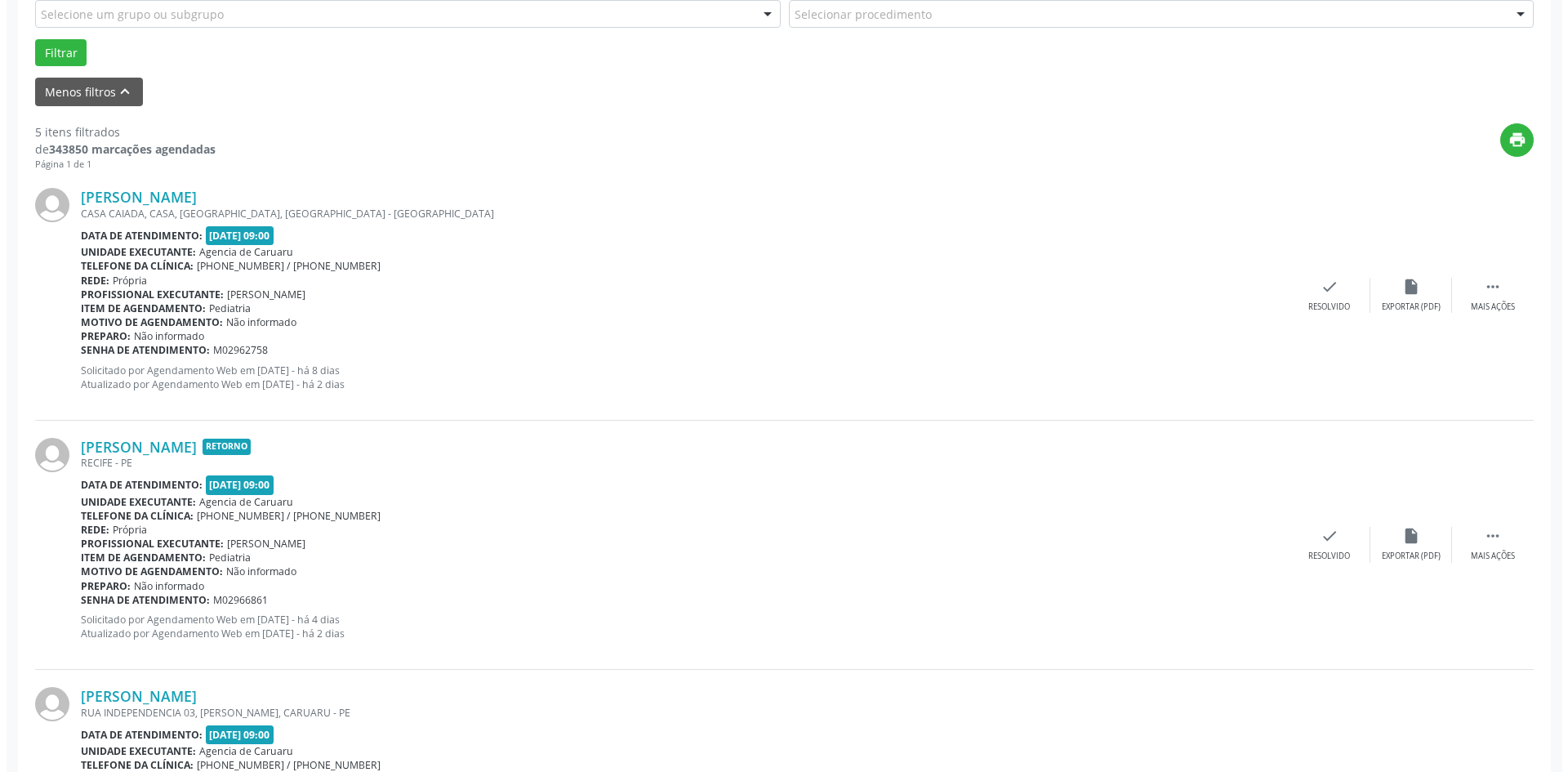
scroll to position [490, 0]
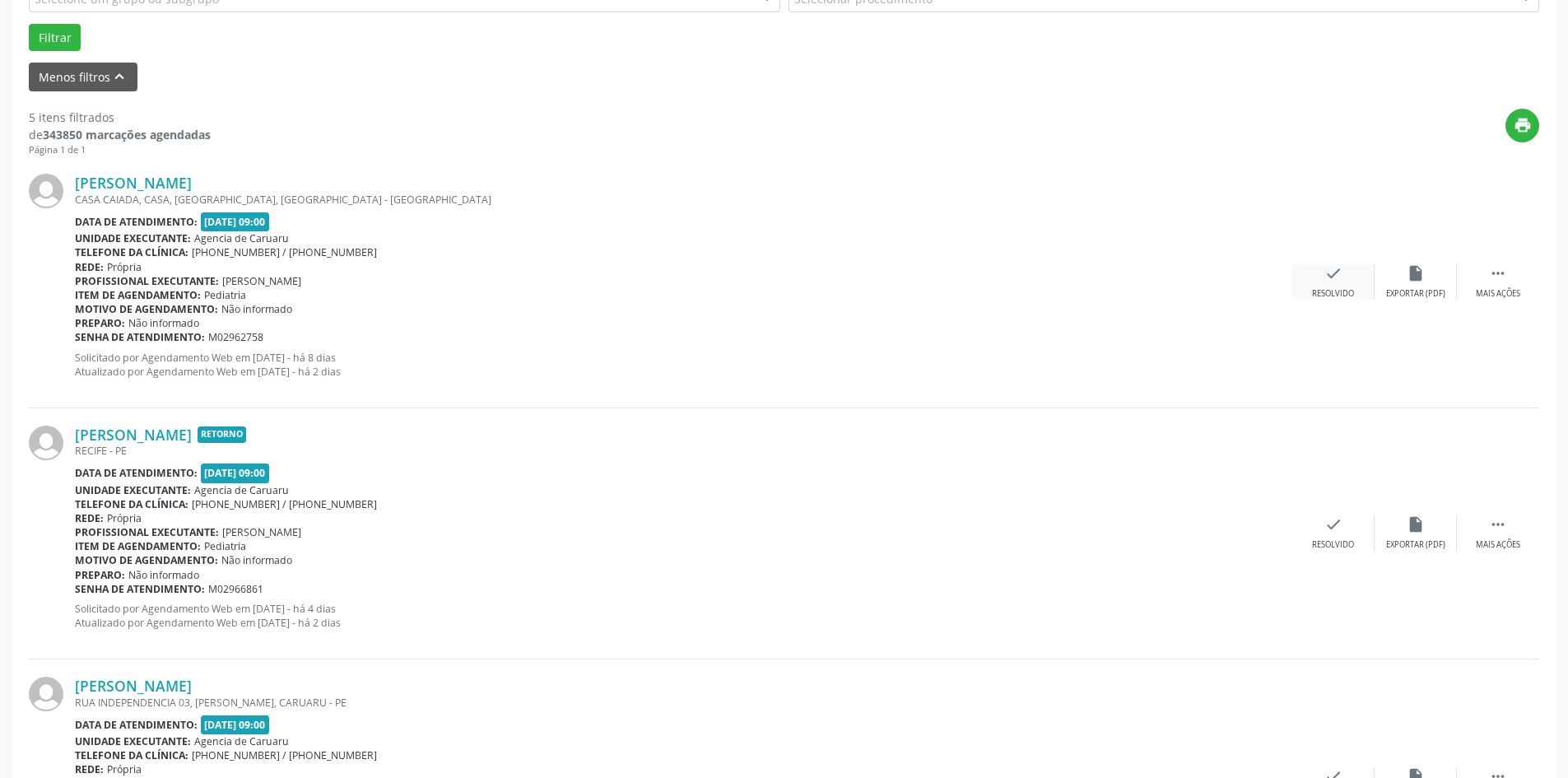
click at [1331, 293] on div "Resolvido" at bounding box center [1333, 294] width 42 height 12
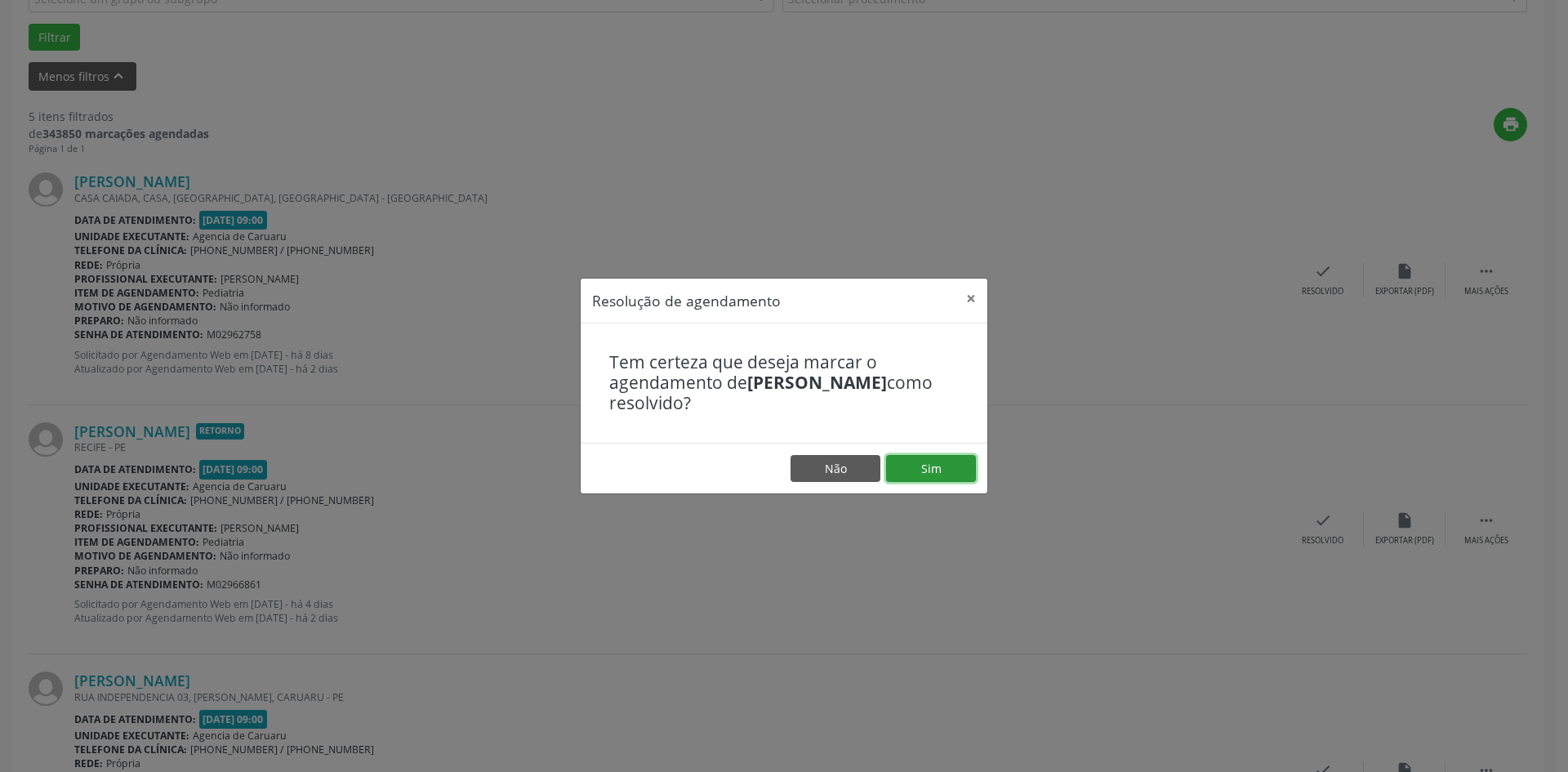
click at [923, 469] on button "Sim" at bounding box center [931, 468] width 90 height 28
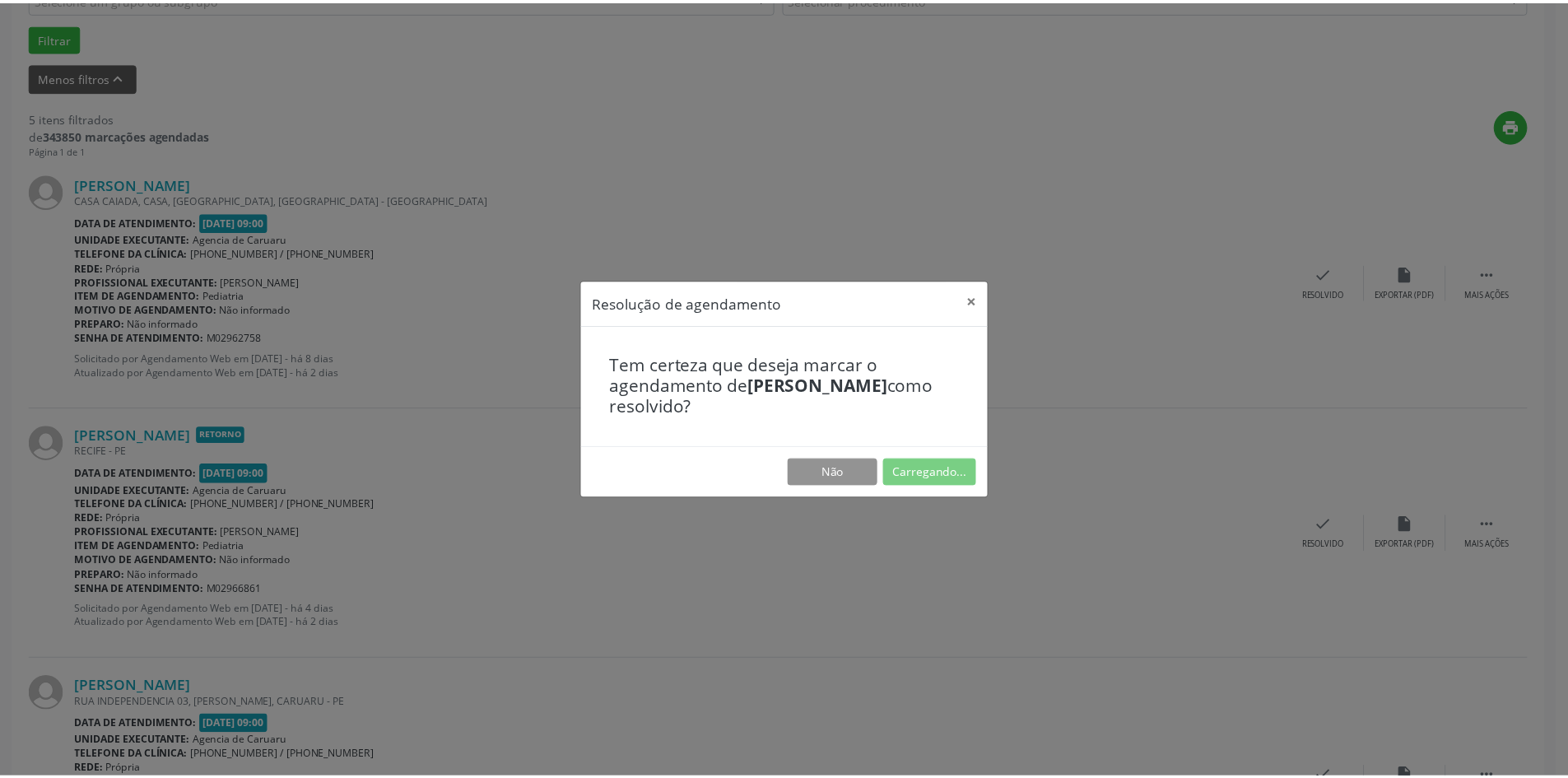
scroll to position [0, 0]
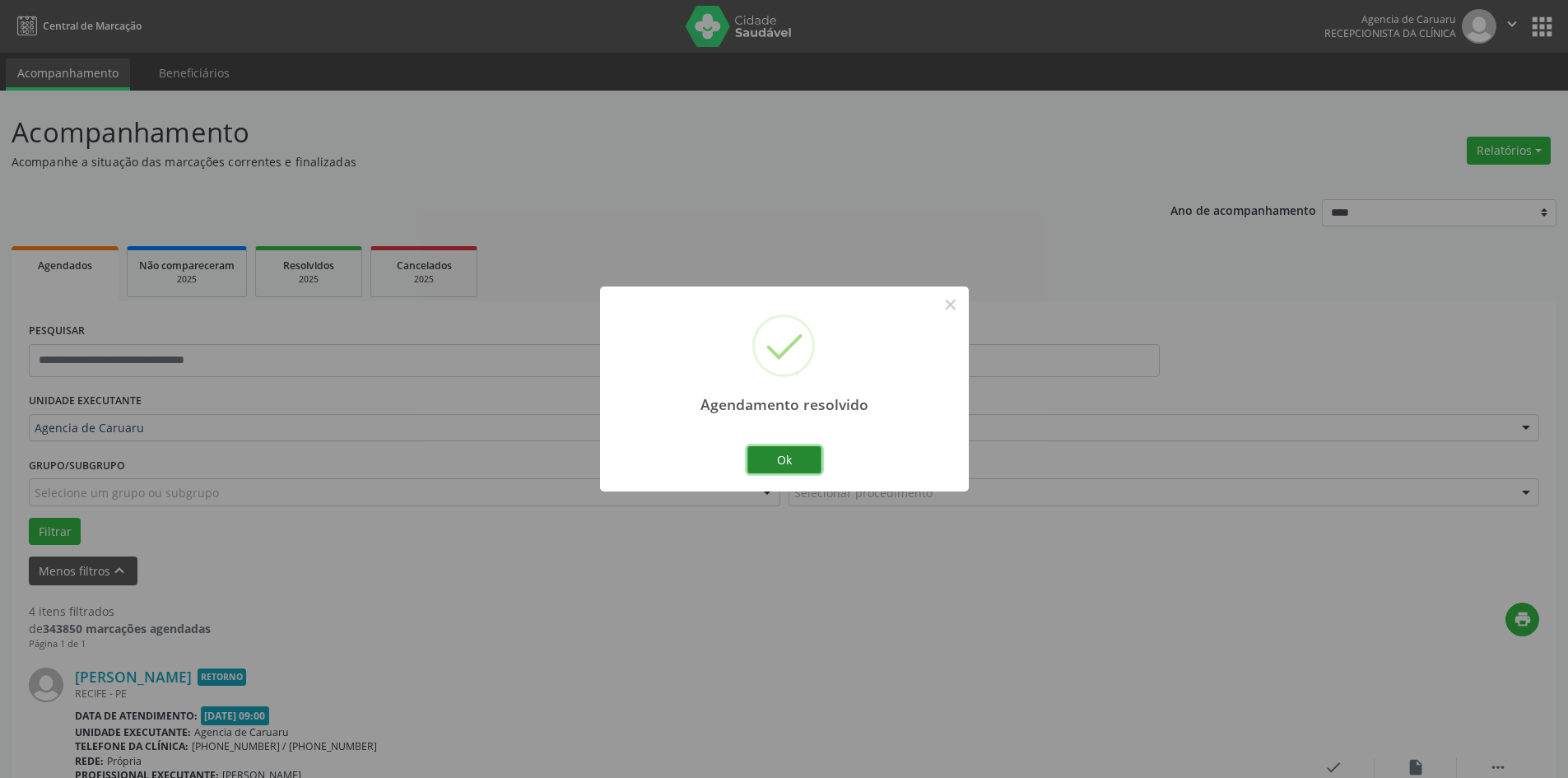
click at [793, 472] on button "Ok" at bounding box center [784, 460] width 74 height 28
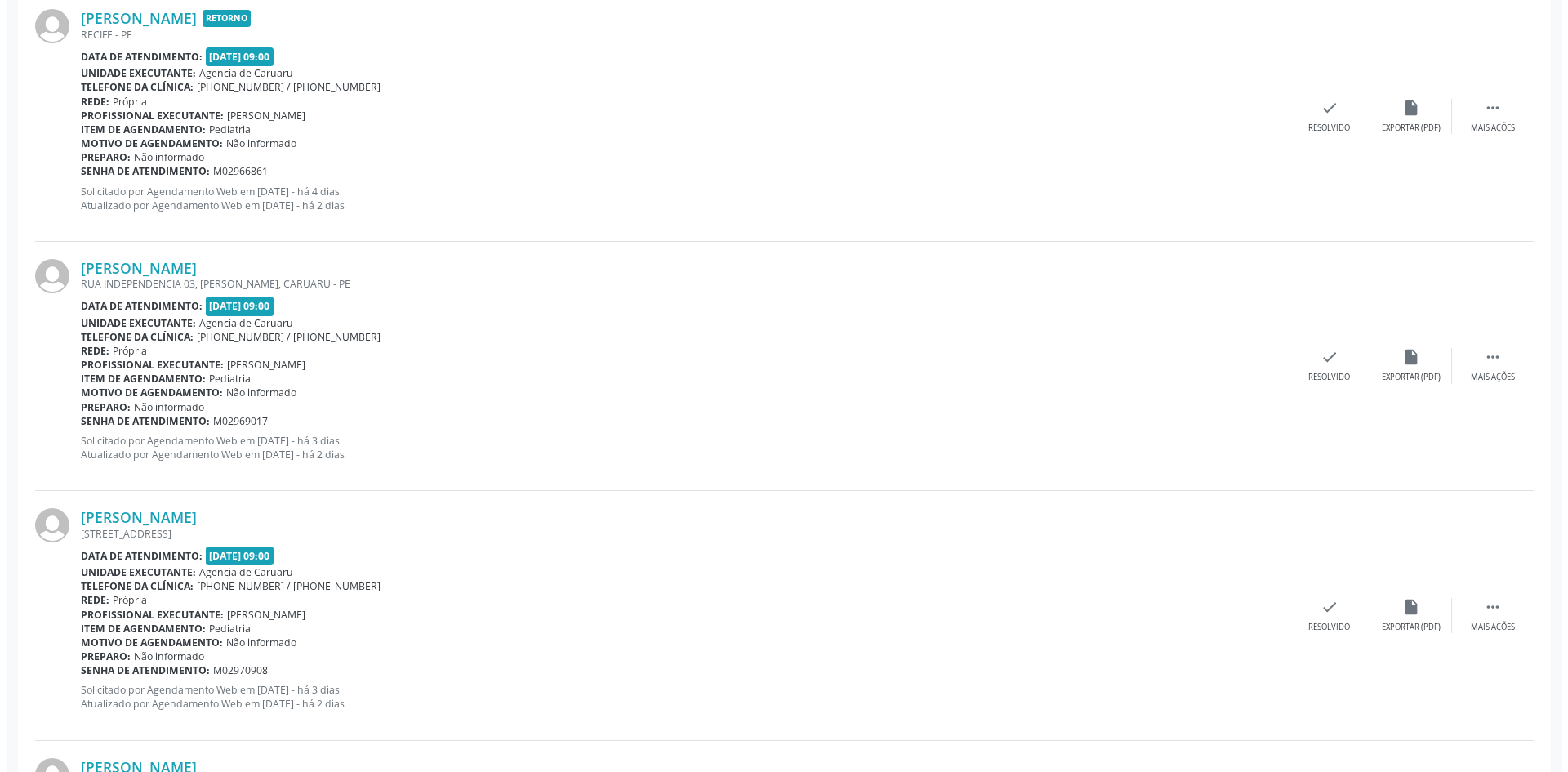
scroll to position [571, 0]
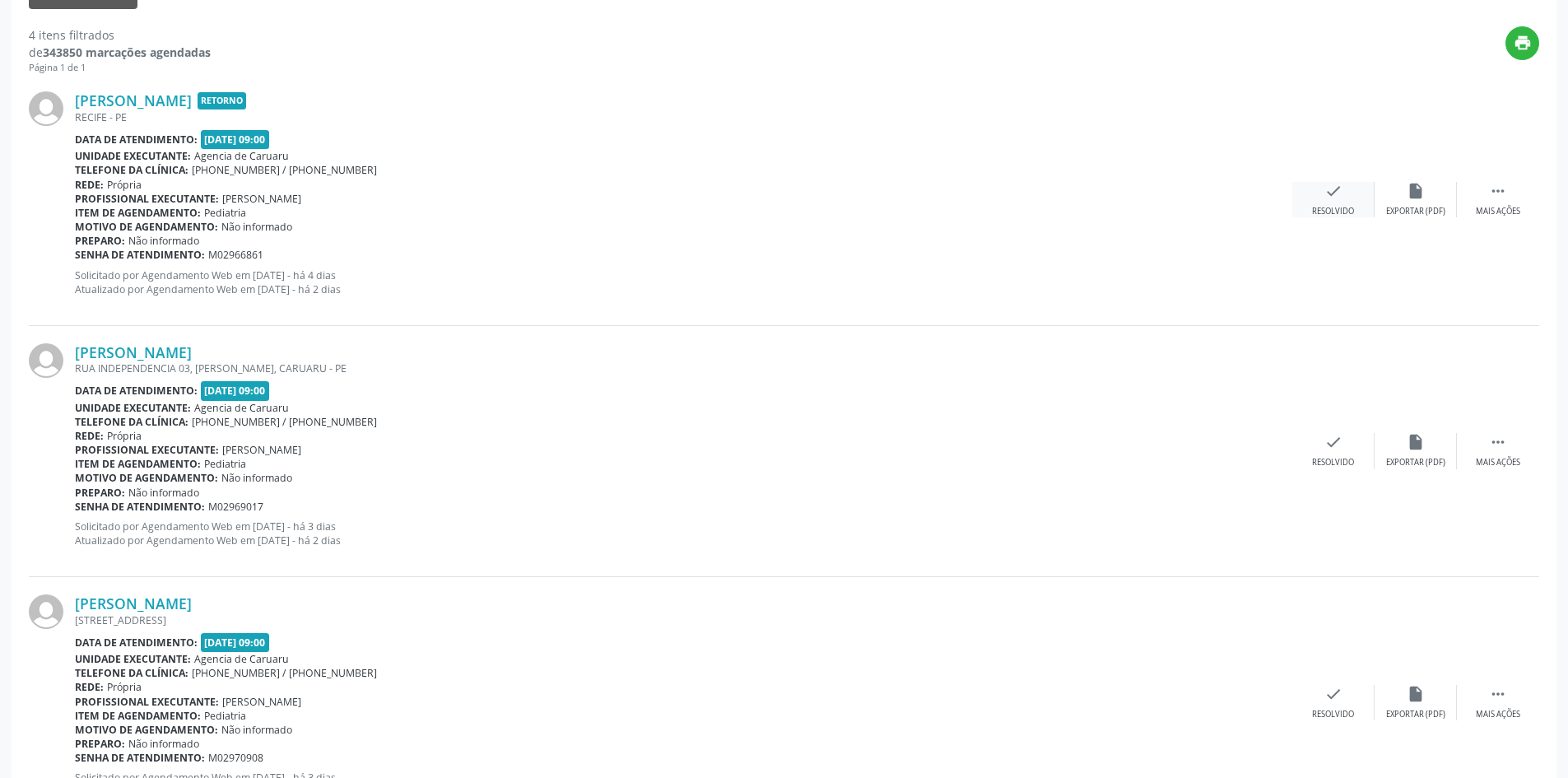
click at [1333, 191] on icon "check" at bounding box center [1333, 190] width 18 height 18
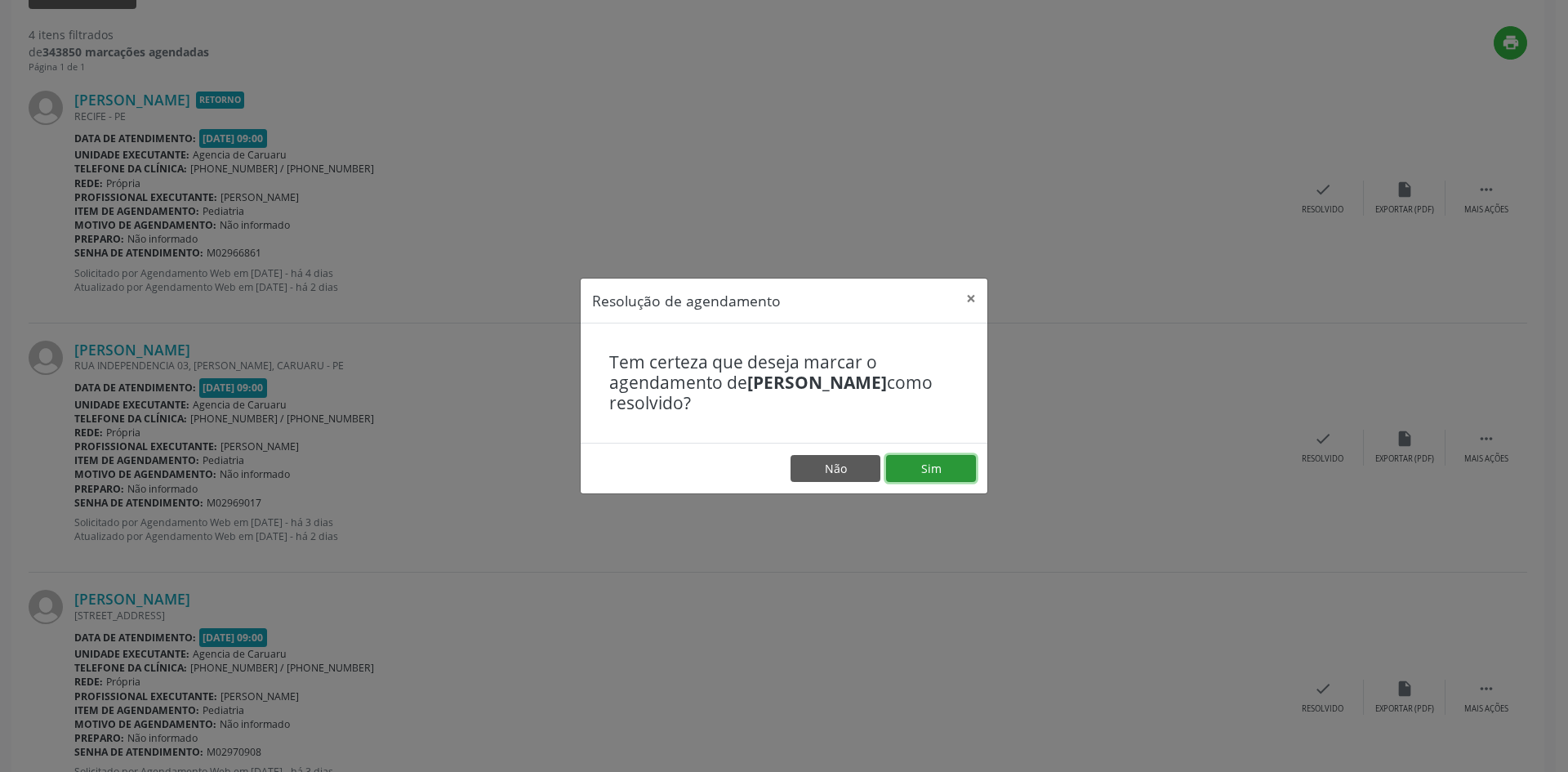
click at [940, 467] on button "Sim" at bounding box center [931, 468] width 90 height 28
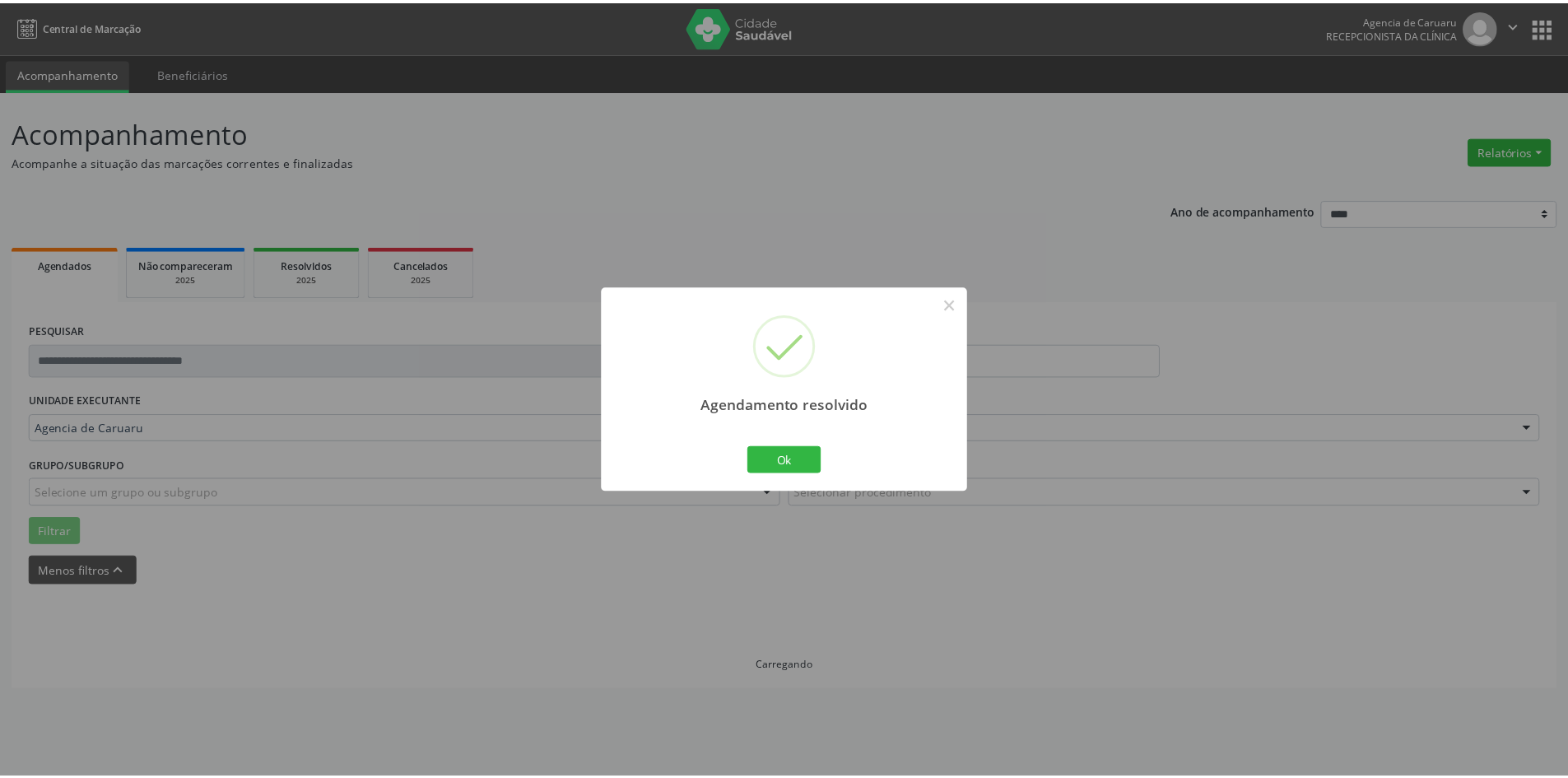
scroll to position [0, 0]
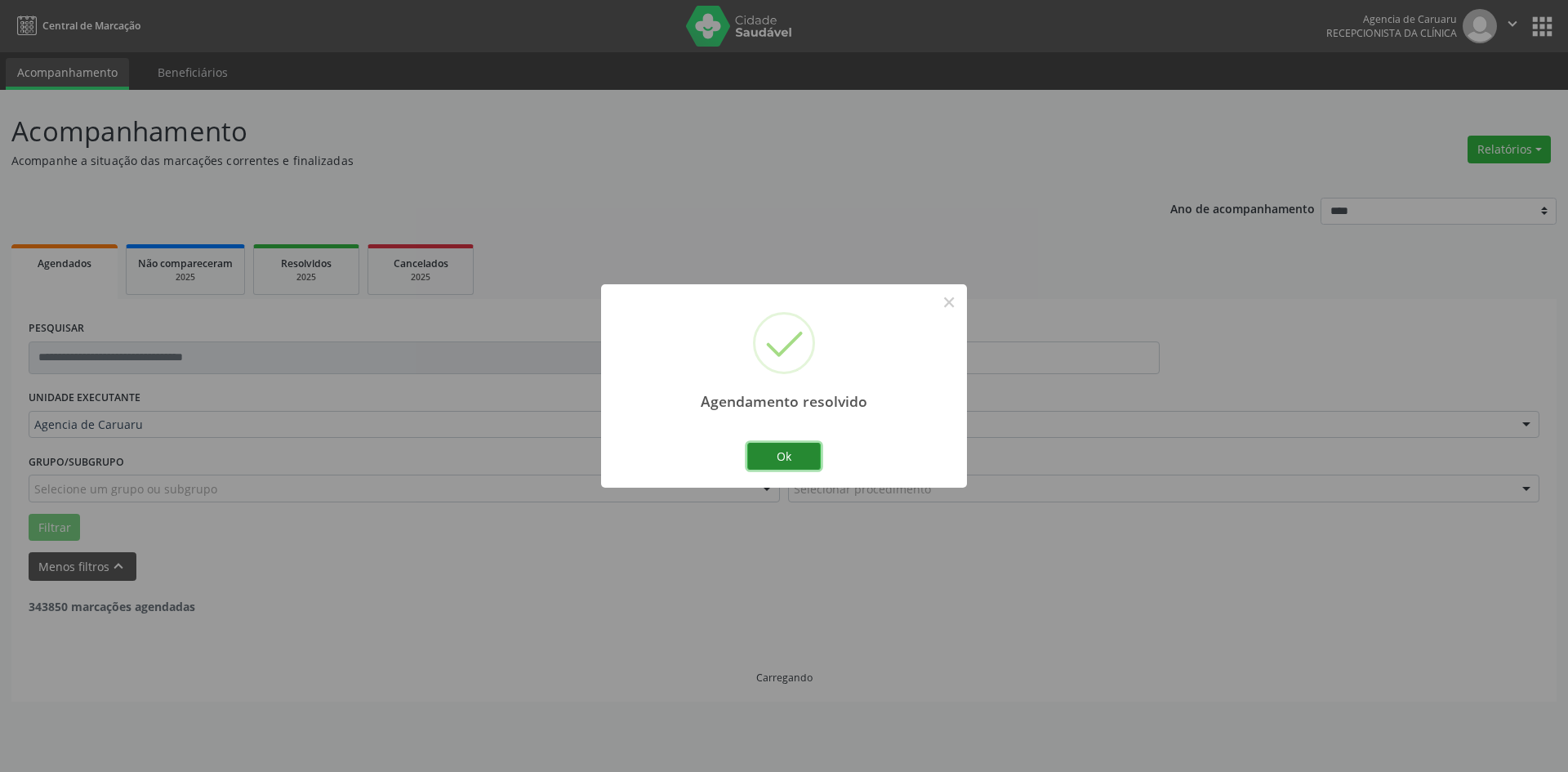
click at [791, 460] on button "Ok" at bounding box center [784, 456] width 74 height 28
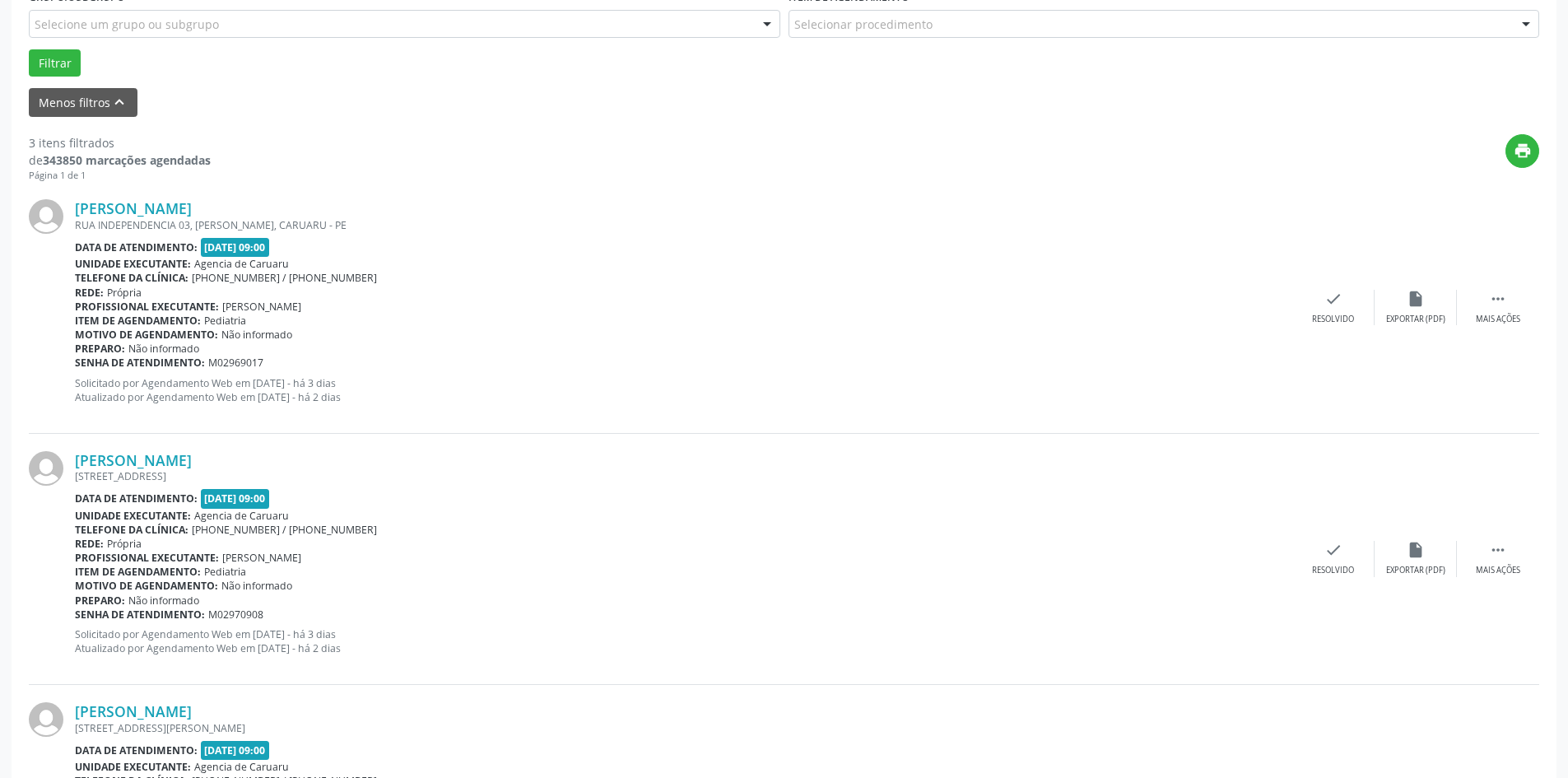
scroll to position [494, 0]
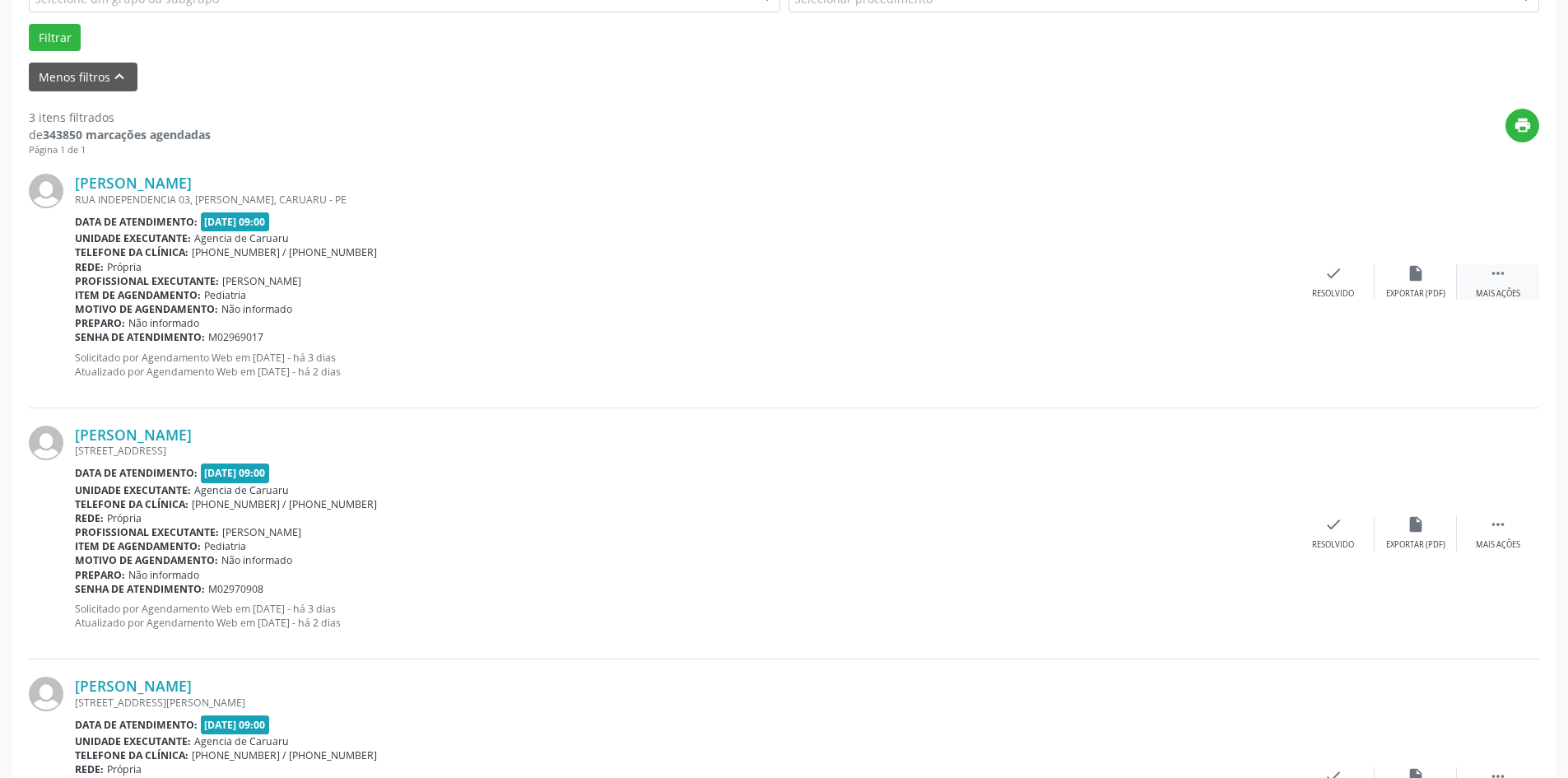
click at [1492, 291] on div "Mais ações" at bounding box center [1498, 294] width 44 height 12
click at [1397, 285] on div "alarm_off Não compareceu" at bounding box center [1415, 282] width 82 height 35
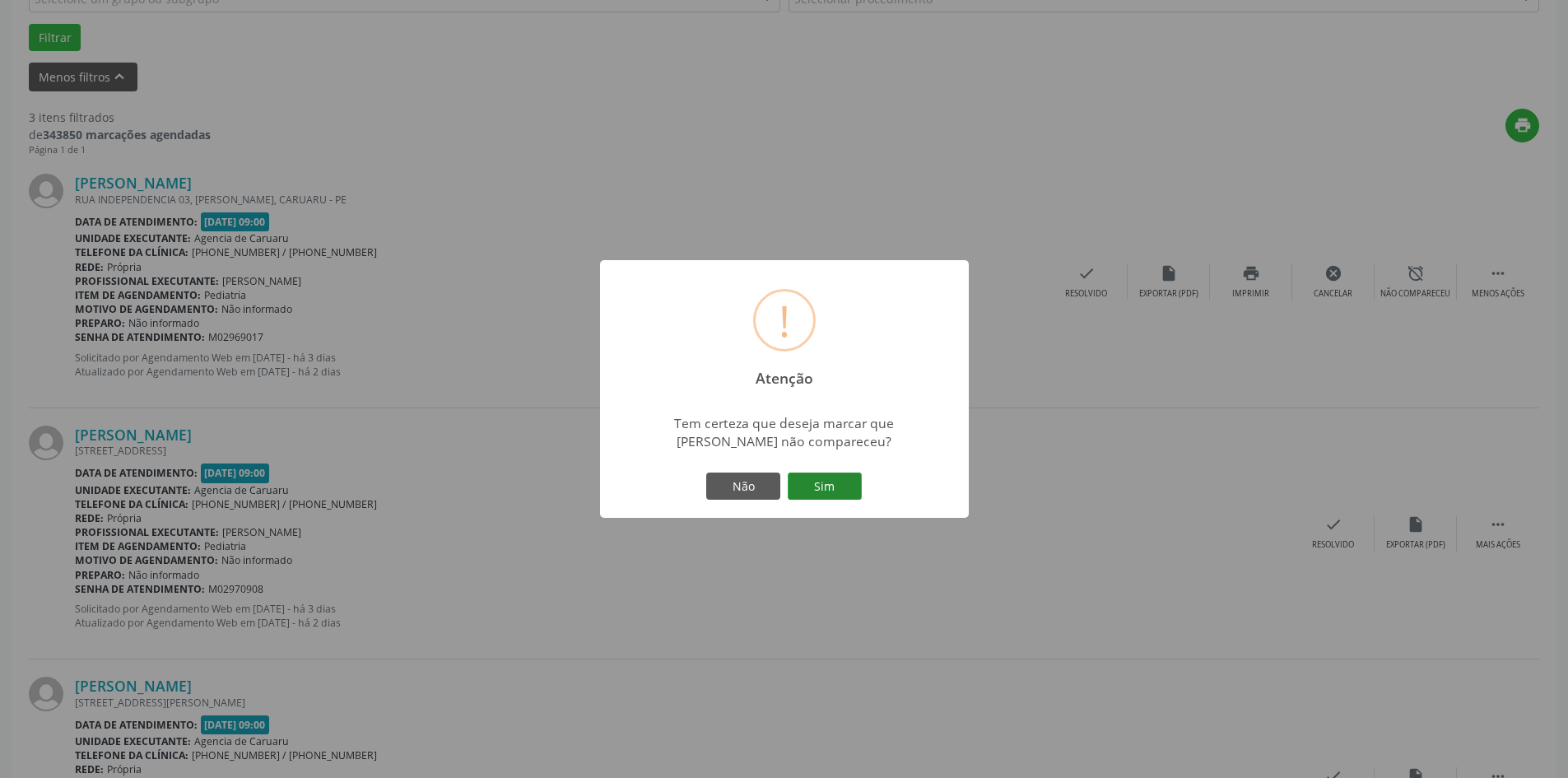
click at [837, 486] on button "Sim" at bounding box center [824, 486] width 74 height 28
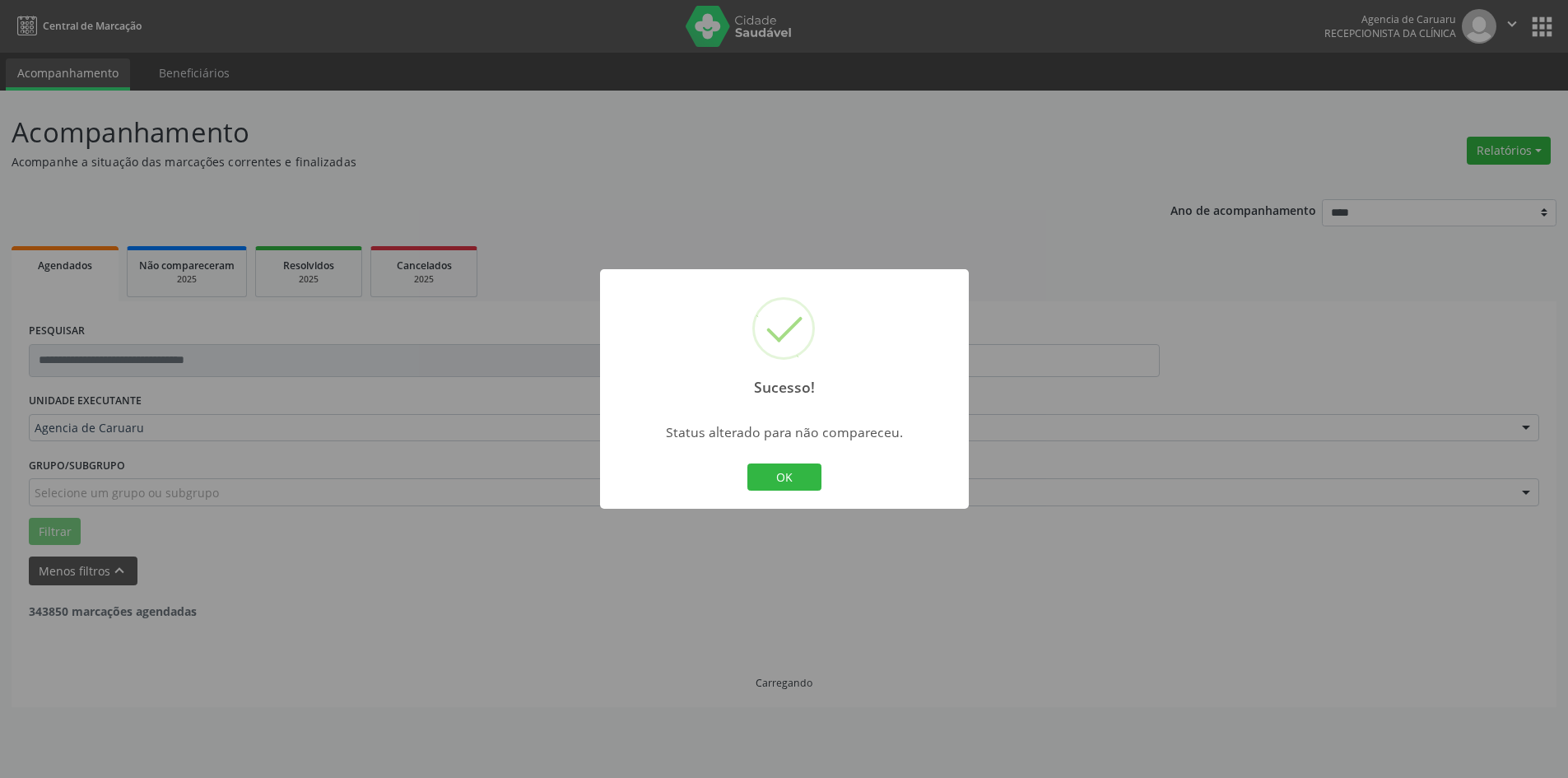
scroll to position [0, 0]
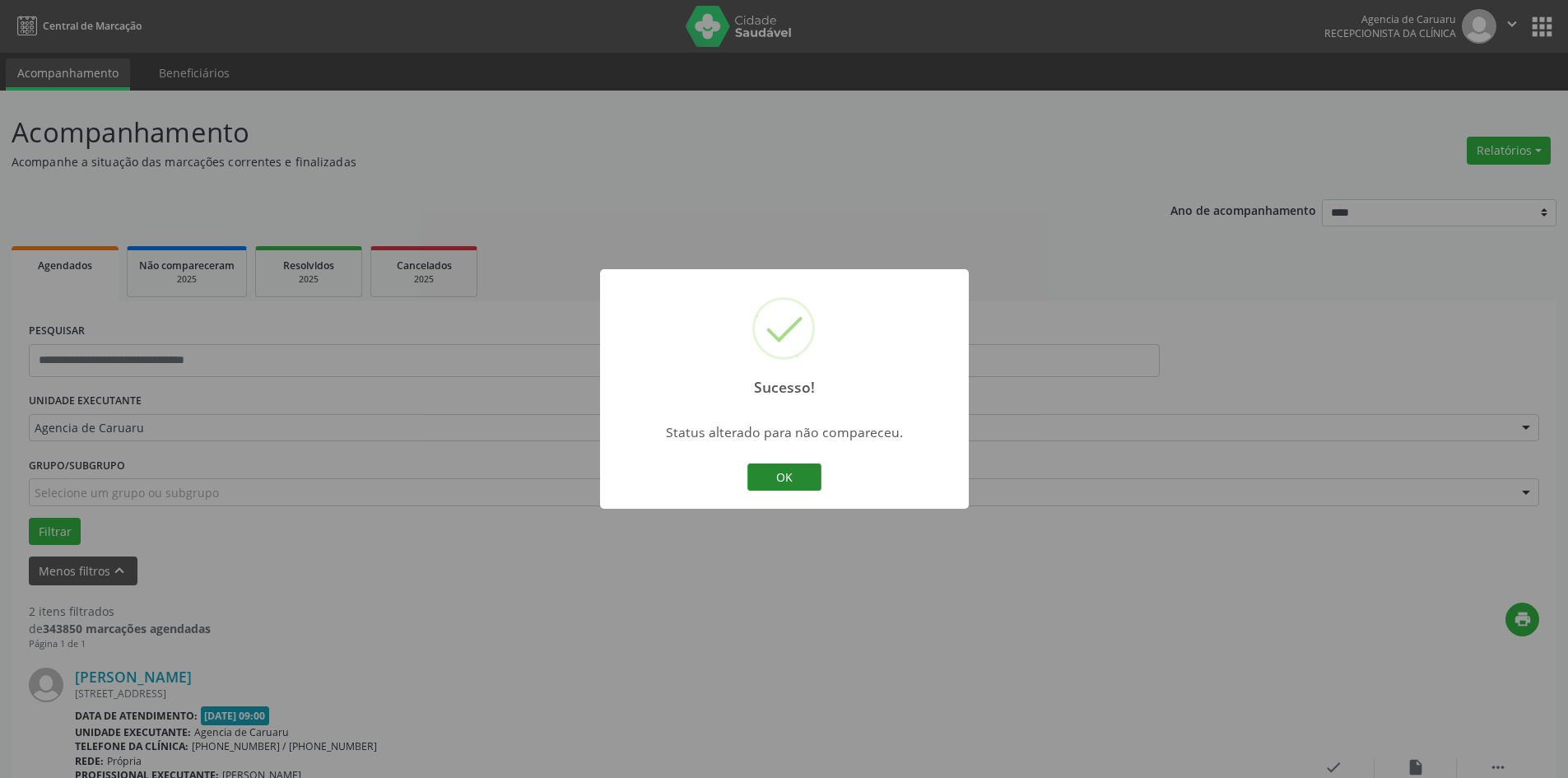
click at [787, 482] on button "OK" at bounding box center [784, 477] width 74 height 28
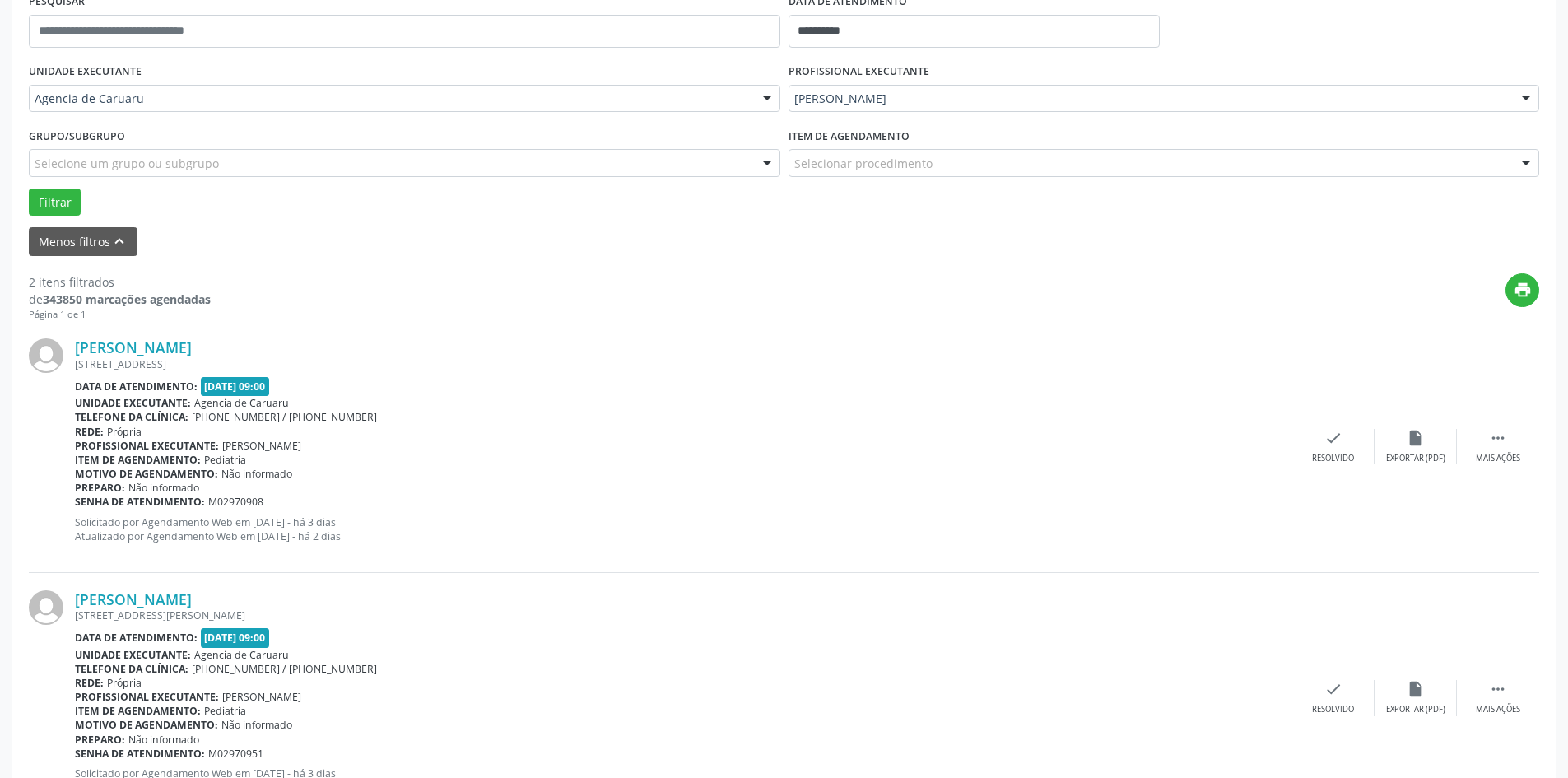
scroll to position [404, 0]
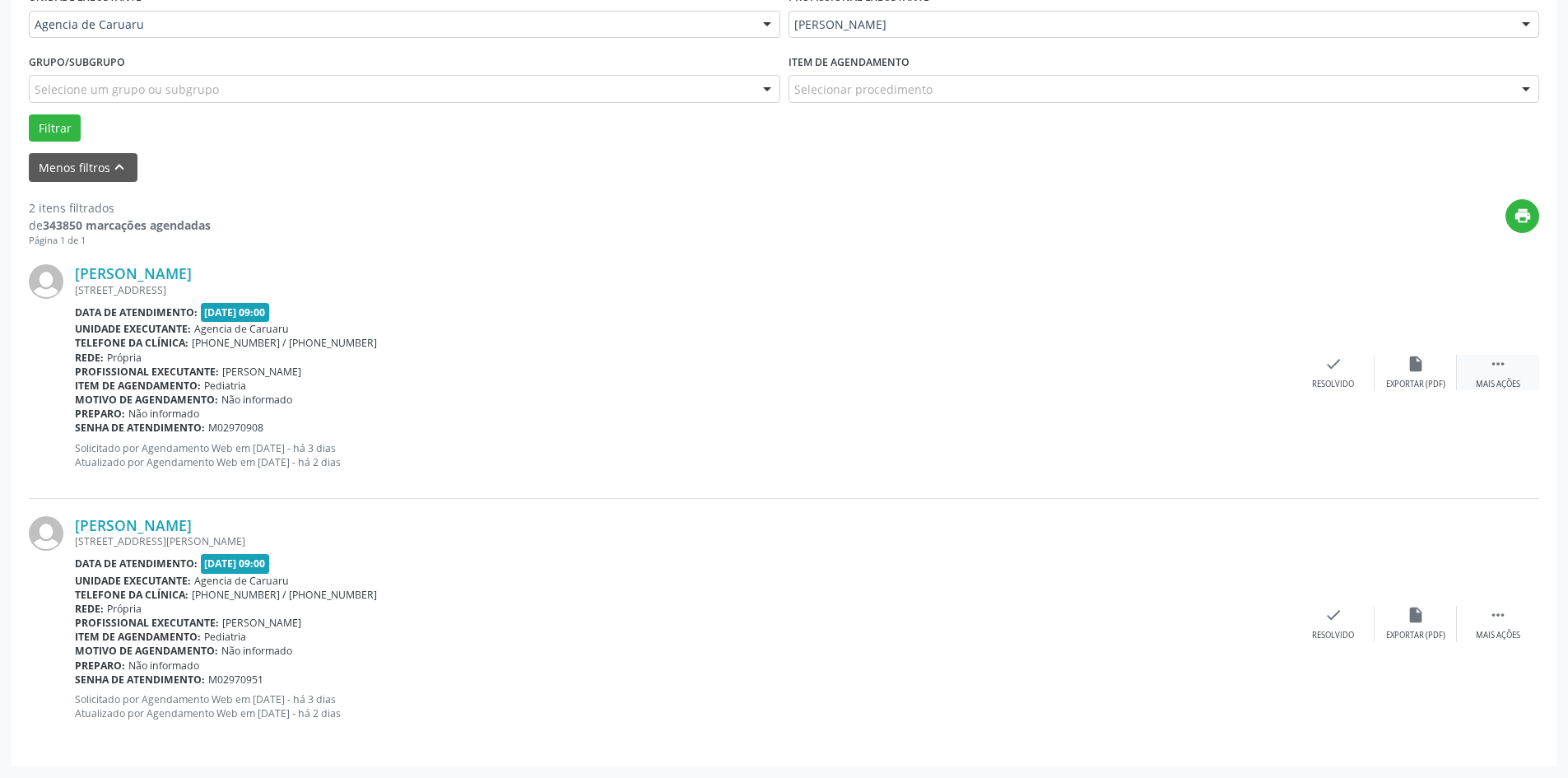
click at [1488, 371] on div " Mais ações" at bounding box center [1498, 372] width 82 height 35
click at [1390, 380] on div "Não compareceu" at bounding box center [1415, 385] width 70 height 12
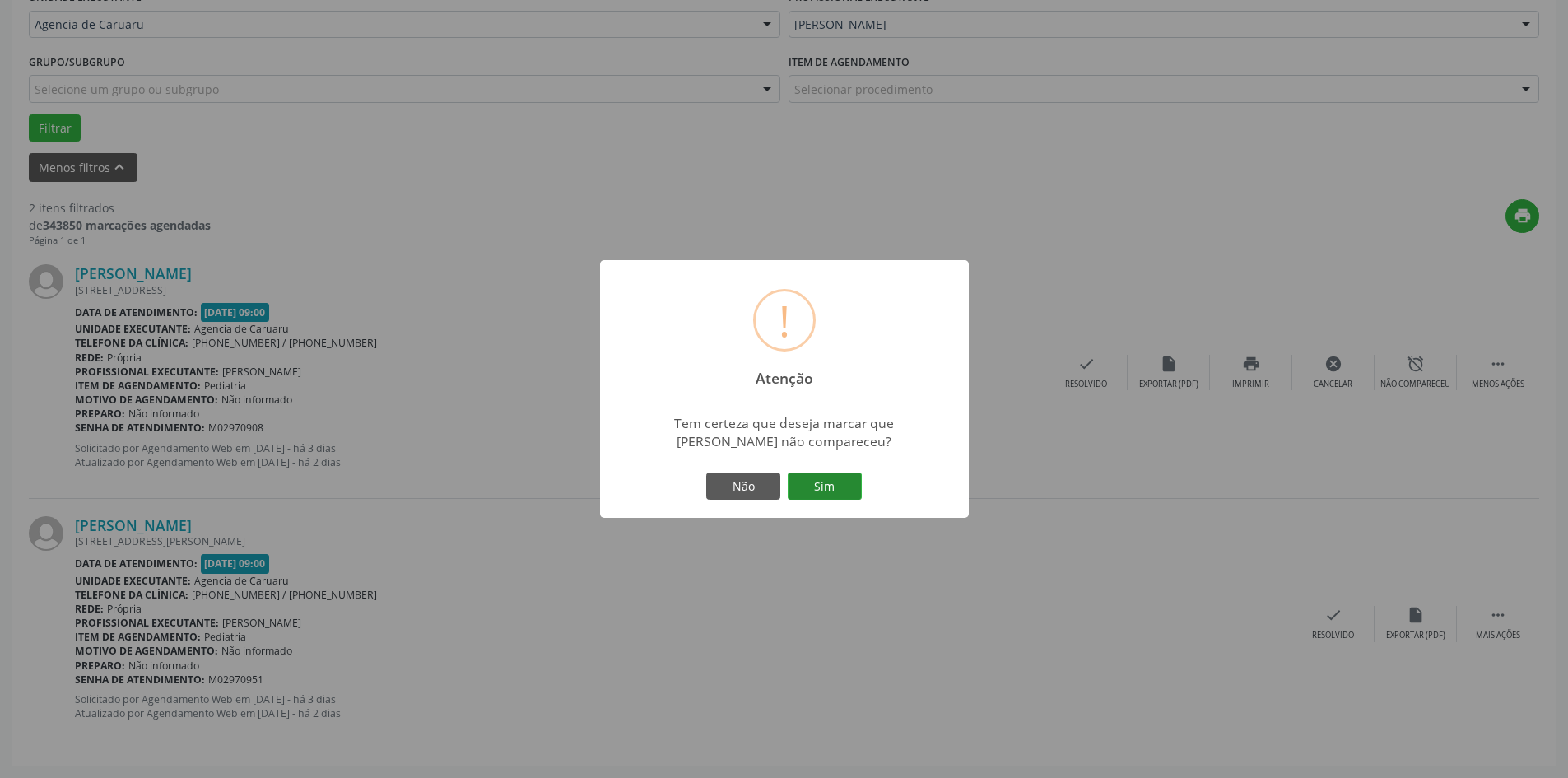
click at [818, 485] on button "Sim" at bounding box center [824, 486] width 74 height 28
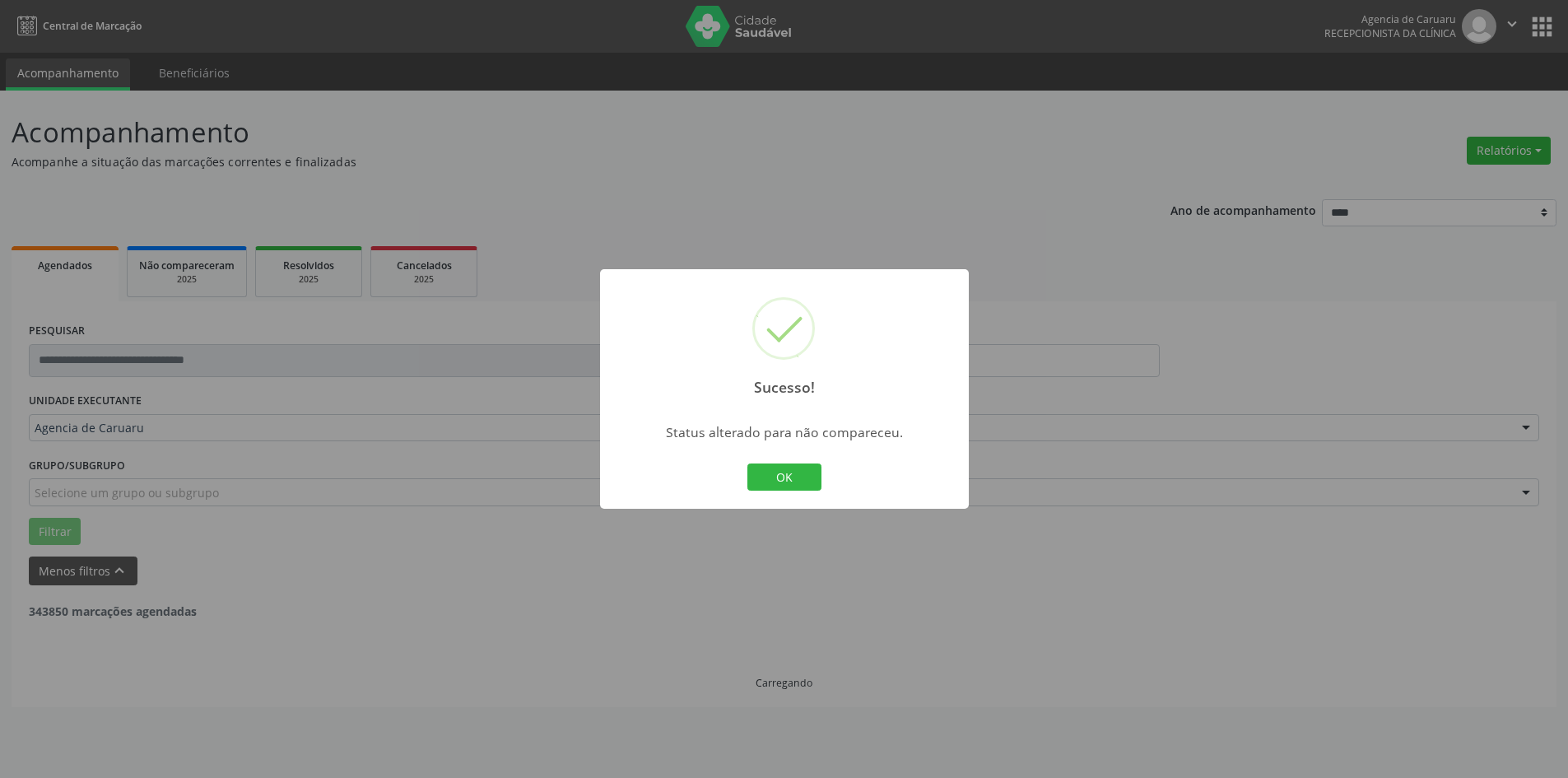
scroll to position [0, 0]
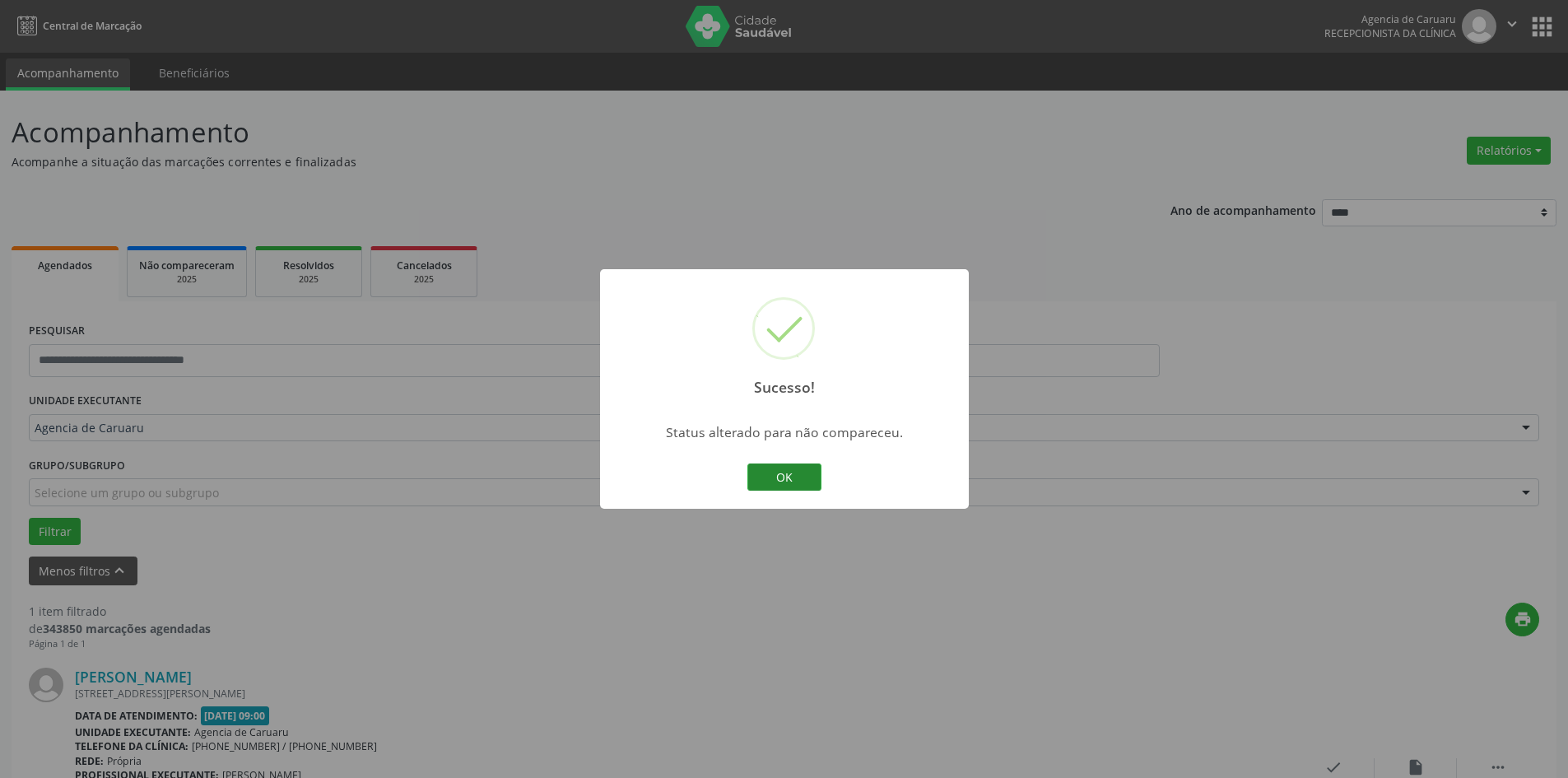
click at [800, 479] on button "OK" at bounding box center [784, 477] width 74 height 28
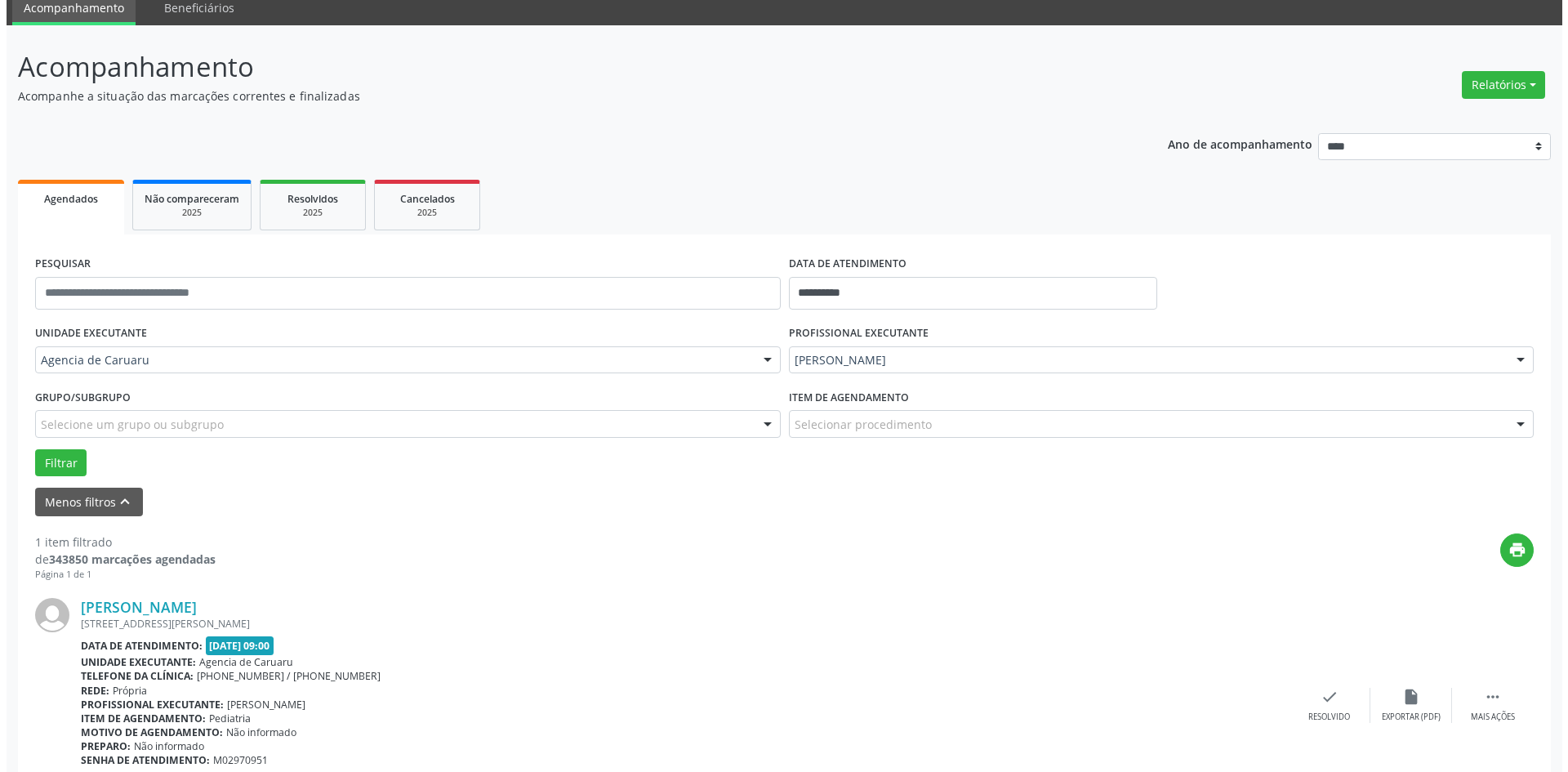
scroll to position [152, 0]
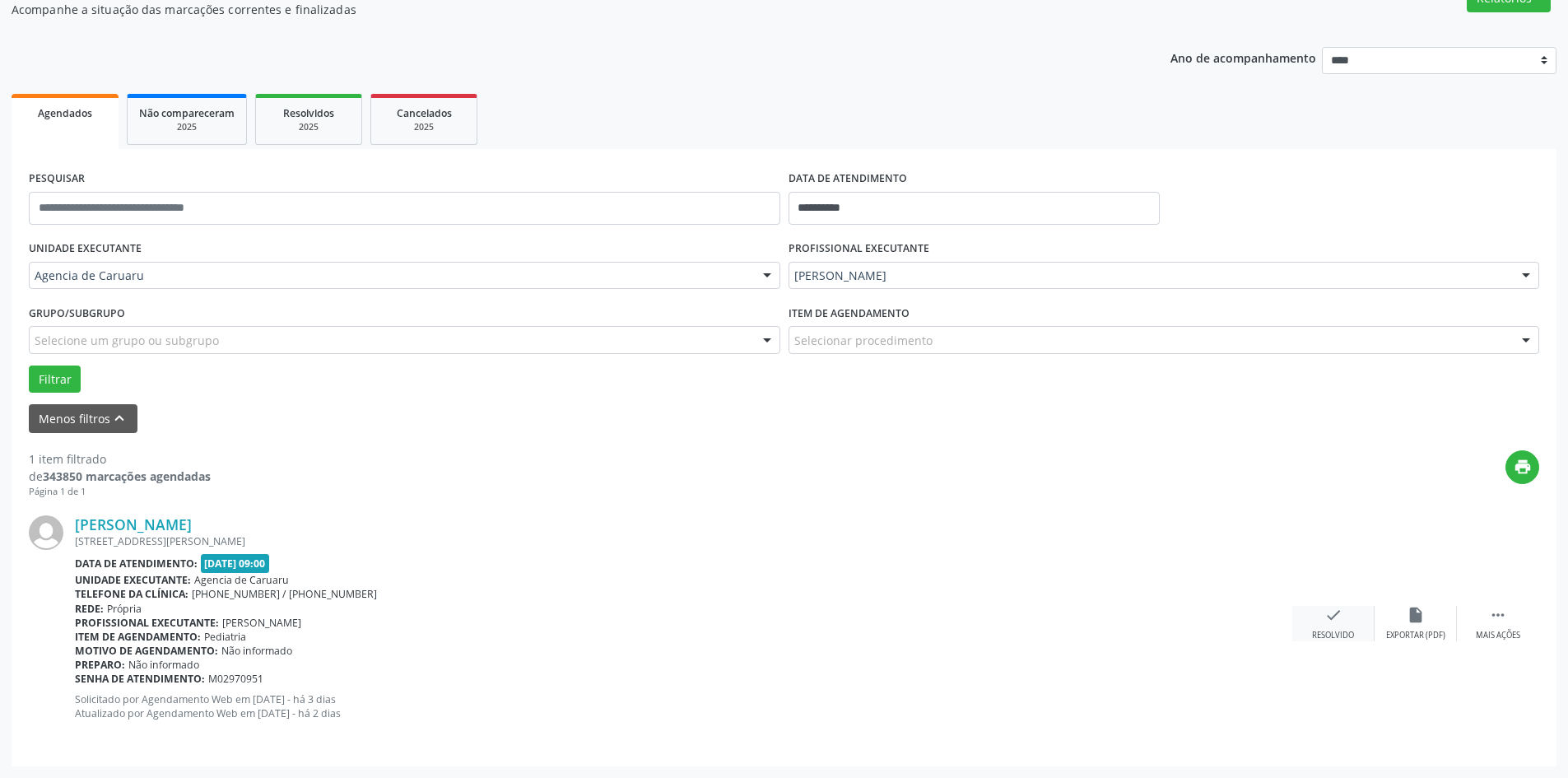
click at [1328, 629] on div "check Resolvido" at bounding box center [1333, 623] width 82 height 35
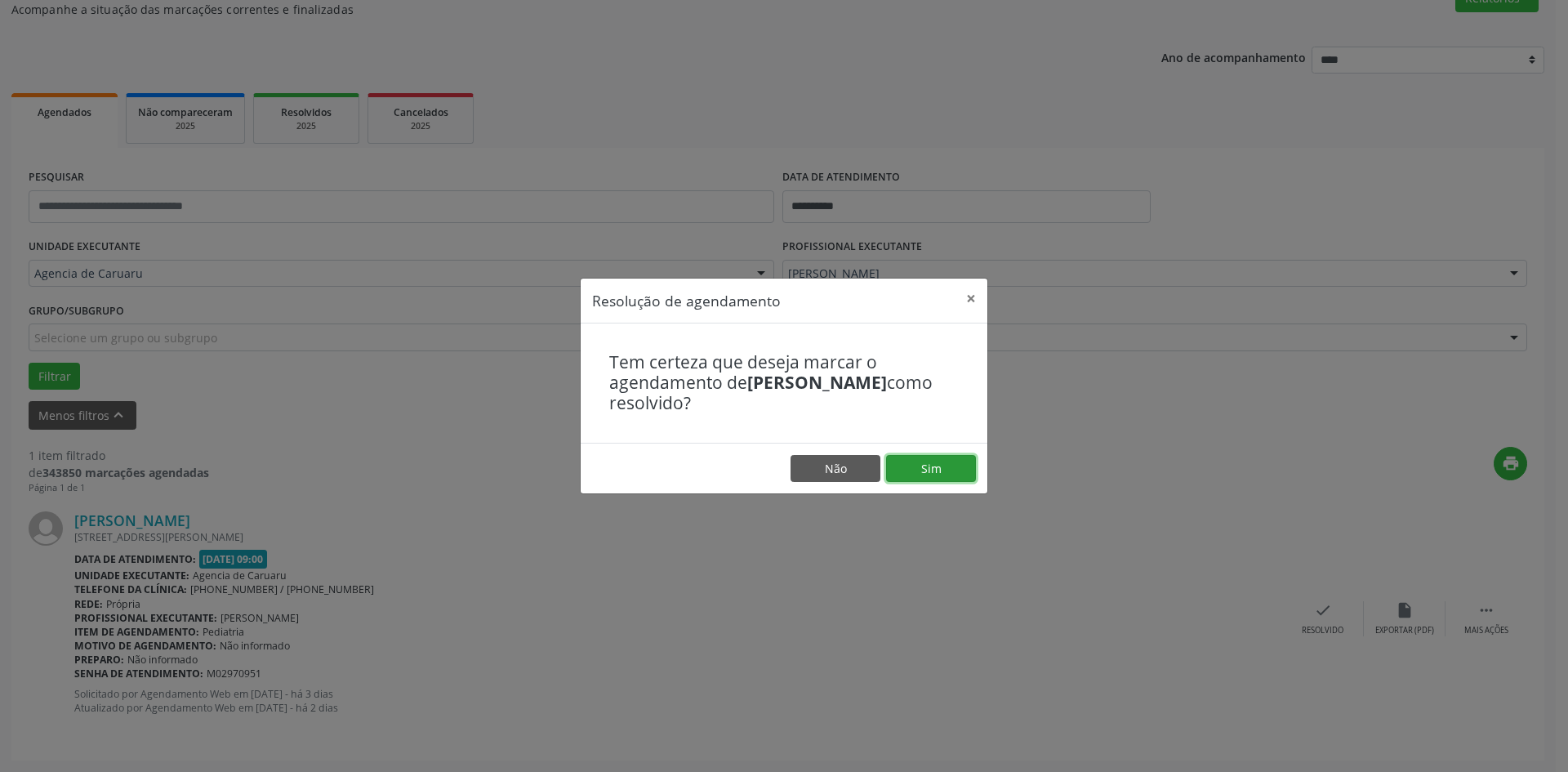
click at [938, 476] on button "Sim" at bounding box center [931, 468] width 90 height 28
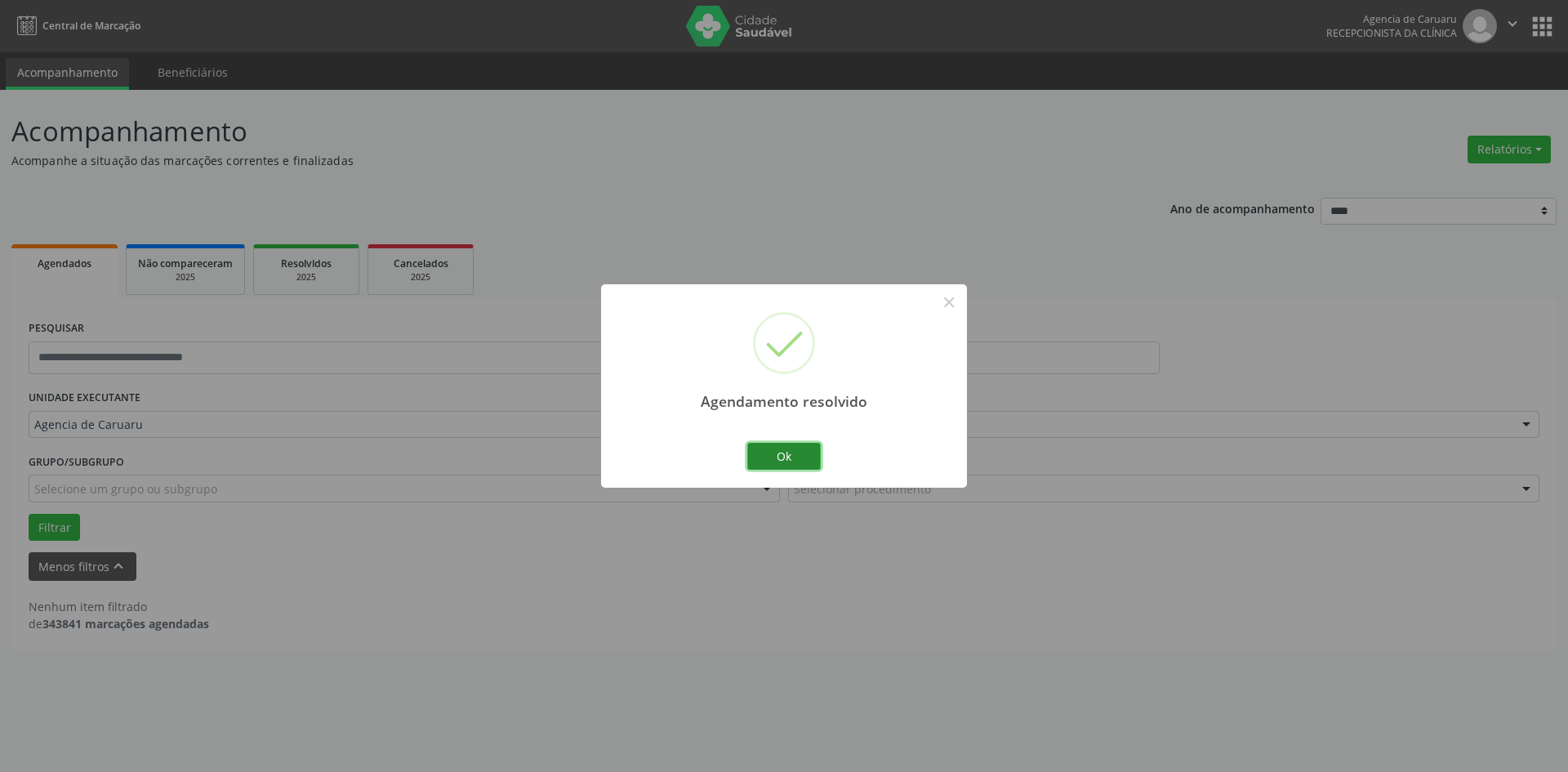
click at [791, 461] on button "Ok" at bounding box center [784, 456] width 74 height 28
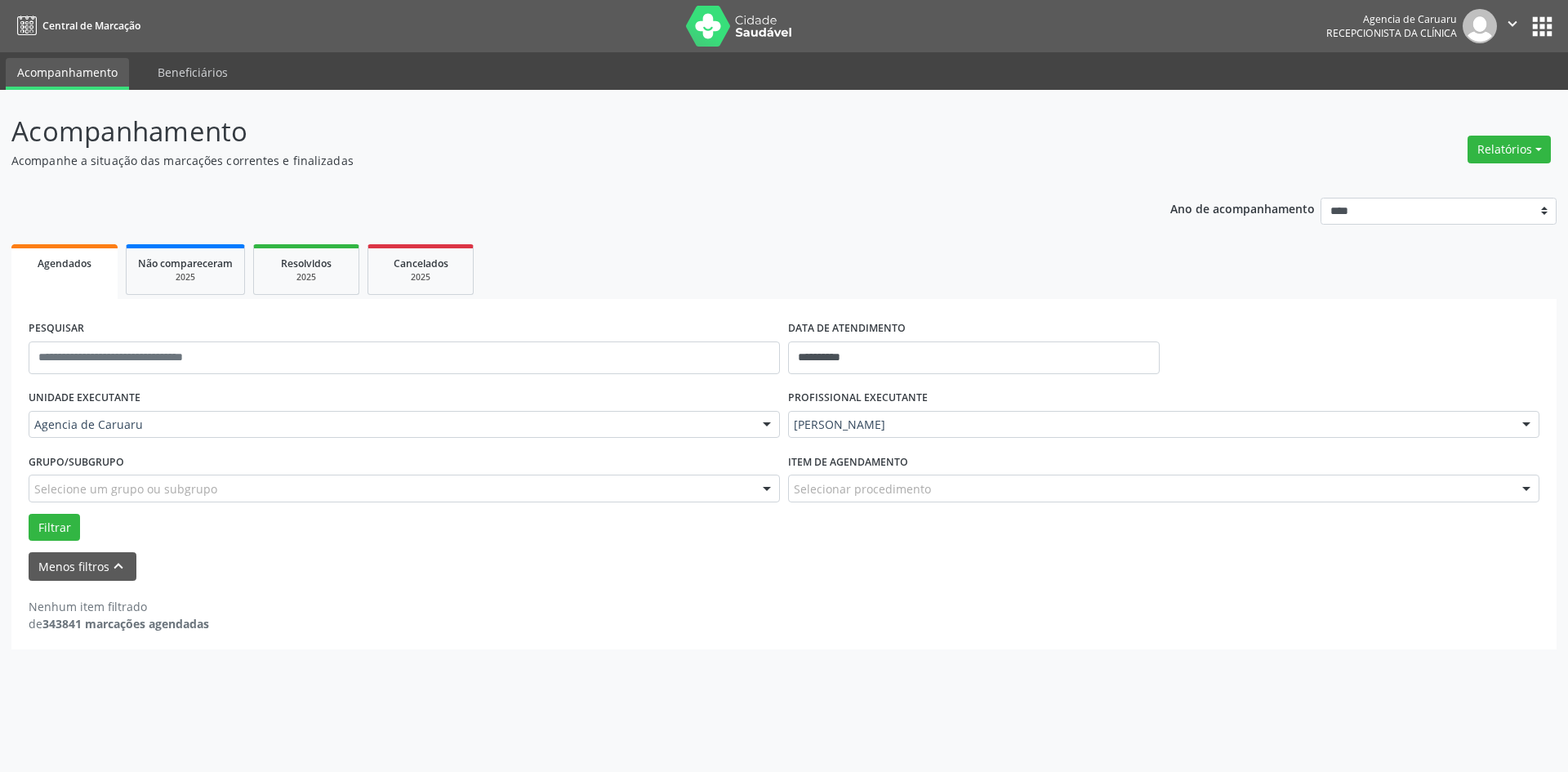
drag, startPoint x: 645, startPoint y: 445, endPoint x: 946, endPoint y: 196, distance: 390.6
click at [946, 195] on div "**********" at bounding box center [784, 417] width 1545 height 463
